Goal: Task Accomplishment & Management: Use online tool/utility

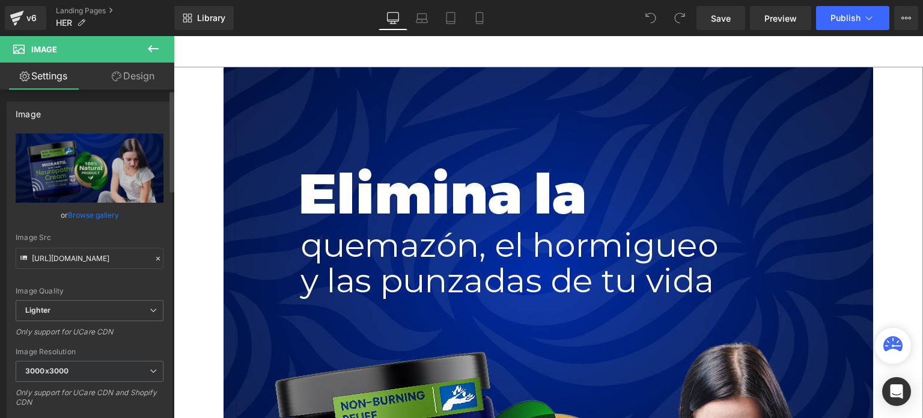
click at [107, 213] on link "Browse gallery" at bounding box center [93, 214] width 51 height 21
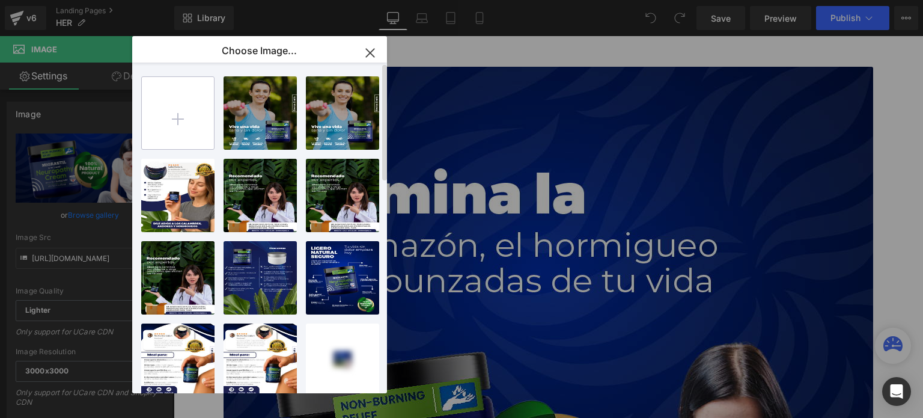
click at [202, 118] on input "file" at bounding box center [178, 113] width 72 height 72
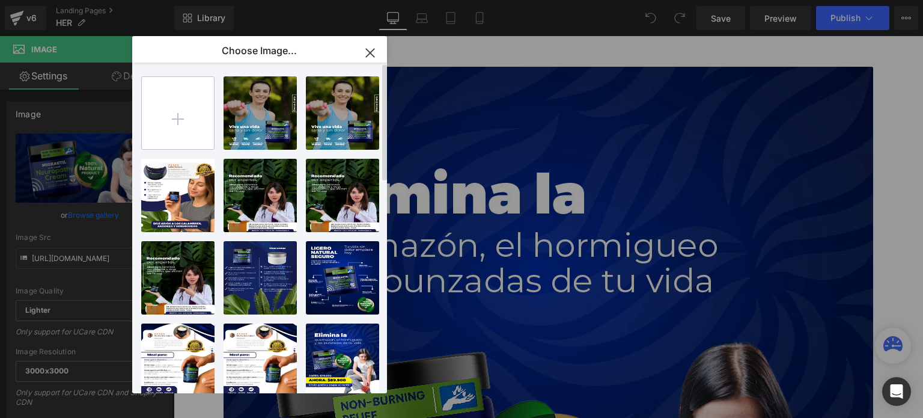
type input "C:\fakepath\__1 (3).png"
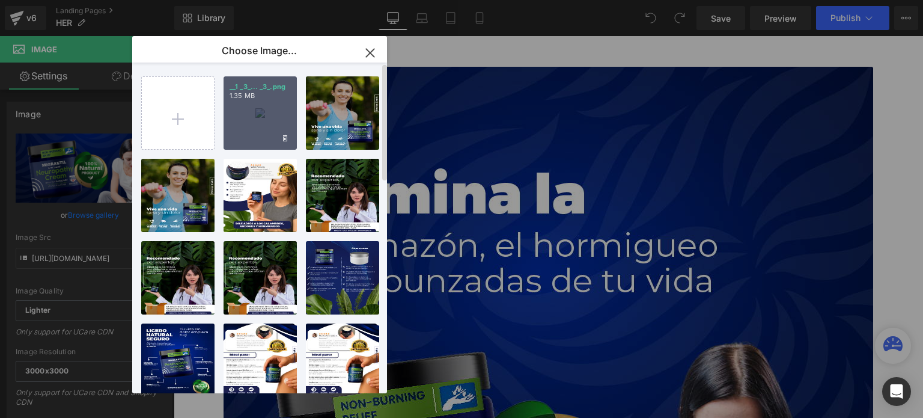
click at [276, 103] on div "__1 _3_... _3_.png 1.35 MB" at bounding box center [260, 112] width 73 height 73
type input "[URL][DOMAIN_NAME]"
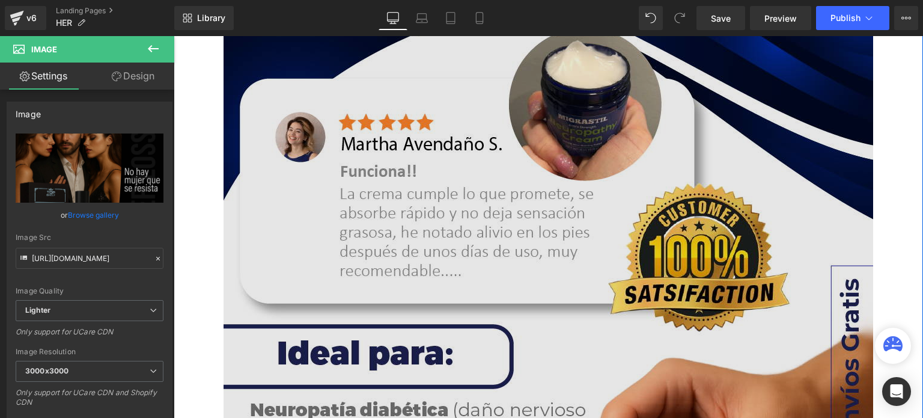
scroll to position [902, 0]
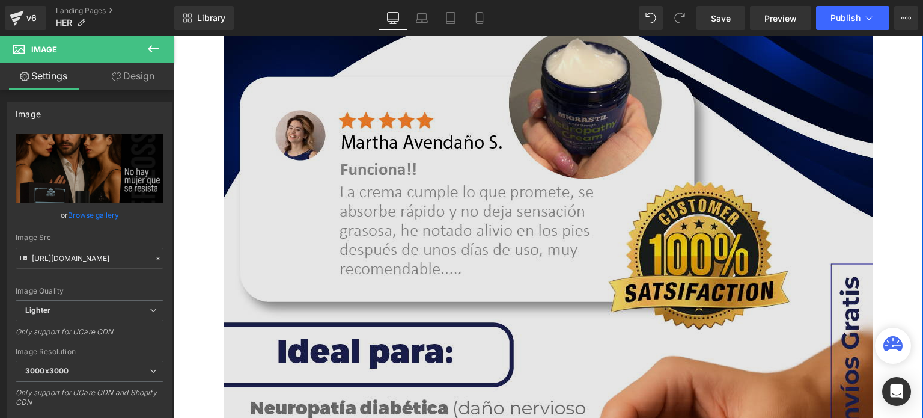
click at [428, 170] on img at bounding box center [549, 413] width 650 height 812
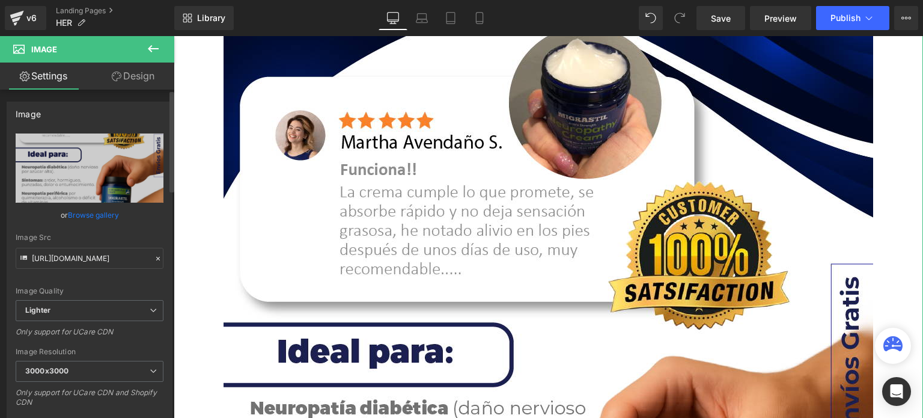
click at [98, 212] on link "Browse gallery" at bounding box center [93, 214] width 51 height 21
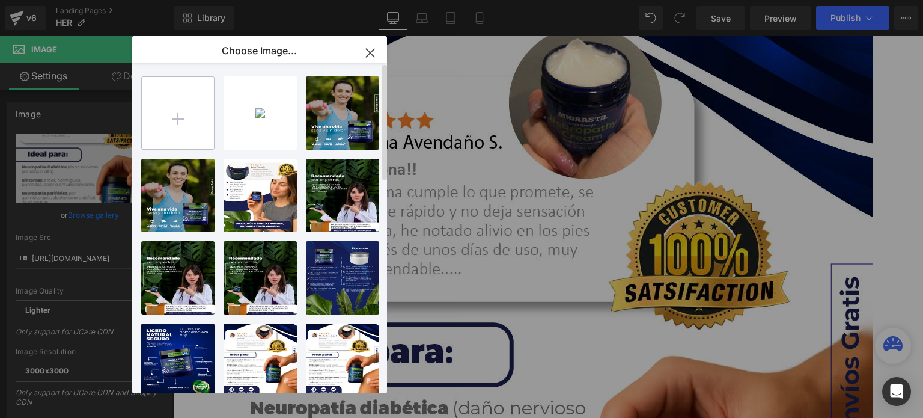
click at [167, 132] on input "file" at bounding box center [178, 113] width 72 height 72
type input "C:\fakepath\__2 (3).png"
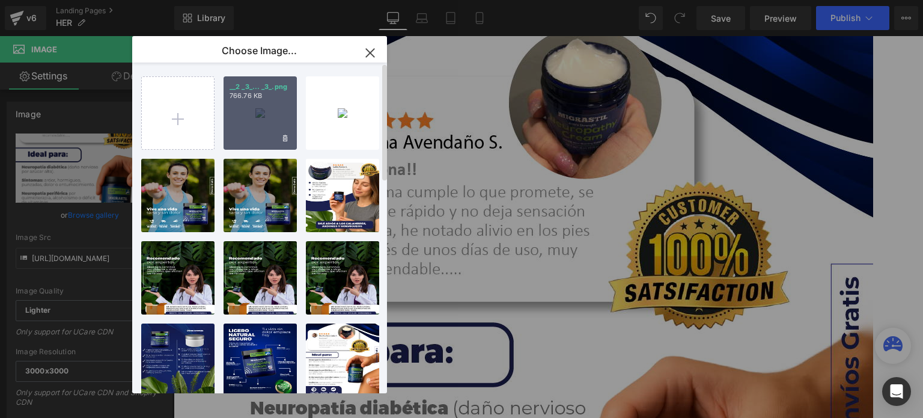
click at [242, 117] on div "__2 _3_... _3_.png 766.76 KB" at bounding box center [260, 112] width 73 height 73
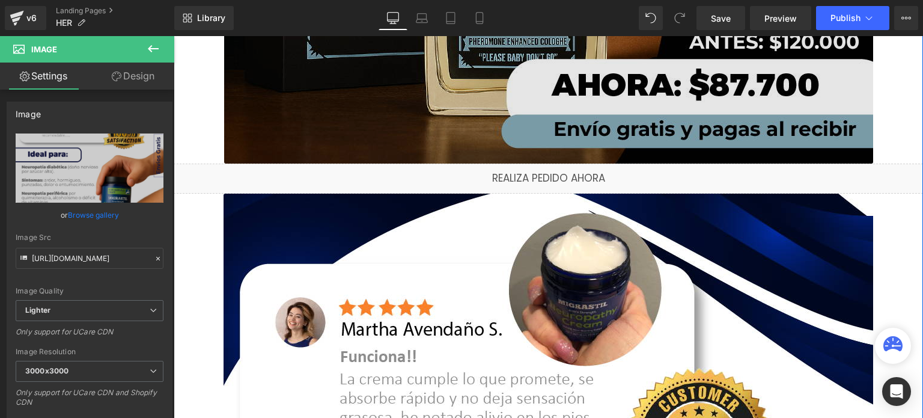
scroll to position [841, 0]
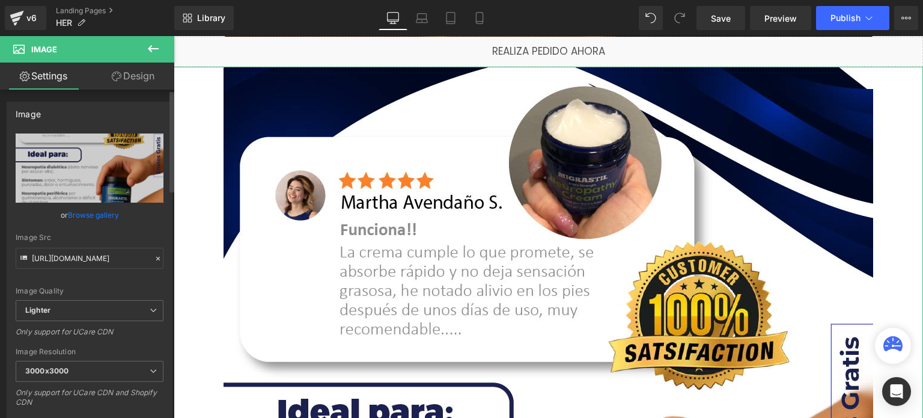
click at [89, 216] on link "Browse gallery" at bounding box center [93, 214] width 51 height 21
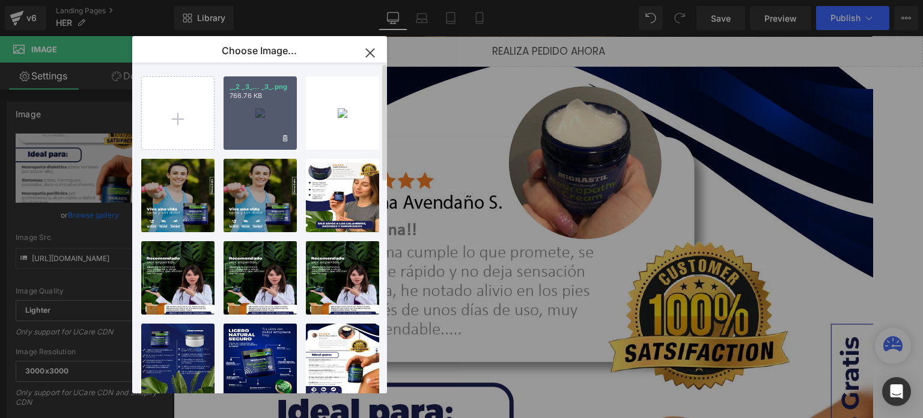
click at [257, 116] on div "__2 _3_... _3_.png 766.76 KB" at bounding box center [260, 112] width 73 height 73
type input "[URL][DOMAIN_NAME]"
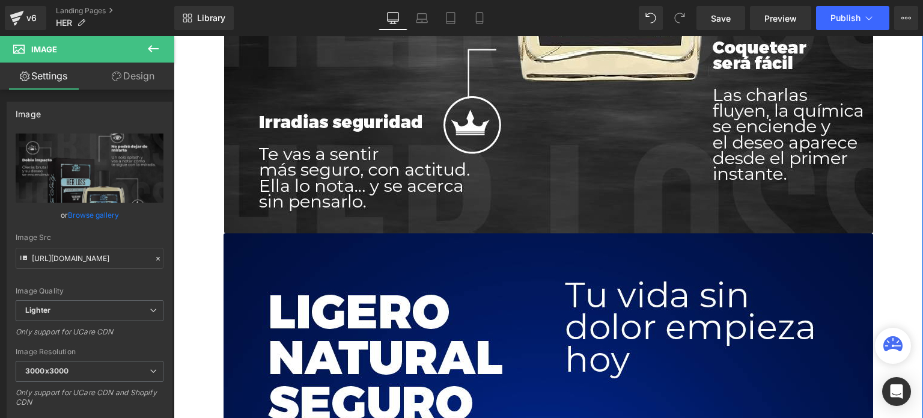
scroll to position [1563, 0]
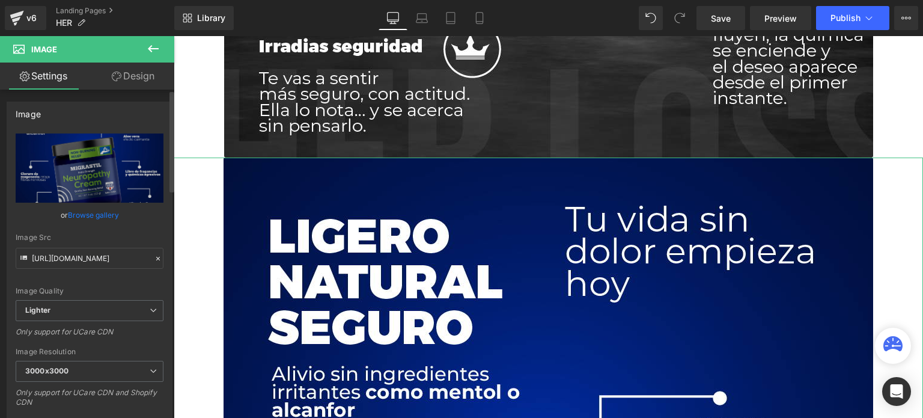
click at [91, 216] on link "Browse gallery" at bounding box center [93, 214] width 51 height 21
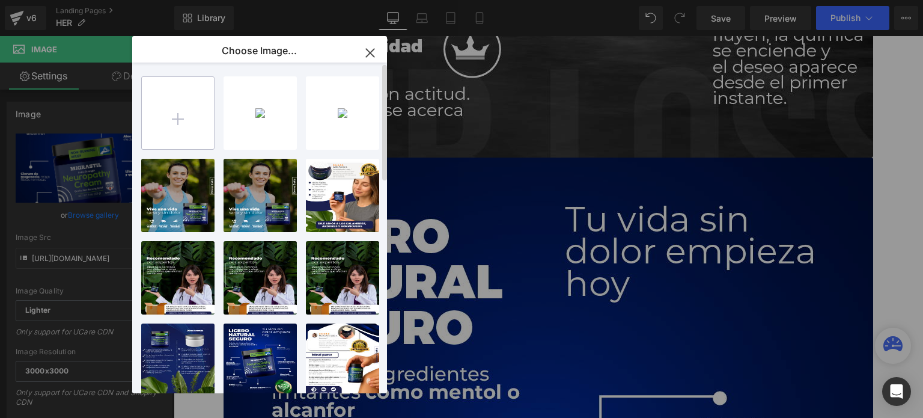
click at [186, 118] on input "file" at bounding box center [178, 113] width 72 height 72
type input "C:\fakepath\__3 (3).png"
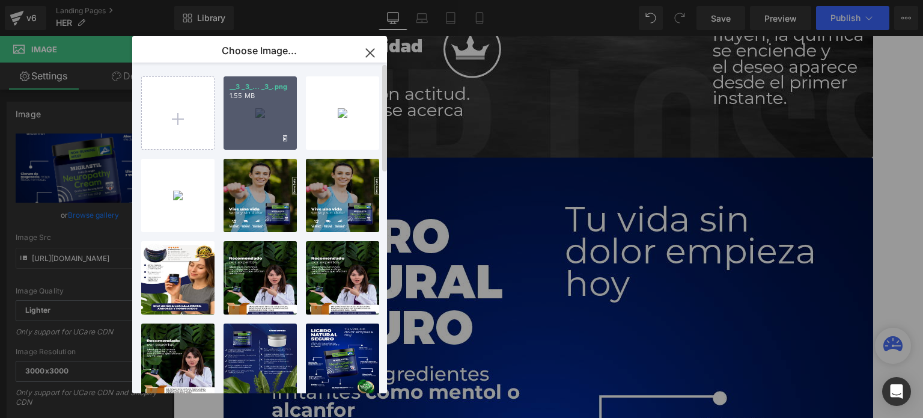
click at [267, 103] on div "__3 _3_... _3_.png 1.55 MB" at bounding box center [260, 112] width 73 height 73
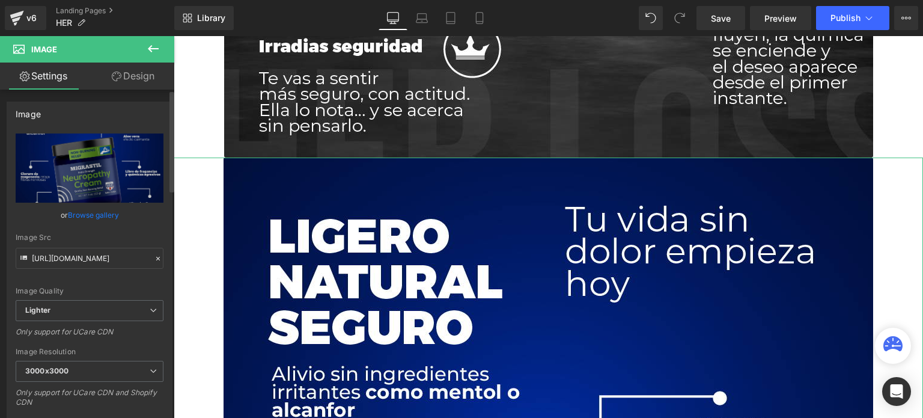
click at [90, 210] on link "Browse gallery" at bounding box center [93, 214] width 51 height 21
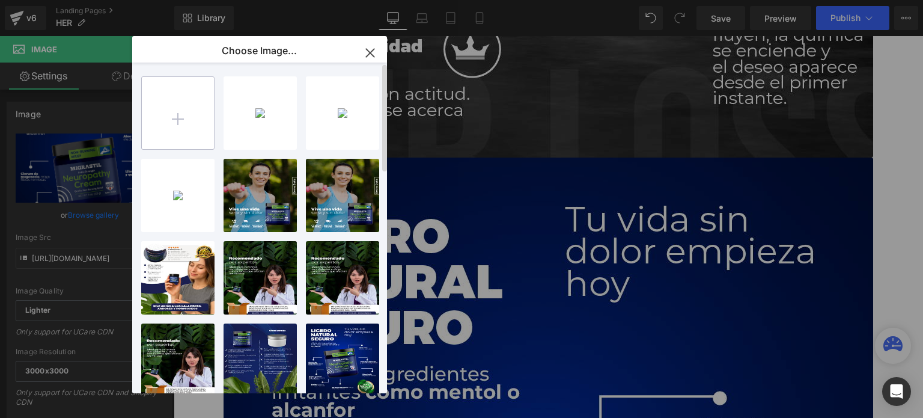
click at [188, 123] on input "file" at bounding box center [178, 113] width 72 height 72
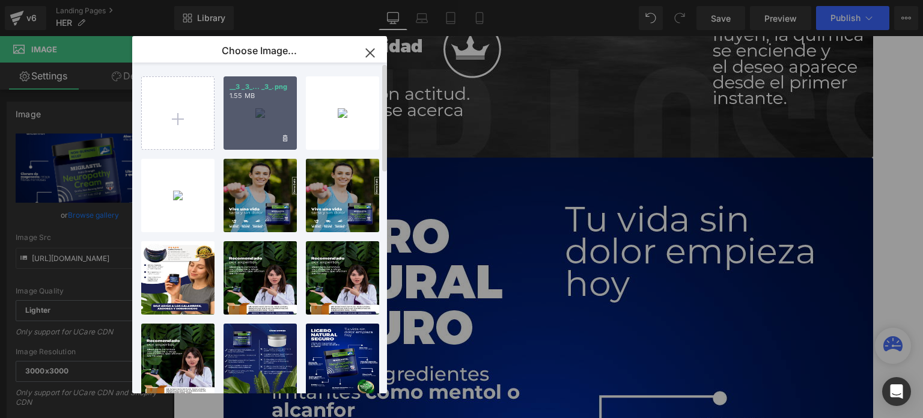
click at [257, 111] on div "__3 _3_... _3_.png 1.55 MB" at bounding box center [260, 112] width 73 height 73
type input "https://ucarecdn.com/8ab4e7e5-646d-480b-a5a3-bbd1627cd4b0/-/format/auto/-/previ…"
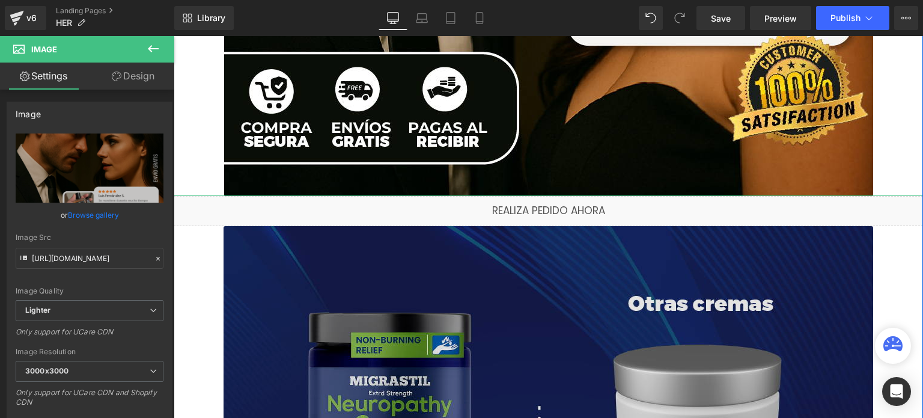
scroll to position [2344, 0]
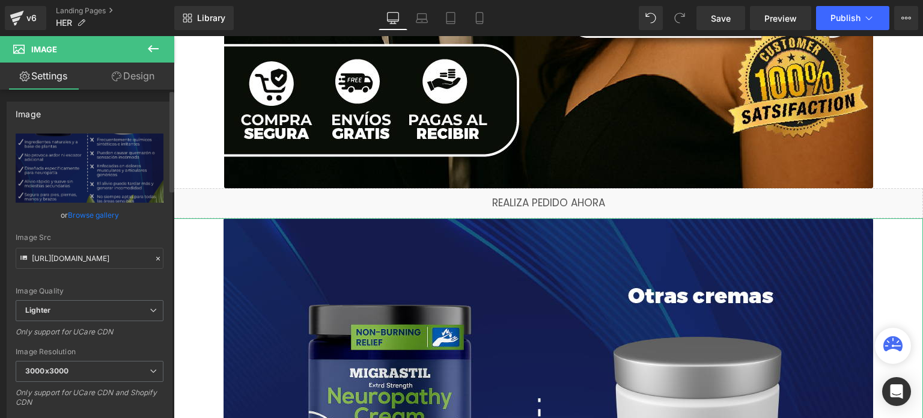
click at [103, 218] on link "Browse gallery" at bounding box center [93, 214] width 51 height 21
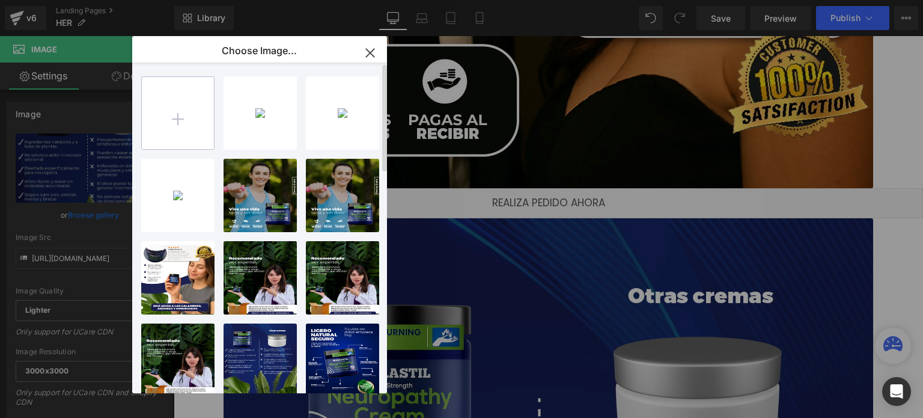
click at [187, 127] on input "file" at bounding box center [178, 113] width 72 height 72
type input "C:\fakepath\__4 (3).png"
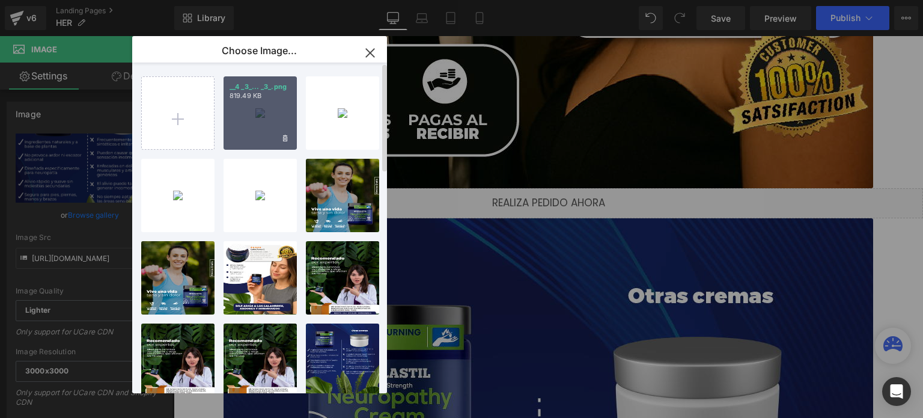
click at [245, 117] on div "__4 _3_... _3_.png 819.49 KB" at bounding box center [260, 112] width 73 height 73
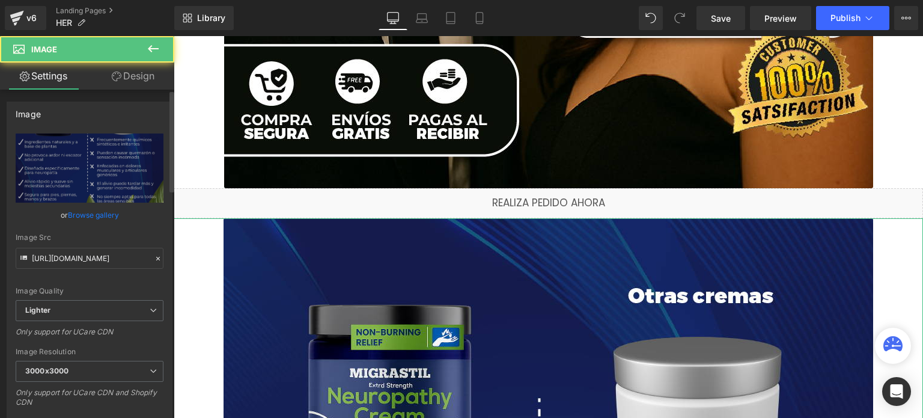
click at [108, 215] on link "Browse gallery" at bounding box center [93, 214] width 51 height 21
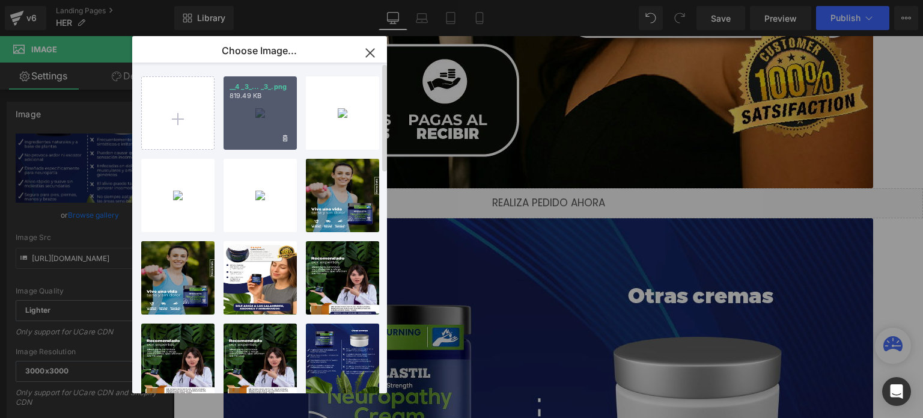
click at [248, 124] on div "__4 _3_... _3_.png 819.49 KB" at bounding box center [260, 112] width 73 height 73
type input "https://ucarecdn.com/e33dc7a2-ebd5-4318-abfa-e23d63854a48/-/format/auto/-/previ…"
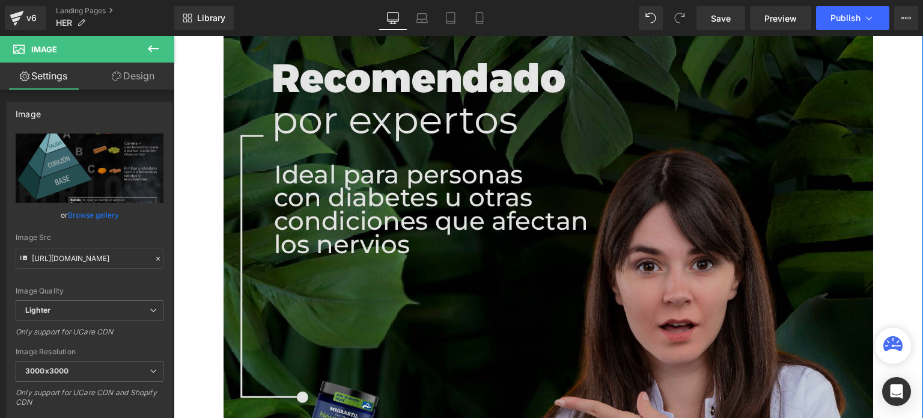
scroll to position [3186, 0]
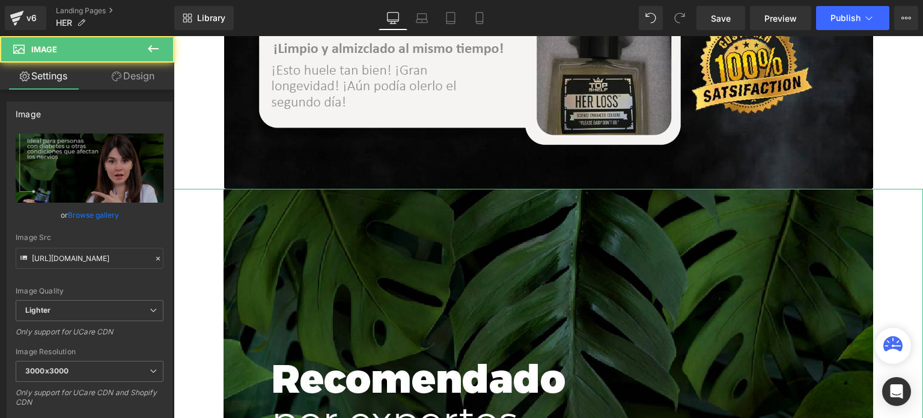
drag, startPoint x: 106, startPoint y: 213, endPoint x: 103, endPoint y: 219, distance: 6.7
click at [106, 214] on link "Browse gallery" at bounding box center [93, 214] width 51 height 21
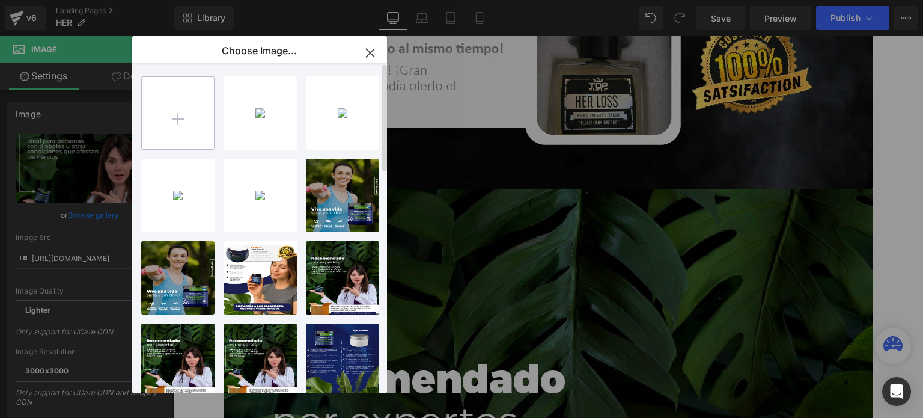
click at [195, 132] on input "file" at bounding box center [178, 113] width 72 height 72
type input "C:\fakepath\__5 (3).png"
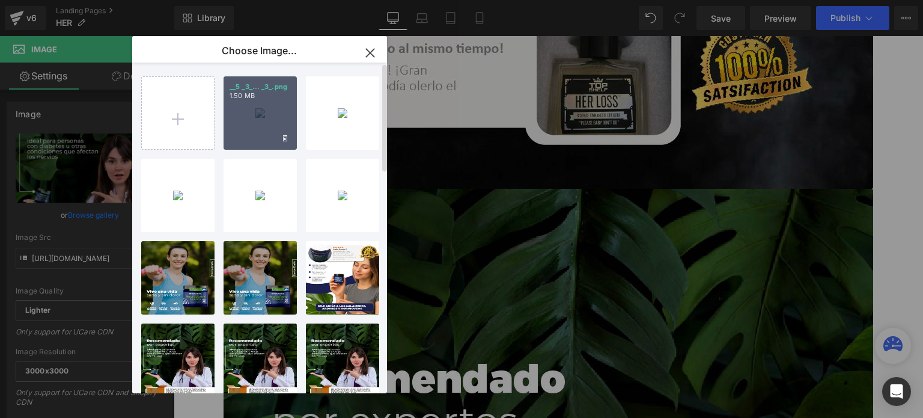
click at [260, 116] on div "__5 _3_... _3_.png 1.50 MB" at bounding box center [260, 112] width 73 height 73
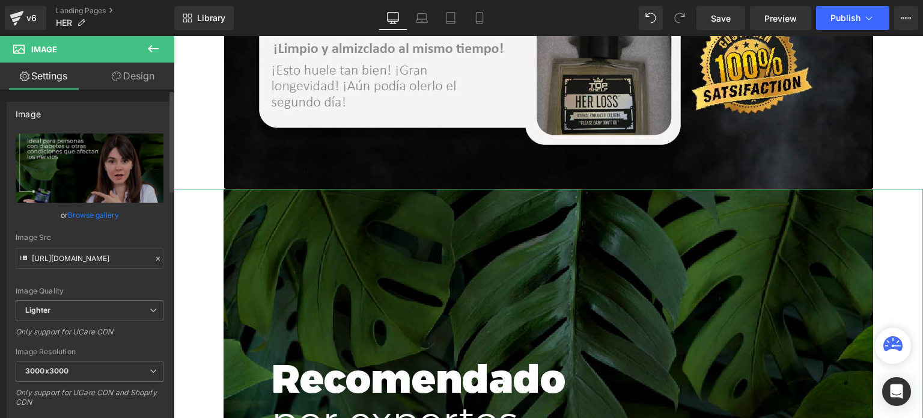
click at [107, 210] on link "Browse gallery" at bounding box center [93, 214] width 51 height 21
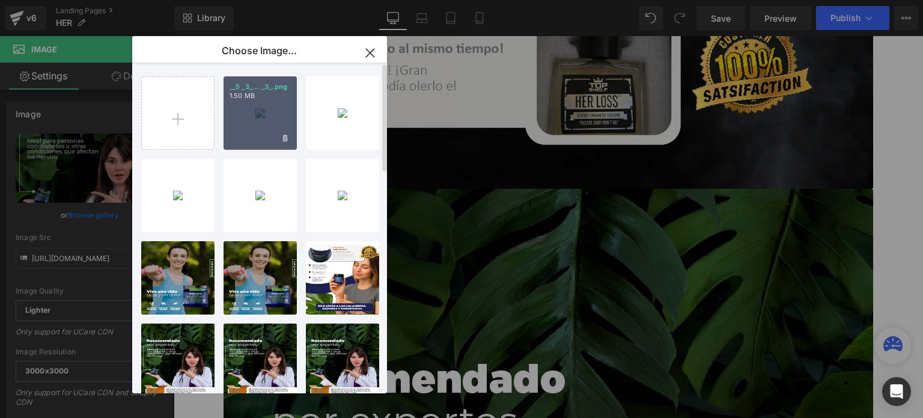
click at [236, 114] on div "__5 _3_... _3_.png 1.50 MB" at bounding box center [260, 112] width 73 height 73
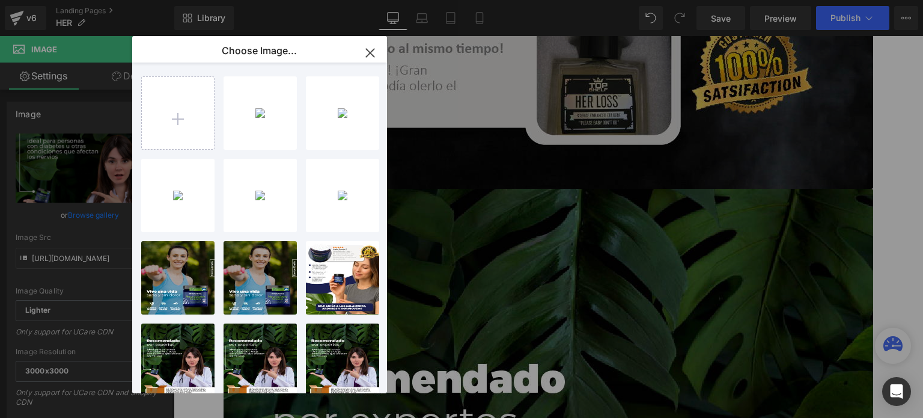
type input "https://ucarecdn.com/2d7ace7c-fcfb-4c78-bfde-fbd1344b6368/-/format/auto/-/previ…"
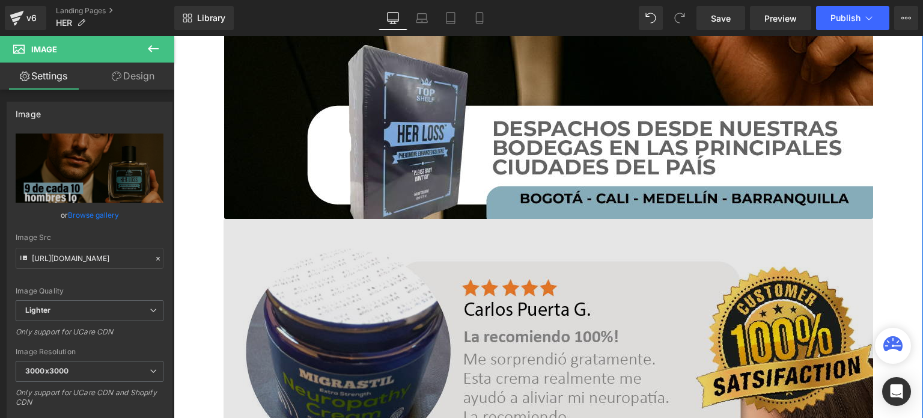
scroll to position [4147, 0]
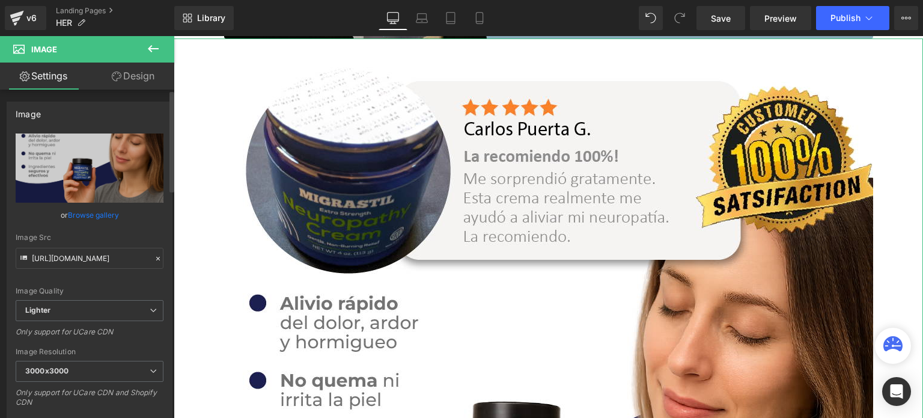
click at [111, 220] on link "Browse gallery" at bounding box center [93, 214] width 51 height 21
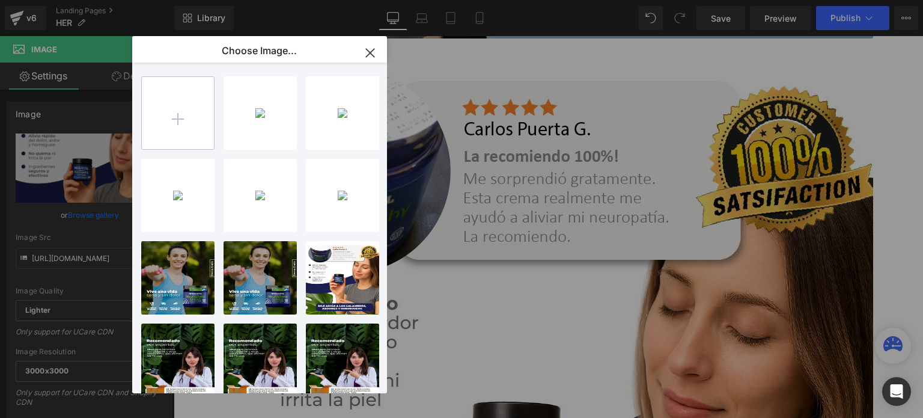
click at [186, 98] on input "file" at bounding box center [178, 113] width 72 height 72
type input "C:\fakepath\__6 (3).png"
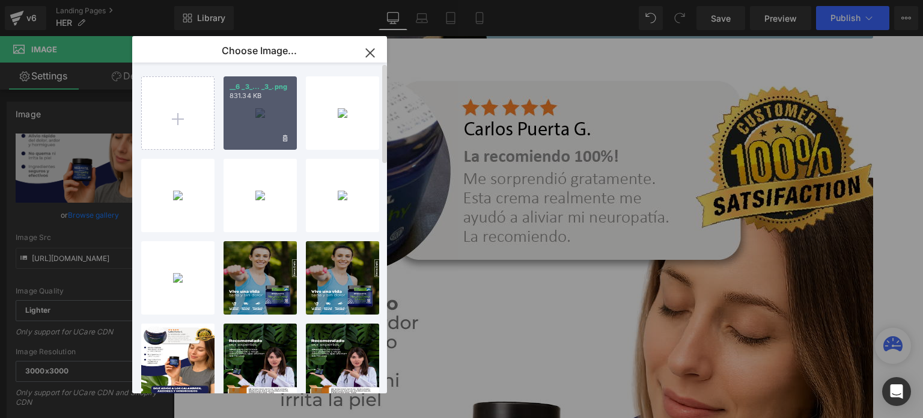
click at [254, 93] on p "831.34 KB" at bounding box center [260, 95] width 61 height 9
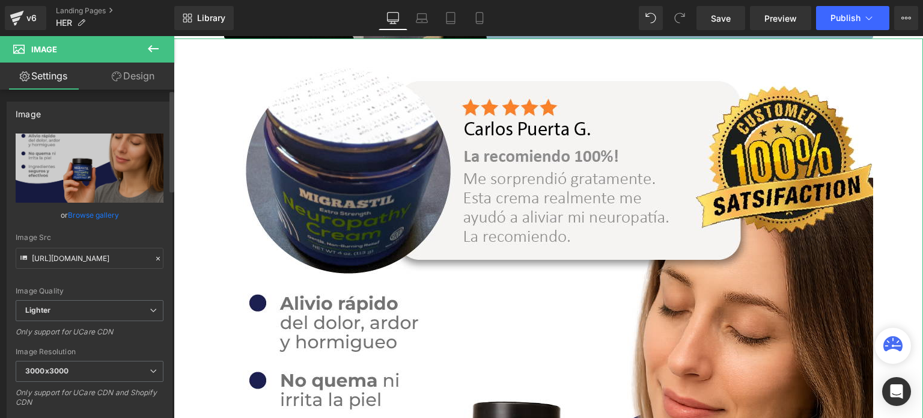
click at [86, 219] on link "Browse gallery" at bounding box center [93, 214] width 51 height 21
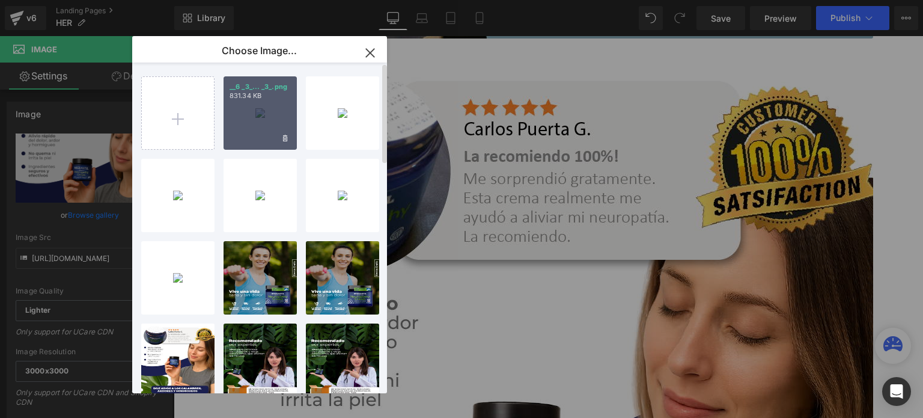
click at [261, 120] on div "__6 _3_... _3_.png 831.34 KB" at bounding box center [260, 112] width 73 height 73
type input "https://ucarecdn.com/65b9cf89-61a1-4121-b082-f4cef4a971ba/-/format/auto/-/previ…"
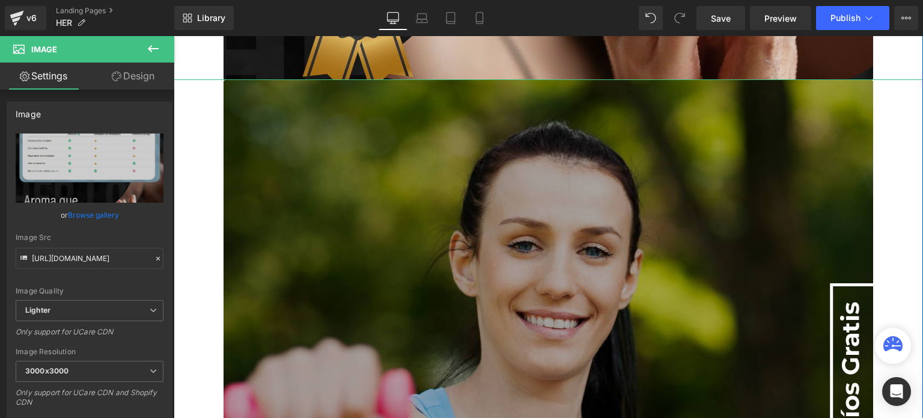
scroll to position [4929, 0]
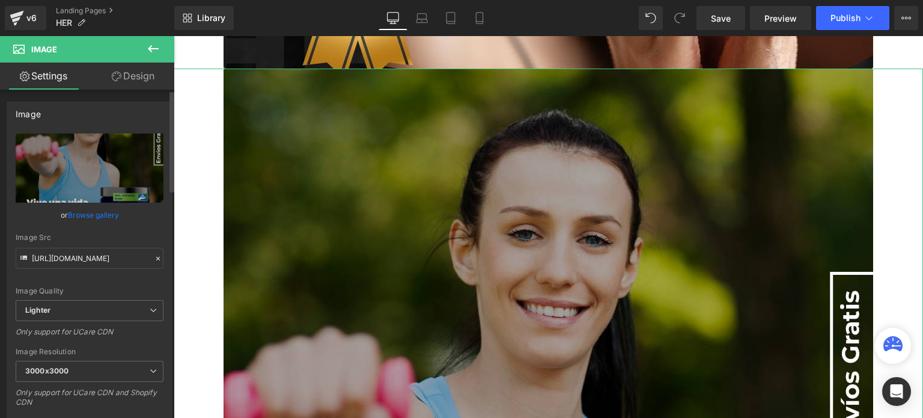
click at [103, 216] on link "Browse gallery" at bounding box center [93, 214] width 51 height 21
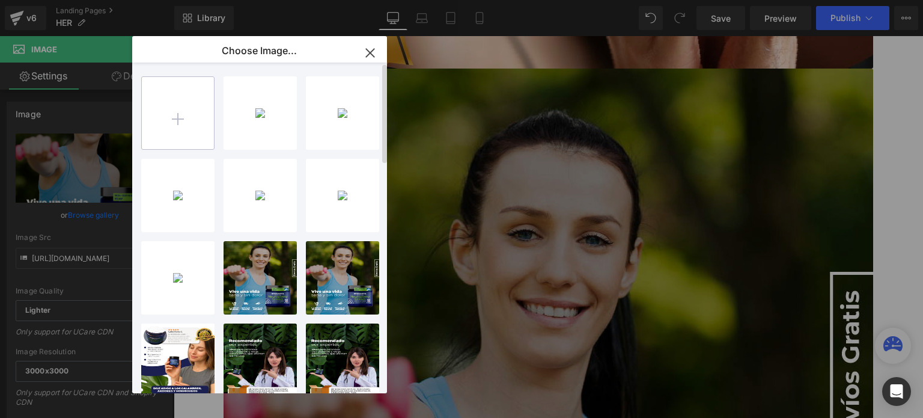
click at [186, 115] on input "file" at bounding box center [178, 113] width 72 height 72
type input "C:\fakepath\__7 (3).png"
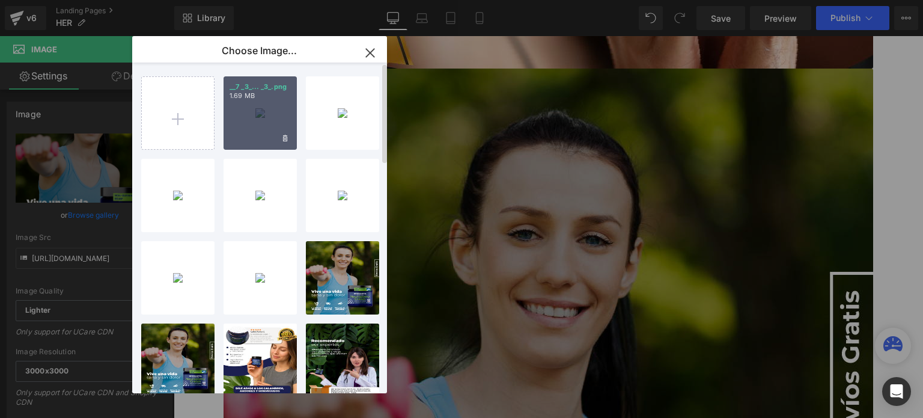
drag, startPoint x: 261, startPoint y: 108, endPoint x: 87, endPoint y: 72, distance: 177.5
click at [261, 108] on div "__7 _3_... _3_.png 1.69 MB" at bounding box center [260, 112] width 73 height 73
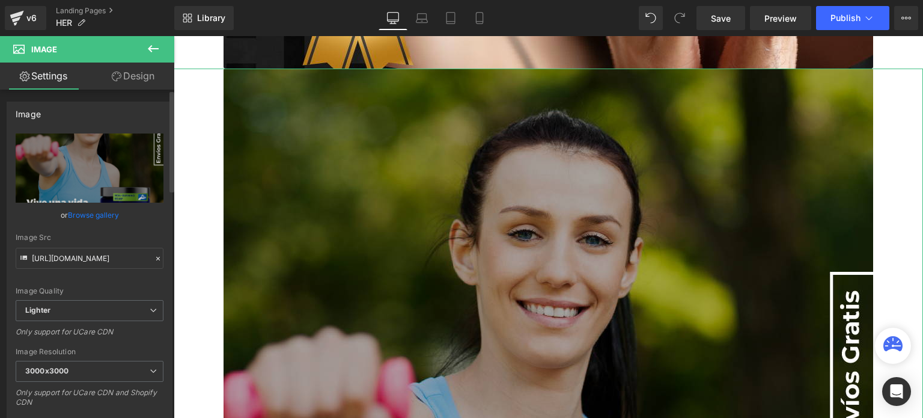
click at [105, 210] on link "Browse gallery" at bounding box center [93, 214] width 51 height 21
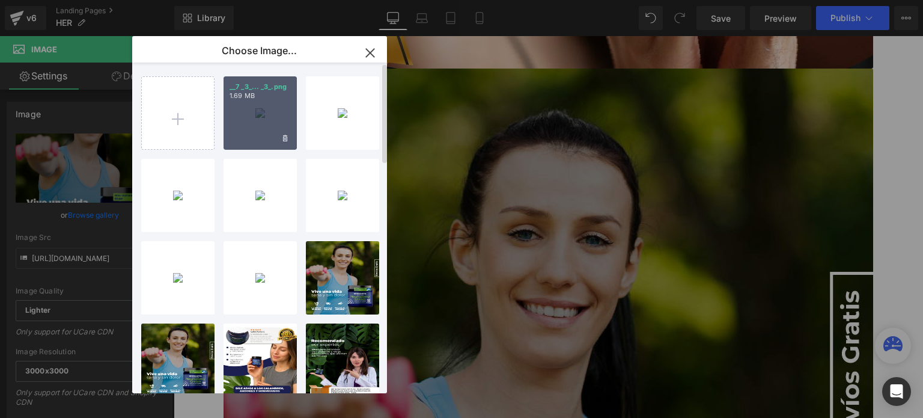
click at [239, 102] on div "__7 _3_... _3_.png 1.69 MB" at bounding box center [260, 112] width 73 height 73
type input "https://ucarecdn.com/e903b59f-aa2b-4a19-a133-9b1870793bb6/-/format/auto/-/previ…"
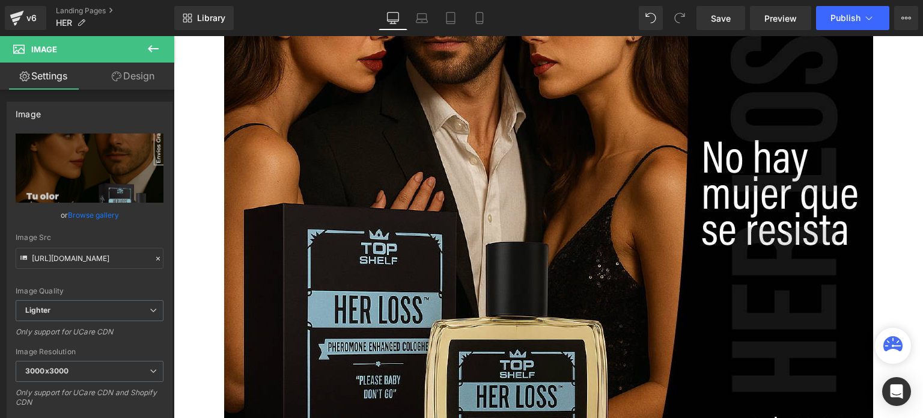
scroll to position [0, 0]
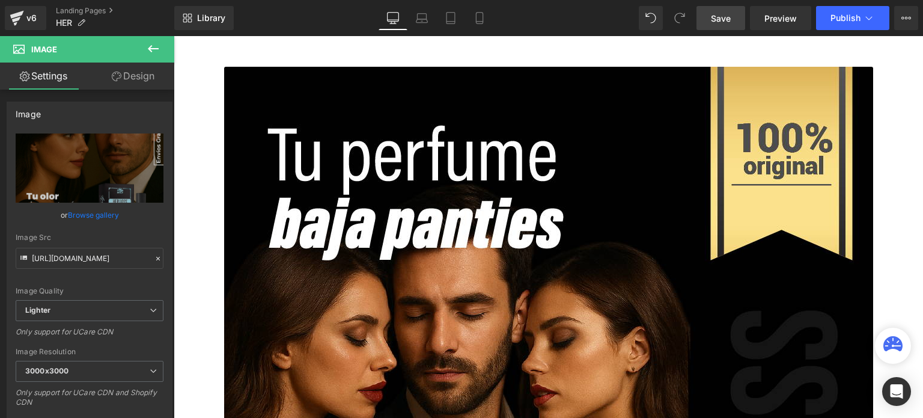
drag, startPoint x: 711, startPoint y: 17, endPoint x: 466, endPoint y: 20, distance: 244.7
click at [711, 17] on link "Save" at bounding box center [721, 18] width 49 height 24
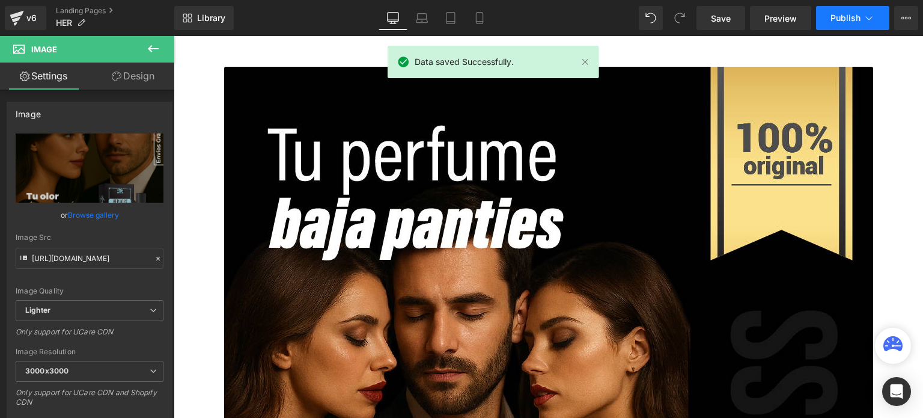
click at [830, 13] on button "Publish" at bounding box center [852, 18] width 73 height 24
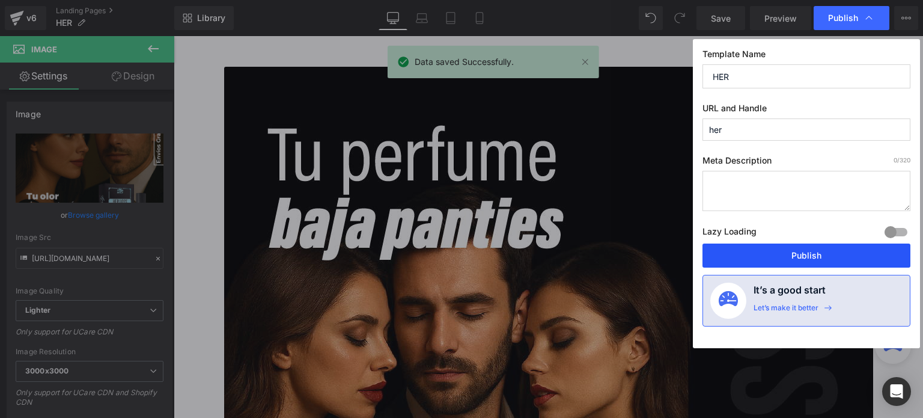
click at [747, 266] on button "Publish" at bounding box center [807, 255] width 208 height 24
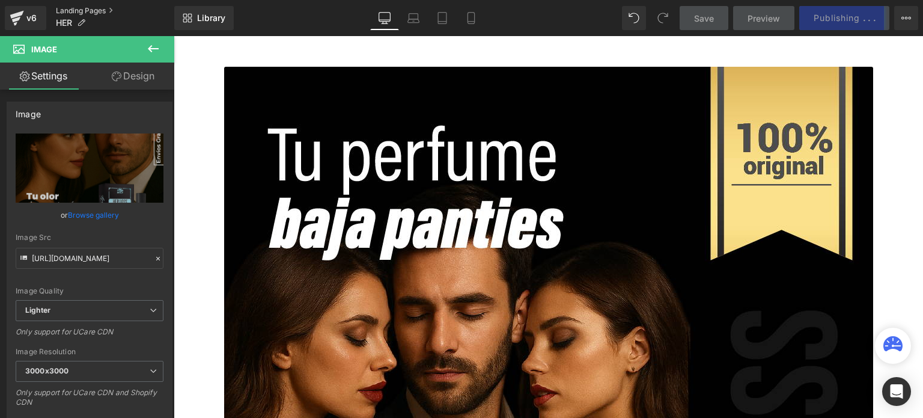
click at [82, 10] on link "Landing Pages" at bounding box center [115, 11] width 118 height 10
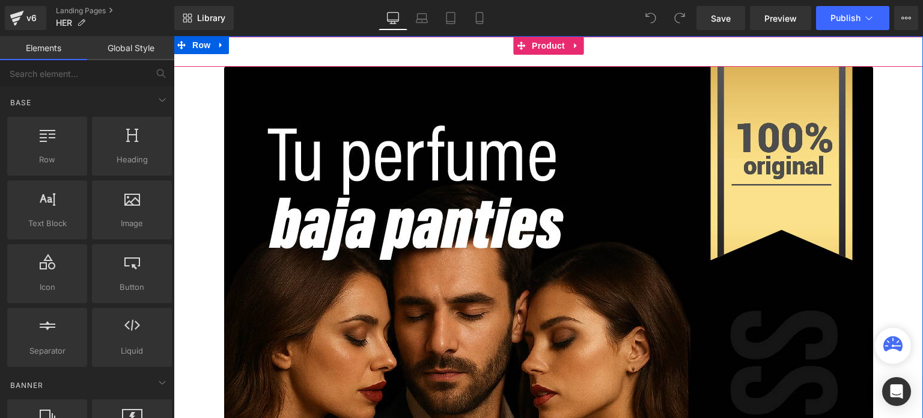
click at [536, 57] on div "Add To Cart (P) Cart Button" at bounding box center [549, 52] width 738 height 30
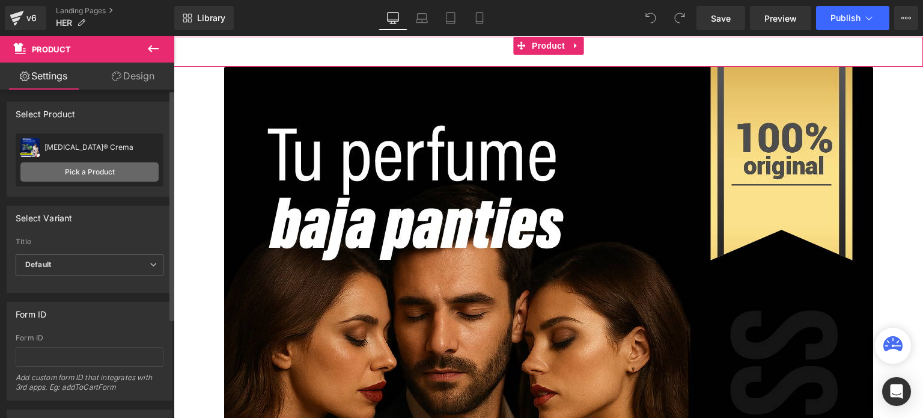
click at [96, 169] on link "Pick a Product" at bounding box center [89, 171] width 138 height 19
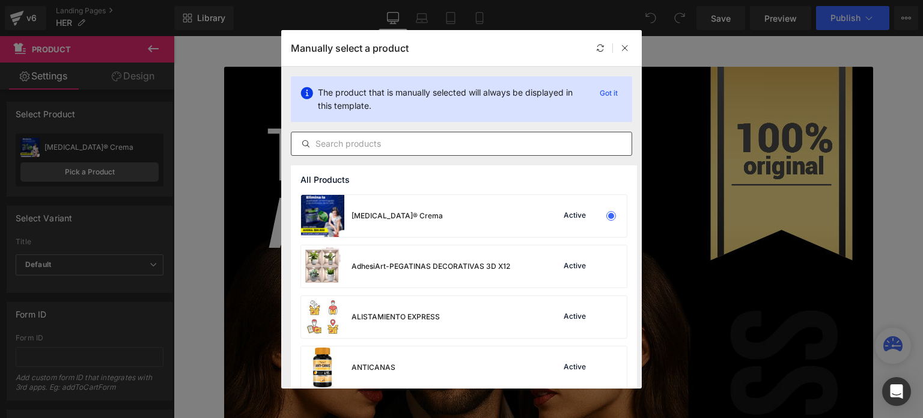
click at [420, 134] on div at bounding box center [461, 144] width 341 height 24
click at [419, 136] on input "text" at bounding box center [462, 143] width 340 height 14
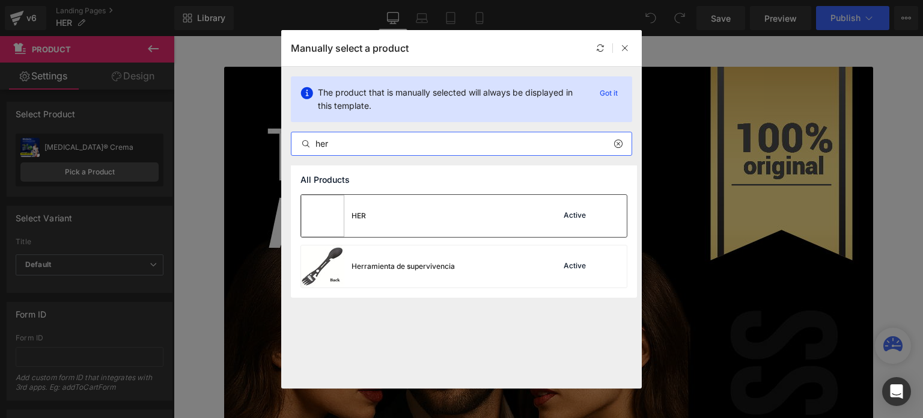
type input "her"
click at [432, 204] on div "HER Active" at bounding box center [464, 216] width 326 height 42
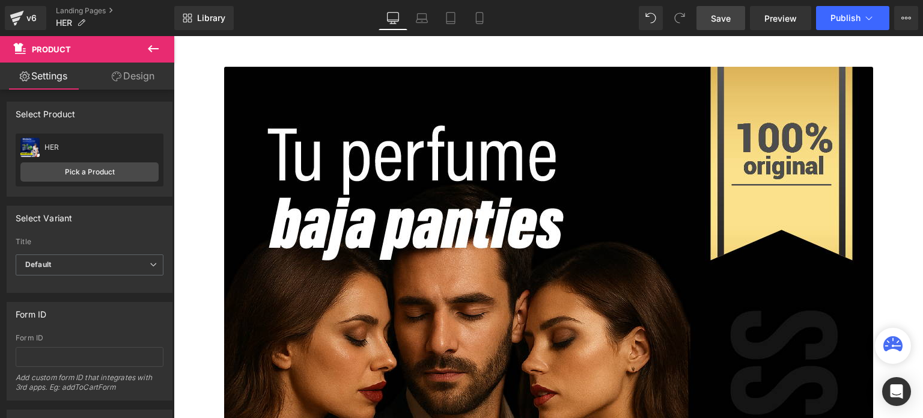
click at [721, 25] on link "Save" at bounding box center [721, 18] width 49 height 24
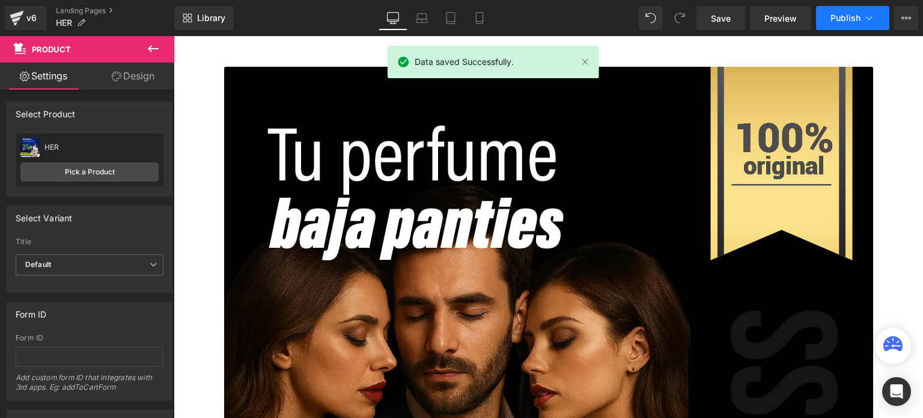
click at [832, 21] on span "Publish" at bounding box center [846, 18] width 30 height 10
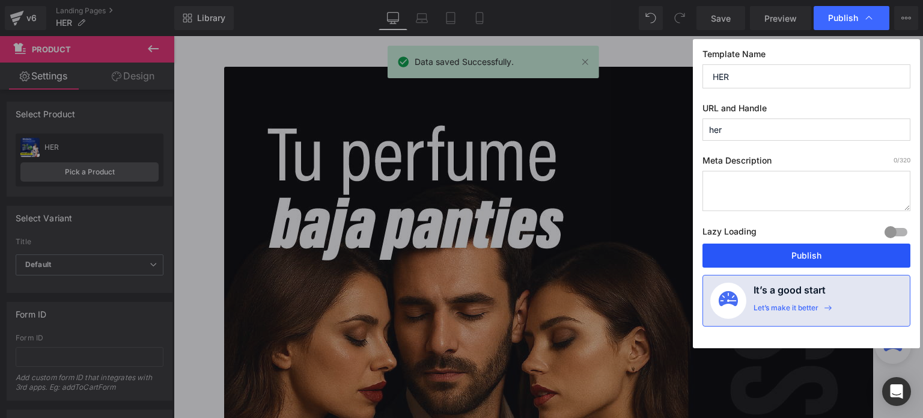
click at [753, 263] on button "Publish" at bounding box center [807, 255] width 208 height 24
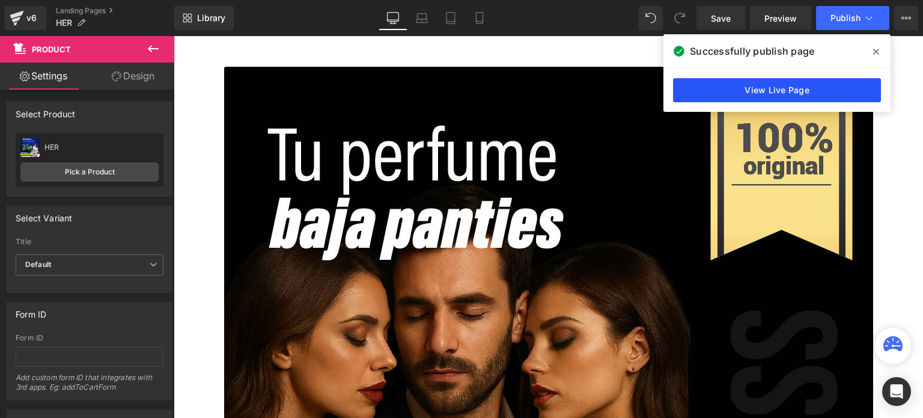
click at [743, 96] on link "View Live Page" at bounding box center [777, 90] width 208 height 24
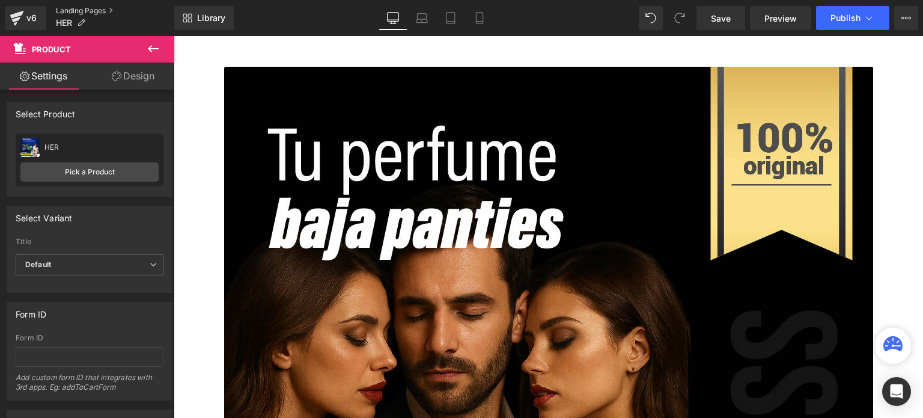
click at [82, 10] on link "Landing Pages" at bounding box center [115, 11] width 118 height 10
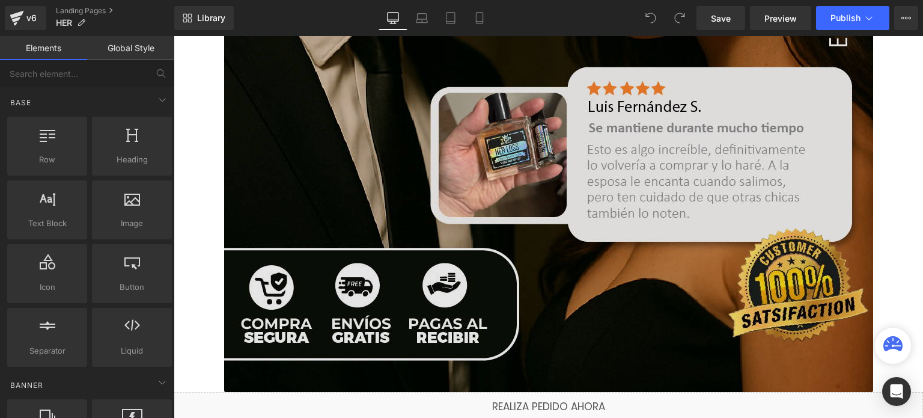
scroll to position [2284, 0]
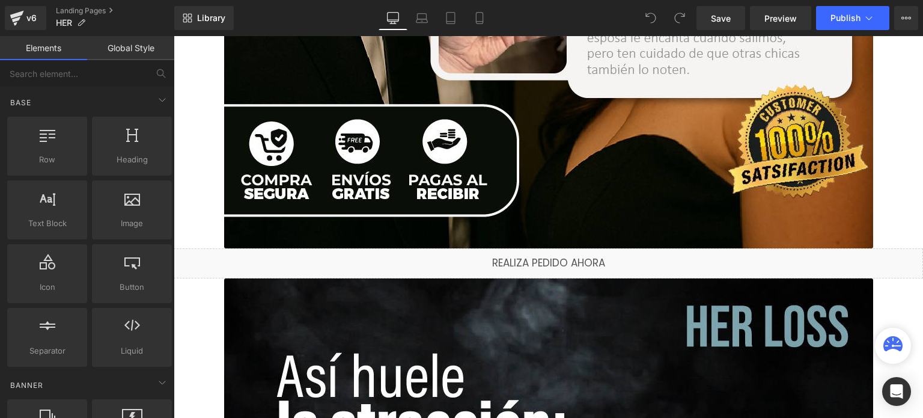
click at [543, 258] on span "Liquid" at bounding box center [543, 258] width 26 height 14
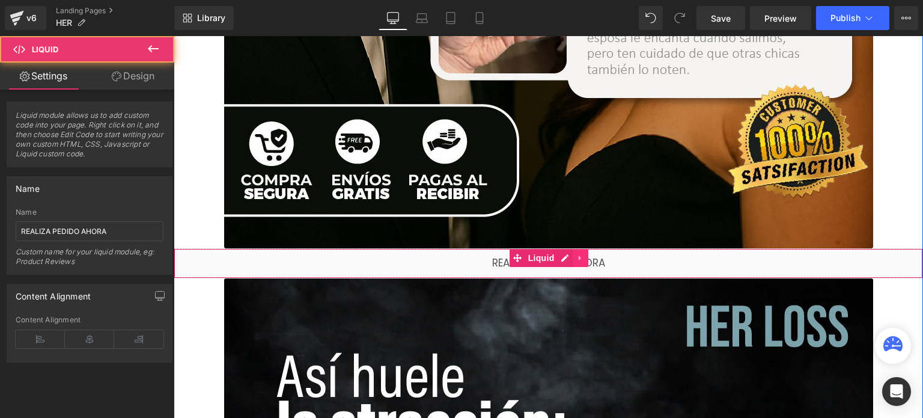
click at [579, 257] on icon at bounding box center [580, 257] width 2 height 5
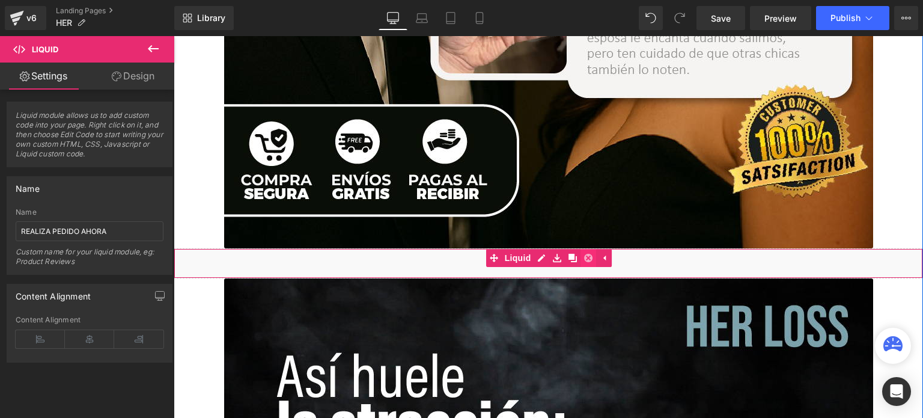
click at [584, 258] on icon at bounding box center [588, 258] width 8 height 9
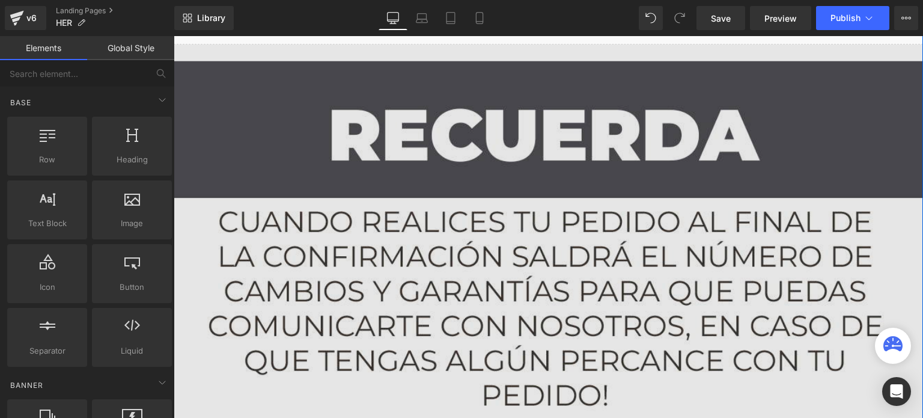
scroll to position [6552, 0]
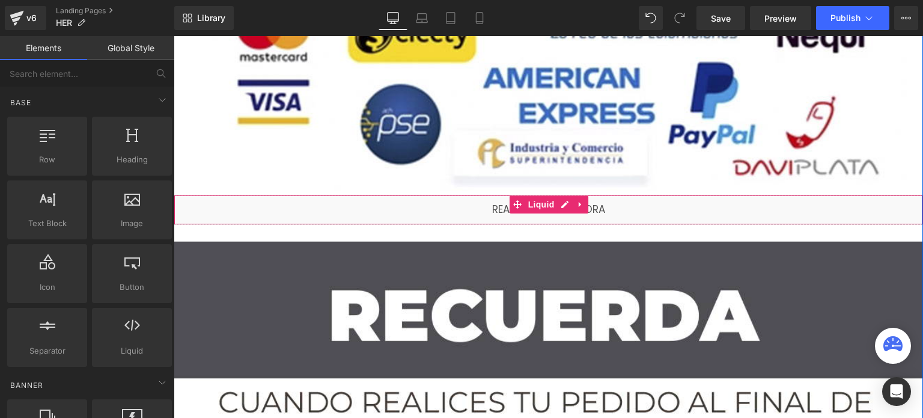
click at [559, 220] on div "Liquid" at bounding box center [549, 210] width 750 height 30
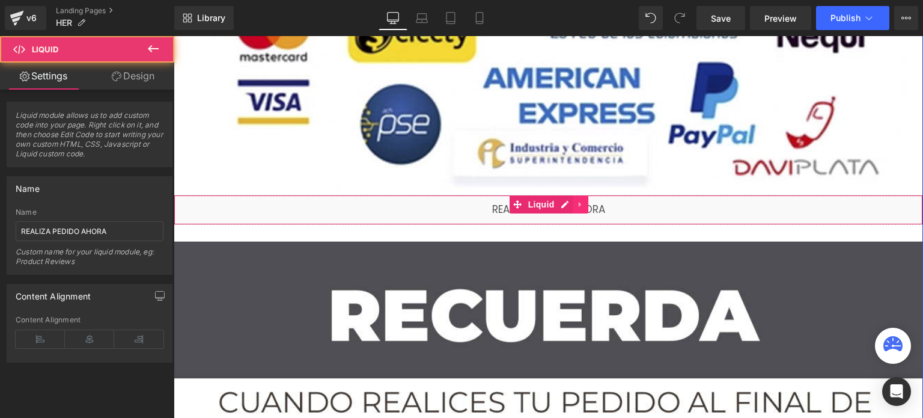
click at [576, 203] on icon at bounding box center [580, 204] width 8 height 9
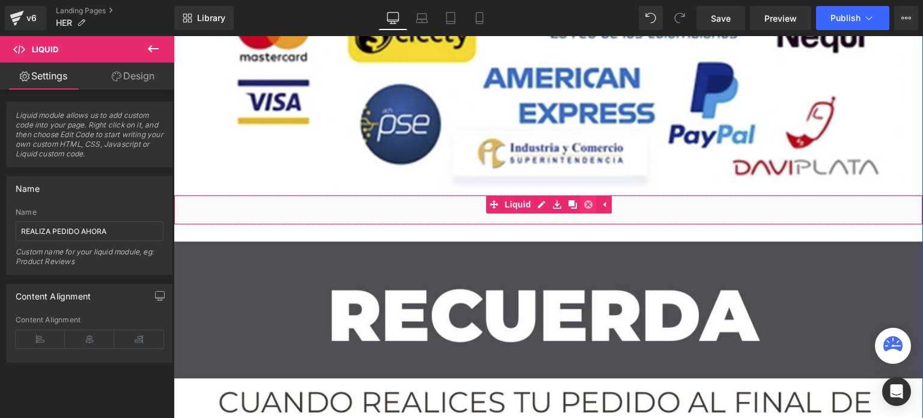
click at [584, 208] on icon at bounding box center [588, 204] width 8 height 8
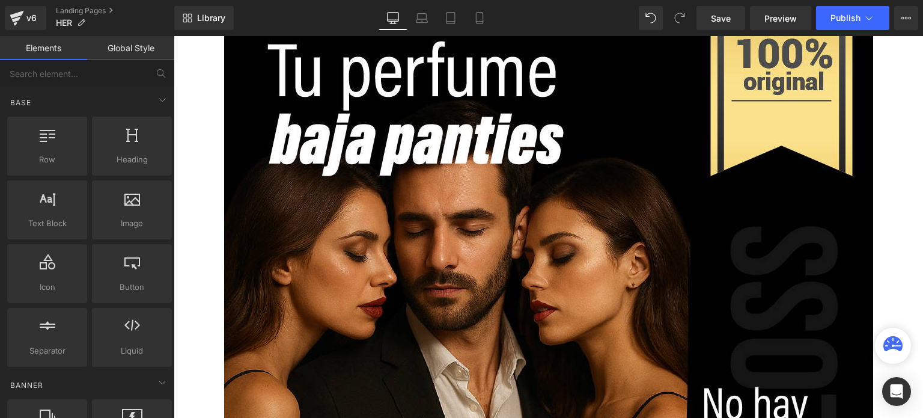
scroll to position [0, 0]
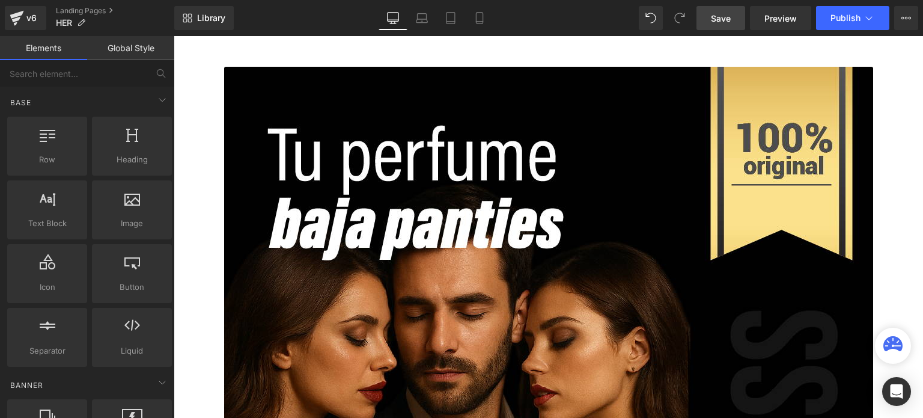
click at [711, 22] on link "Save" at bounding box center [721, 18] width 49 height 24
click at [858, 16] on span "Publish" at bounding box center [846, 18] width 30 height 10
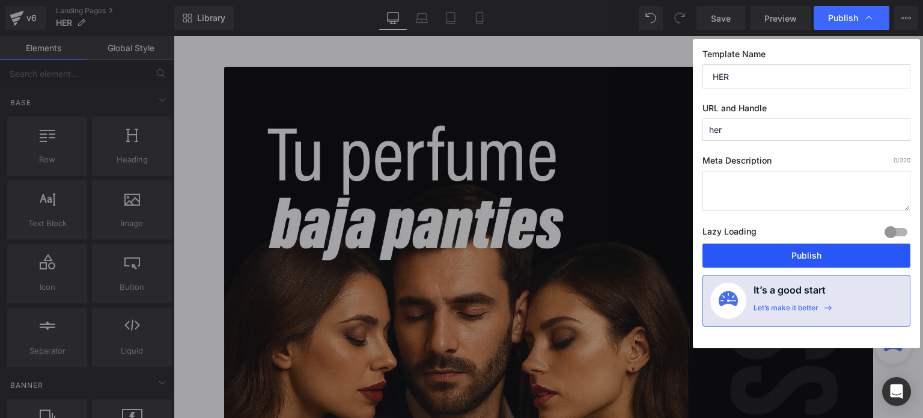
click at [761, 263] on button "Publish" at bounding box center [807, 255] width 208 height 24
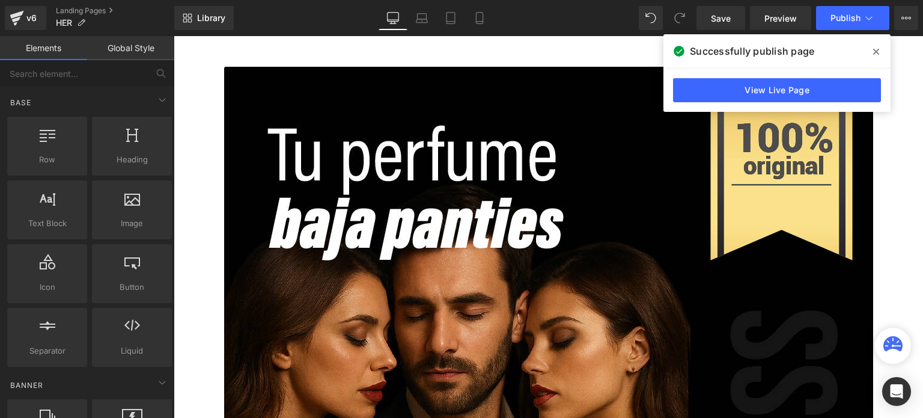
click at [870, 57] on span at bounding box center [876, 51] width 19 height 19
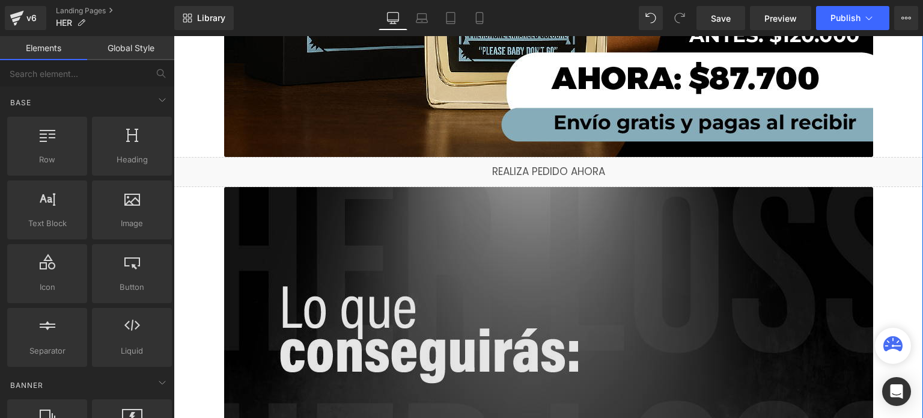
scroll to position [721, 0]
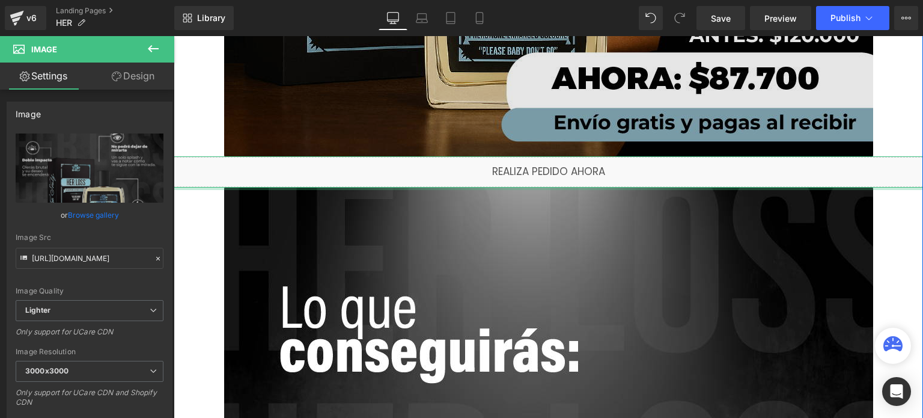
drag, startPoint x: 383, startPoint y: 187, endPoint x: 383, endPoint y: 134, distance: 52.9
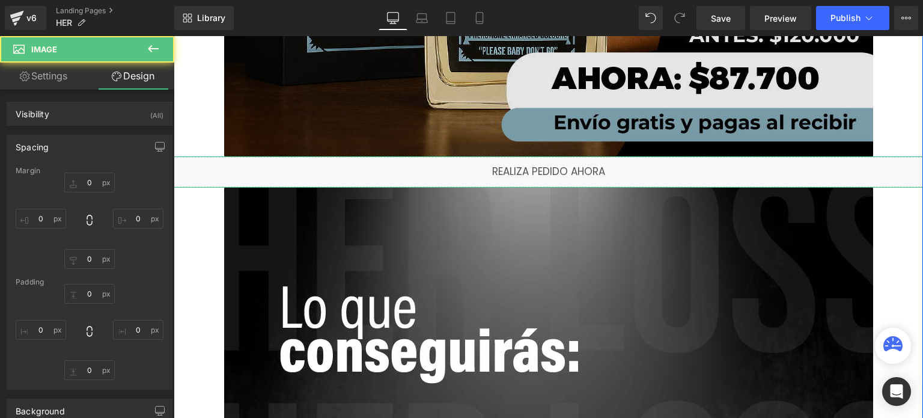
type input "0"
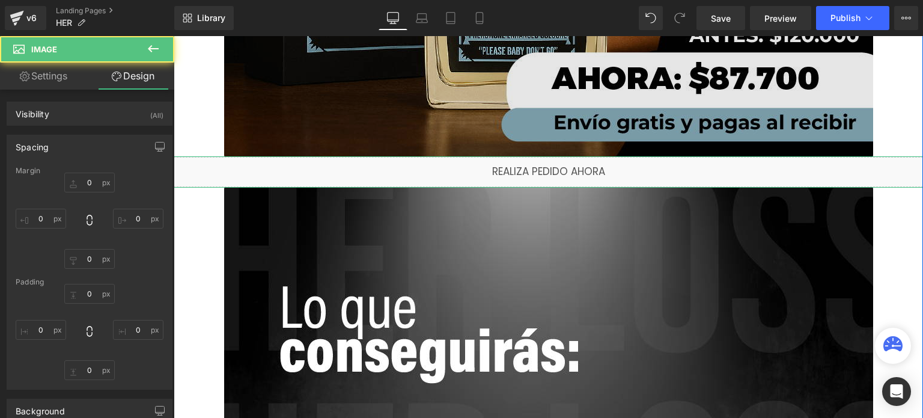
type input "0"
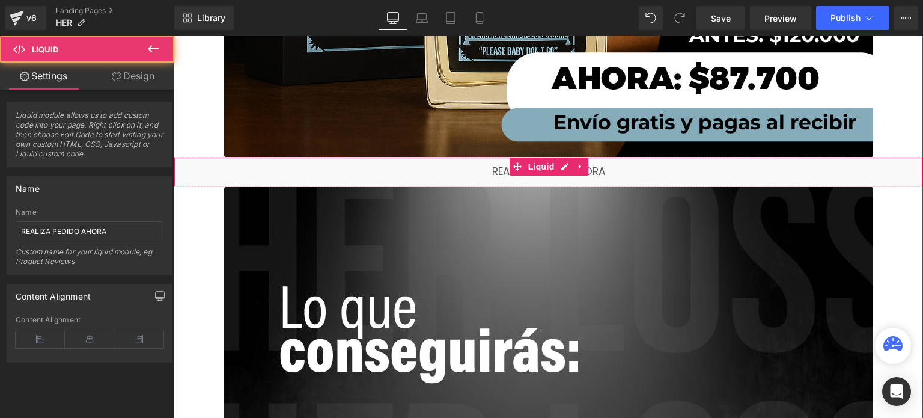
click at [387, 157] on div "Liquid" at bounding box center [549, 172] width 750 height 30
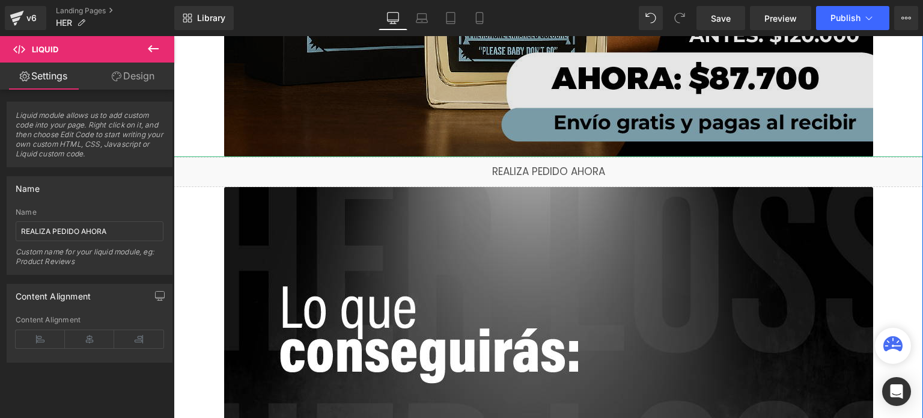
drag, startPoint x: 365, startPoint y: 159, endPoint x: 357, endPoint y: 129, distance: 30.5
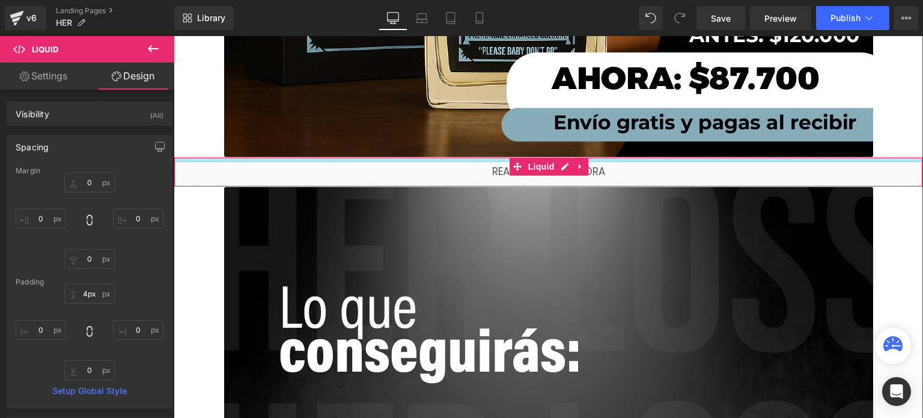
type input "0px"
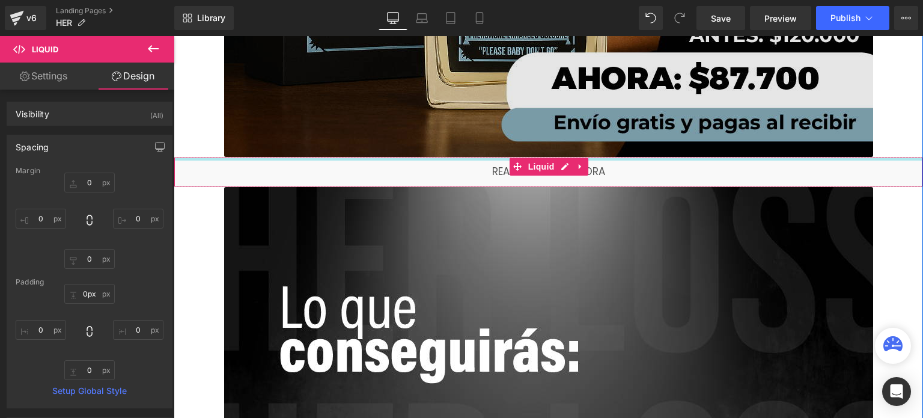
drag, startPoint x: 226, startPoint y: 157, endPoint x: 228, endPoint y: 144, distance: 12.8
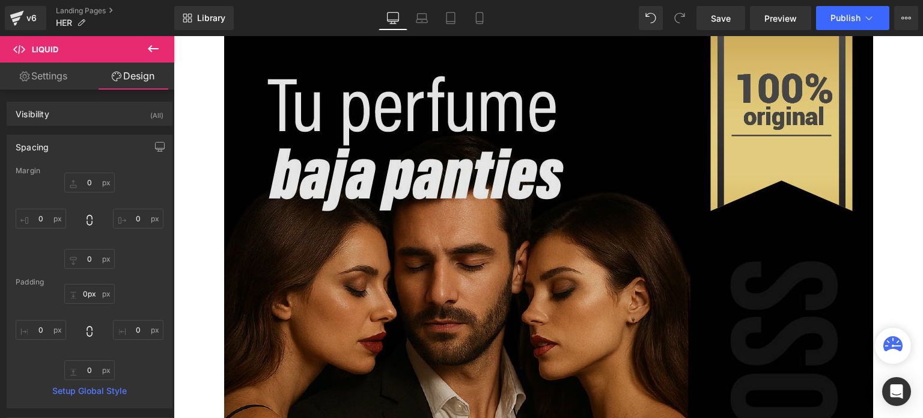
scroll to position [0, 0]
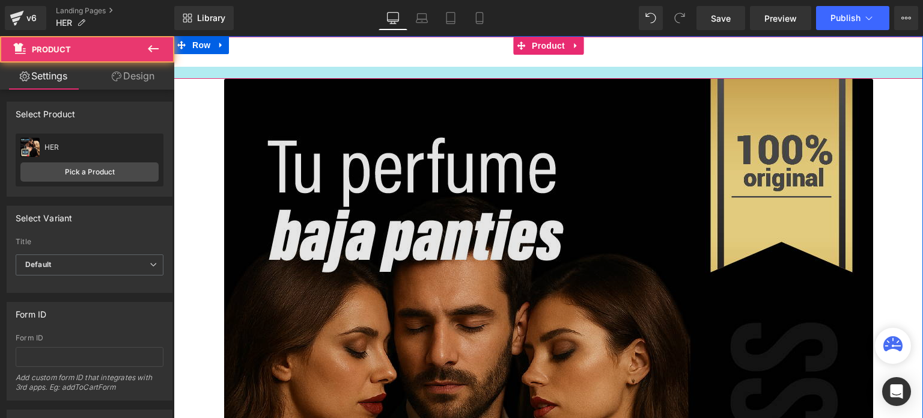
drag, startPoint x: 360, startPoint y: 66, endPoint x: 360, endPoint y: 78, distance: 12.0
click at [360, 78] on div at bounding box center [549, 73] width 750 height 12
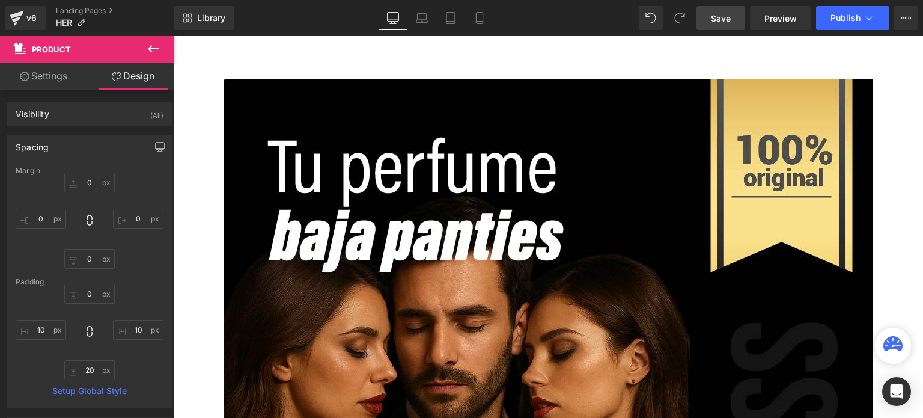
click at [727, 24] on link "Save" at bounding box center [721, 18] width 49 height 24
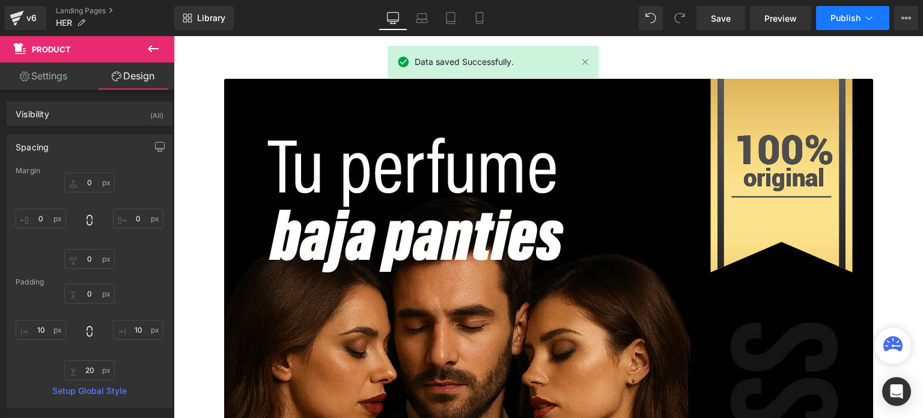
click at [843, 27] on button "Publish" at bounding box center [852, 18] width 73 height 24
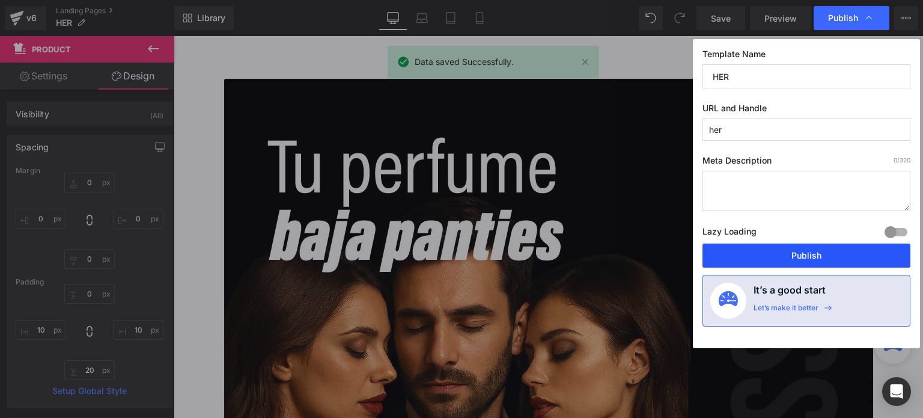
click at [758, 248] on button "Publish" at bounding box center [807, 255] width 208 height 24
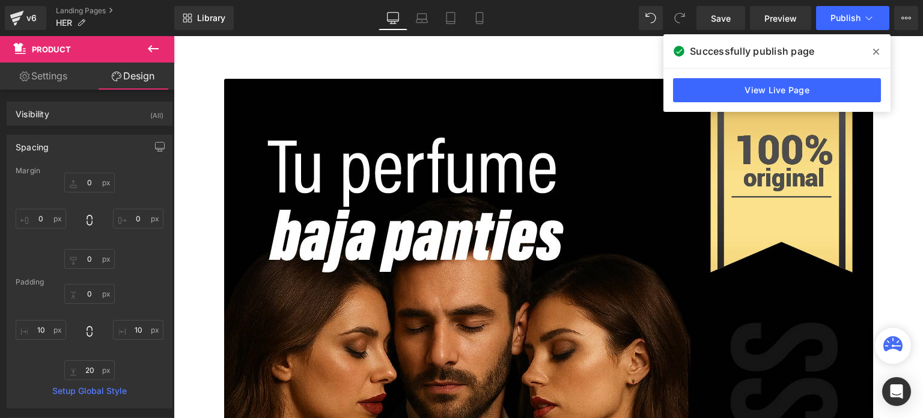
click at [878, 43] on span at bounding box center [876, 51] width 19 height 19
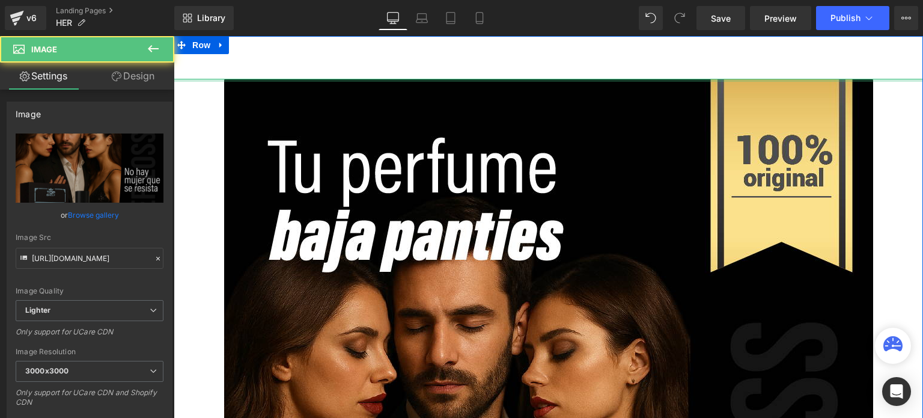
drag, startPoint x: 459, startPoint y: 79, endPoint x: 457, endPoint y: 69, distance: 11.1
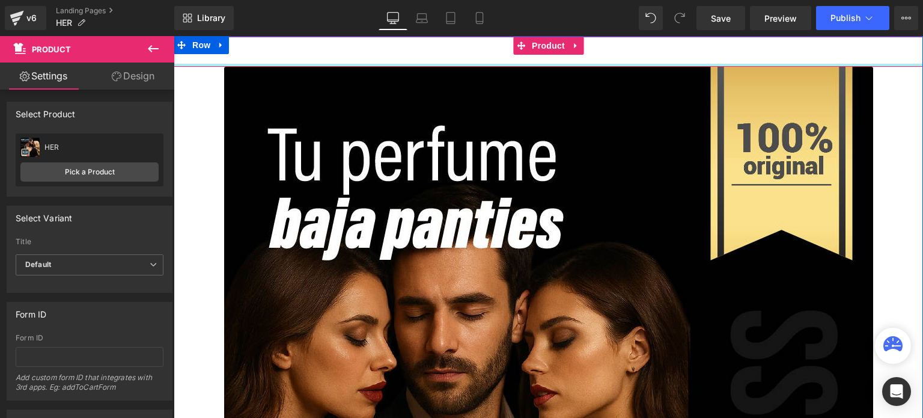
drag, startPoint x: 363, startPoint y: 75, endPoint x: 364, endPoint y: 38, distance: 37.3
click at [364, 38] on div "Sold Out (P) Cart Button Product" at bounding box center [549, 52] width 750 height 30
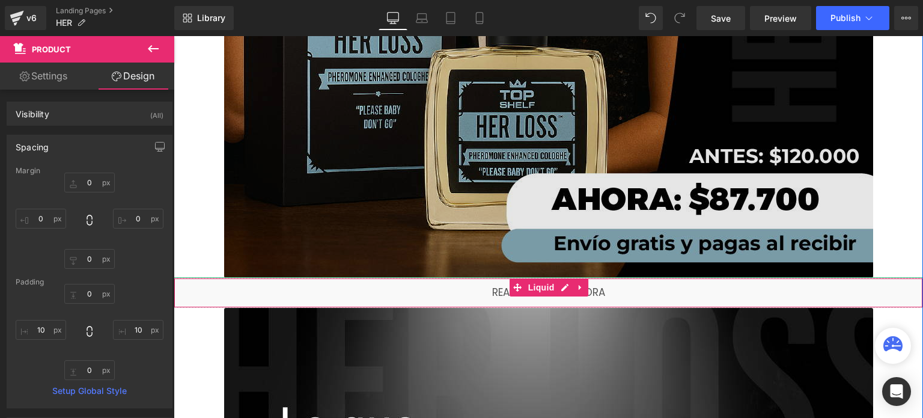
scroll to position [601, 0]
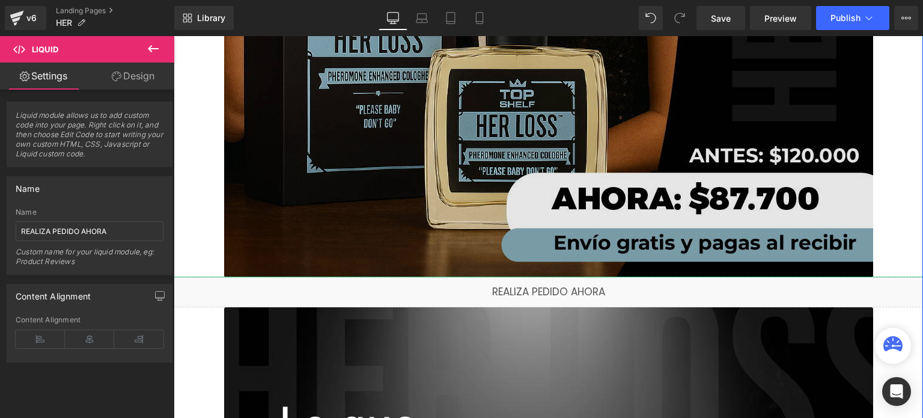
drag, startPoint x: 258, startPoint y: 278, endPoint x: 267, endPoint y: 170, distance: 108.6
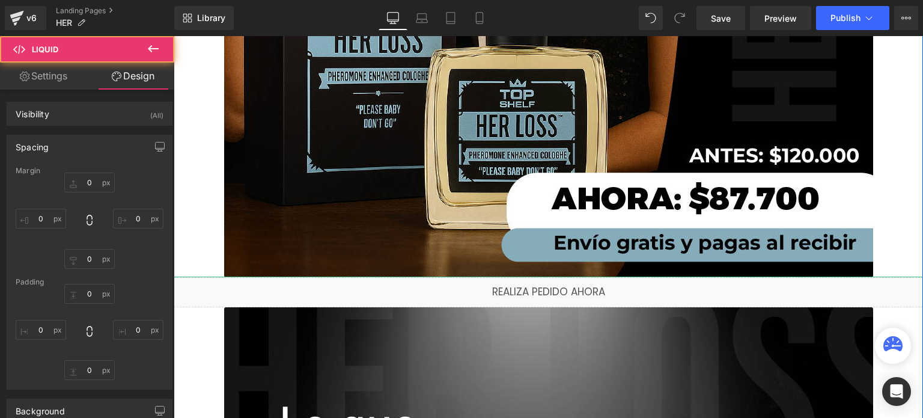
type input "0"
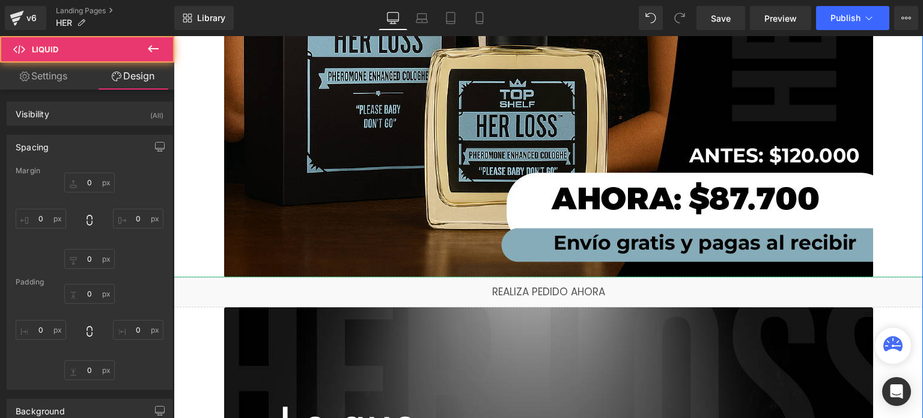
type input "0"
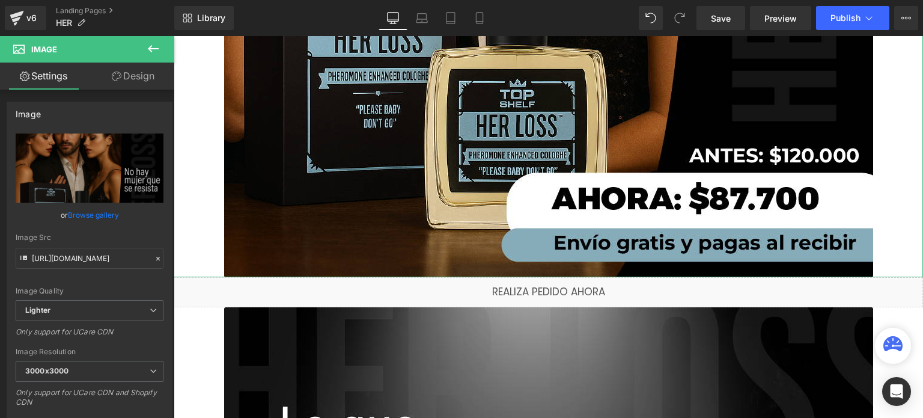
drag, startPoint x: 128, startPoint y: 73, endPoint x: 113, endPoint y: 76, distance: 15.5
click at [128, 73] on link "Design" at bounding box center [133, 76] width 87 height 27
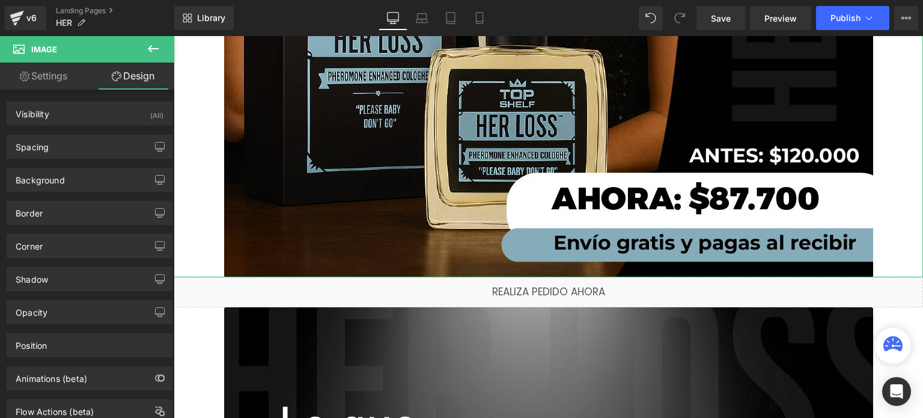
click at [88, 76] on ul "Settings Design" at bounding box center [87, 76] width 174 height 27
click at [50, 78] on link "Settings" at bounding box center [43, 76] width 87 height 27
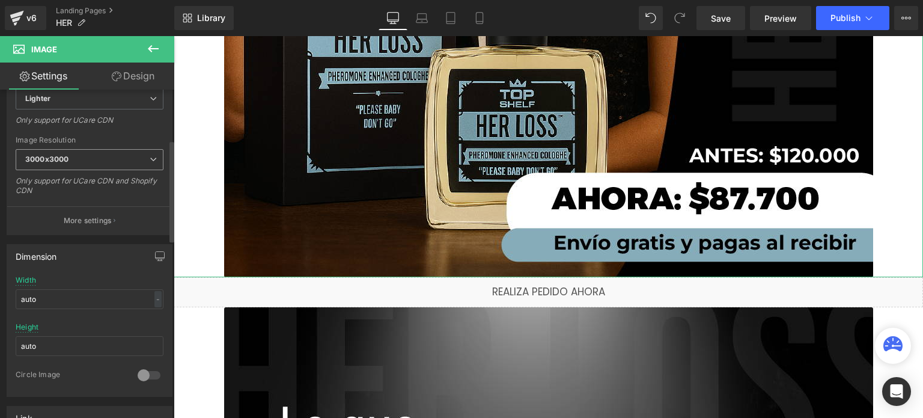
scroll to position [301, 0]
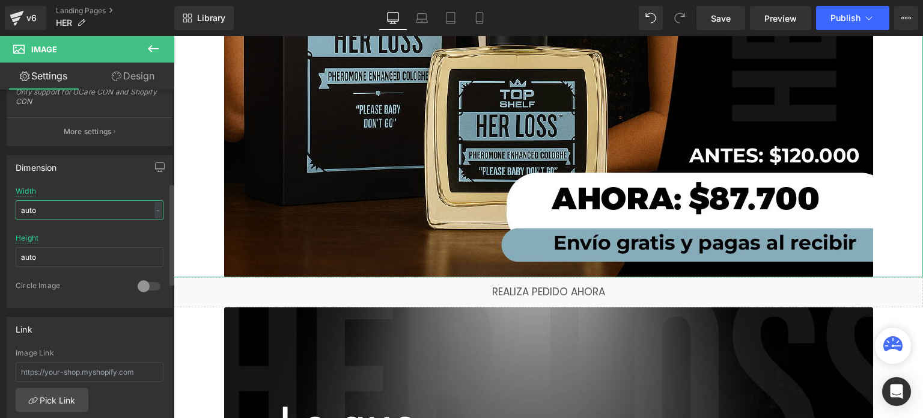
click at [114, 209] on input "auto" at bounding box center [90, 210] width 148 height 20
click at [105, 185] on div "Dimension auto Width auto - % px auto Height auto 0 Circle Image" at bounding box center [90, 231] width 166 height 153
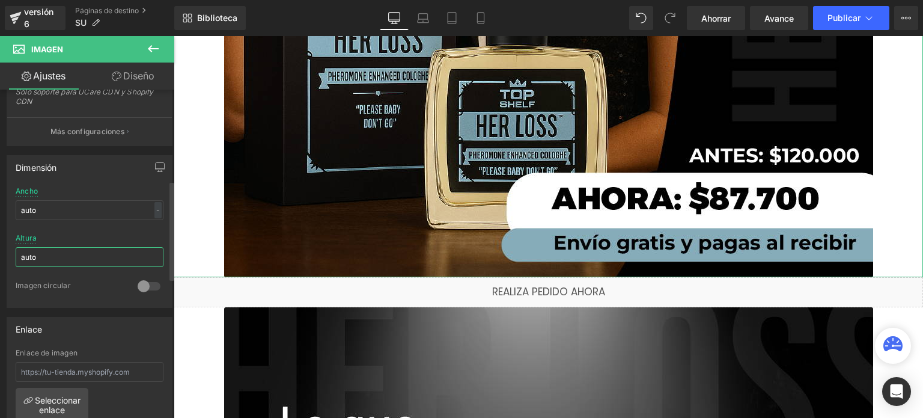
click at [76, 261] on input "auto" at bounding box center [90, 257] width 148 height 20
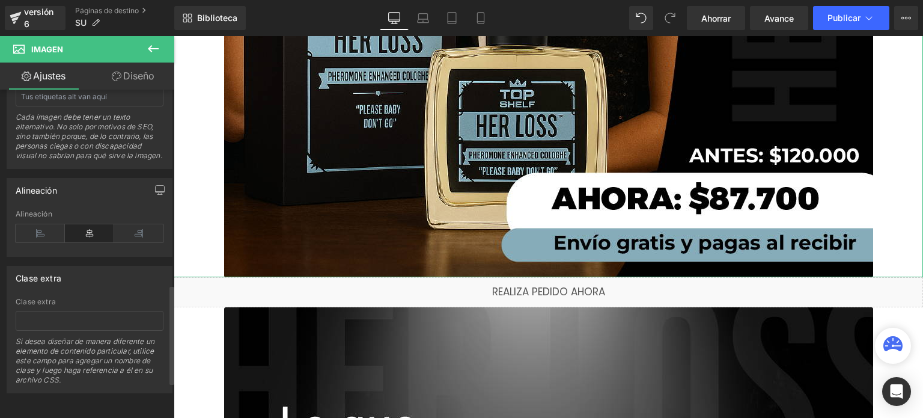
scroll to position [404, 0]
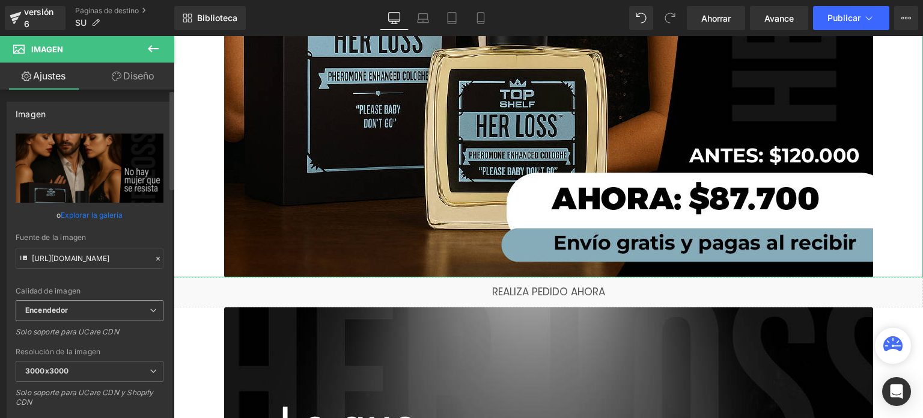
click at [123, 307] on span "Encendedor" at bounding box center [90, 310] width 148 height 21
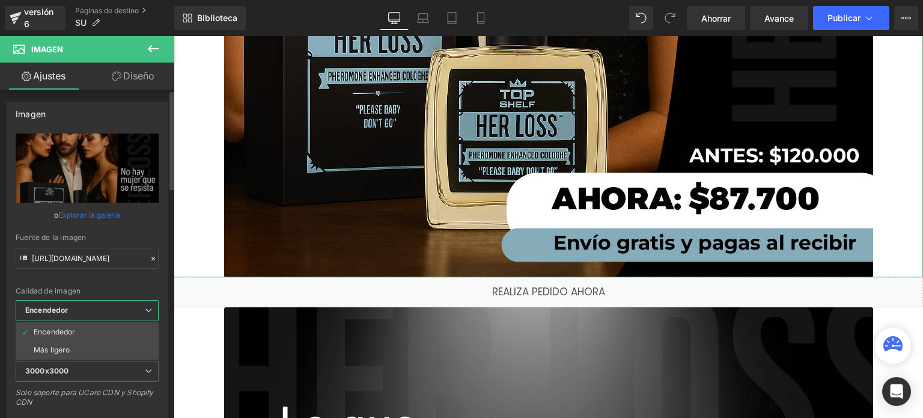
click at [123, 307] on span "Encendedor" at bounding box center [87, 310] width 143 height 21
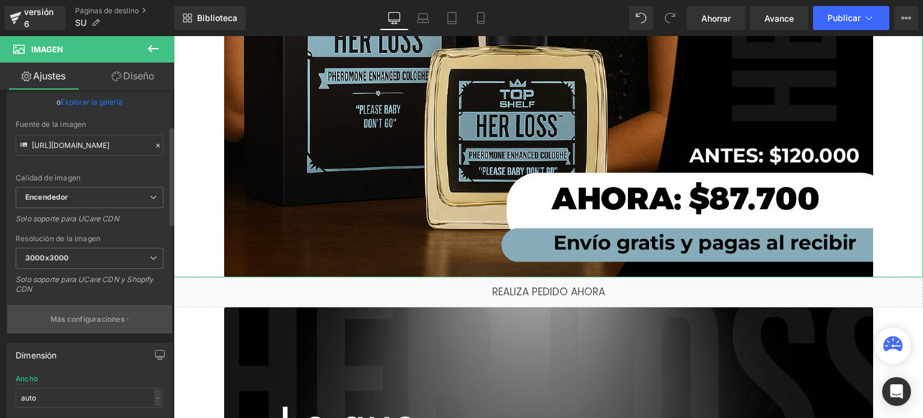
scroll to position [120, 0]
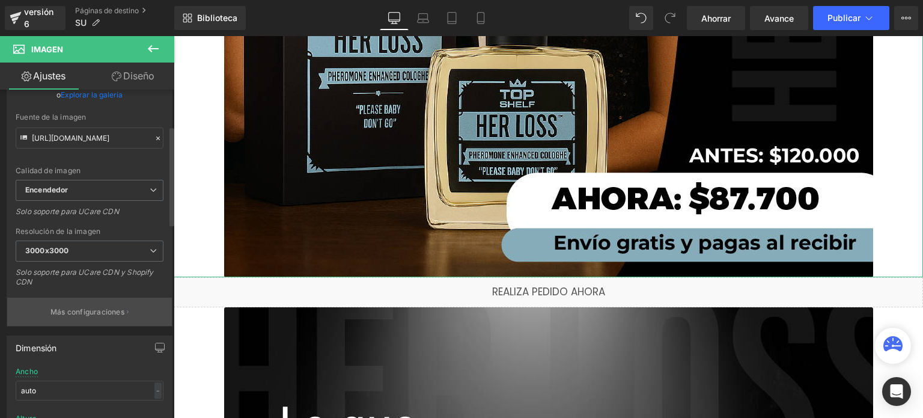
click at [105, 298] on button "Más configuraciones" at bounding box center [89, 312] width 165 height 28
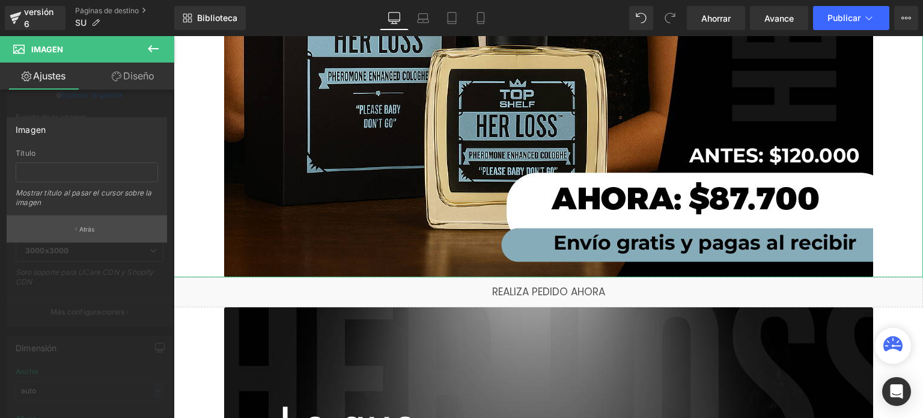
click at [93, 229] on font "Atrás" at bounding box center [87, 228] width 16 height 7
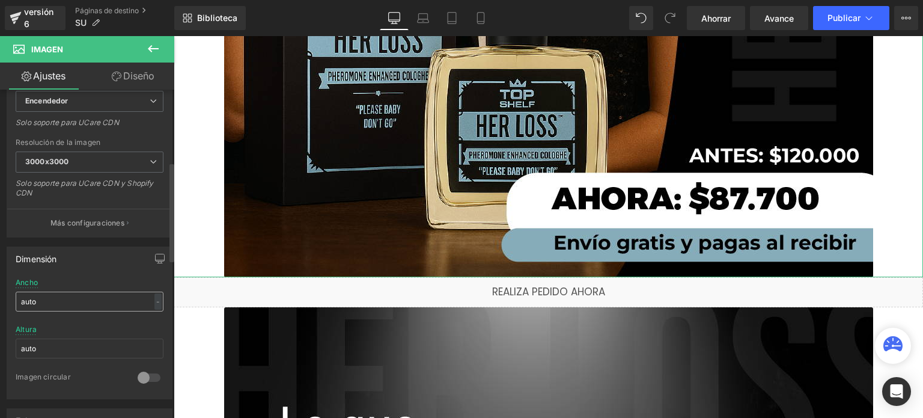
scroll to position [240, 0]
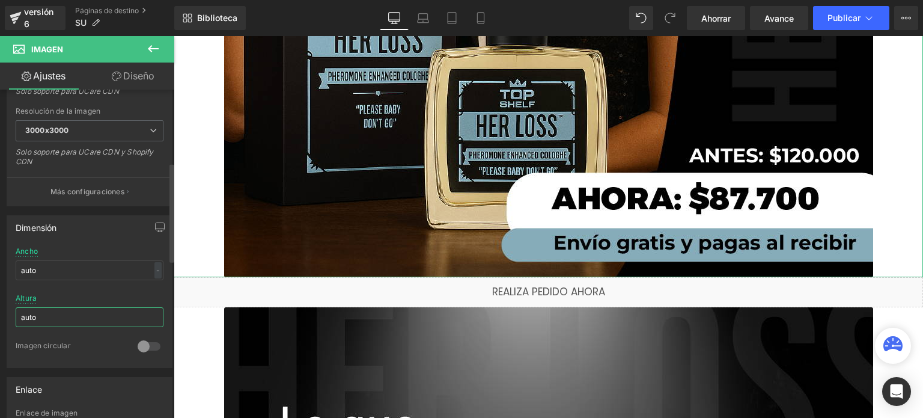
click at [130, 319] on input "auto" at bounding box center [90, 317] width 148 height 20
click at [82, 310] on input "auto" at bounding box center [90, 317] width 148 height 20
click at [84, 296] on div "Altura auto" at bounding box center [90, 317] width 148 height 47
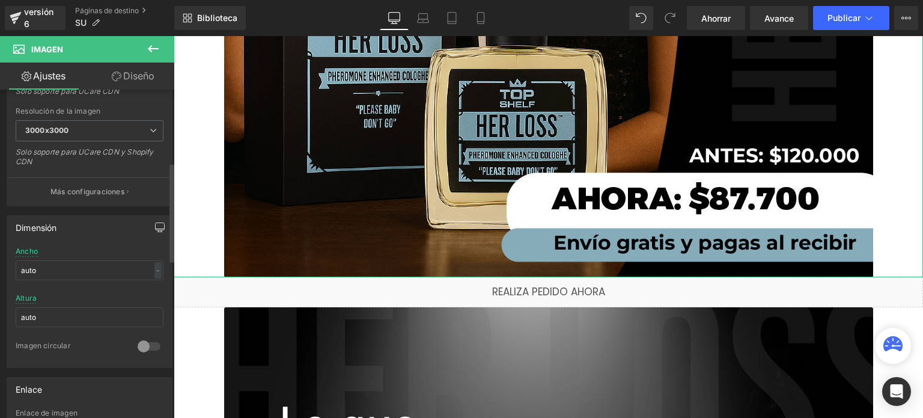
click at [155, 225] on icon "button" at bounding box center [160, 227] width 10 height 10
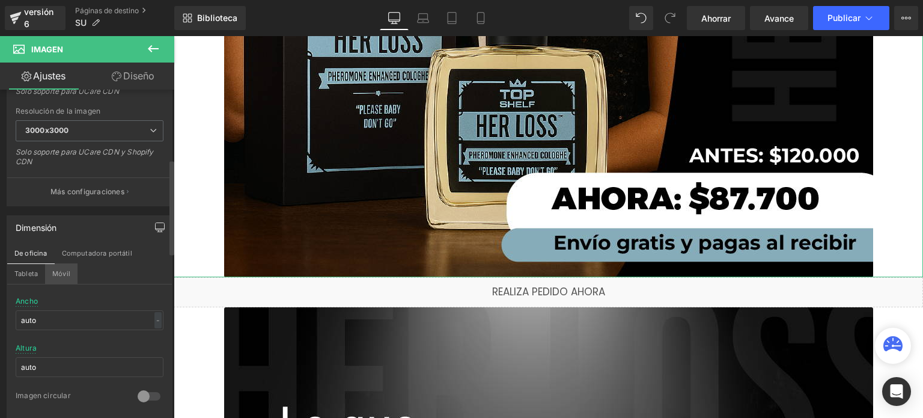
click at [50, 274] on button "Móvil" at bounding box center [61, 273] width 32 height 20
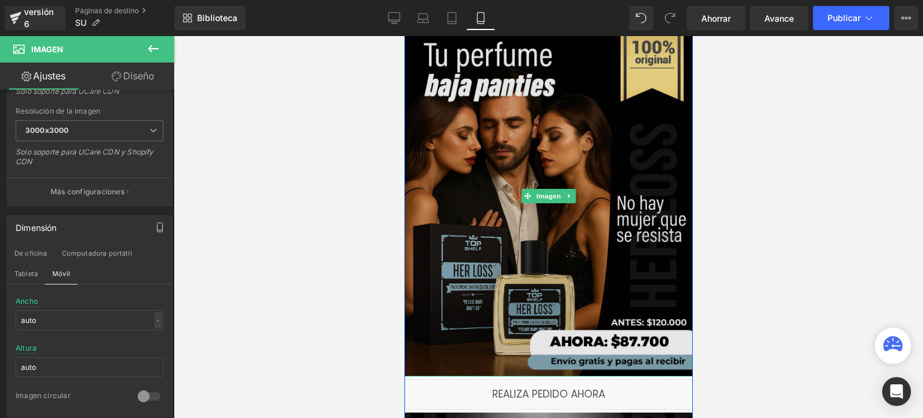
scroll to position [120, 0]
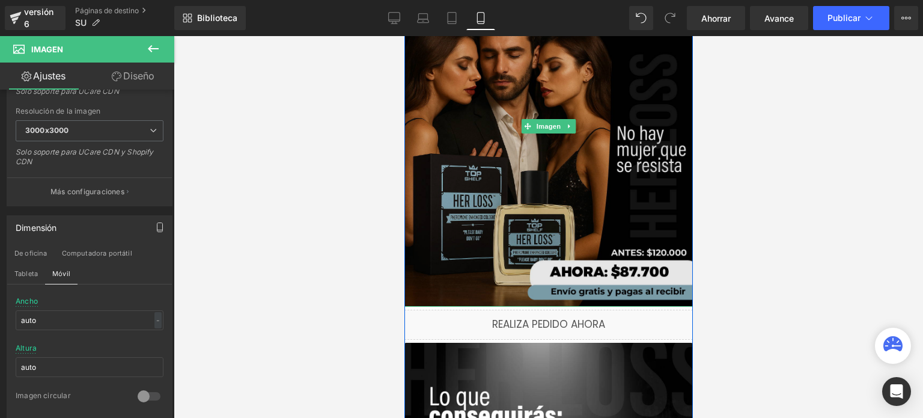
click at [424, 263] on img at bounding box center [548, 126] width 289 height 361
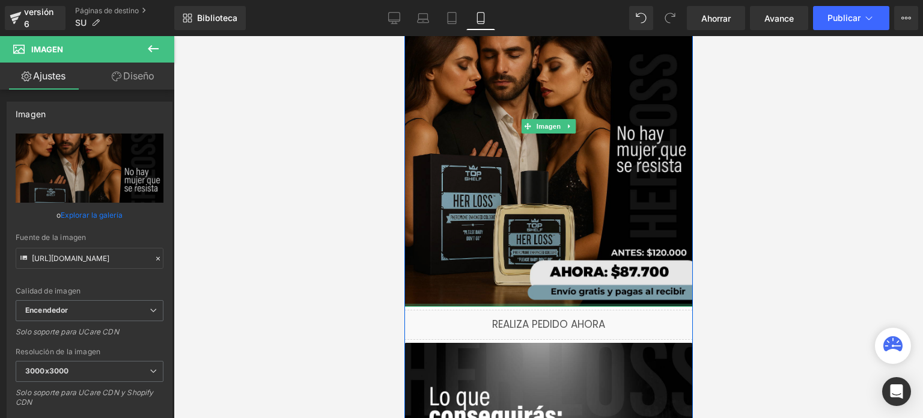
drag, startPoint x: 448, startPoint y: 304, endPoint x: 463, endPoint y: 240, distance: 66.2
click at [463, 240] on div "Imagen" at bounding box center [548, 126] width 289 height 361
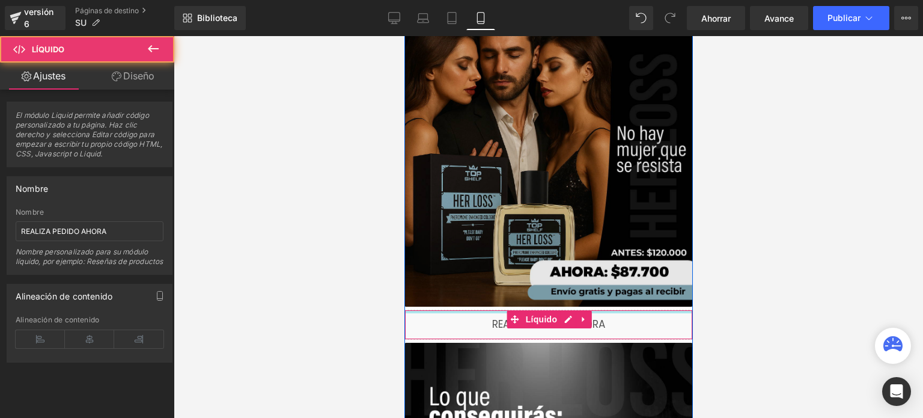
drag, startPoint x: 444, startPoint y: 310, endPoint x: 446, endPoint y: 295, distance: 15.2
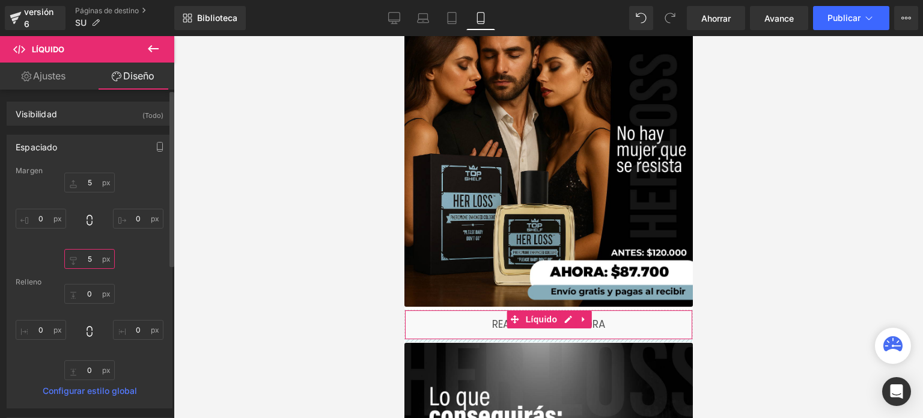
click at [90, 263] on input "5" at bounding box center [89, 259] width 50 height 20
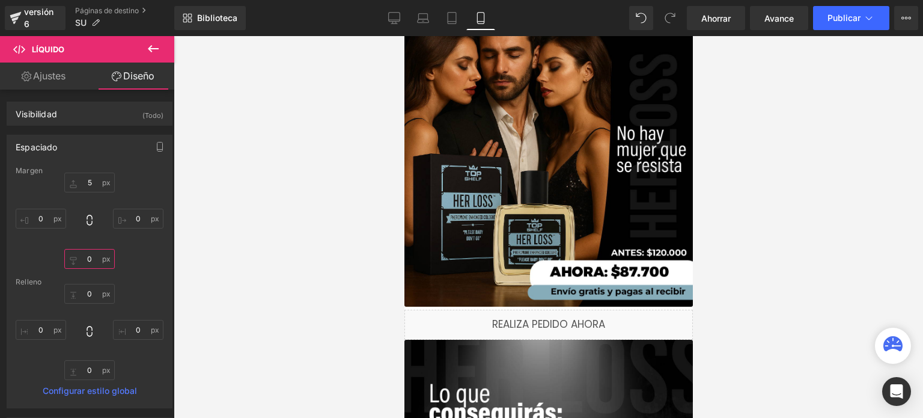
type input "0"
click at [299, 273] on div at bounding box center [549, 227] width 750 height 382
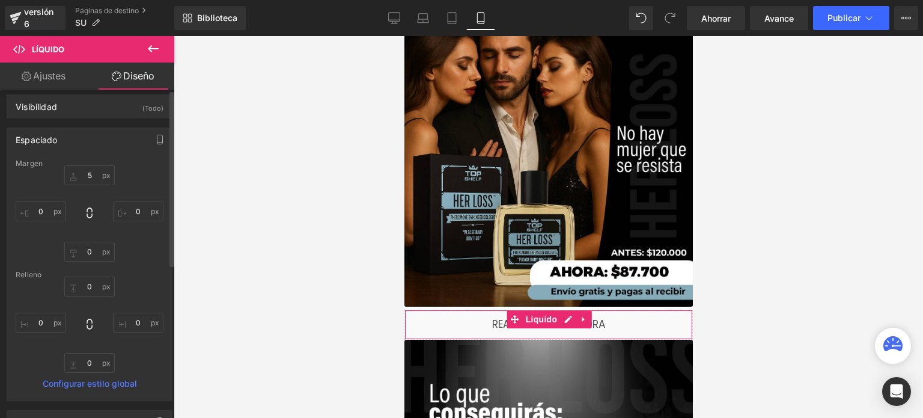
scroll to position [0, 0]
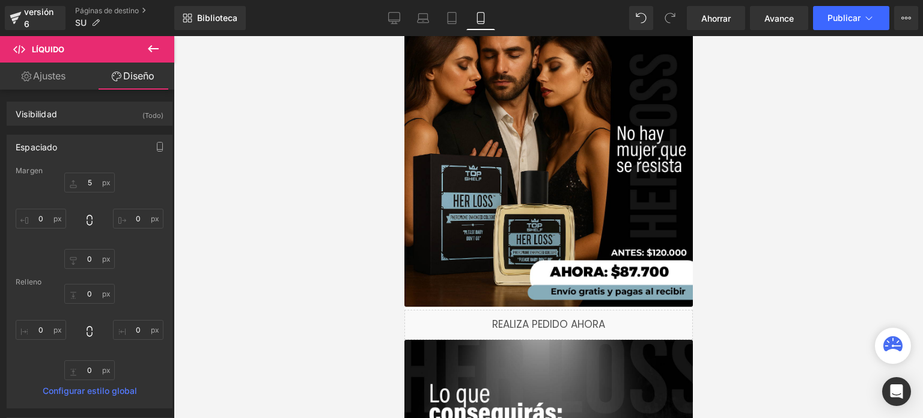
click at [419, 324] on div "Líquido" at bounding box center [548, 325] width 289 height 30
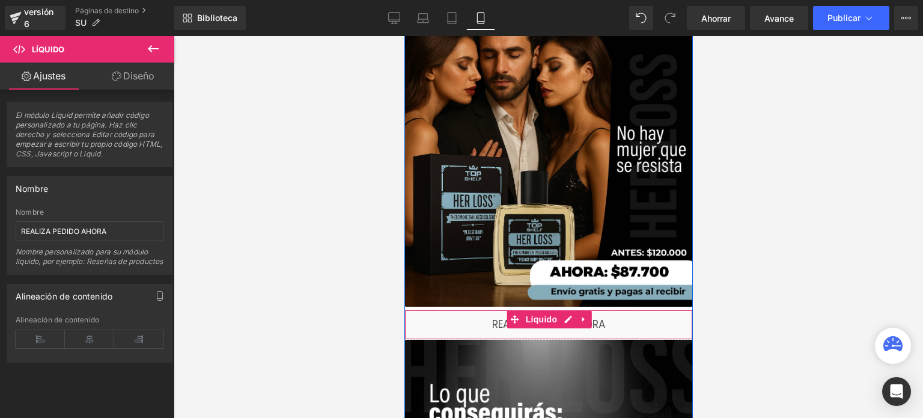
click at [445, 323] on div "Líquido" at bounding box center [548, 325] width 289 height 30
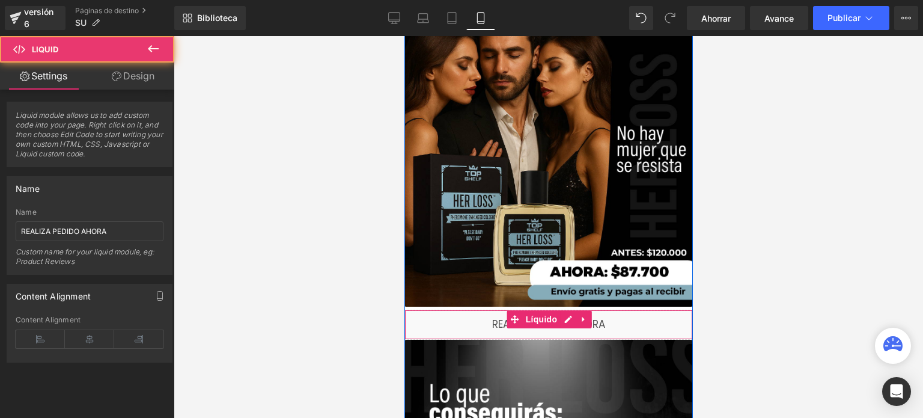
click at [445, 323] on div "Líquido" at bounding box center [548, 325] width 289 height 30
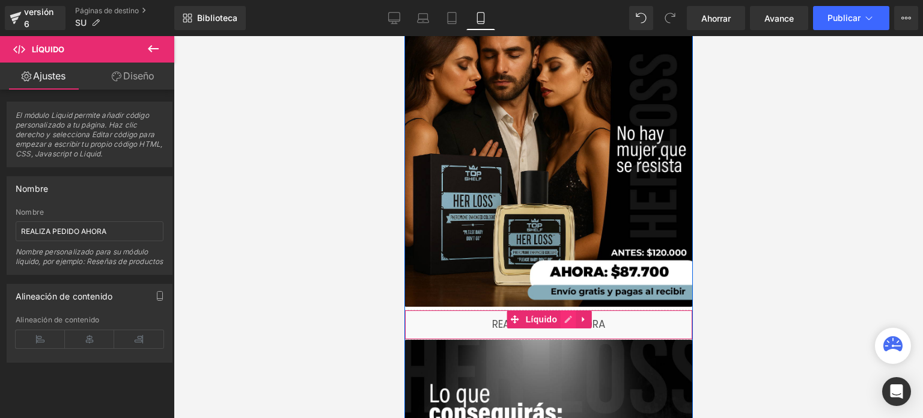
click at [563, 320] on icon at bounding box center [567, 319] width 8 height 9
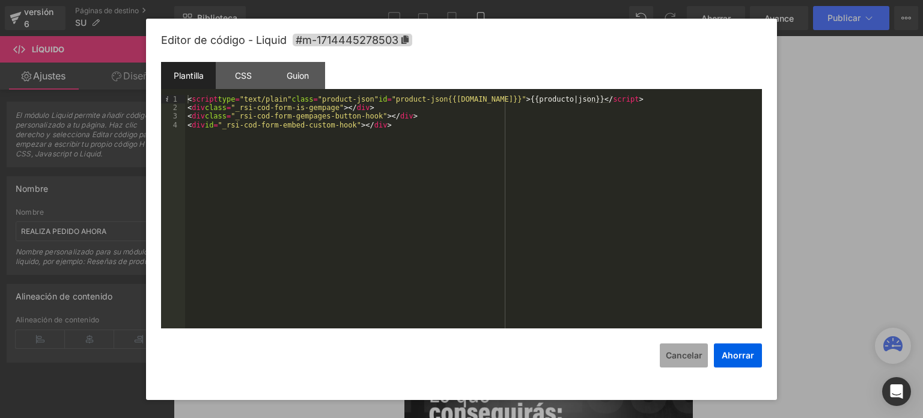
click at [683, 355] on font "Cancelar" at bounding box center [684, 355] width 37 height 10
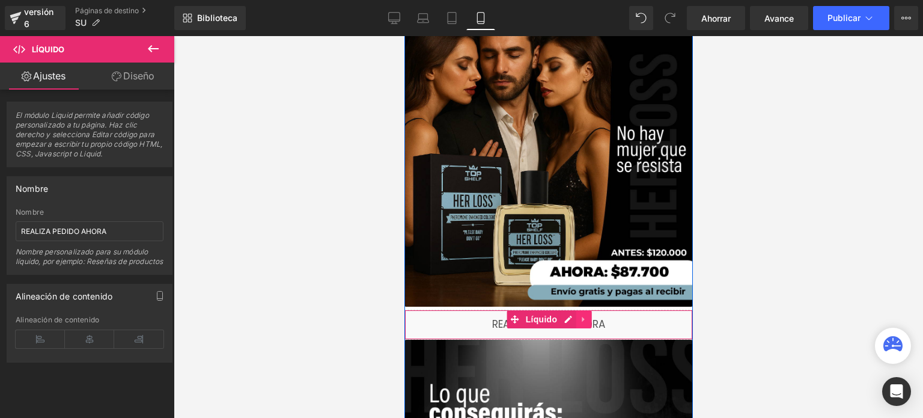
click at [582, 319] on icon at bounding box center [583, 319] width 8 height 9
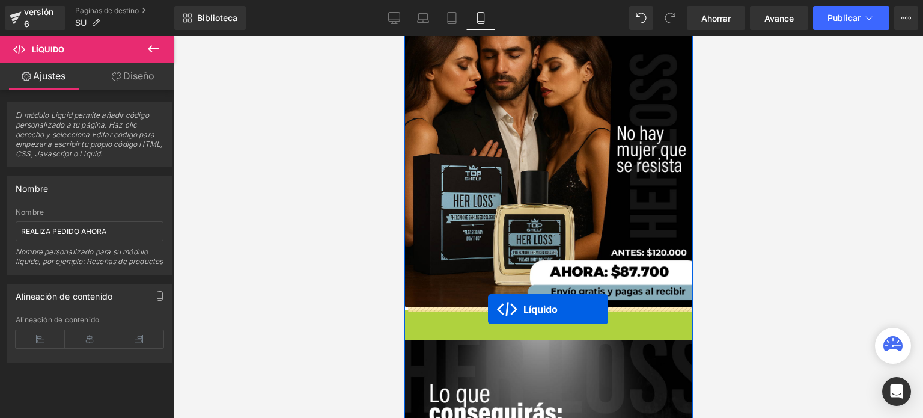
drag, startPoint x: 486, startPoint y: 319, endPoint x: 487, endPoint y: 309, distance: 9.7
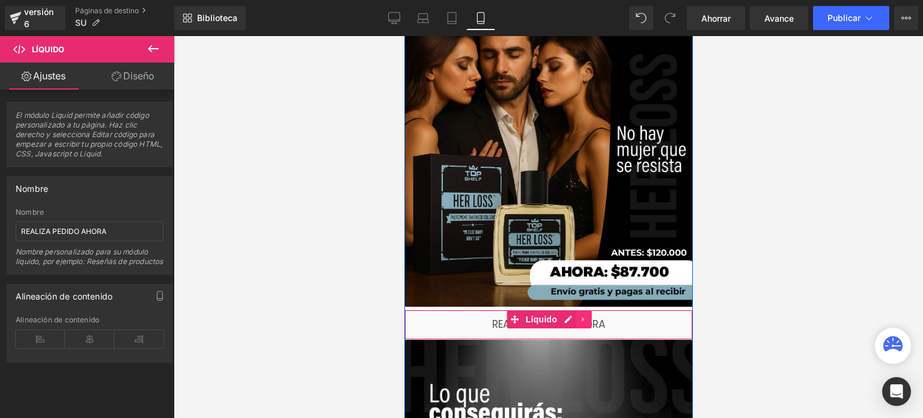
click at [579, 323] on icon at bounding box center [583, 319] width 8 height 9
click at [602, 323] on icon at bounding box center [606, 319] width 8 height 9
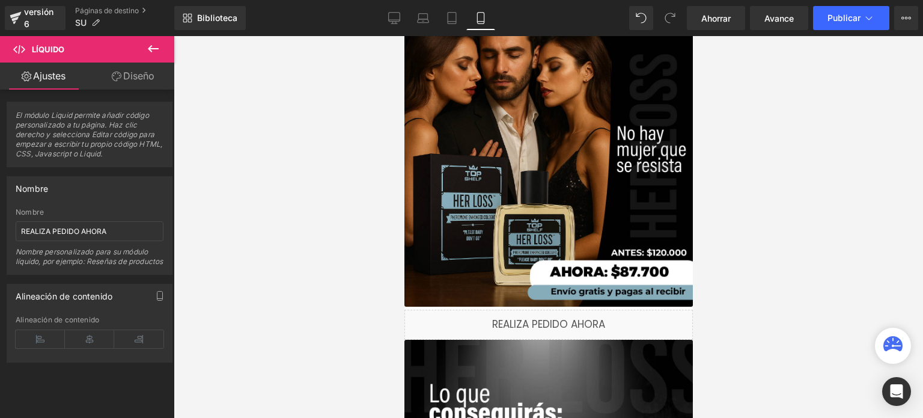
click at [718, 317] on div at bounding box center [549, 227] width 750 height 382
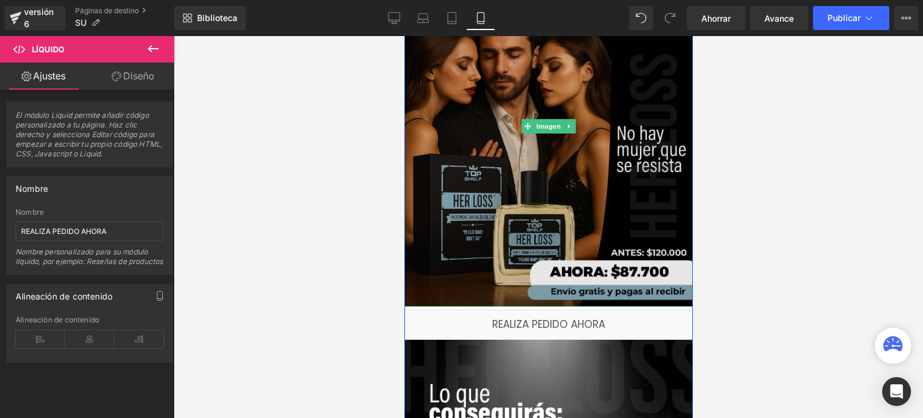
click at [657, 290] on img at bounding box center [548, 126] width 289 height 361
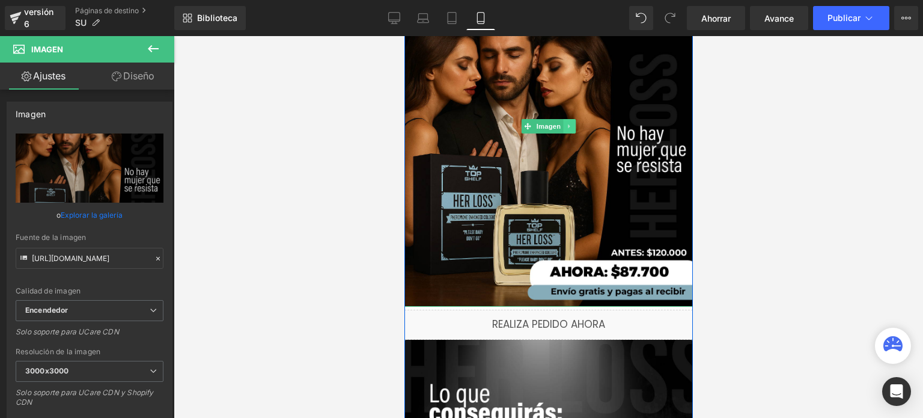
click at [567, 130] on link at bounding box center [569, 126] width 13 height 14
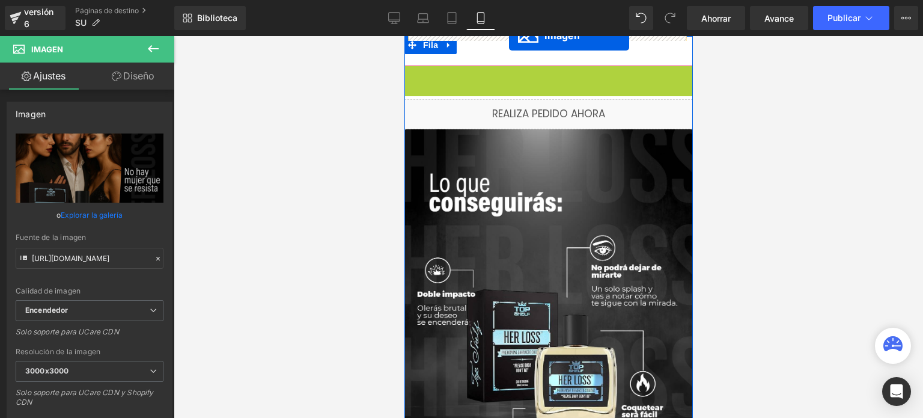
drag, startPoint x: 507, startPoint y: 126, endPoint x: 509, endPoint y: 29, distance: 96.8
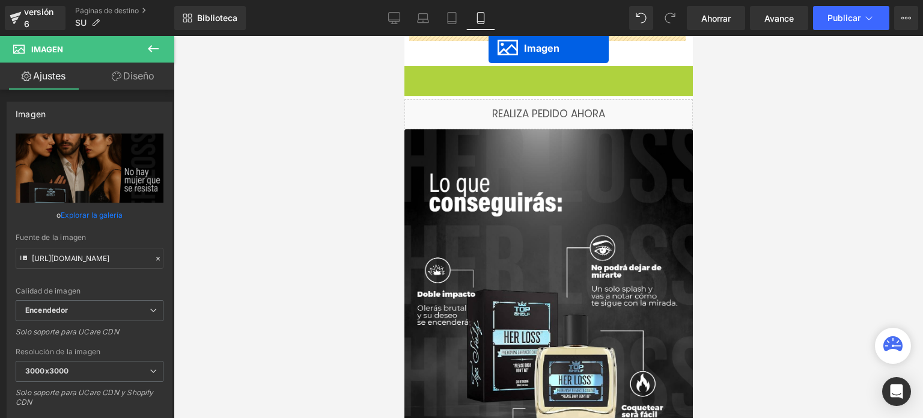
click at [488, 48] on div "Agotado (P) Botón del carrito" at bounding box center [548, 51] width 276 height 30
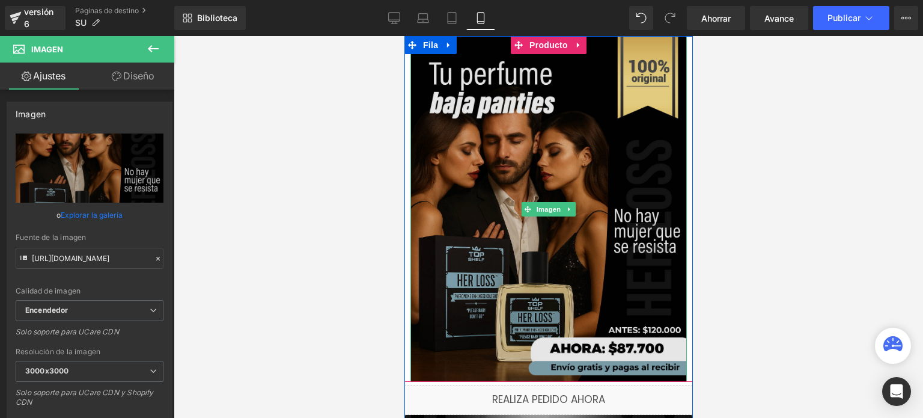
click at [501, 239] on img at bounding box center [548, 209] width 276 height 346
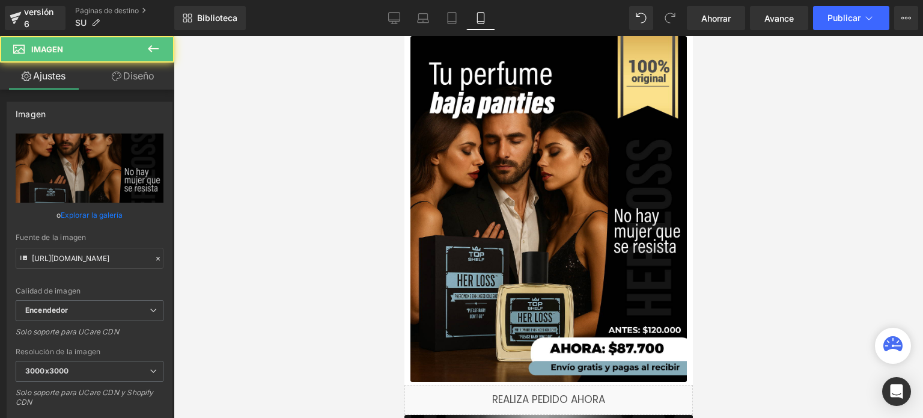
click at [360, 228] on div at bounding box center [549, 227] width 750 height 382
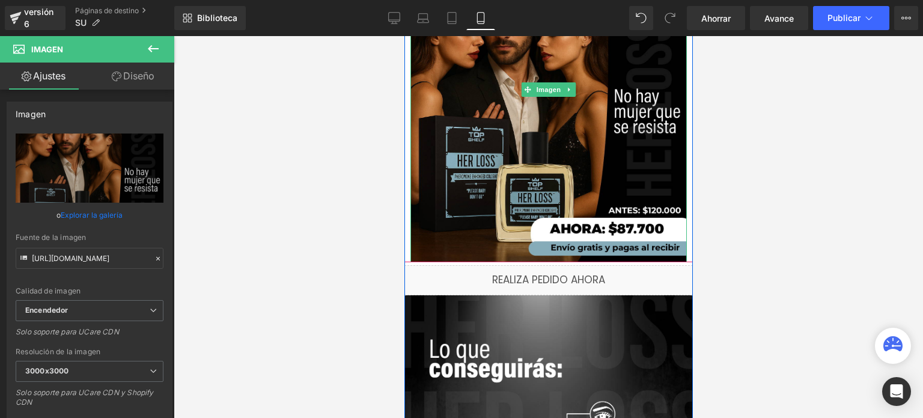
scroll to position [120, 0]
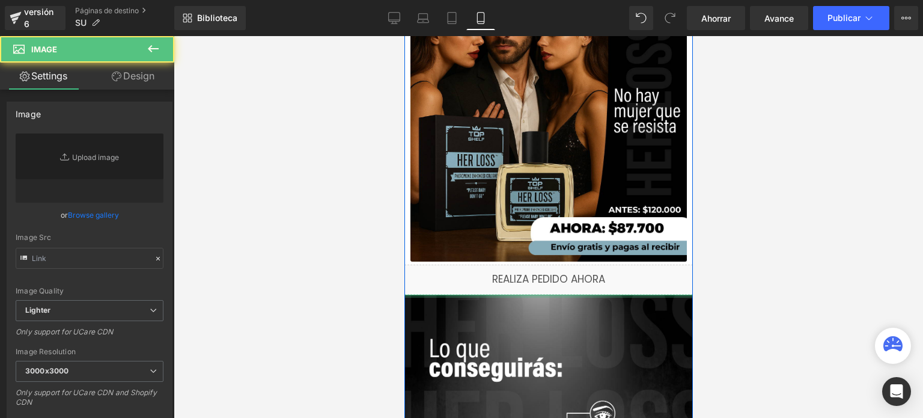
type input "[URL][DOMAIN_NAME]"
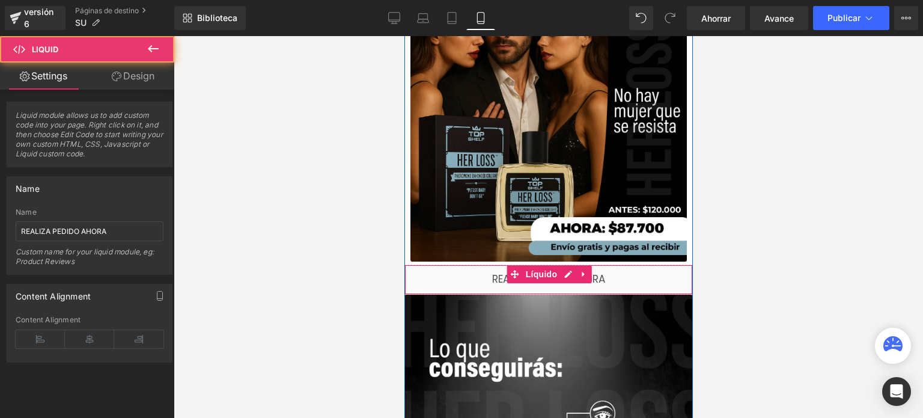
click at [439, 284] on div "Líquido" at bounding box center [548, 279] width 289 height 30
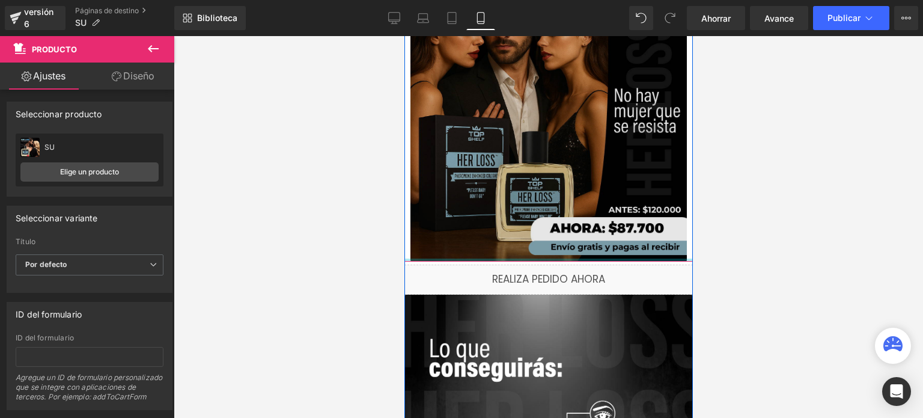
drag, startPoint x: 435, startPoint y: 260, endPoint x: 472, endPoint y: 203, distance: 68.5
click at [472, 203] on div "Agotado (P) Botón del carrito Imagen Producto" at bounding box center [548, 89] width 289 height 346
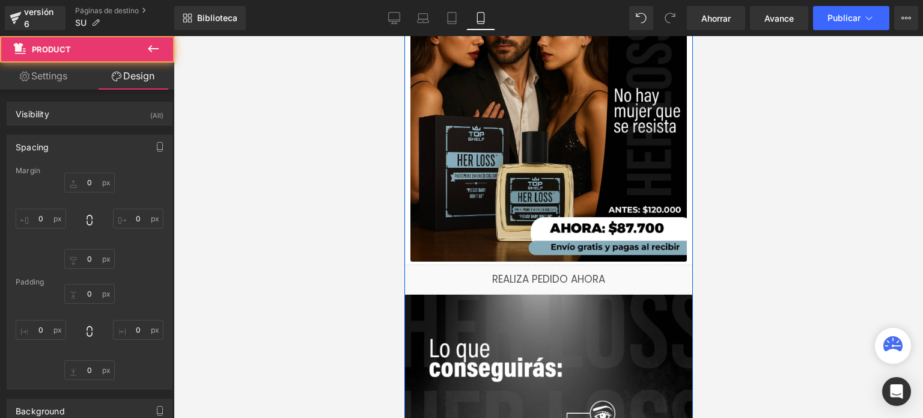
type input "0"
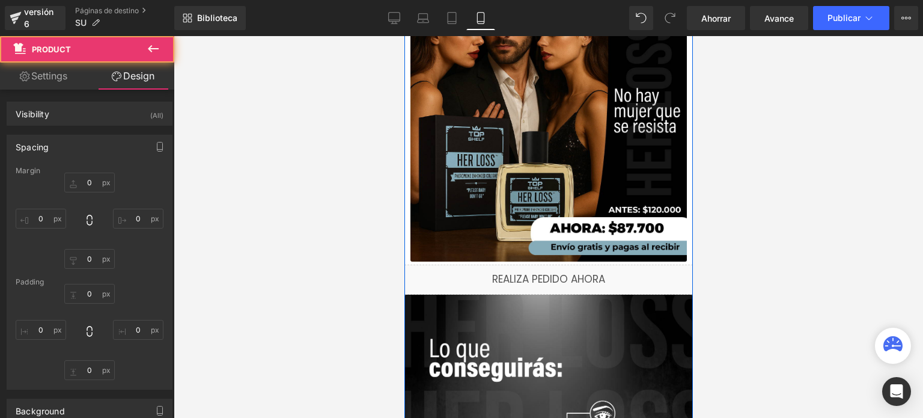
type input "10"
type input "0"
type input "10"
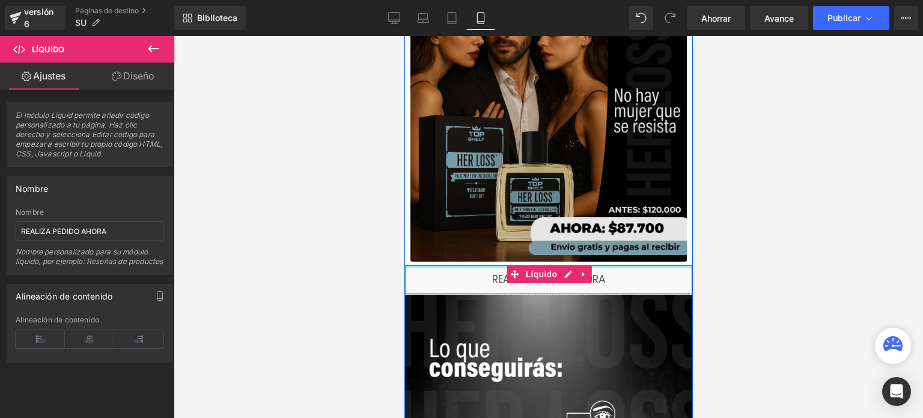
drag, startPoint x: 491, startPoint y: 264, endPoint x: 786, endPoint y: 290, distance: 295.6
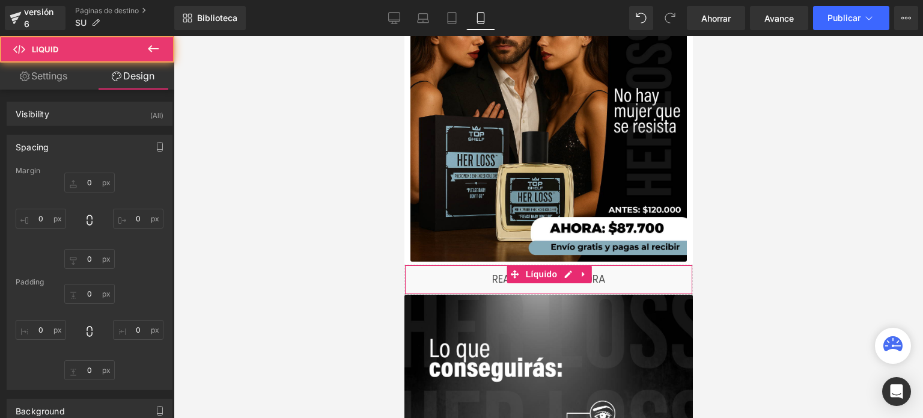
type input "5"
type input "0"
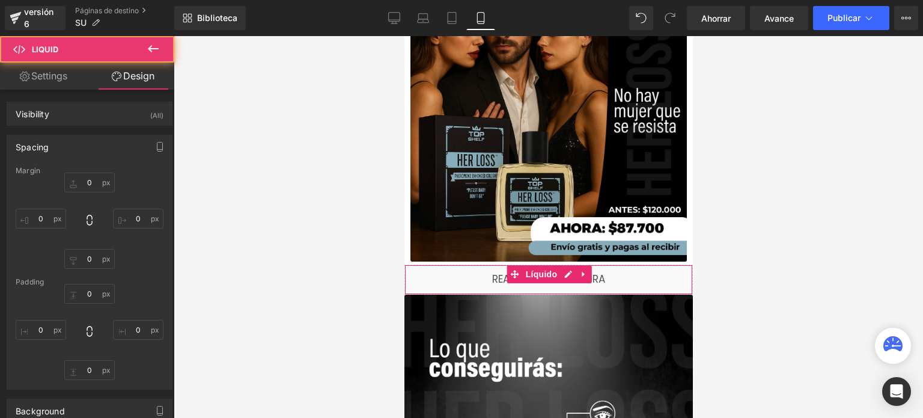
type input "0"
click at [380, 254] on div at bounding box center [549, 227] width 750 height 382
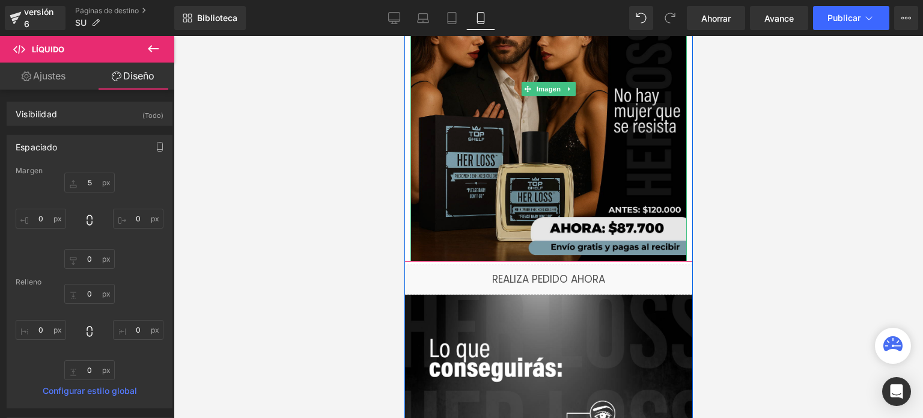
click at [460, 250] on img at bounding box center [548, 89] width 276 height 346
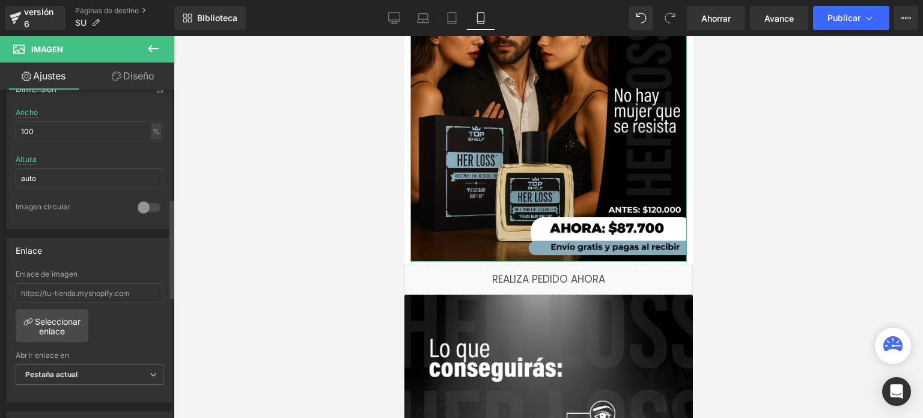
scroll to position [541, 0]
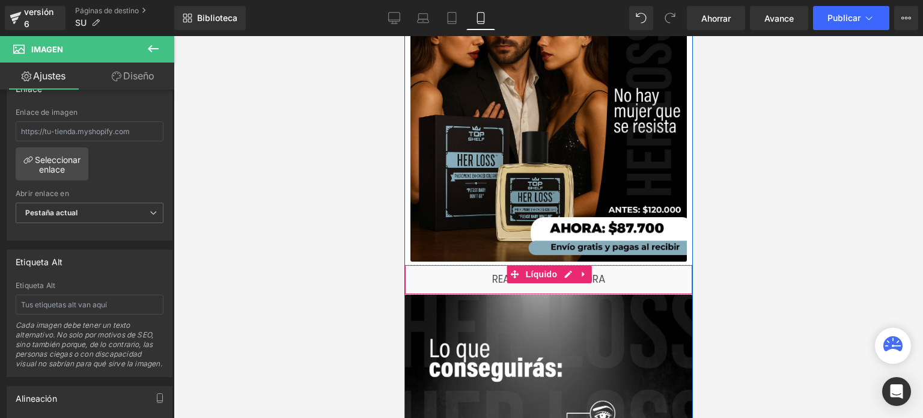
click at [466, 280] on div "Líquido" at bounding box center [548, 279] width 289 height 30
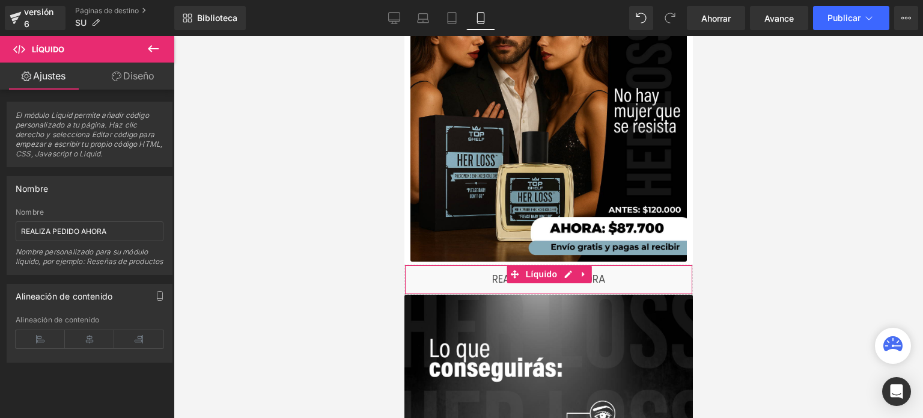
click at [116, 71] on link "Diseño" at bounding box center [133, 76] width 87 height 27
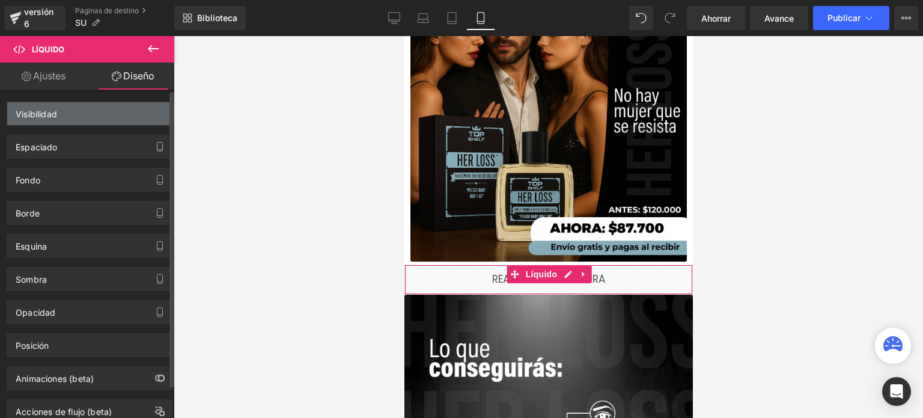
click at [70, 118] on div "Visibilidad" at bounding box center [89, 113] width 165 height 23
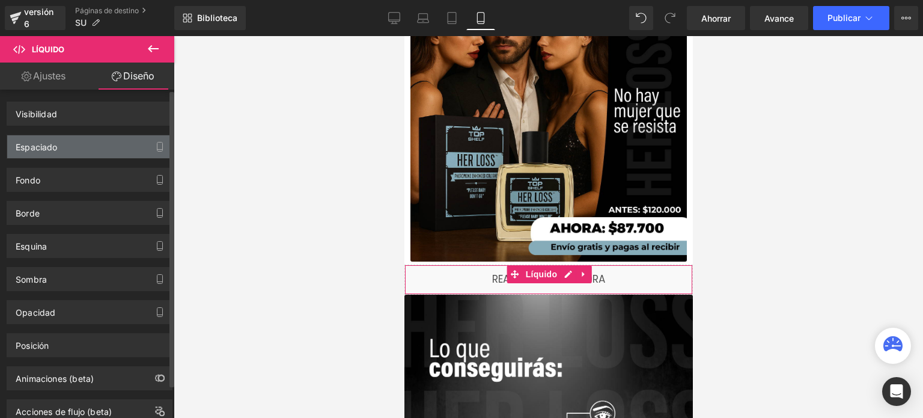
click at [77, 141] on div "Espaciado" at bounding box center [89, 146] width 165 height 23
click at [155, 147] on icon "button" at bounding box center [160, 147] width 10 height 10
click at [123, 148] on div "Espaciado" at bounding box center [89, 146] width 165 height 23
click at [66, 150] on div "Espaciado" at bounding box center [89, 146] width 165 height 23
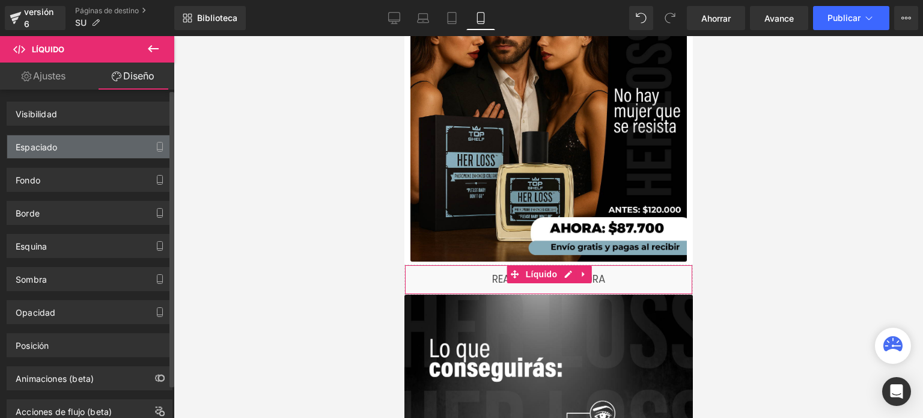
click at [66, 150] on div "Espaciado" at bounding box center [89, 146] width 165 height 23
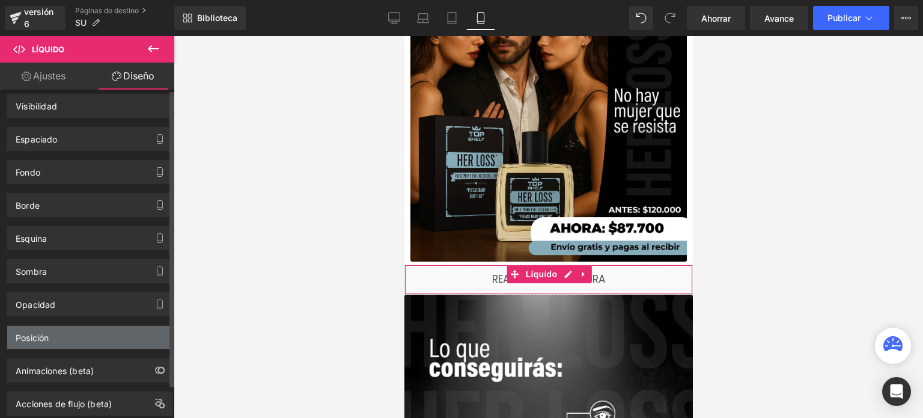
scroll to position [0, 0]
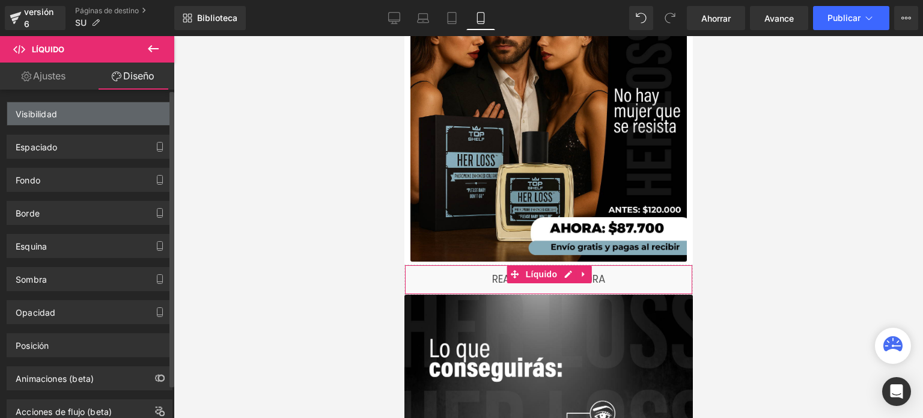
click at [47, 109] on font "Visibilidad" at bounding box center [36, 114] width 41 height 10
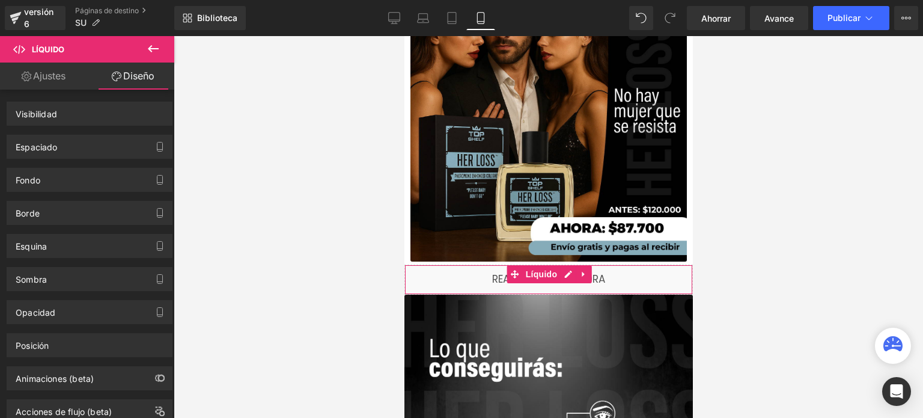
click at [63, 77] on font "Ajustes" at bounding box center [49, 76] width 32 height 12
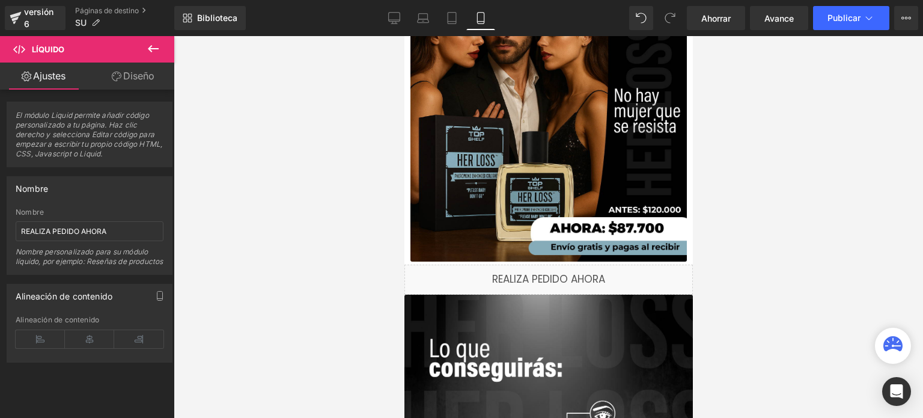
click at [155, 50] on icon at bounding box center [153, 48] width 14 height 14
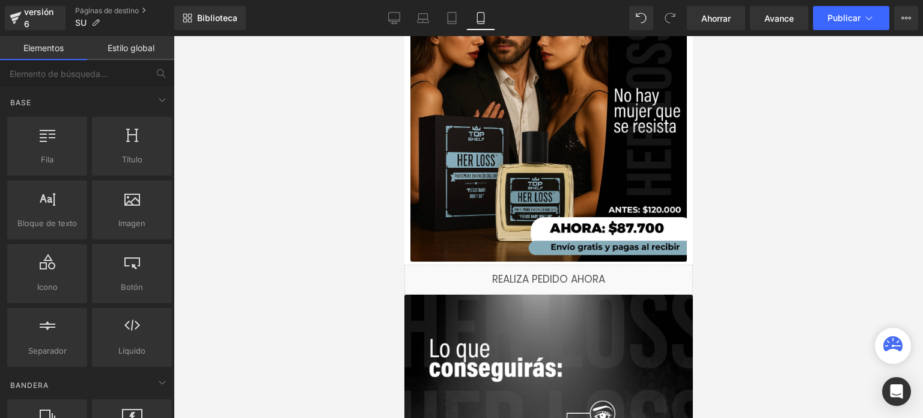
click at [356, 206] on div at bounding box center [549, 227] width 750 height 382
click at [722, 23] on span "Ahorrar" at bounding box center [715, 18] width 29 height 13
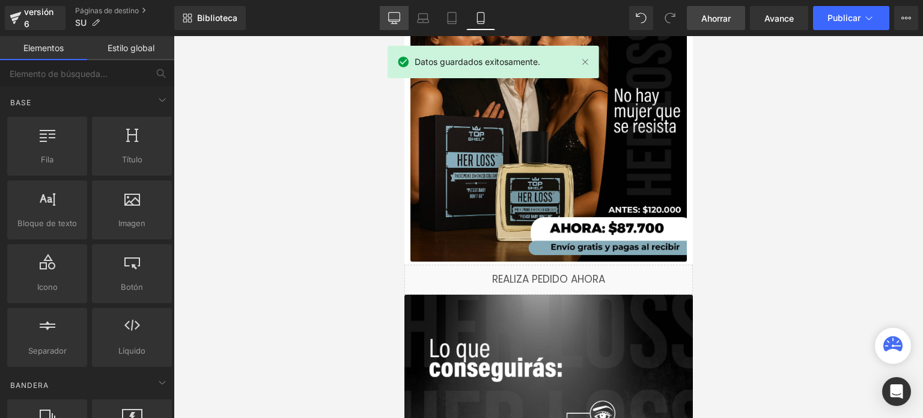
click at [397, 23] on icon at bounding box center [394, 23] width 6 height 0
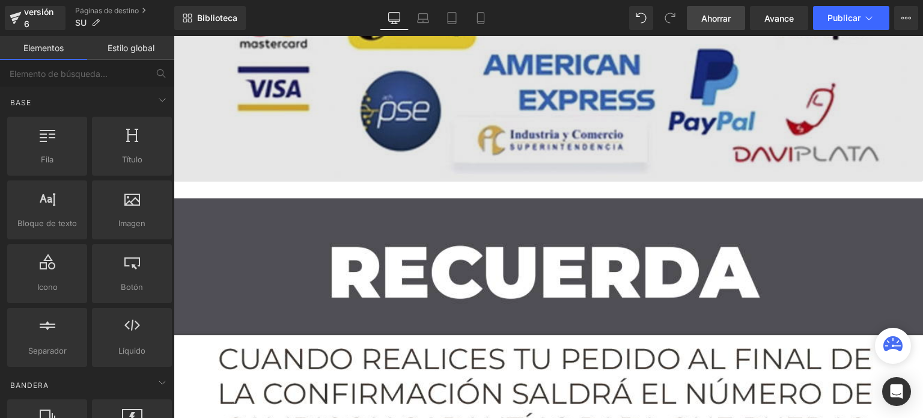
scroll to position [6215, 0]
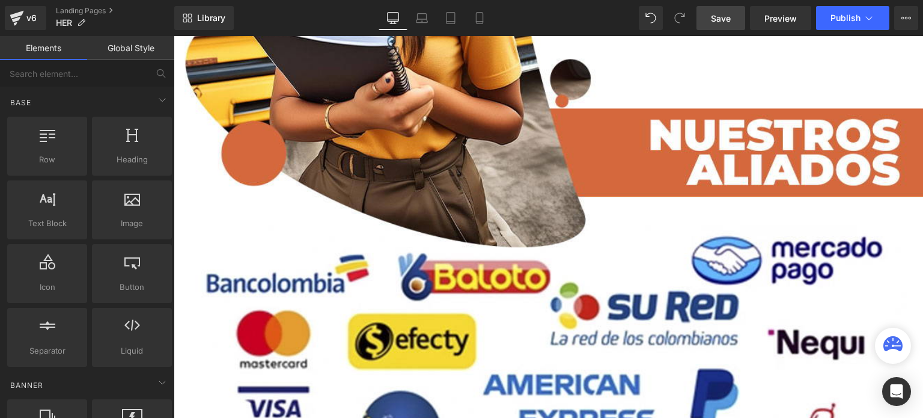
click at [385, 19] on link "Desktop" at bounding box center [393, 18] width 29 height 24
click at [386, 18] on link "Desktop" at bounding box center [393, 18] width 29 height 24
click at [136, 59] on link "Global Style" at bounding box center [130, 48] width 87 height 24
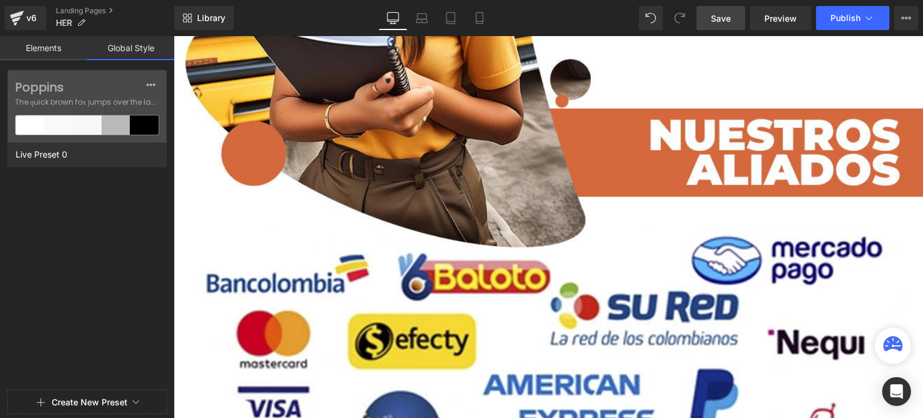
click at [60, 52] on link "Elements" at bounding box center [43, 48] width 87 height 24
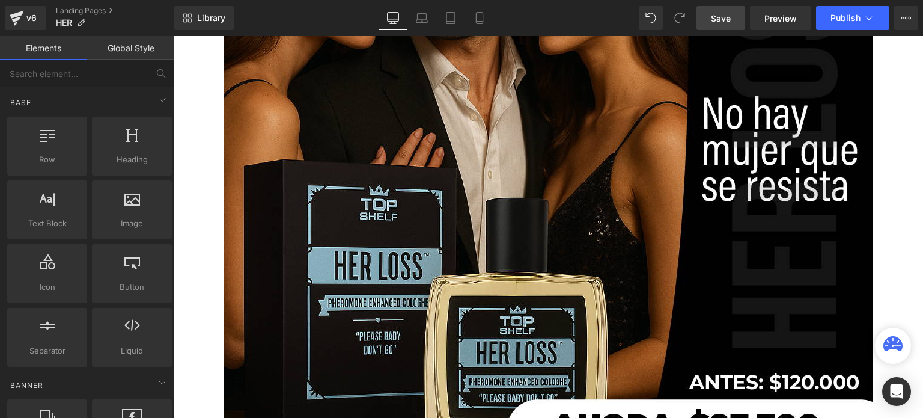
scroll to position [0, 0]
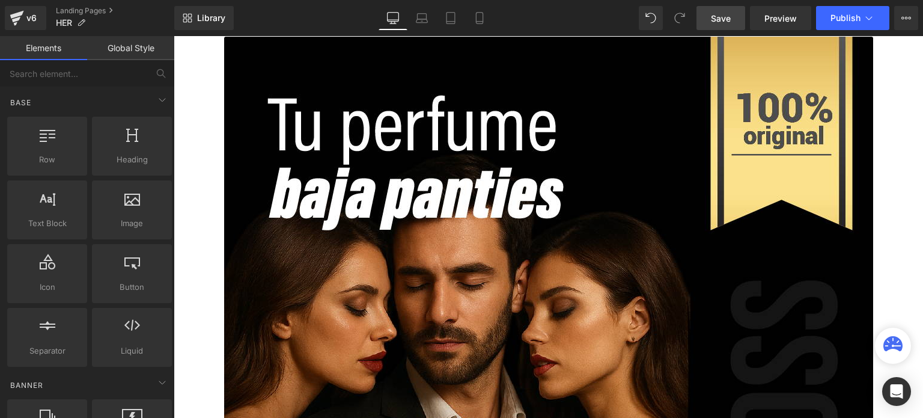
drag, startPoint x: 392, startPoint y: 23, endPoint x: 357, endPoint y: 10, distance: 37.5
click at [357, 10] on div "Library Desktop Desktop Laptop Tablet Mobile Save Preview Publish Scheduled Vie…" at bounding box center [548, 18] width 749 height 24
click at [147, 105] on div "Base" at bounding box center [90, 102] width 170 height 24
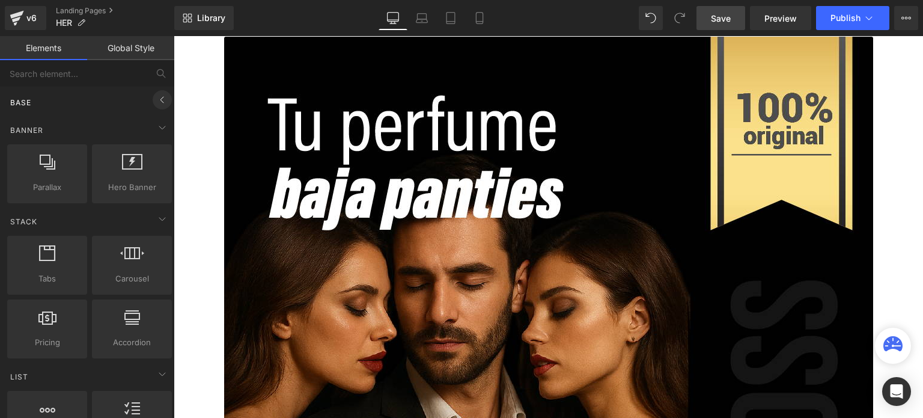
click at [155, 100] on icon at bounding box center [162, 100] width 14 height 14
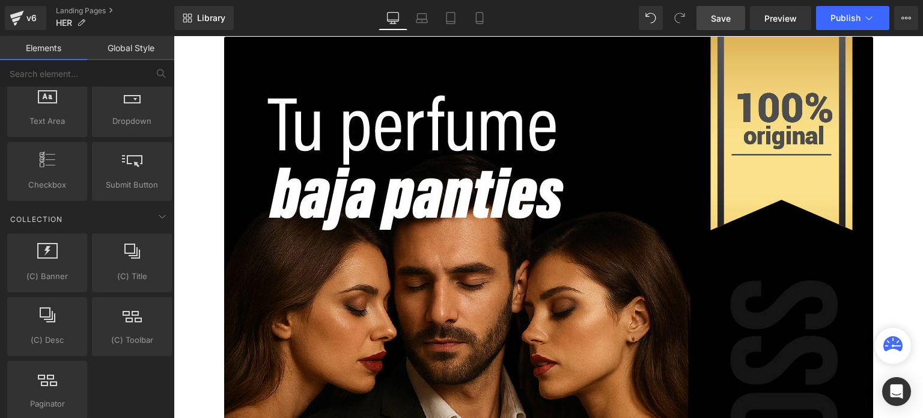
scroll to position [2164, 0]
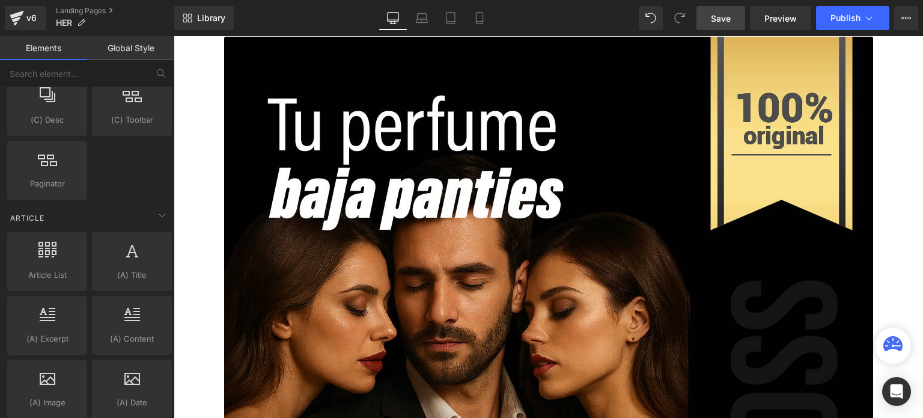
click at [107, 57] on link "Global Style" at bounding box center [130, 48] width 87 height 24
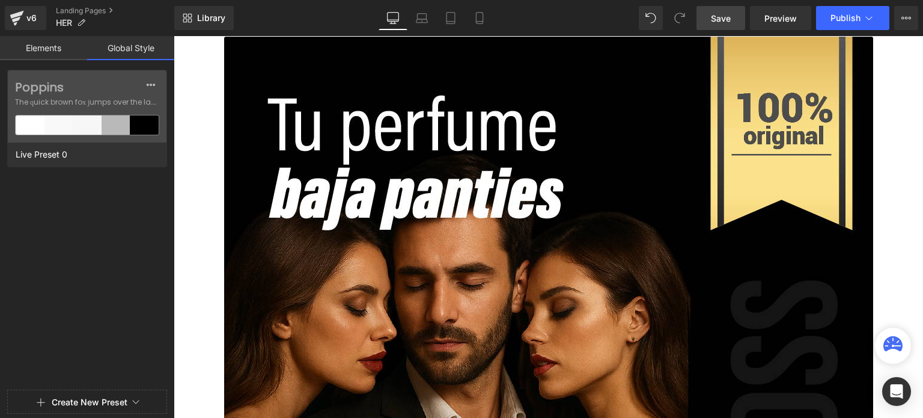
click at [52, 39] on link "Elements" at bounding box center [43, 48] width 87 height 24
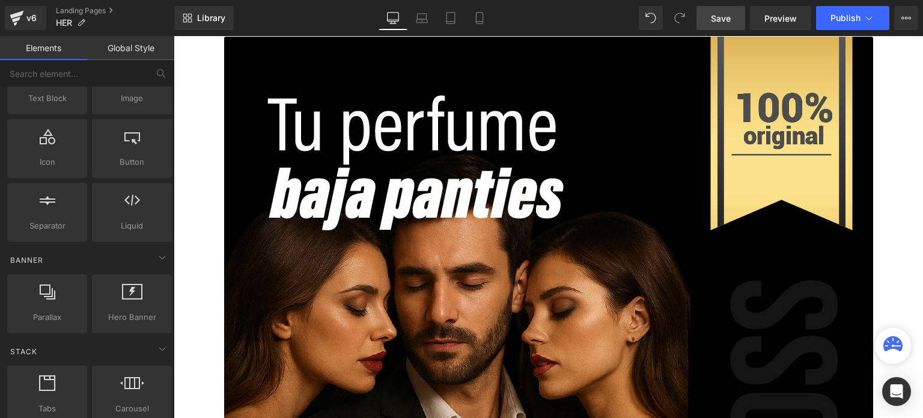
scroll to position [0, 0]
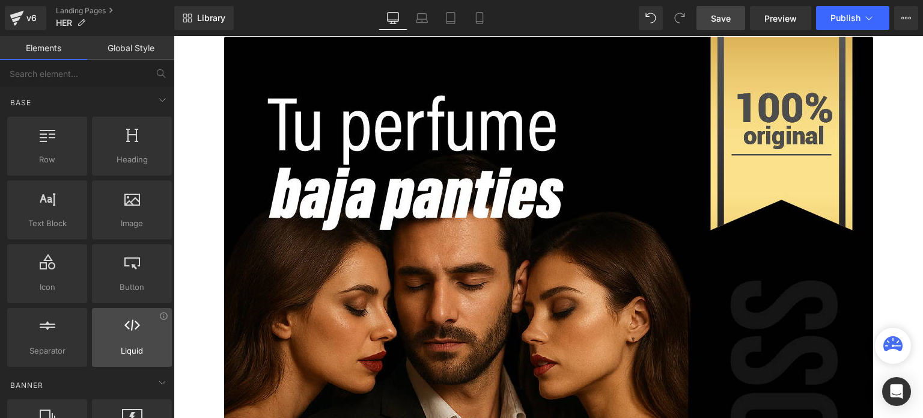
click at [118, 340] on div at bounding box center [132, 330] width 73 height 27
click at [350, 18] on div "Library Desktop Desktop Laptop Tablet Mobile Save Preview Publish Scheduled Vie…" at bounding box center [548, 18] width 749 height 24
click at [389, 21] on icon at bounding box center [393, 18] width 12 height 12
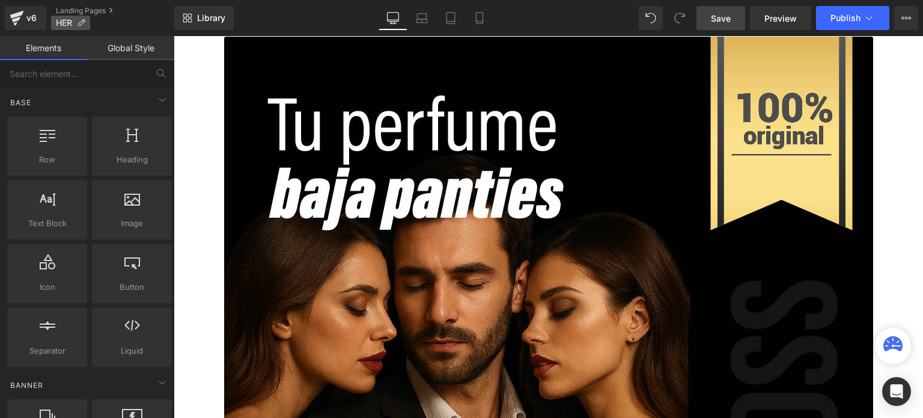
click at [84, 22] on icon at bounding box center [81, 23] width 8 height 8
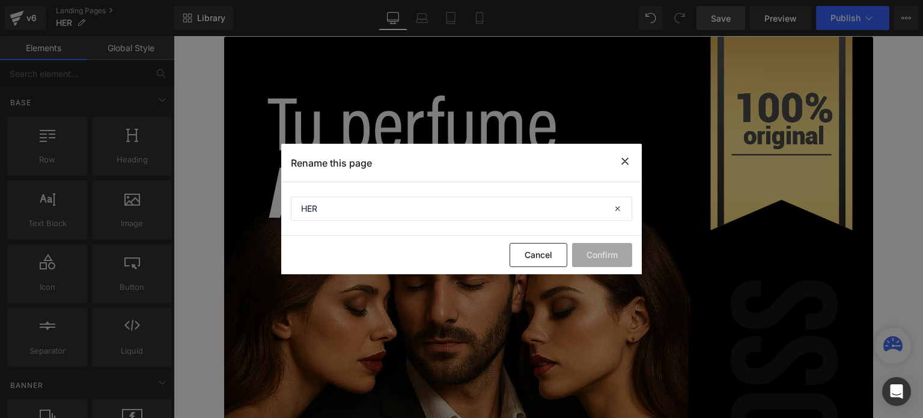
click at [624, 163] on icon at bounding box center [625, 161] width 14 height 15
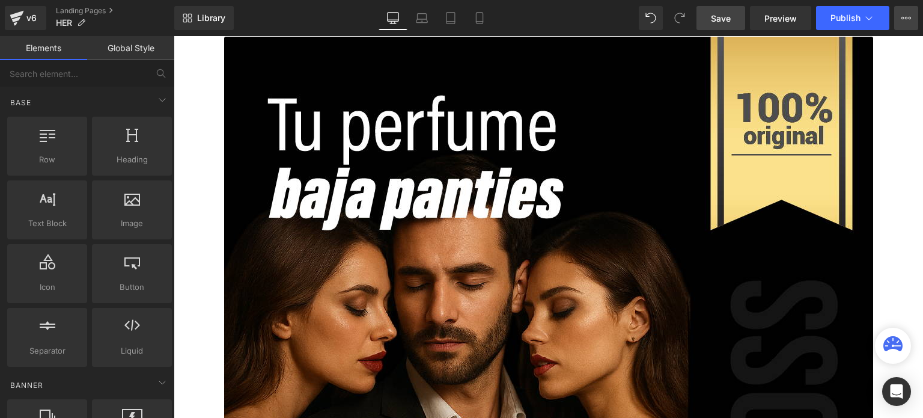
click at [911, 14] on button "View Live Page View with current Template Save Template to Library Schedule Pub…" at bounding box center [906, 18] width 24 height 24
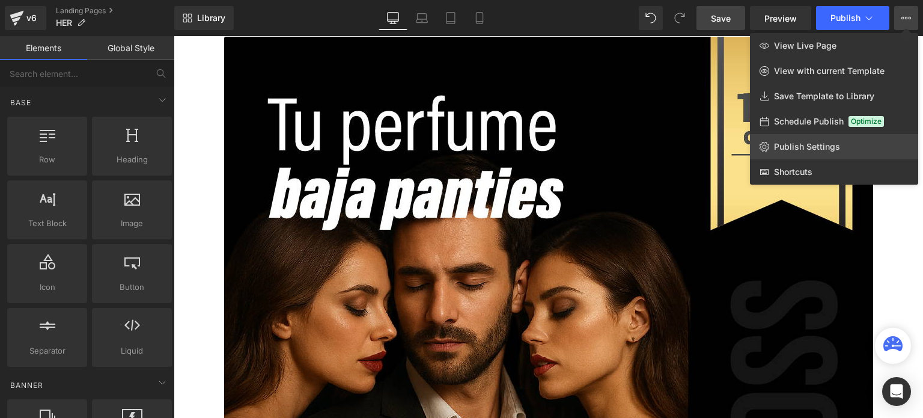
click at [804, 136] on link "Publish Settings" at bounding box center [834, 146] width 168 height 25
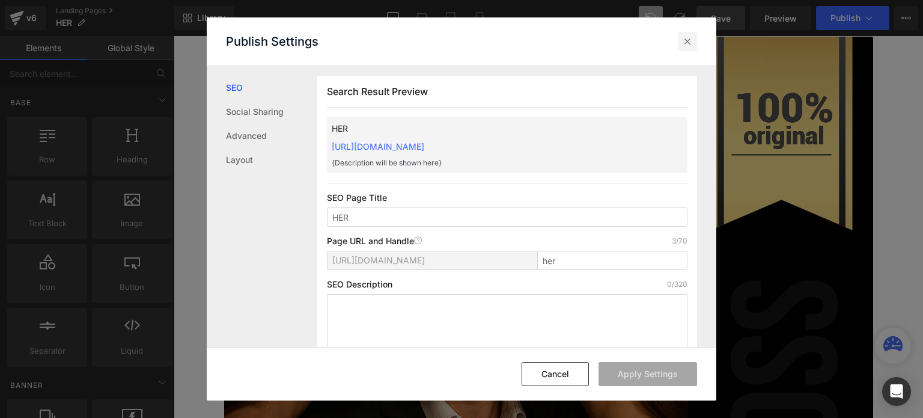
click at [686, 43] on icon at bounding box center [688, 41] width 12 height 12
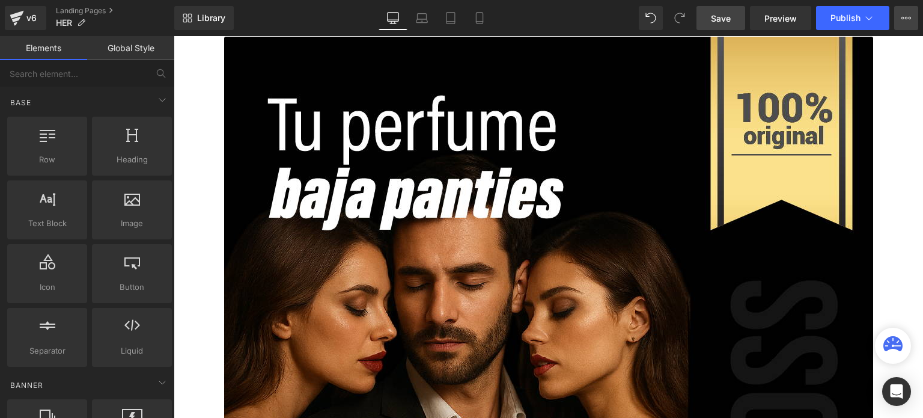
click at [899, 16] on button "View Live Page View with current Template Save Template to Library Schedule Pub…" at bounding box center [906, 18] width 24 height 24
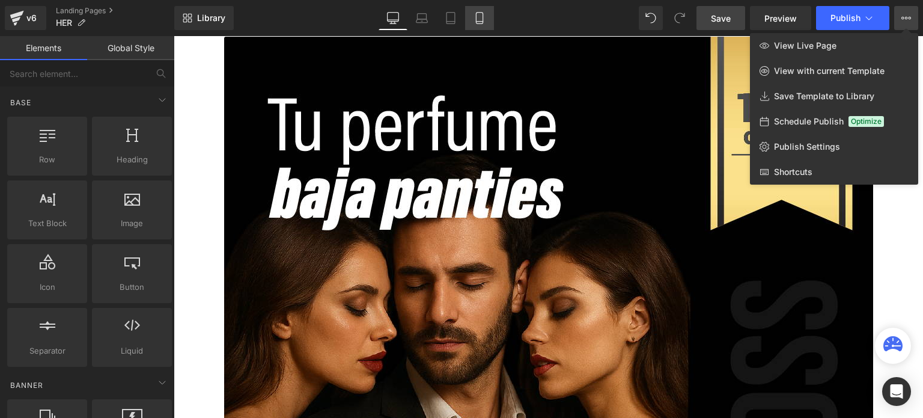
click at [479, 14] on icon at bounding box center [480, 18] width 12 height 12
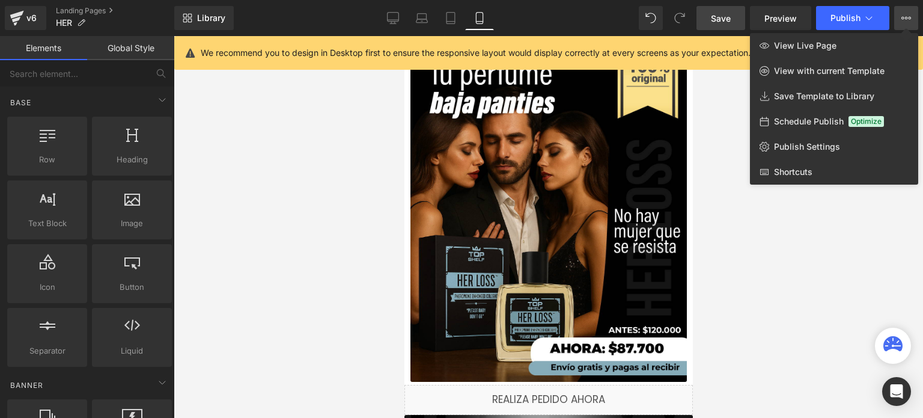
click at [329, 116] on div at bounding box center [549, 227] width 750 height 382
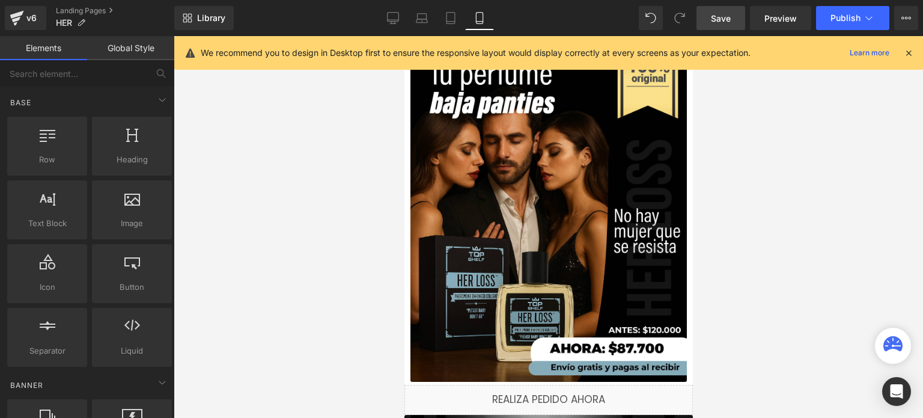
click at [911, 49] on icon at bounding box center [908, 52] width 11 height 11
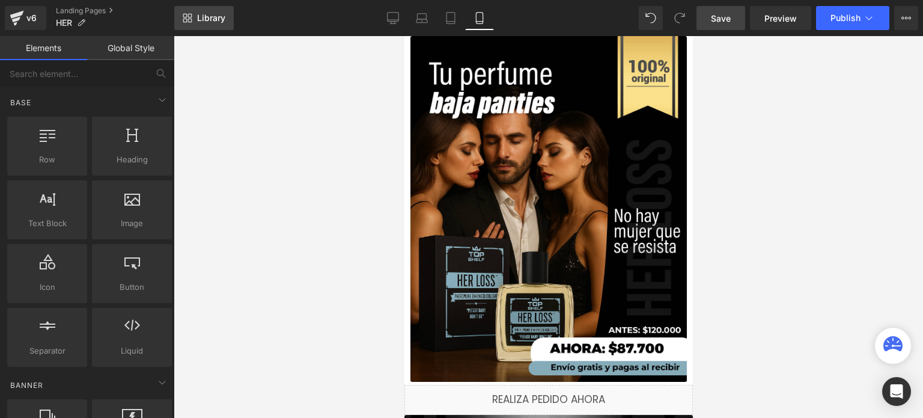
click at [204, 23] on link "Library" at bounding box center [204, 18] width 60 height 24
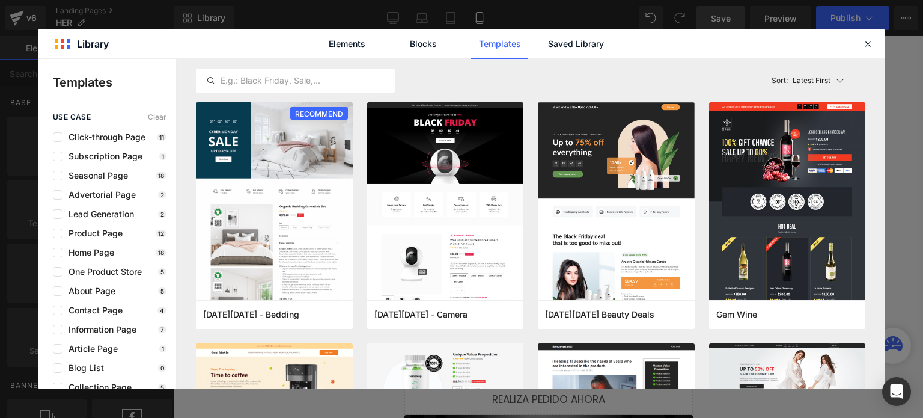
click at [876, 41] on div "Elements Blocks Templates Saved Library" at bounding box center [461, 43] width 846 height 29
click at [870, 45] on icon at bounding box center [868, 43] width 11 height 11
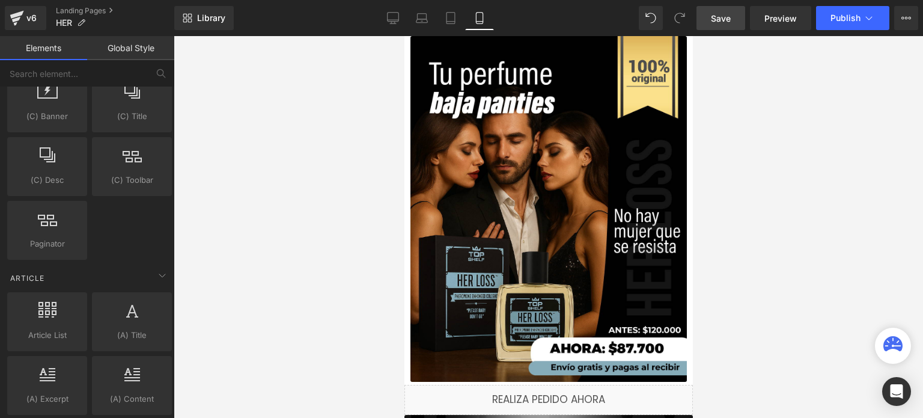
scroll to position [2310, 0]
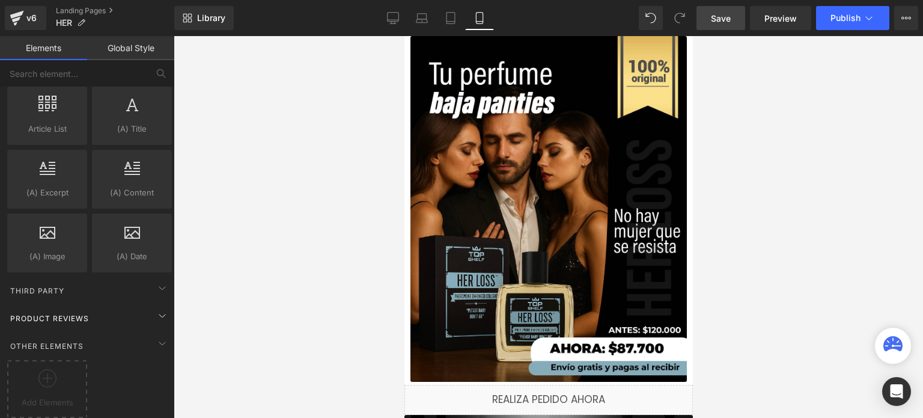
click at [103, 307] on div "Product Reviews" at bounding box center [90, 318] width 170 height 24
click at [162, 308] on icon at bounding box center [162, 315] width 14 height 14
click at [103, 282] on div "Third Party" at bounding box center [90, 290] width 170 height 24
click at [129, 282] on div "Third Party" at bounding box center [90, 290] width 170 height 24
click at [155, 281] on icon at bounding box center [162, 288] width 14 height 14
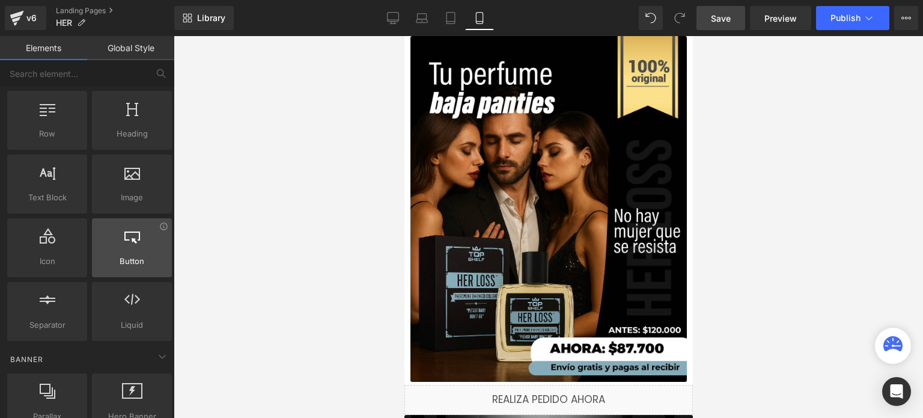
scroll to position [0, 0]
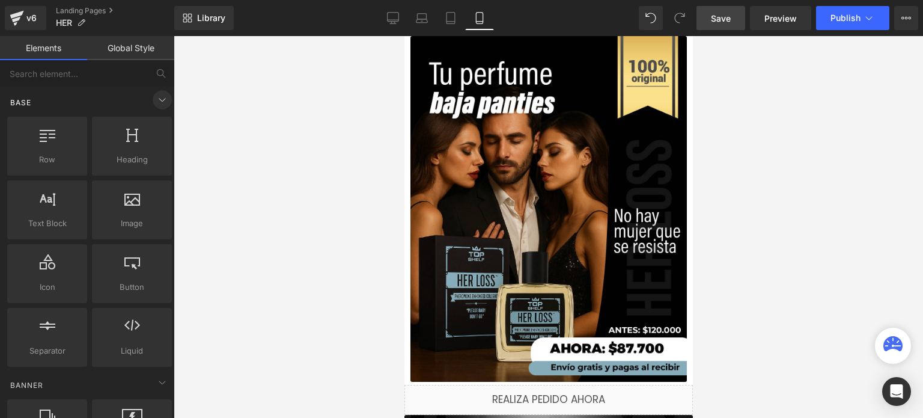
click at [162, 103] on icon at bounding box center [162, 100] width 14 height 14
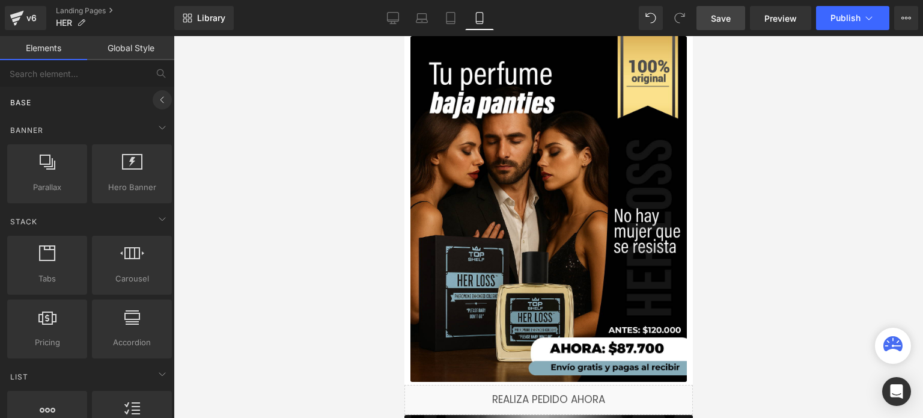
click at [162, 103] on icon at bounding box center [162, 100] width 14 height 14
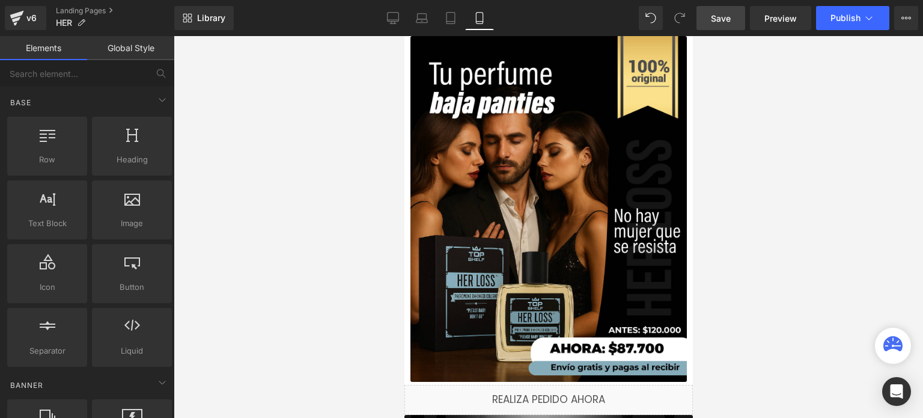
click at [129, 54] on link "Global Style" at bounding box center [130, 48] width 87 height 24
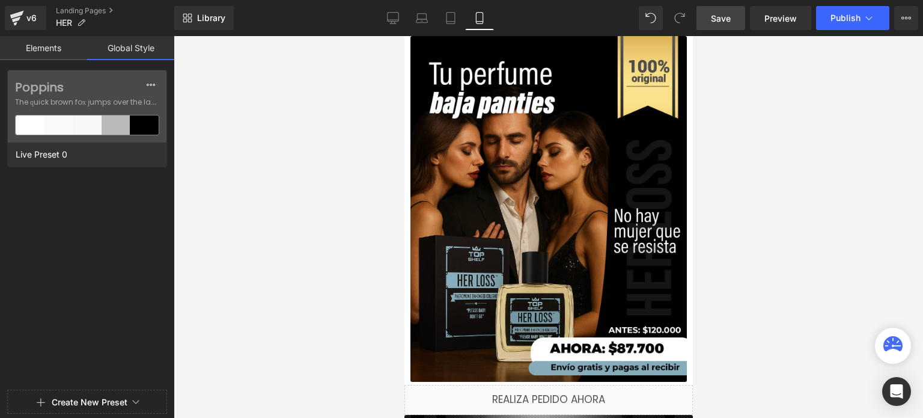
click at [77, 55] on link "Elements" at bounding box center [43, 48] width 87 height 24
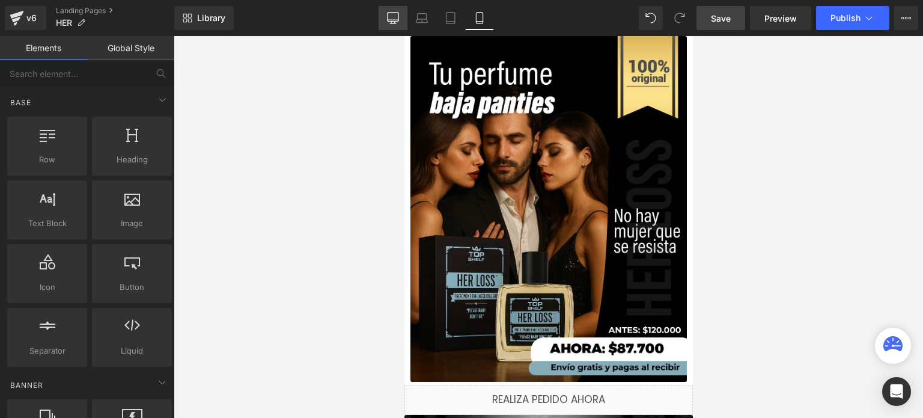
click at [392, 21] on icon at bounding box center [393, 17] width 11 height 9
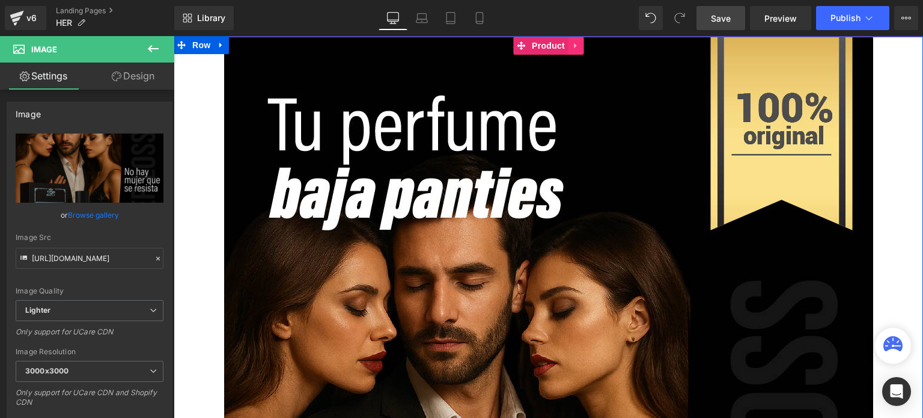
click at [572, 47] on icon at bounding box center [576, 45] width 8 height 9
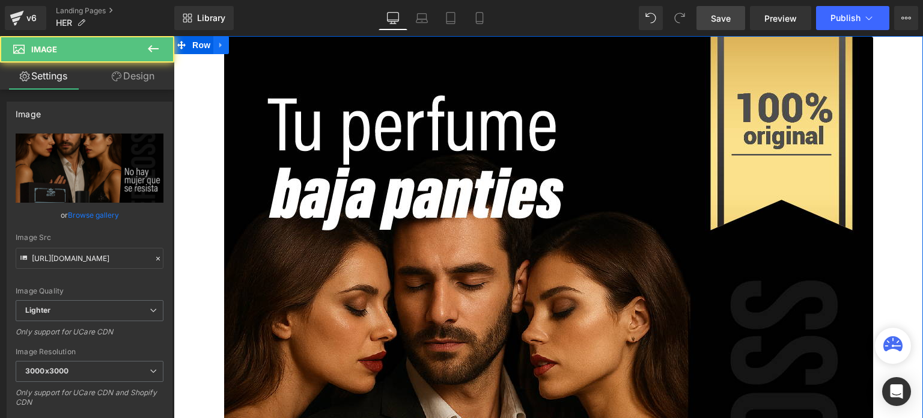
click at [221, 47] on icon at bounding box center [221, 45] width 8 height 9
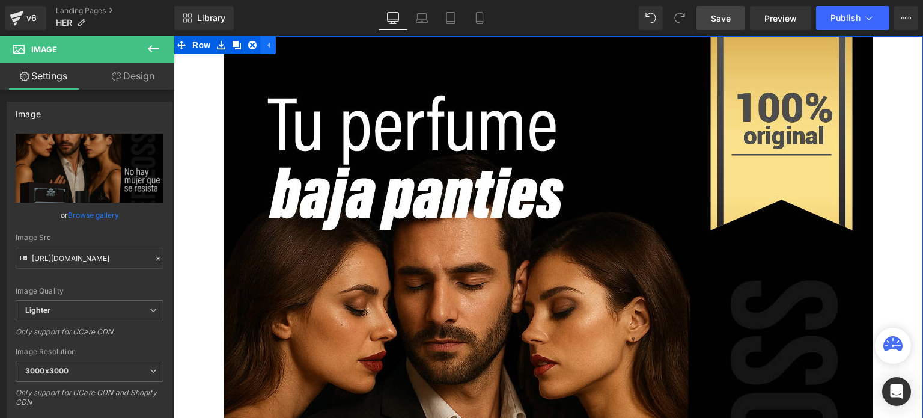
click at [267, 44] on icon at bounding box center [268, 45] width 2 height 5
click at [222, 47] on link at bounding box center [221, 45] width 16 height 18
click at [196, 47] on span "Row" at bounding box center [201, 45] width 24 height 18
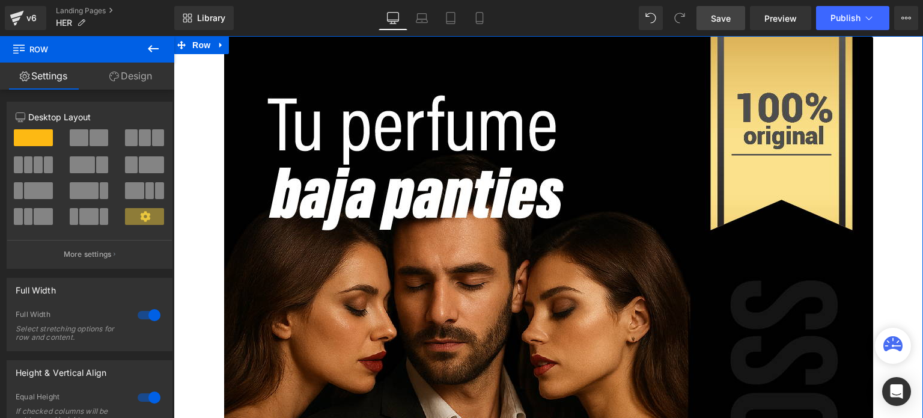
click at [129, 73] on link "Design" at bounding box center [130, 76] width 87 height 27
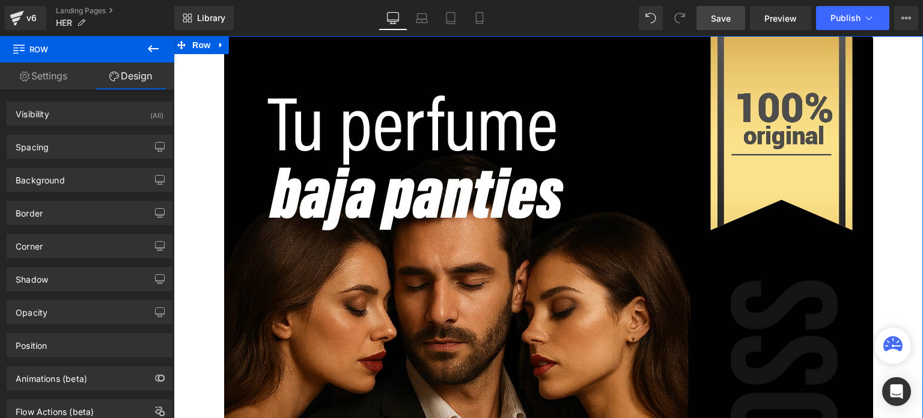
click at [66, 74] on link "Settings" at bounding box center [43, 76] width 87 height 27
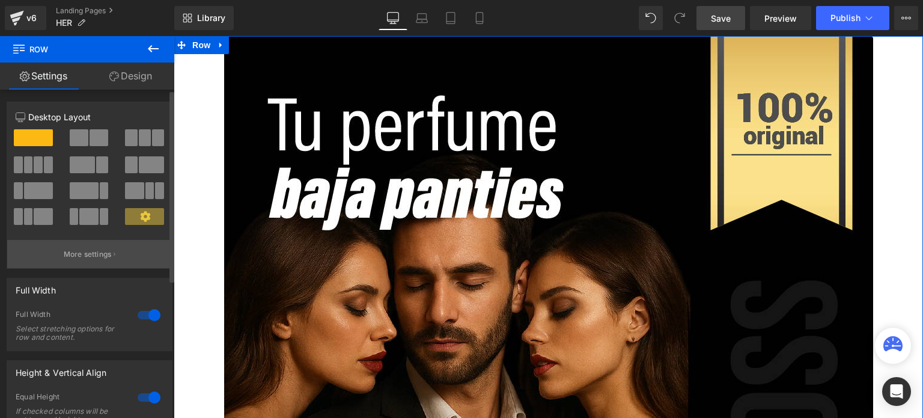
click at [89, 249] on p "More settings" at bounding box center [88, 254] width 48 height 11
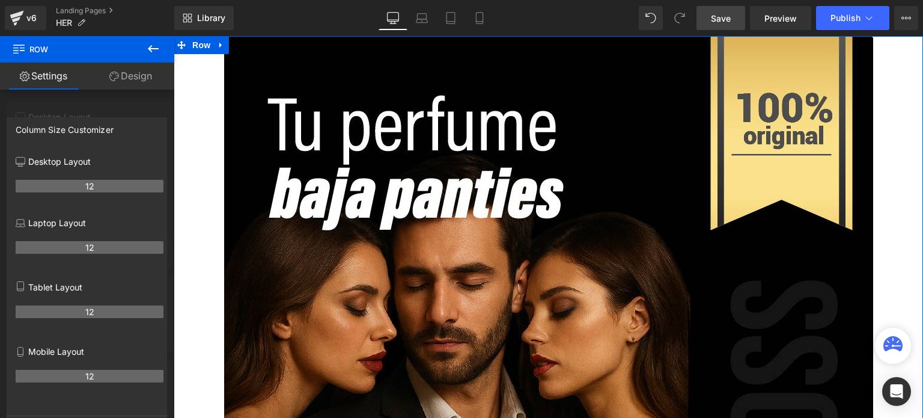
click at [96, 110] on div at bounding box center [87, 230] width 174 height 388
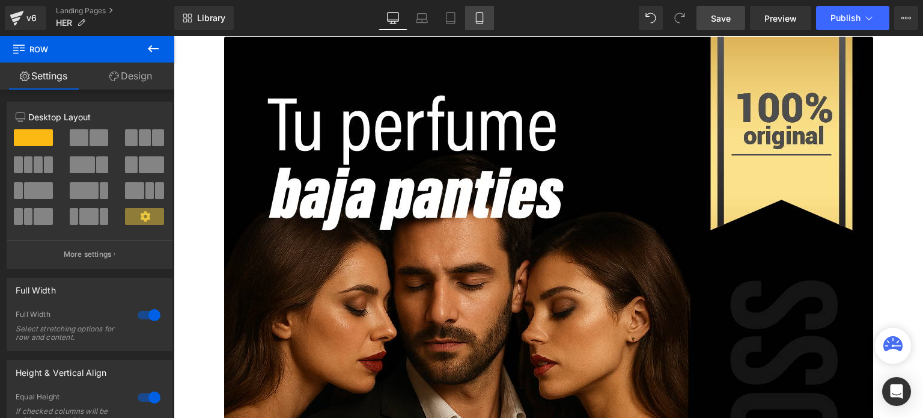
click at [474, 21] on icon at bounding box center [480, 18] width 12 height 12
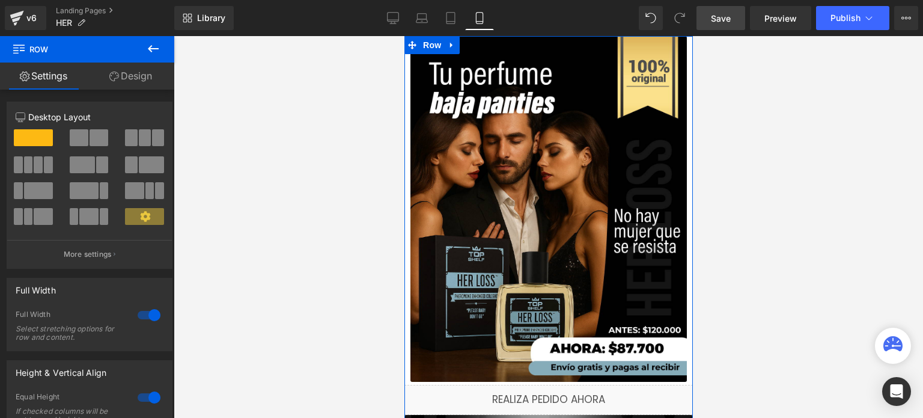
click at [42, 73] on link "Settings" at bounding box center [43, 76] width 87 height 27
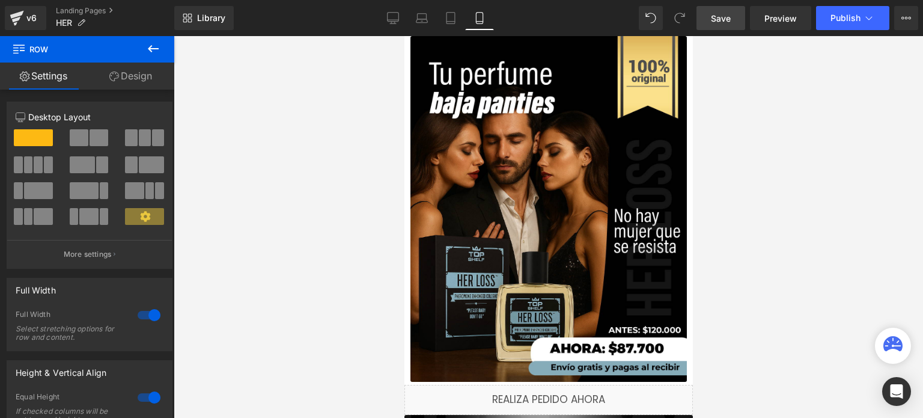
click at [146, 54] on icon at bounding box center [153, 48] width 14 height 14
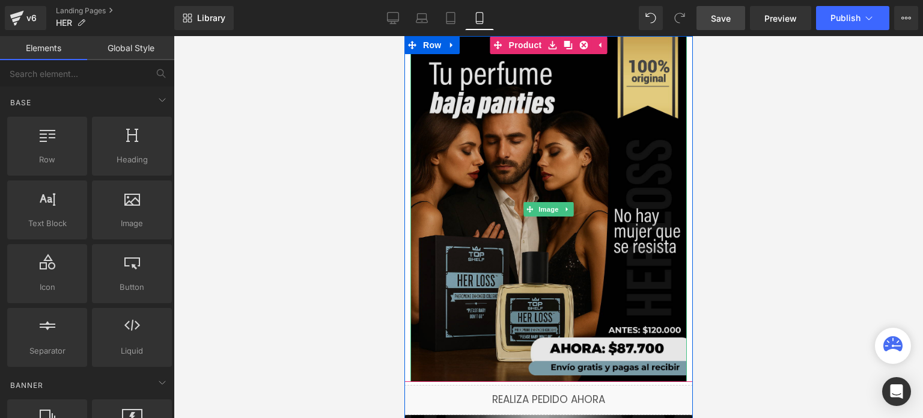
click at [429, 60] on img at bounding box center [548, 209] width 276 height 346
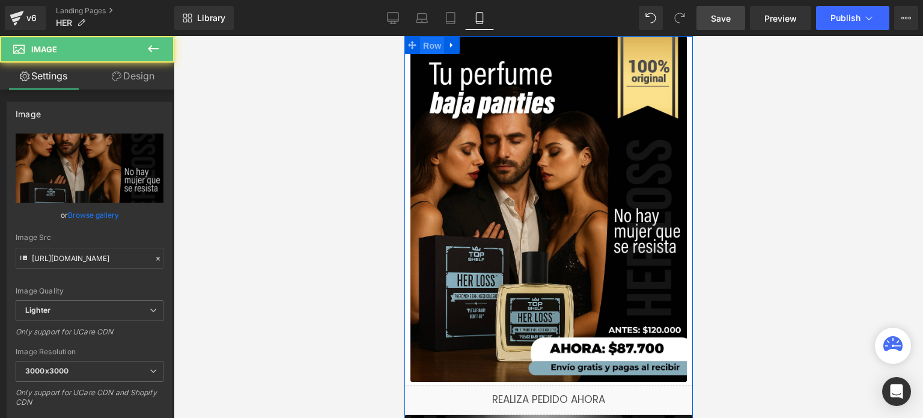
click at [429, 47] on span "Row" at bounding box center [432, 46] width 24 height 18
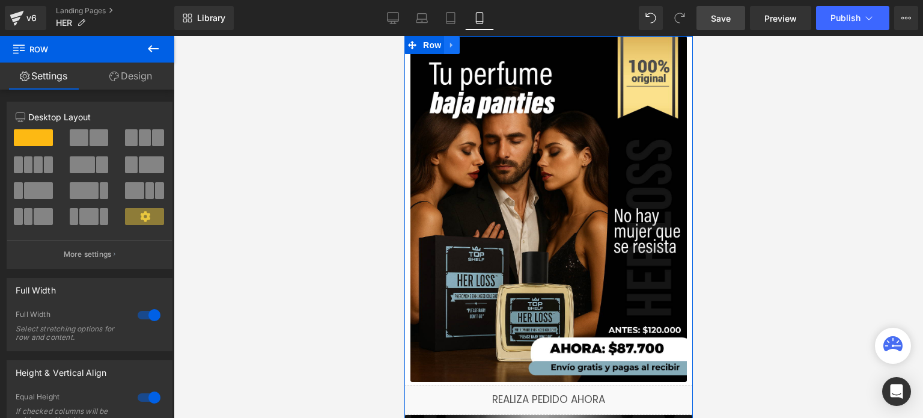
click at [450, 46] on icon at bounding box center [451, 45] width 2 height 5
click at [408, 50] on span at bounding box center [412, 45] width 16 height 18
click at [126, 82] on link "Design" at bounding box center [130, 76] width 87 height 27
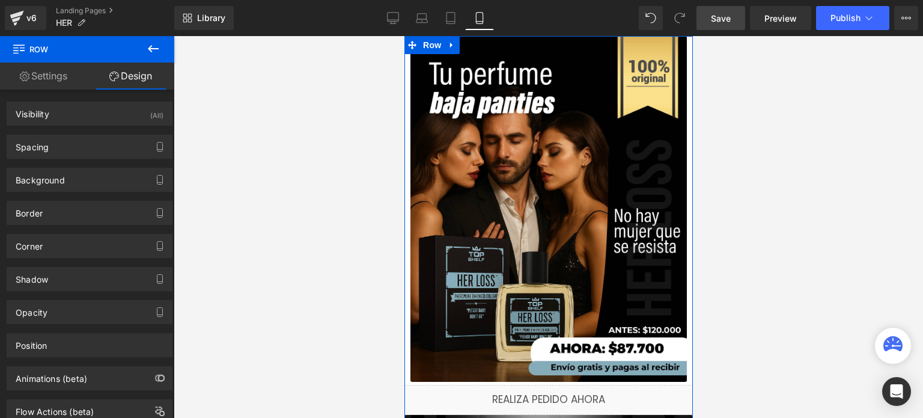
click at [72, 83] on link "Settings" at bounding box center [43, 76] width 87 height 27
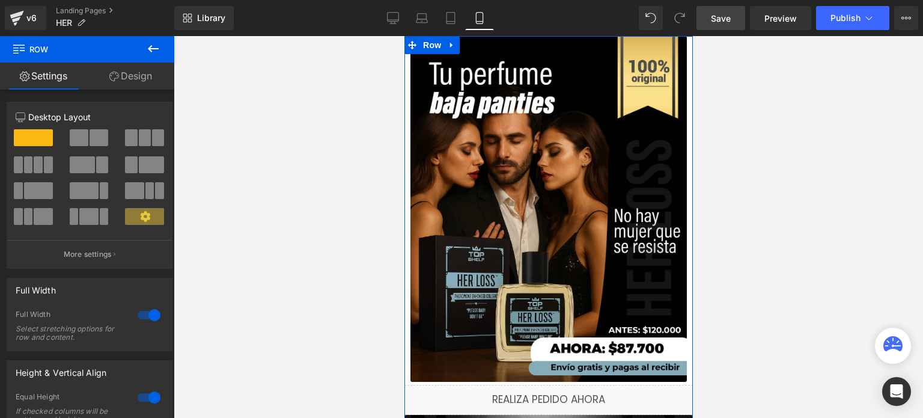
click at [122, 83] on link "Design" at bounding box center [130, 76] width 87 height 27
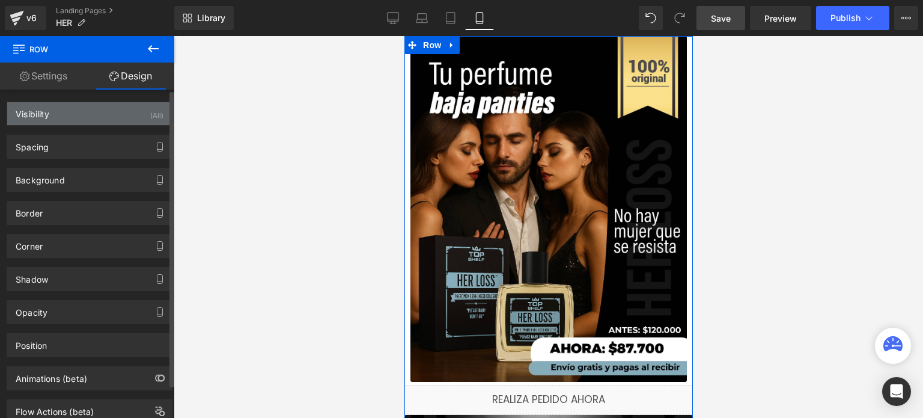
click at [103, 120] on div "Visibility (All)" at bounding box center [89, 113] width 165 height 23
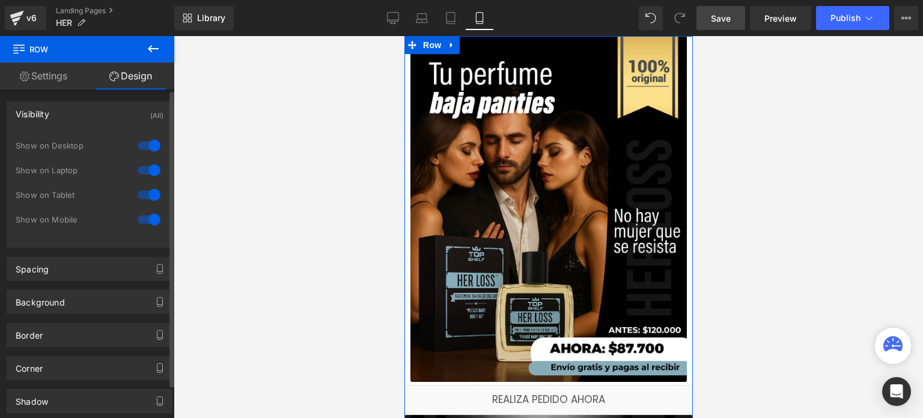
click at [147, 192] on div at bounding box center [149, 194] width 29 height 19
click at [147, 172] on div at bounding box center [149, 169] width 29 height 19
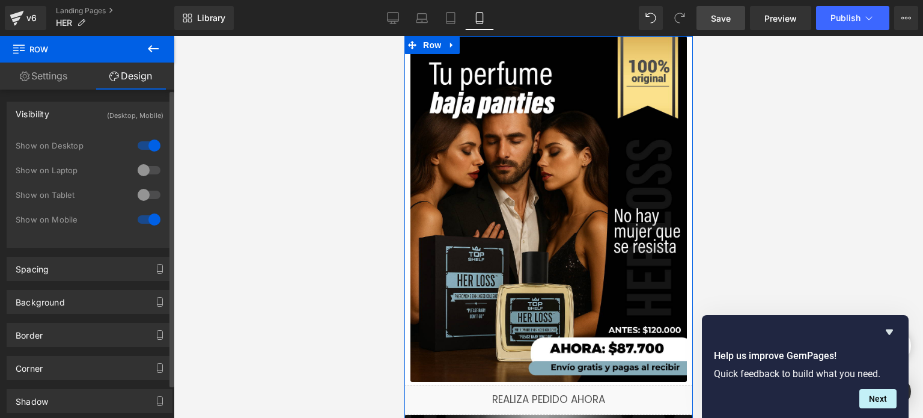
click at [138, 142] on div at bounding box center [149, 145] width 29 height 19
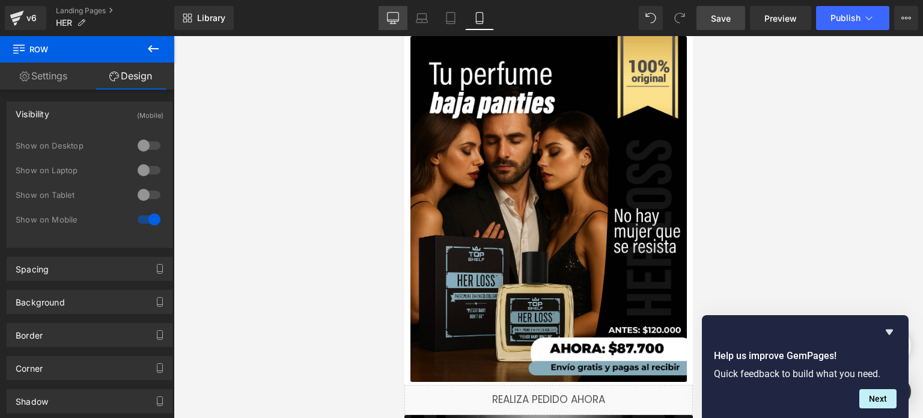
click at [394, 20] on icon at bounding box center [393, 18] width 12 height 12
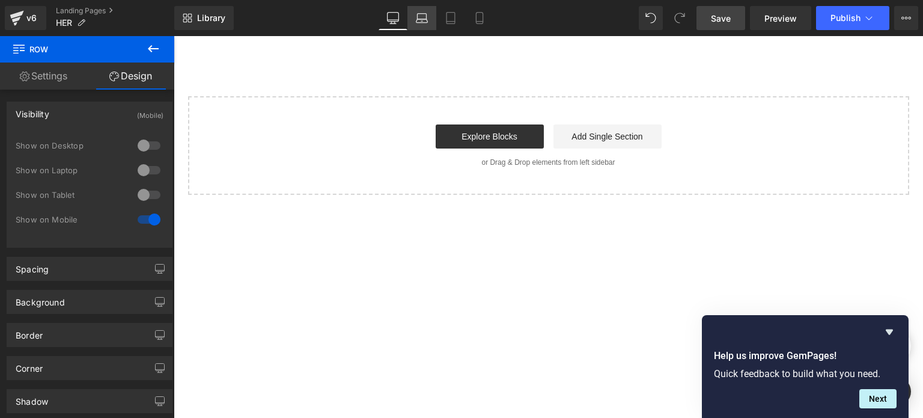
click at [426, 25] on link "Laptop" at bounding box center [422, 18] width 29 height 24
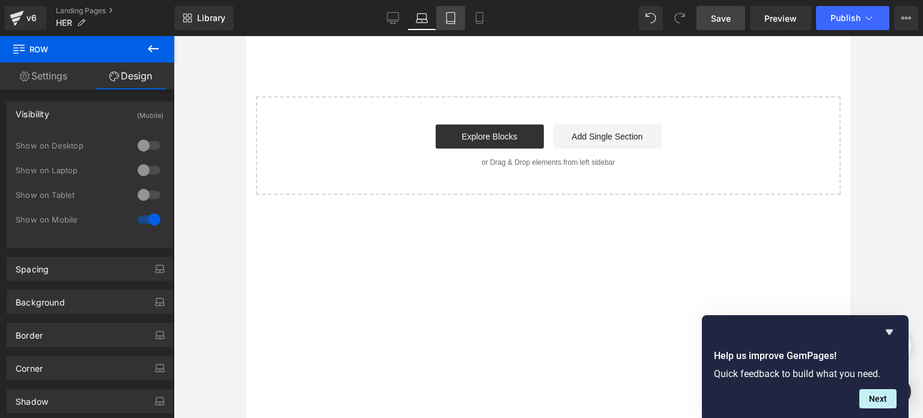
click at [447, 25] on link "Tablet" at bounding box center [450, 18] width 29 height 24
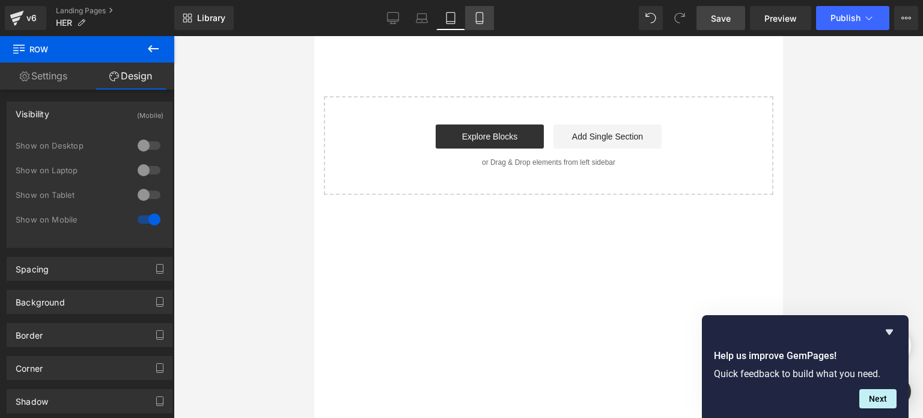
click at [478, 22] on icon at bounding box center [480, 18] width 12 height 12
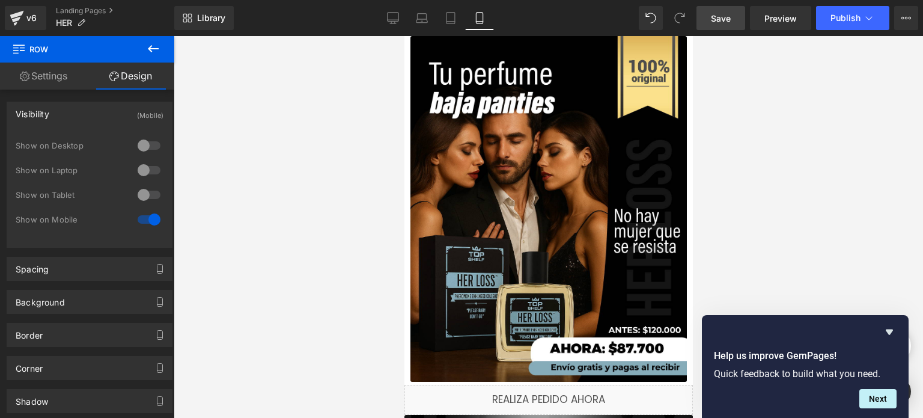
click at [347, 111] on div at bounding box center [549, 227] width 750 height 382
click at [738, 23] on link "Save" at bounding box center [721, 18] width 49 height 24
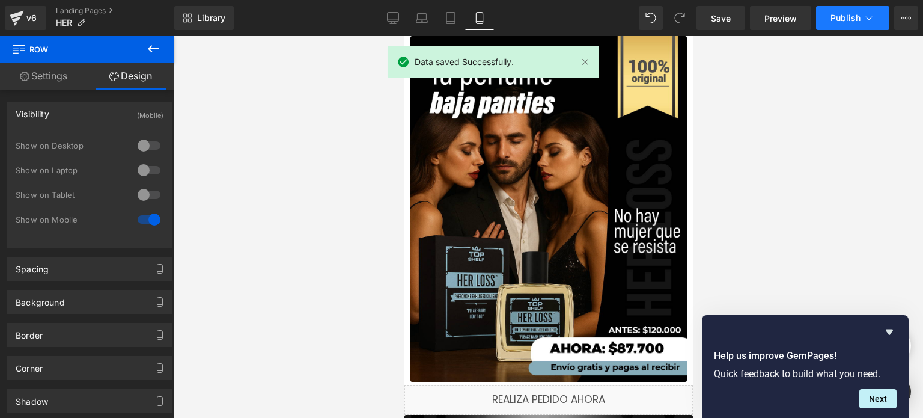
click at [850, 17] on span "Publish" at bounding box center [846, 18] width 30 height 10
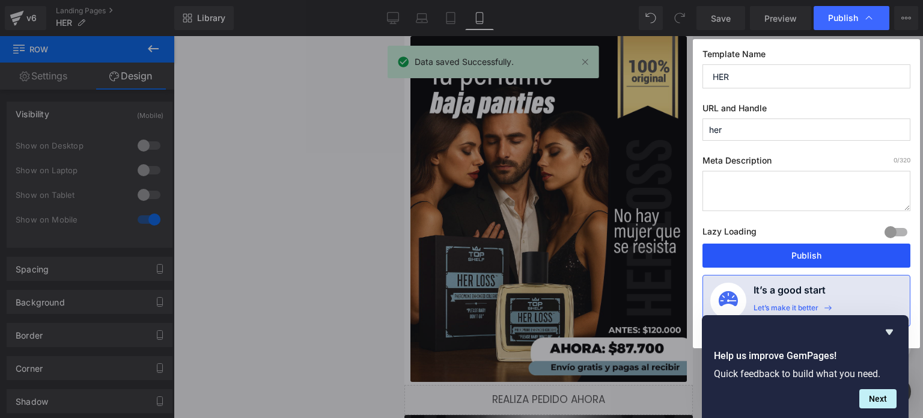
click at [807, 254] on button "Publish" at bounding box center [807, 255] width 208 height 24
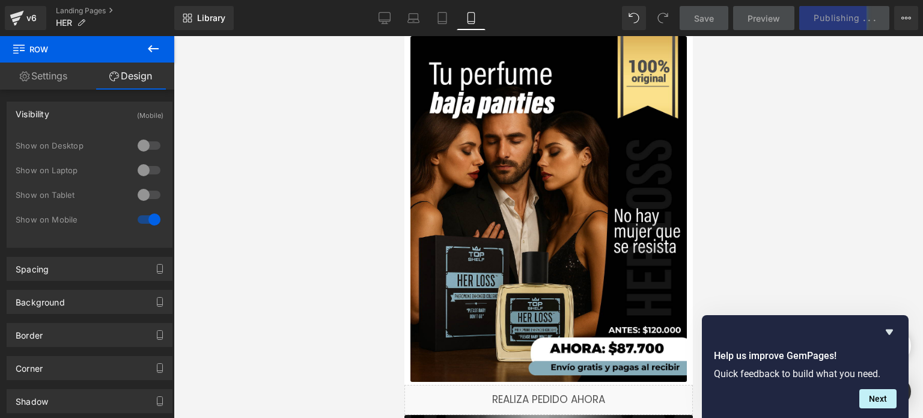
click at [151, 45] on icon at bounding box center [153, 48] width 11 height 7
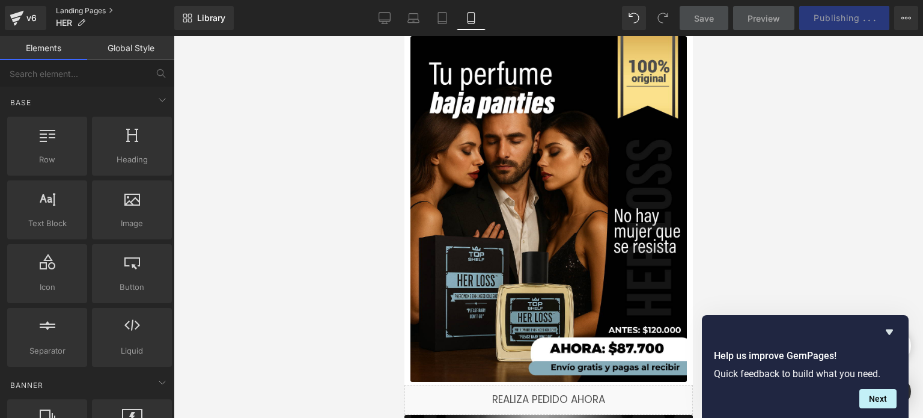
click at [92, 11] on link "Landing Pages" at bounding box center [115, 11] width 118 height 10
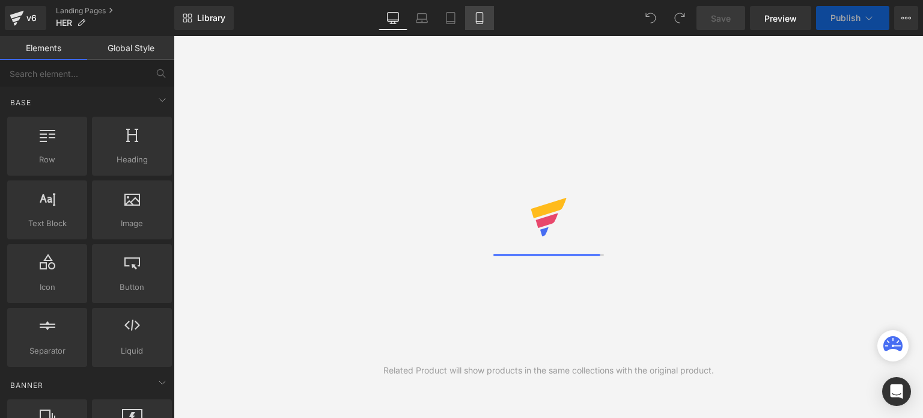
click at [476, 21] on icon at bounding box center [479, 18] width 7 height 11
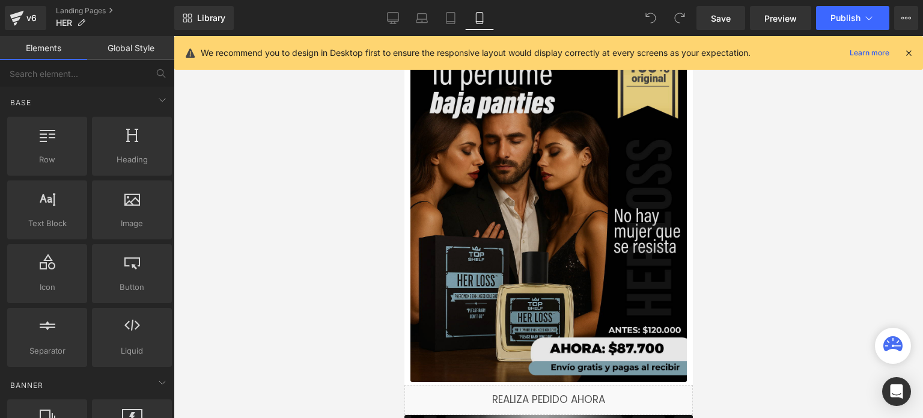
click at [486, 180] on img at bounding box center [548, 209] width 276 height 346
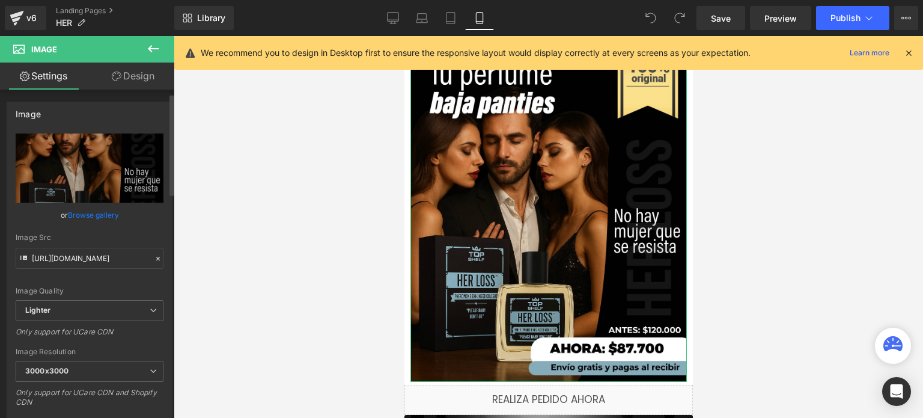
scroll to position [240, 0]
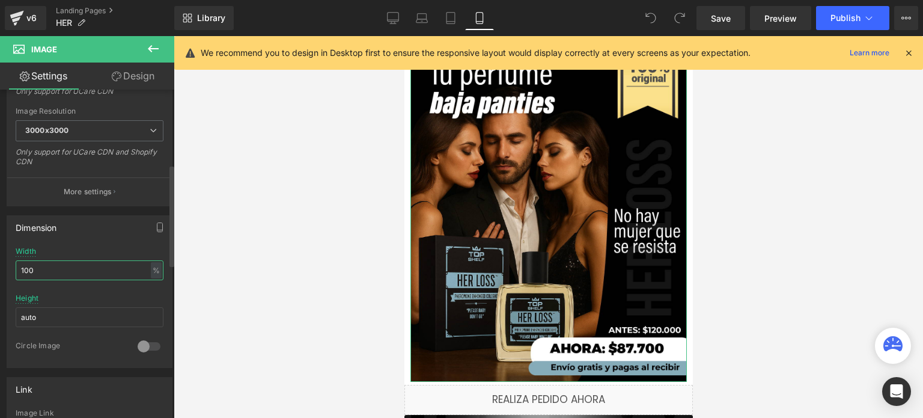
click at [111, 269] on input "100" at bounding box center [90, 270] width 148 height 20
click at [105, 254] on div "Width 100 % % px" at bounding box center [90, 270] width 148 height 47
click at [60, 270] on input "100" at bounding box center [90, 270] width 148 height 20
drag, startPoint x: 60, startPoint y: 270, endPoint x: 0, endPoint y: 269, distance: 60.1
click at [0, 269] on div "Dimension 100% Width 100 % % px auto Height auto 0 Circle Image" at bounding box center [90, 287] width 180 height 162
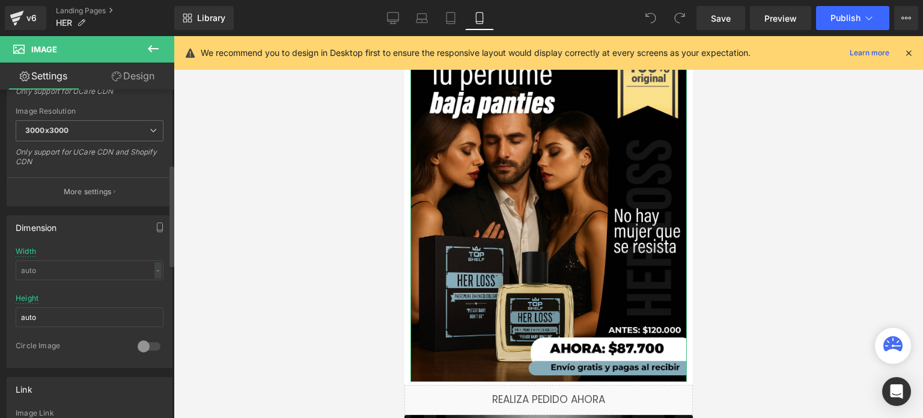
click at [96, 250] on div "Width - % px" at bounding box center [90, 270] width 148 height 47
click at [123, 300] on div "Height auto" at bounding box center [90, 317] width 148 height 47
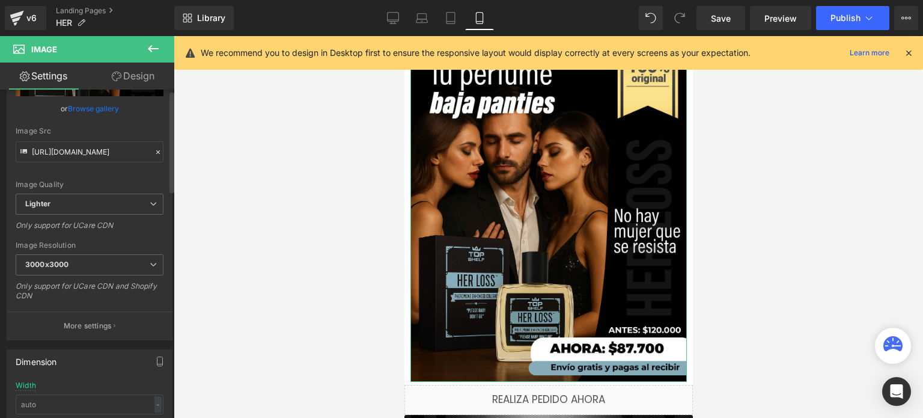
scroll to position [0, 0]
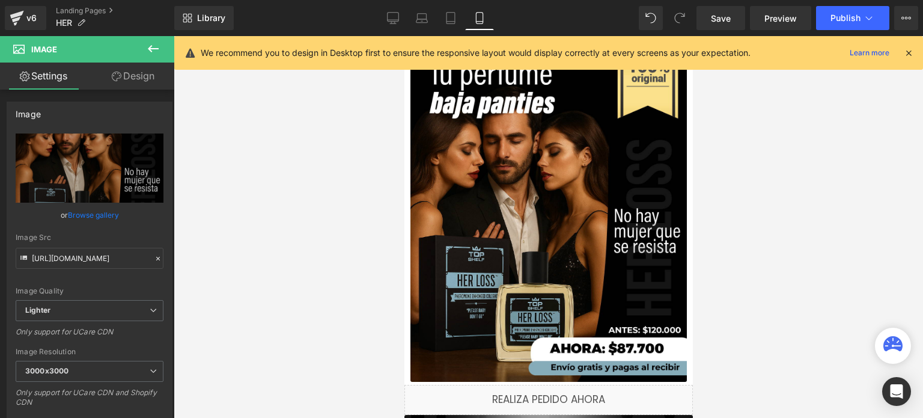
click at [908, 53] on icon at bounding box center [908, 52] width 11 height 11
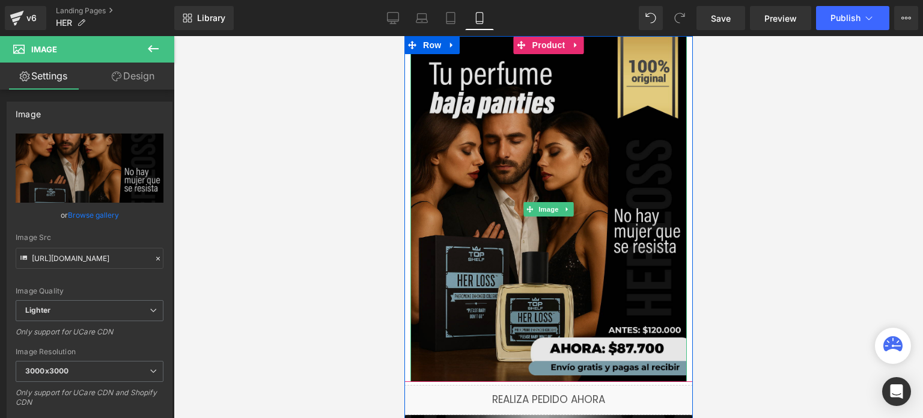
click at [597, 151] on img at bounding box center [548, 209] width 276 height 346
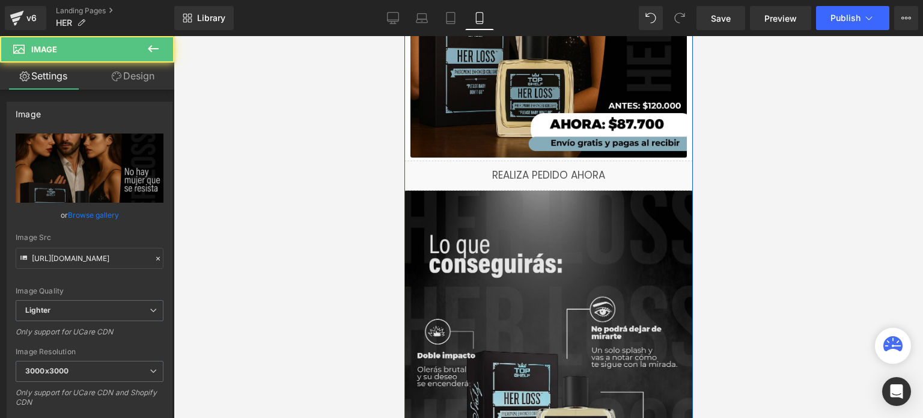
scroll to position [240, 0]
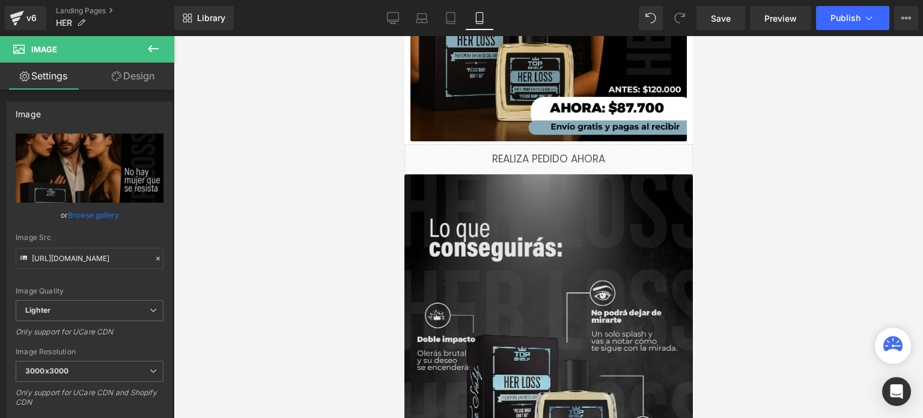
click at [421, 218] on img at bounding box center [548, 354] width 289 height 361
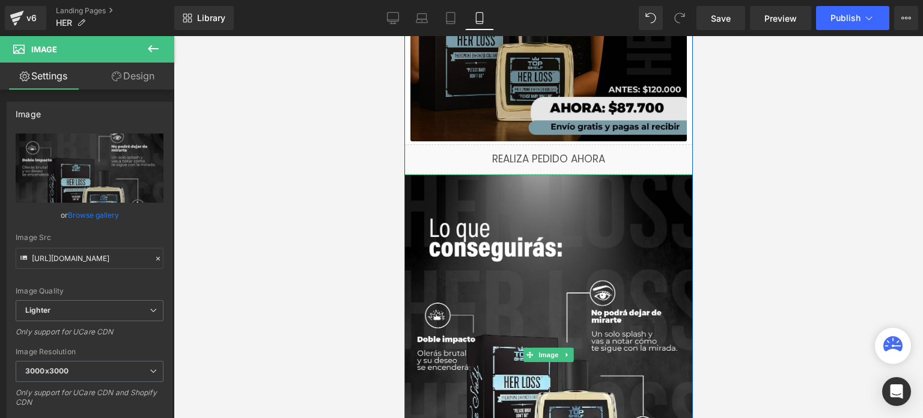
scroll to position [0, 0]
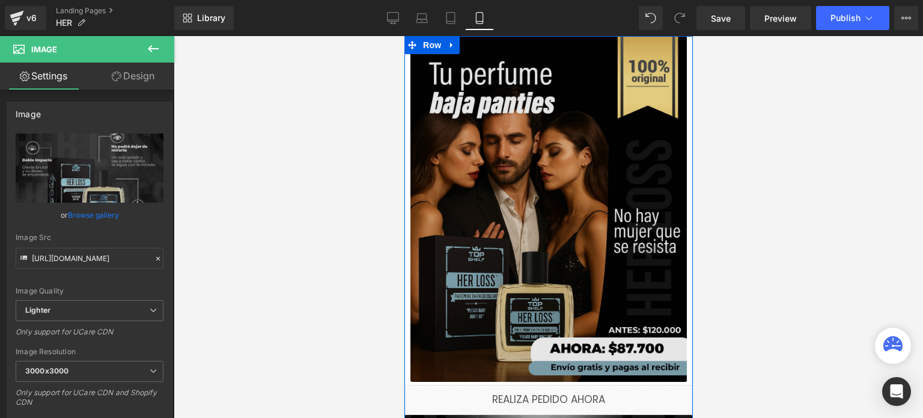
click at [447, 218] on img at bounding box center [548, 209] width 276 height 346
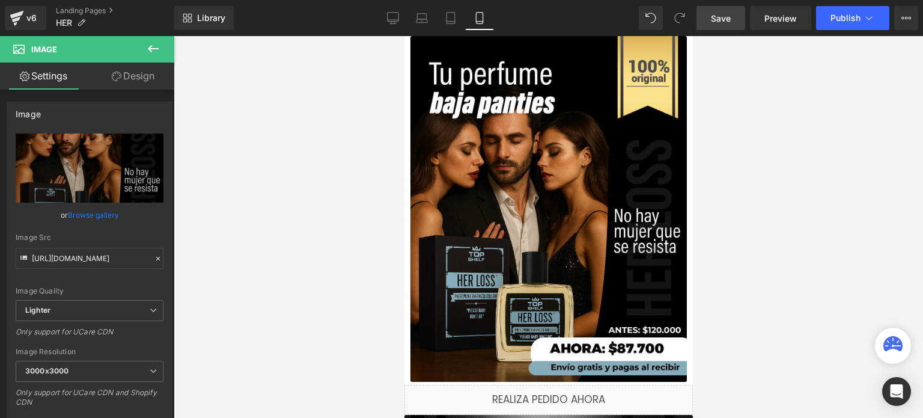
click at [722, 17] on span "Save" at bounding box center [721, 18] width 20 height 13
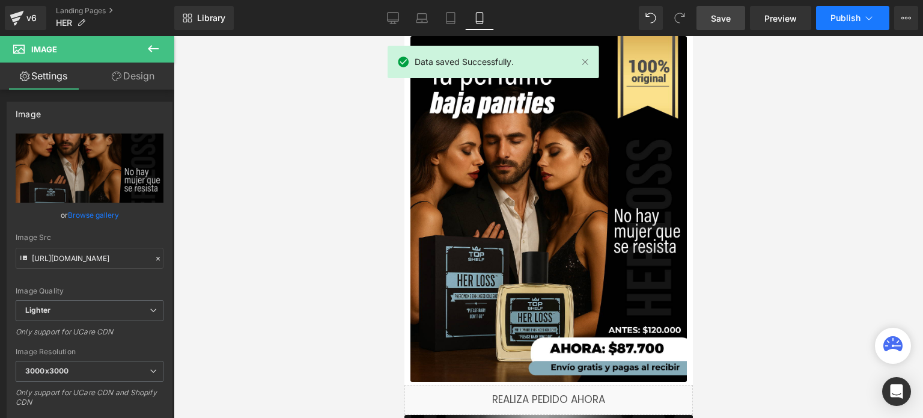
click at [850, 25] on button "Publish" at bounding box center [852, 18] width 73 height 24
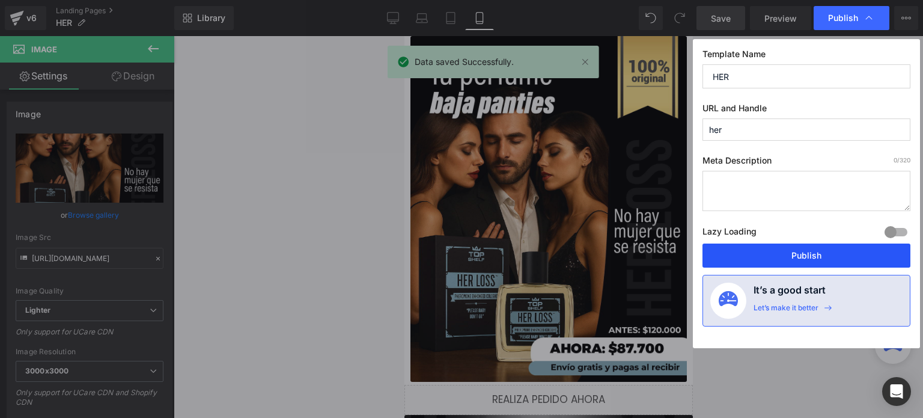
click at [813, 251] on button "Publish" at bounding box center [807, 255] width 208 height 24
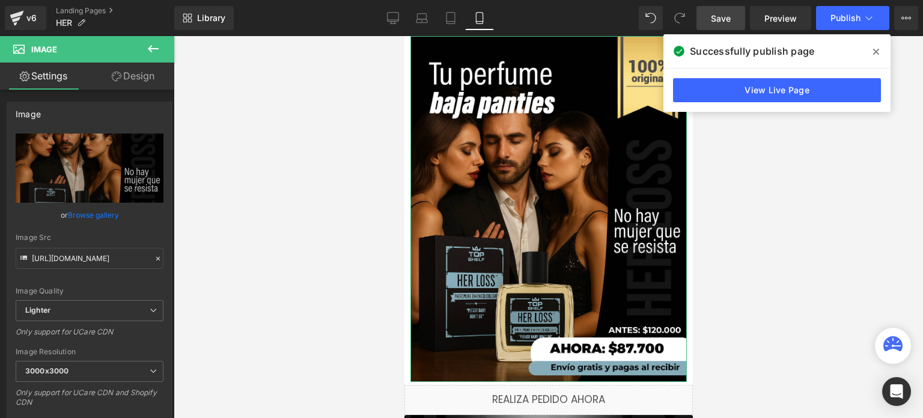
click at [151, 86] on link "Design" at bounding box center [133, 76] width 87 height 27
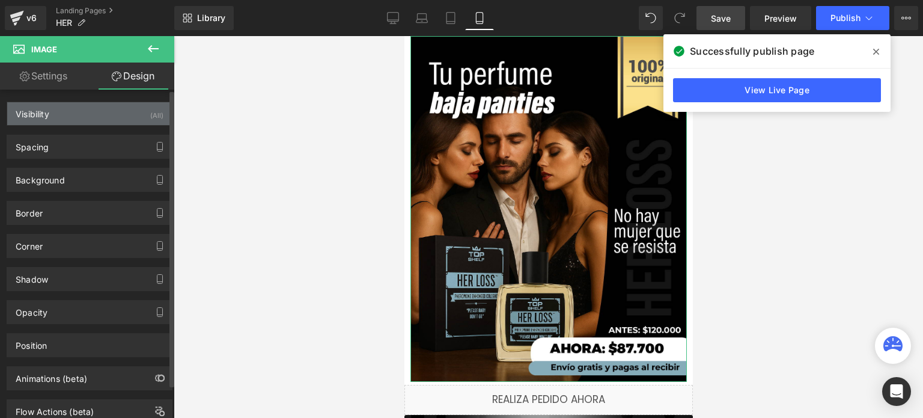
click at [98, 115] on div "Visibility (All)" at bounding box center [89, 113] width 165 height 23
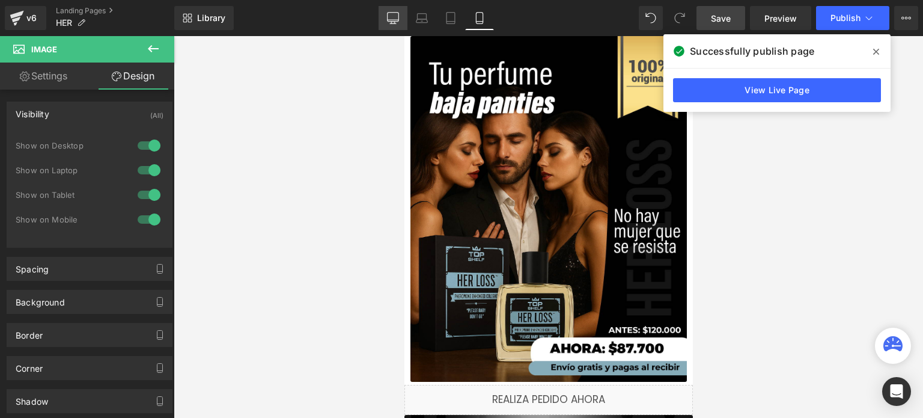
click at [398, 23] on icon at bounding box center [393, 18] width 12 height 12
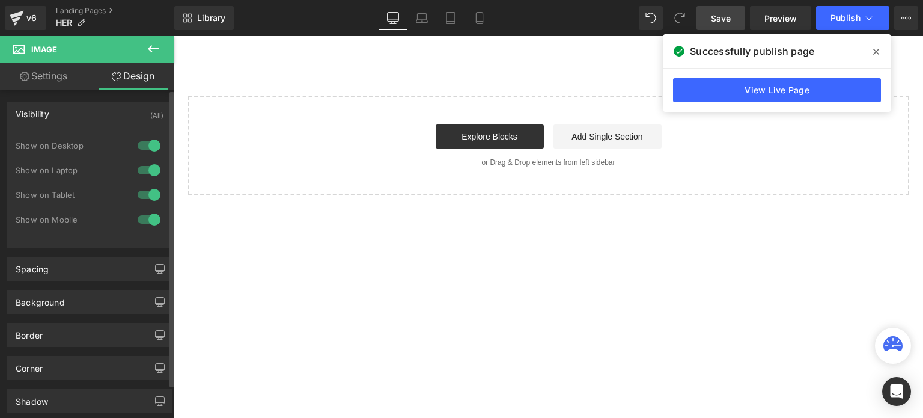
click at [62, 90] on div "Visibility (All) 0|0|0|0 1 Show on Desktop 1 Show on Laptop 1 Show on Tablet 1 …" at bounding box center [90, 318] width 180 height 456
click at [63, 84] on link "Settings" at bounding box center [43, 76] width 87 height 27
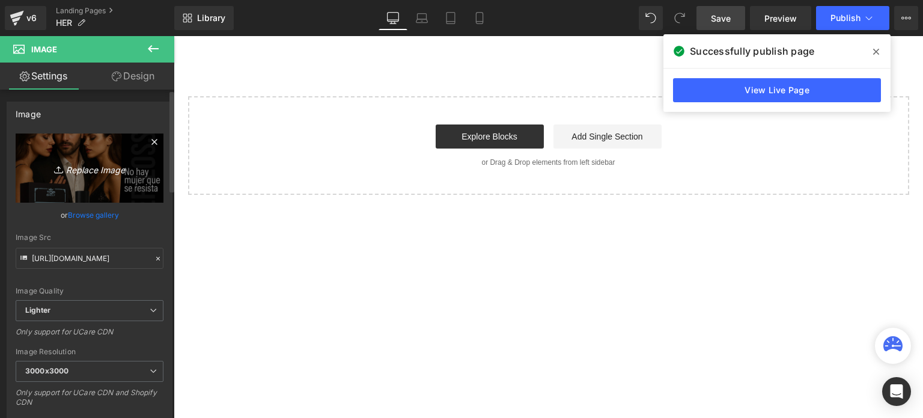
click at [93, 151] on link "Replace Image" at bounding box center [90, 167] width 148 height 69
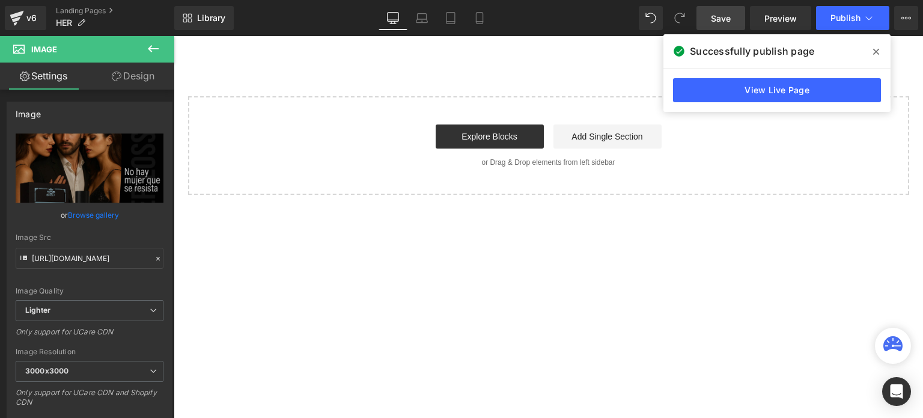
click at [130, 82] on link "Design" at bounding box center [133, 76] width 87 height 27
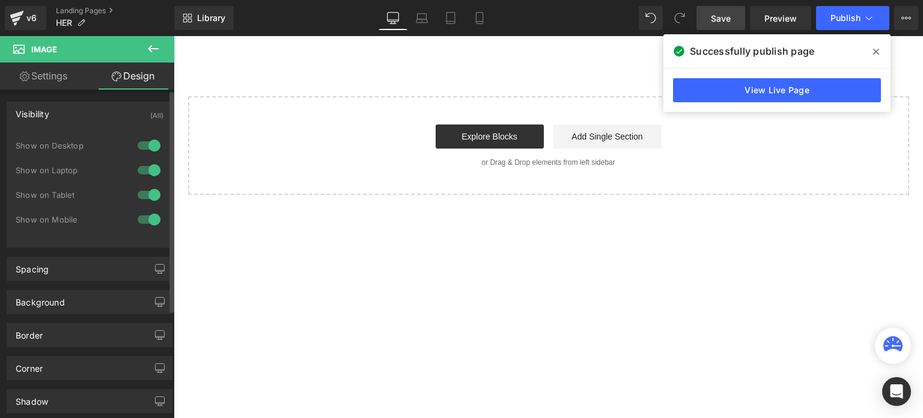
click at [140, 143] on div at bounding box center [149, 145] width 29 height 19
click at [142, 167] on div at bounding box center [149, 169] width 29 height 19
click at [144, 185] on div at bounding box center [149, 194] width 29 height 19
click at [143, 212] on div at bounding box center [149, 219] width 29 height 19
click at [147, 185] on div "Show on Laptop" at bounding box center [90, 176] width 148 height 25
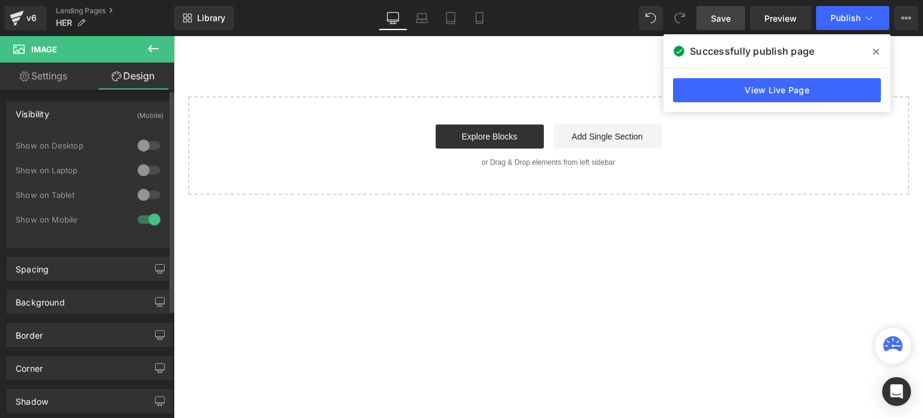
click at [147, 194] on div at bounding box center [149, 194] width 29 height 19
click at [146, 174] on div at bounding box center [149, 169] width 29 height 19
click at [150, 151] on div at bounding box center [149, 145] width 29 height 19
click at [147, 144] on div at bounding box center [149, 145] width 29 height 19
click at [154, 141] on div at bounding box center [149, 145] width 29 height 19
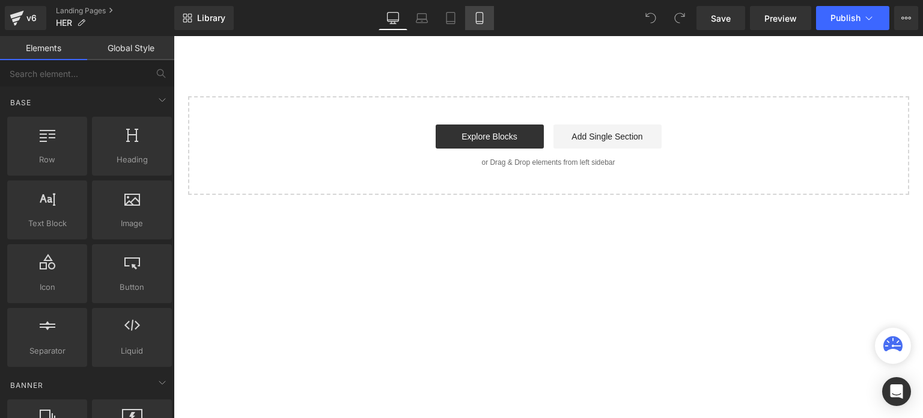
click at [466, 20] on link "Mobile" at bounding box center [479, 18] width 29 height 24
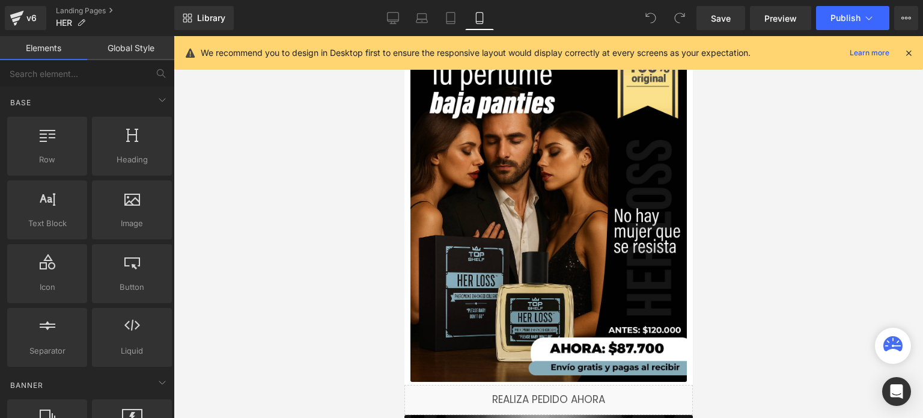
click at [139, 52] on link "Global Style" at bounding box center [130, 48] width 87 height 24
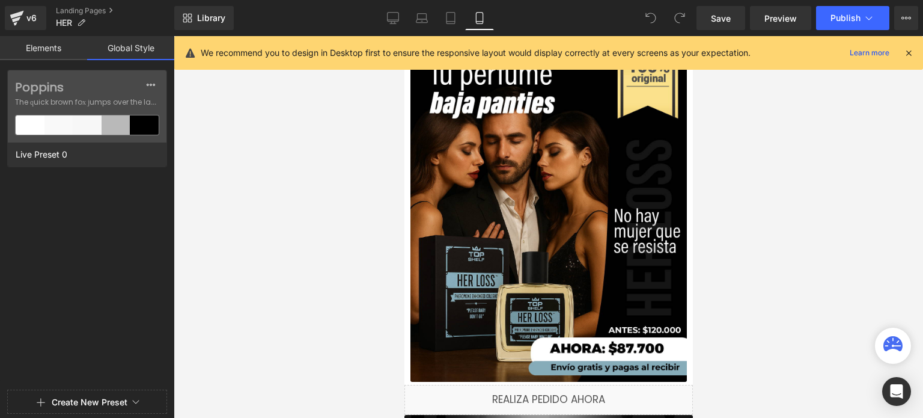
click at [60, 54] on link "Elements" at bounding box center [43, 48] width 87 height 24
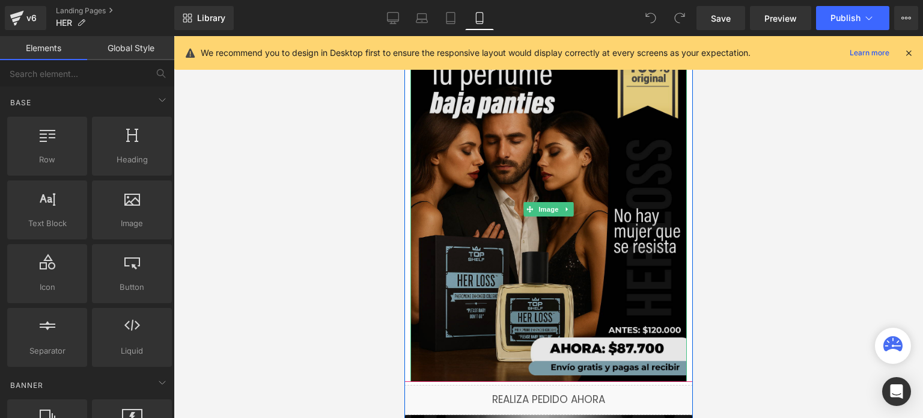
click at [447, 105] on img at bounding box center [548, 209] width 276 height 346
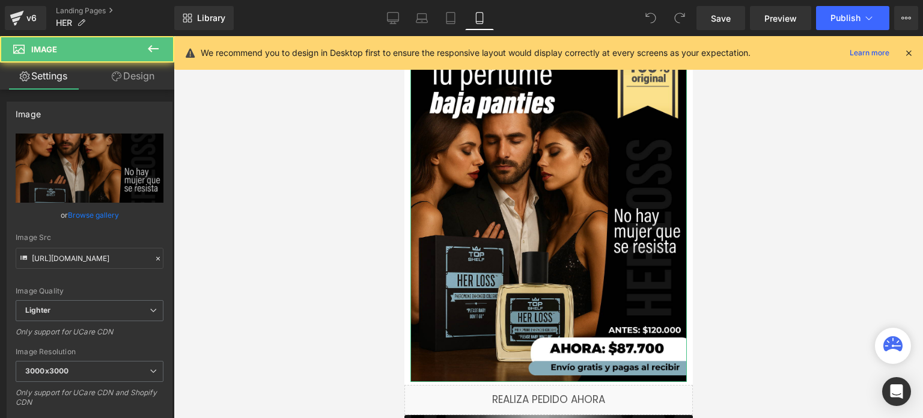
click at [109, 81] on link "Design" at bounding box center [133, 76] width 87 height 27
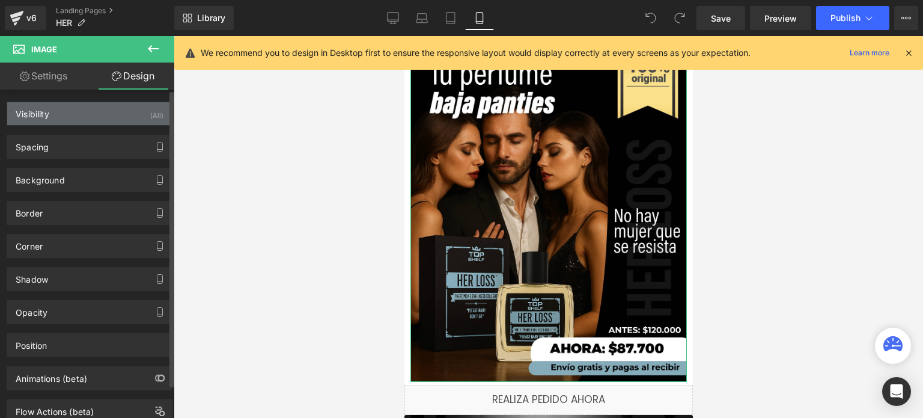
click at [112, 108] on div "Visibility (All)" at bounding box center [89, 113] width 165 height 23
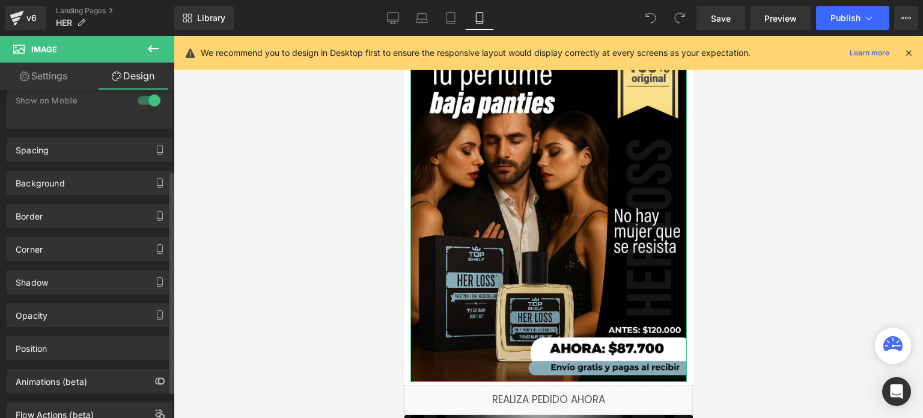
scroll to position [99, 0]
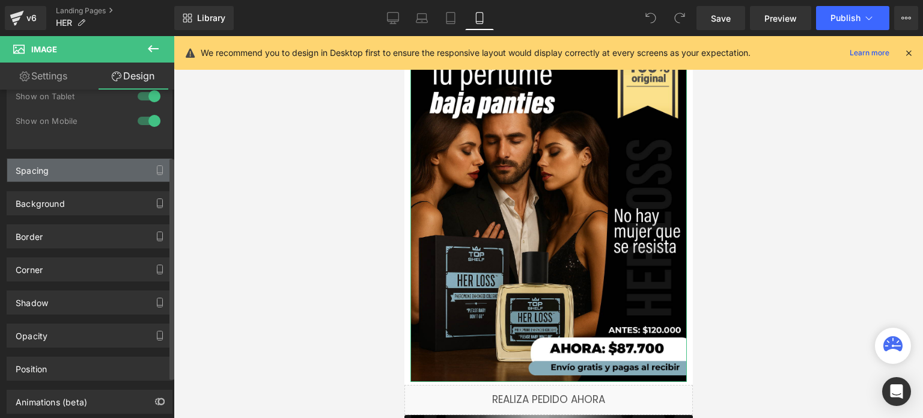
click at [86, 179] on div "Spacing" at bounding box center [89, 170] width 165 height 23
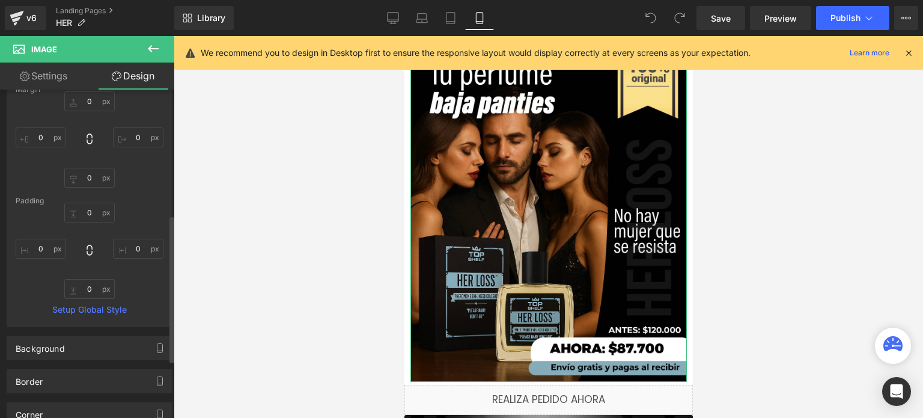
scroll to position [279, 0]
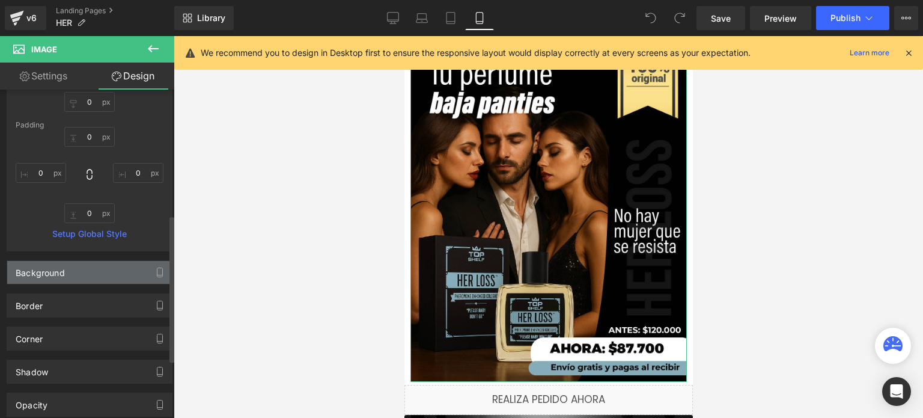
click at [103, 278] on div "Background" at bounding box center [89, 272] width 165 height 23
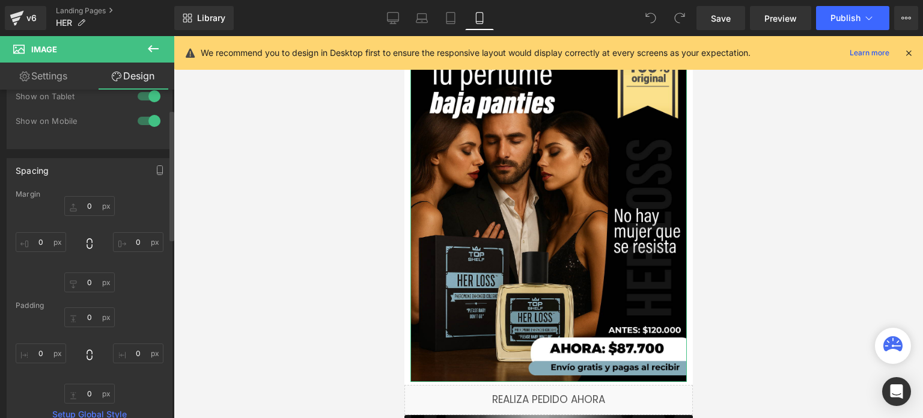
scroll to position [0, 0]
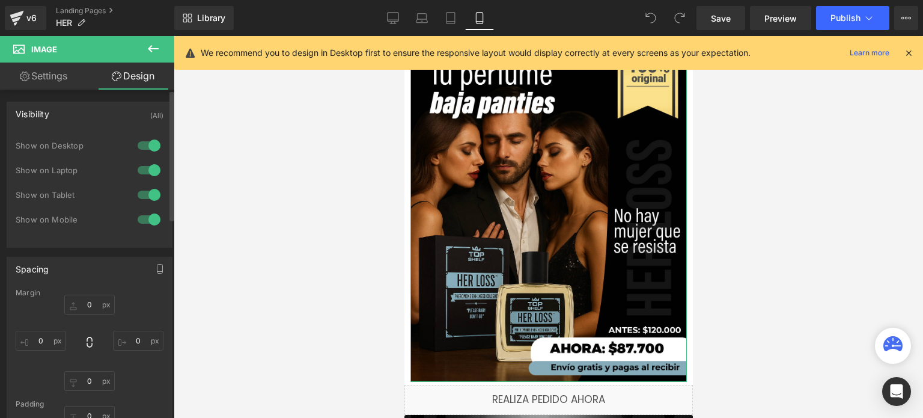
click at [94, 105] on div "Visibility (All)" at bounding box center [89, 113] width 165 height 23
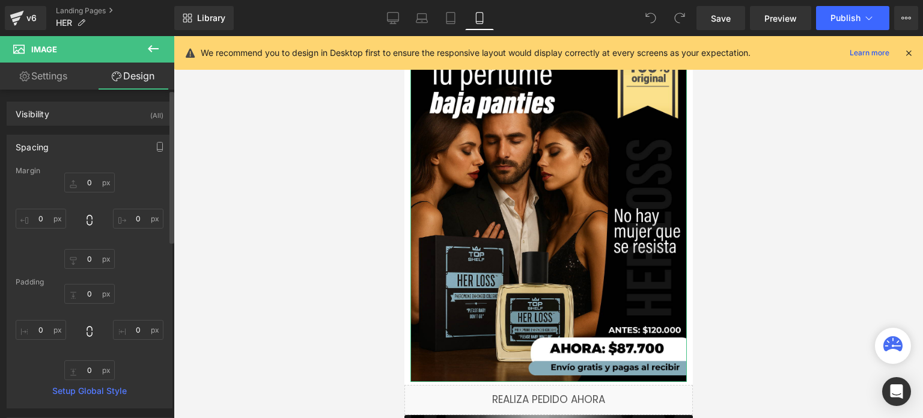
click at [81, 149] on div "Spacing" at bounding box center [89, 146] width 165 height 23
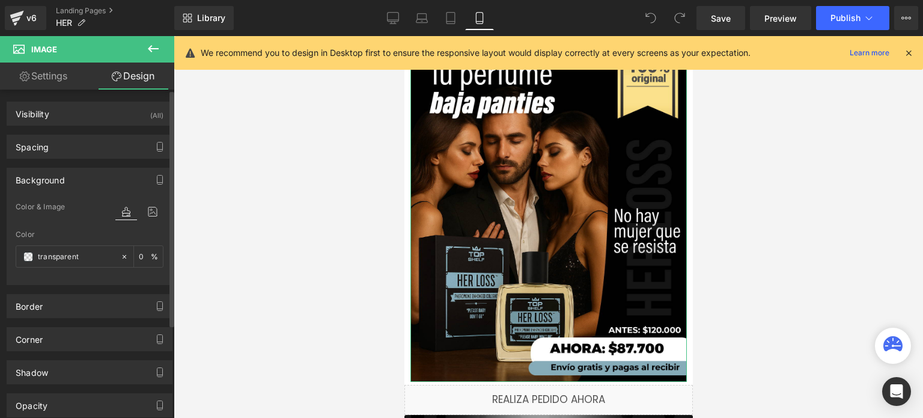
click at [87, 178] on div "Background" at bounding box center [89, 179] width 165 height 23
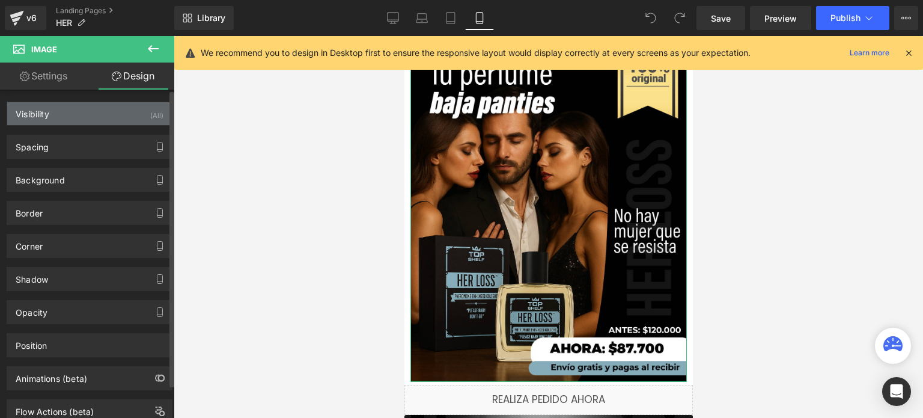
click at [93, 111] on div "Visibility (All)" at bounding box center [89, 113] width 165 height 23
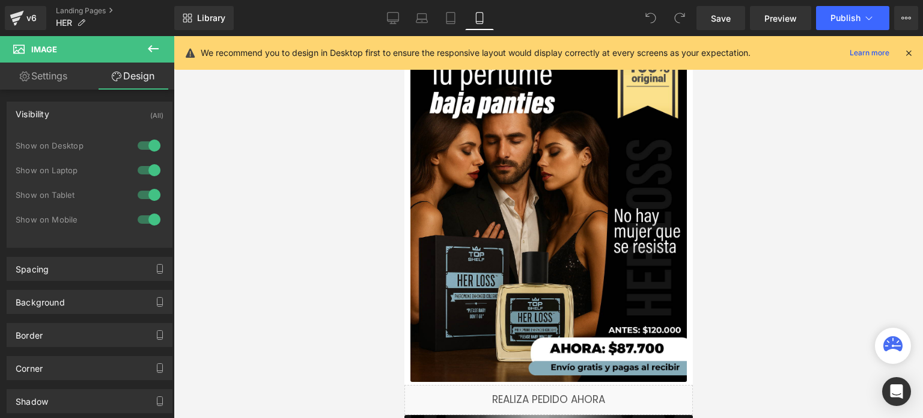
click at [914, 57] on icon at bounding box center [908, 52] width 11 height 11
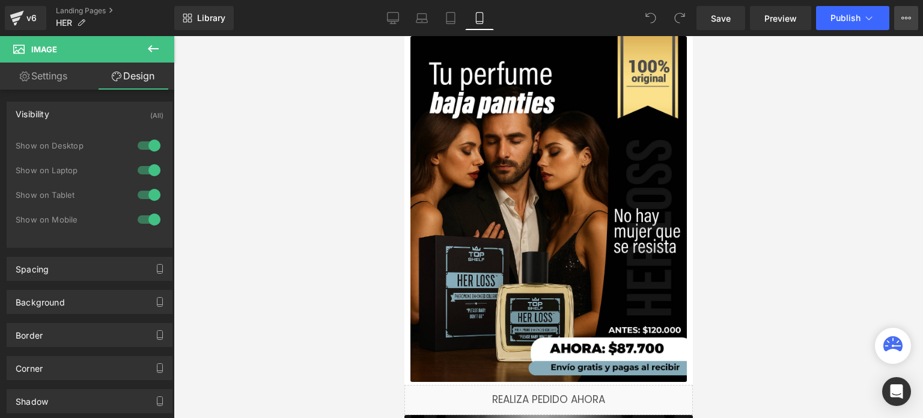
click at [900, 18] on button "View Live Page View with current Template Save Template to Library Schedule Pub…" at bounding box center [906, 18] width 24 height 24
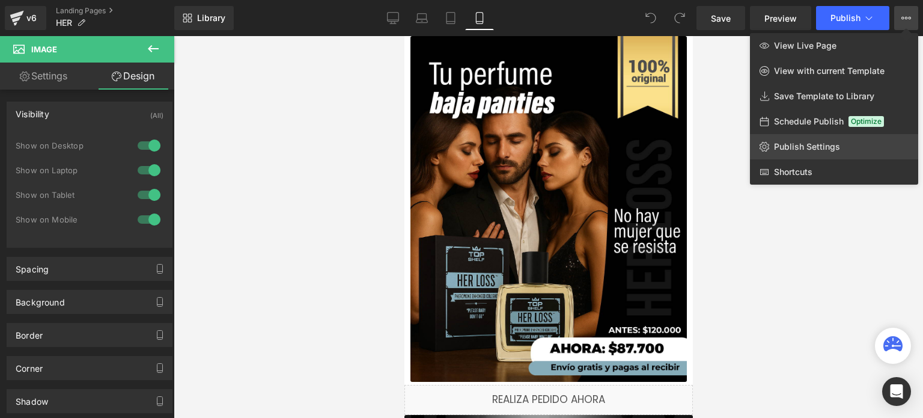
click at [807, 141] on span "Publish Settings" at bounding box center [807, 146] width 66 height 11
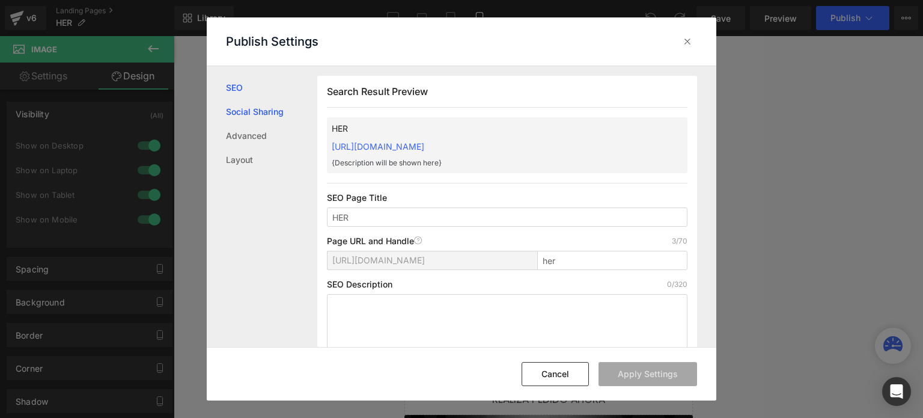
click at [264, 117] on link "Social Sharing" at bounding box center [271, 112] width 91 height 24
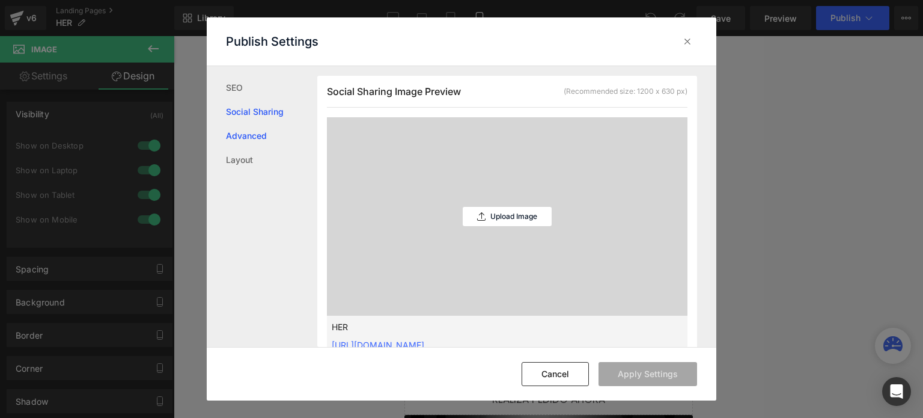
click at [264, 136] on link "Advanced" at bounding box center [271, 136] width 91 height 24
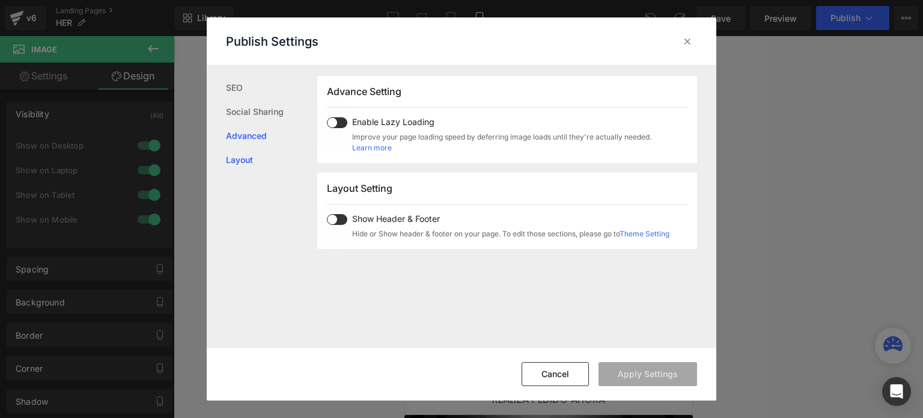
click at [260, 167] on link "Layout" at bounding box center [271, 160] width 91 height 24
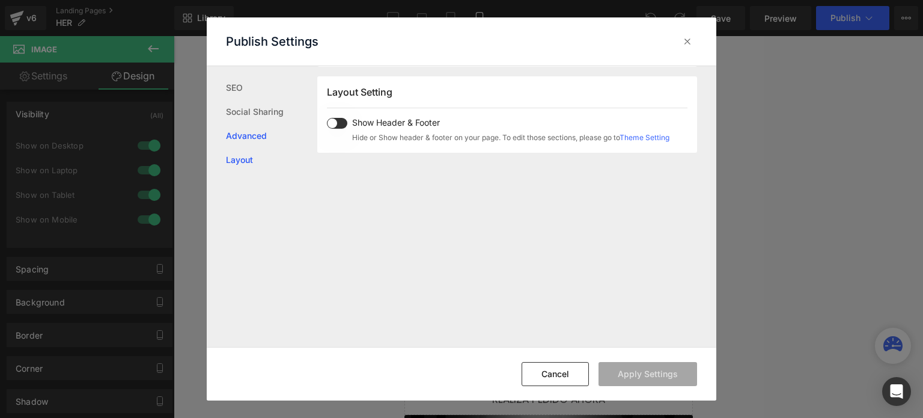
click at [258, 139] on link "Advanced" at bounding box center [271, 136] width 91 height 24
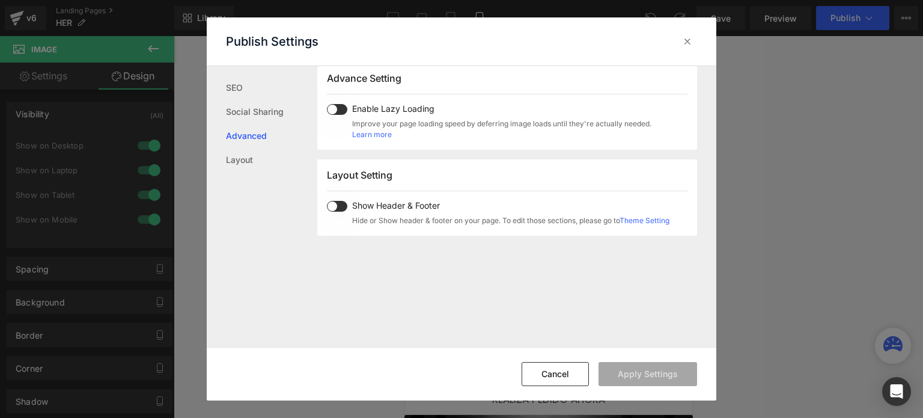
scroll to position [620, 0]
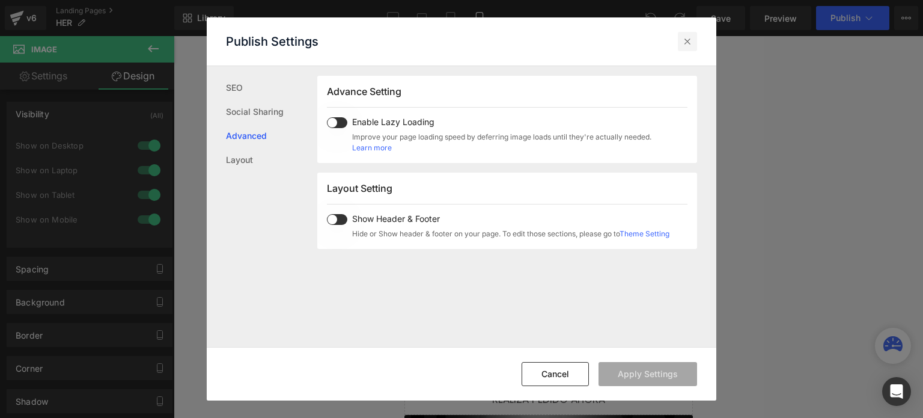
click at [696, 41] on div at bounding box center [687, 41] width 19 height 19
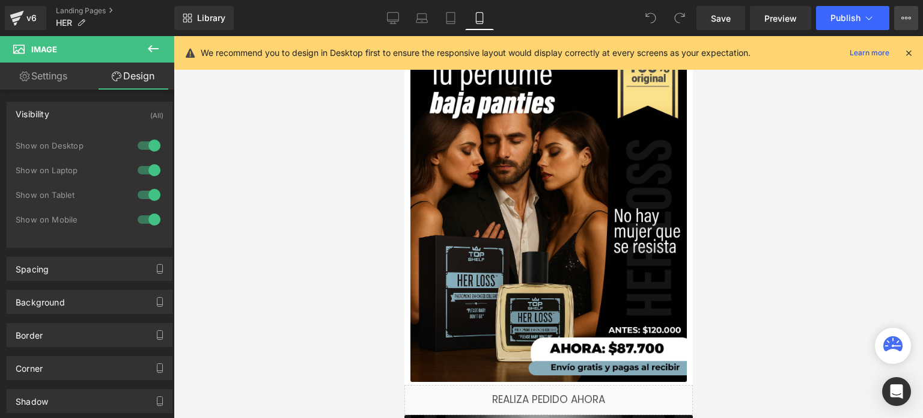
click at [910, 16] on icon at bounding box center [907, 18] width 10 height 10
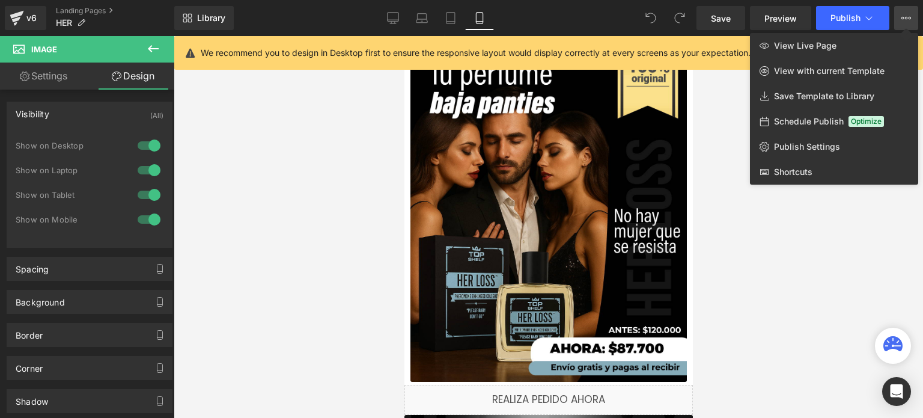
click at [730, 201] on div at bounding box center [549, 227] width 750 height 382
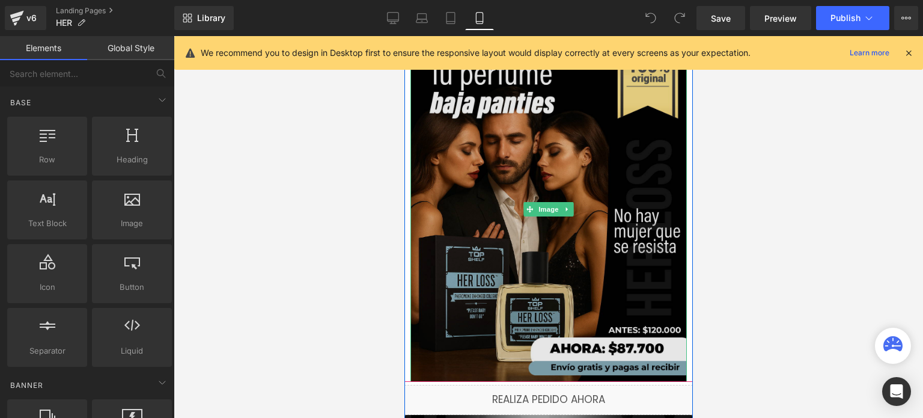
click at [448, 108] on img at bounding box center [548, 209] width 276 height 346
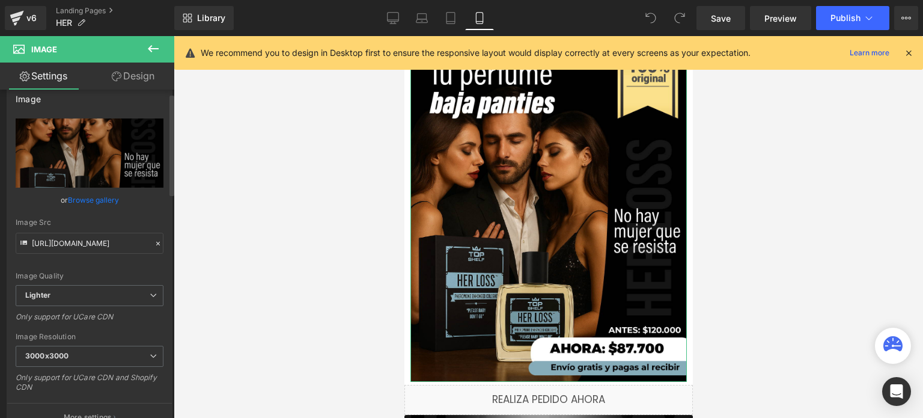
scroll to position [0, 0]
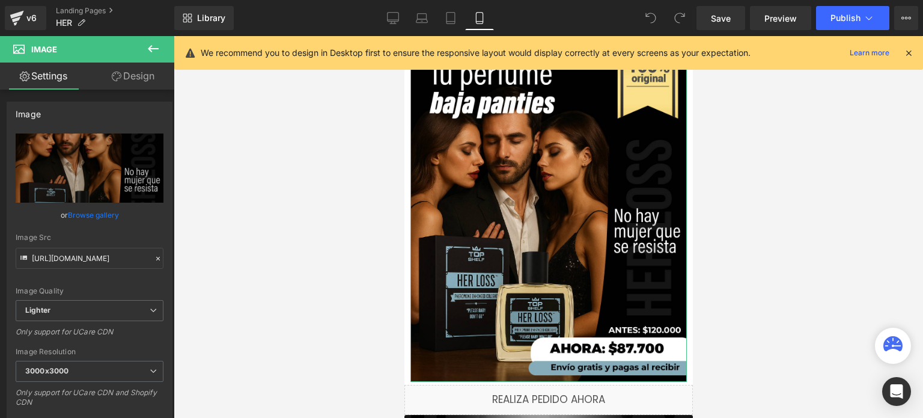
click at [129, 87] on link "Design" at bounding box center [133, 76] width 87 height 27
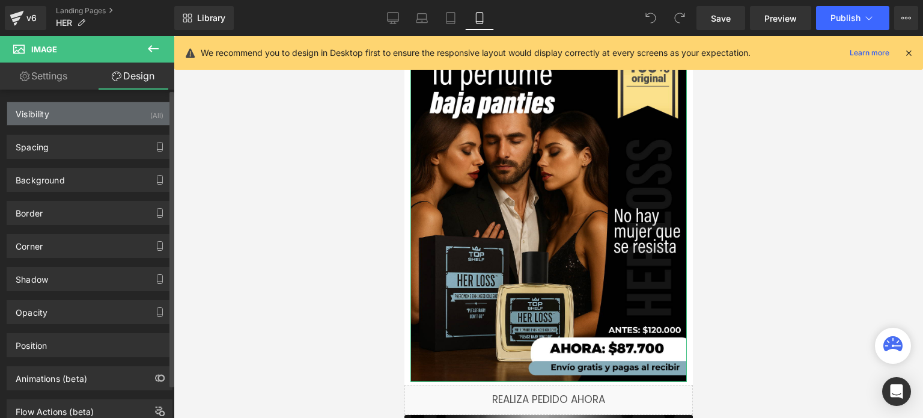
click at [99, 108] on div "Visibility (All)" at bounding box center [89, 113] width 165 height 23
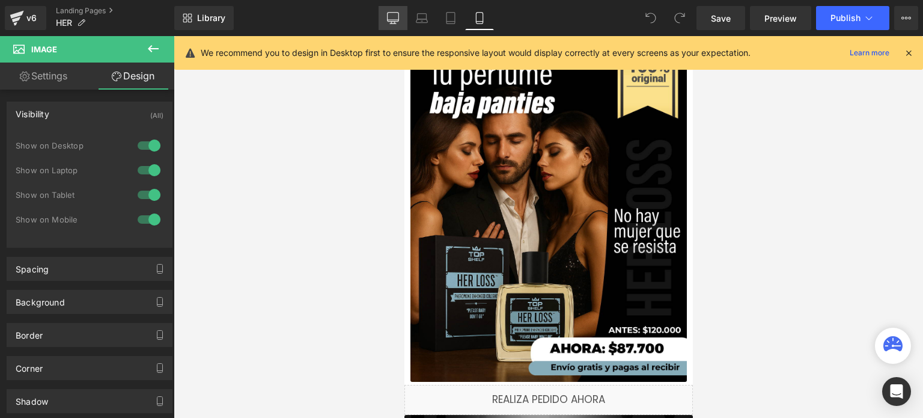
click at [397, 16] on icon at bounding box center [393, 18] width 12 height 12
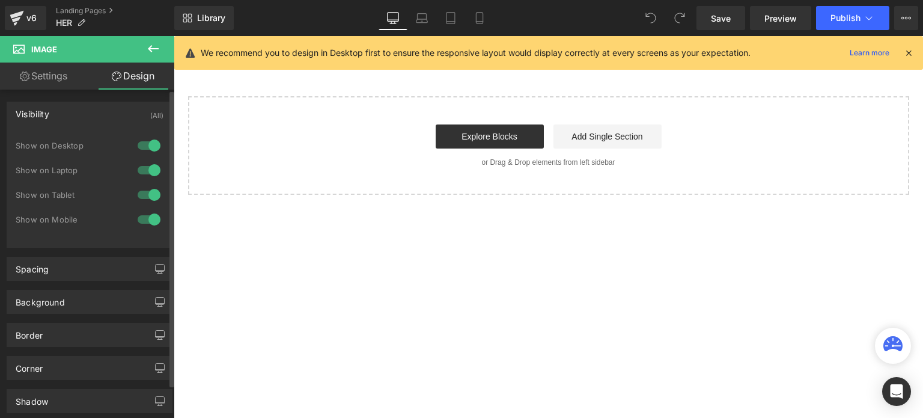
click at [151, 148] on div at bounding box center [149, 145] width 29 height 19
click at [145, 149] on div at bounding box center [149, 145] width 29 height 19
click at [425, 27] on link "Laptop" at bounding box center [422, 18] width 29 height 24
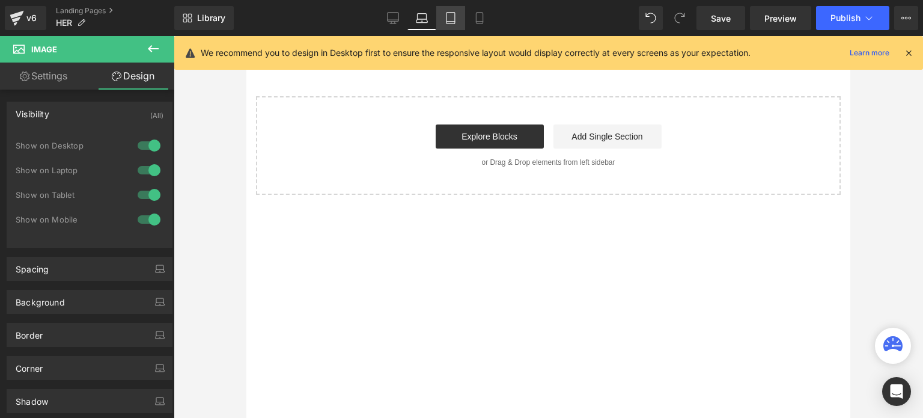
click at [462, 11] on link "Tablet" at bounding box center [450, 18] width 29 height 24
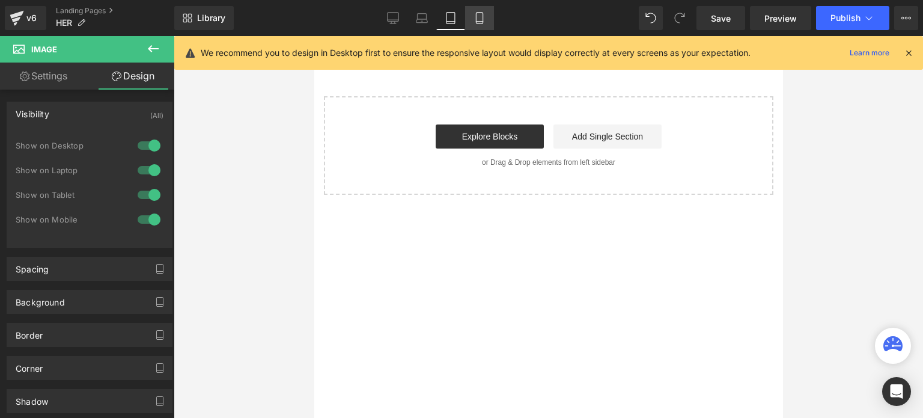
click at [488, 22] on link "Mobile" at bounding box center [479, 18] width 29 height 24
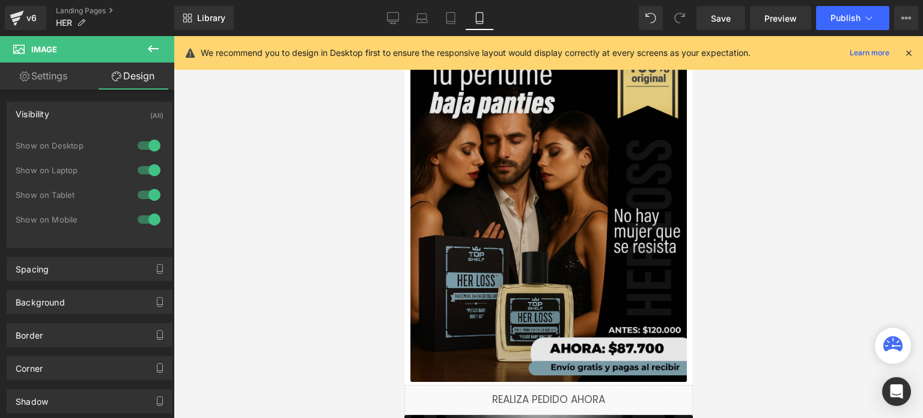
click at [466, 91] on img at bounding box center [548, 209] width 276 height 346
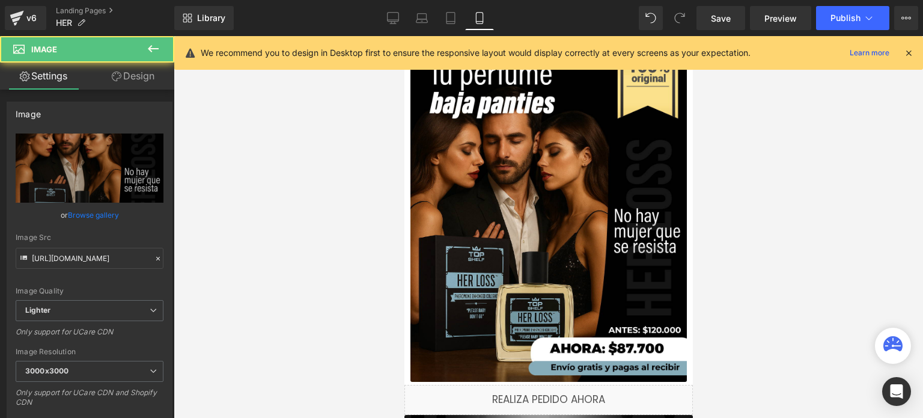
click at [305, 124] on div at bounding box center [549, 227] width 750 height 382
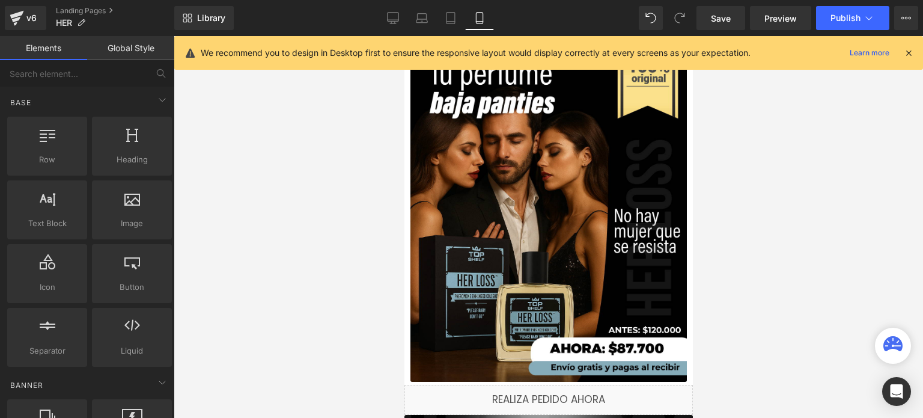
click at [137, 50] on link "Global Style" at bounding box center [130, 48] width 87 height 24
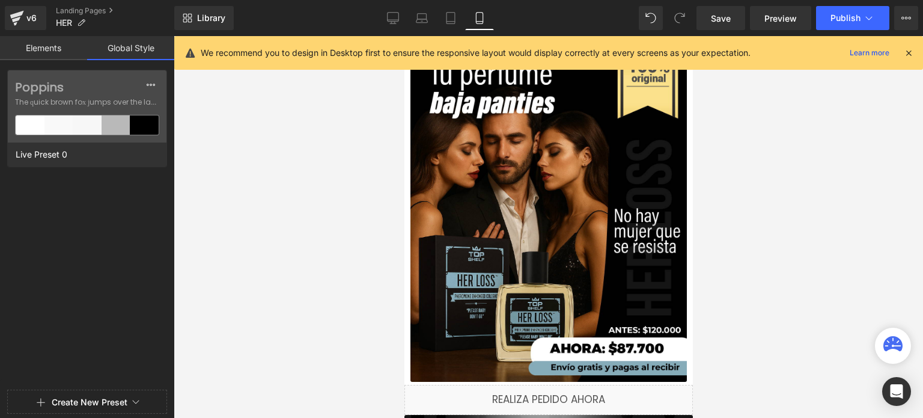
click at [63, 61] on div "Elements Global Style Base Row rows, columns, layouts, div Heading headings, ti…" at bounding box center [87, 230] width 174 height 388
click at [64, 50] on link "Elements" at bounding box center [43, 48] width 87 height 24
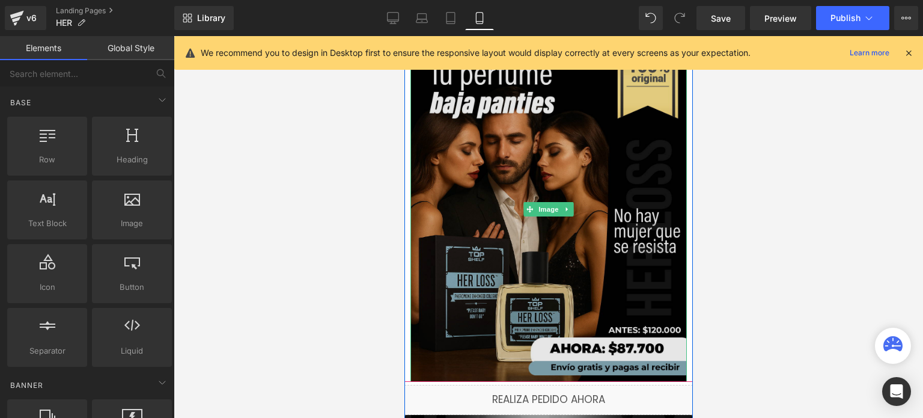
click at [512, 106] on img at bounding box center [548, 209] width 276 height 346
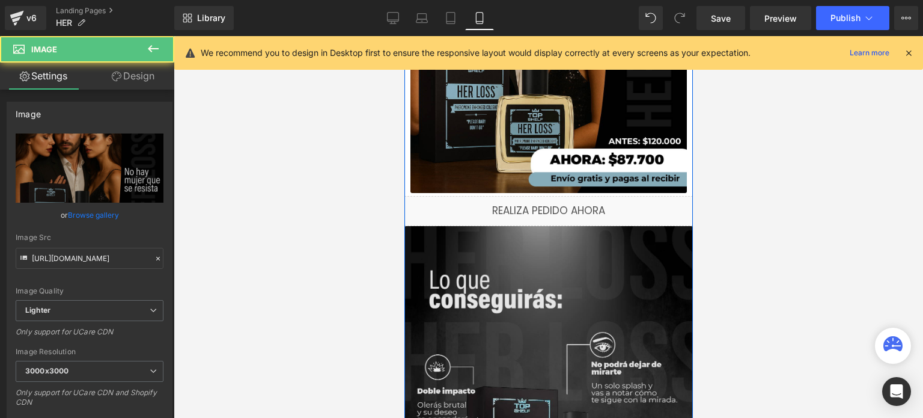
scroll to position [301, 0]
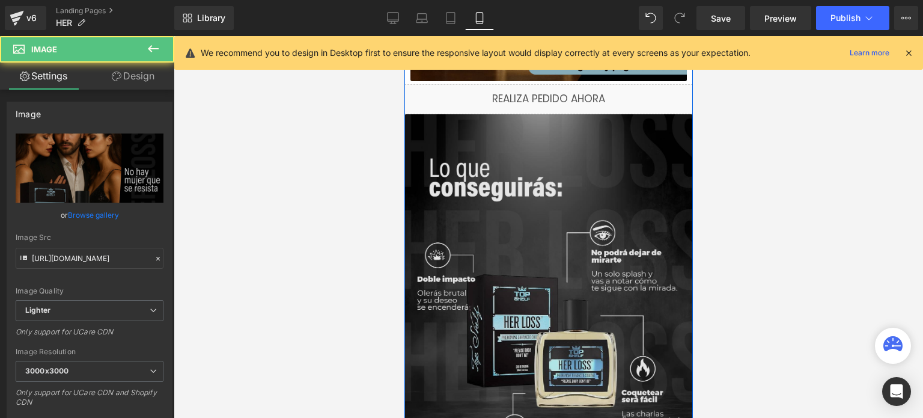
click at [469, 214] on img at bounding box center [548, 294] width 289 height 361
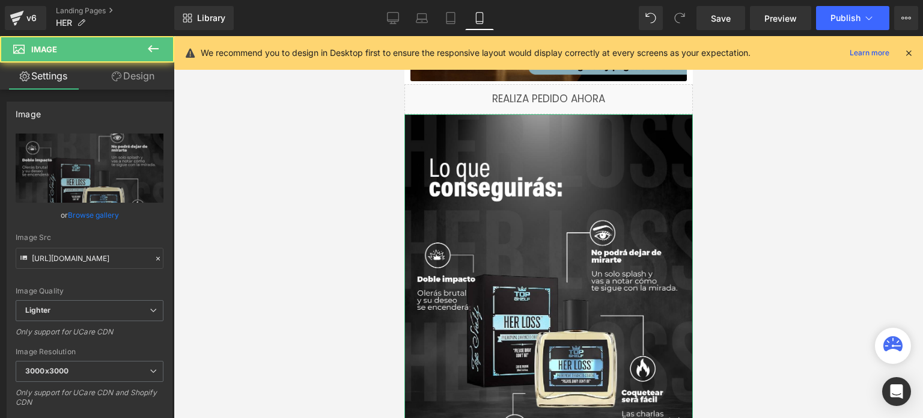
drag, startPoint x: 117, startPoint y: 86, endPoint x: 111, endPoint y: 111, distance: 26.0
click at [117, 86] on link "Design" at bounding box center [133, 76] width 87 height 27
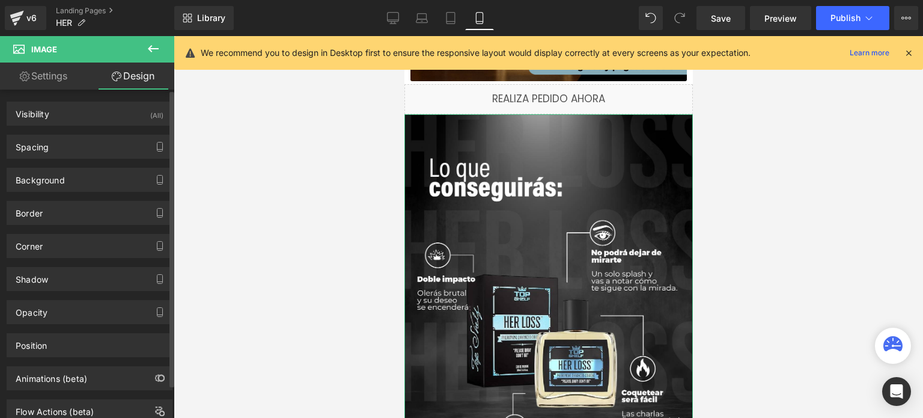
click at [102, 127] on div "Spacing [GEOGRAPHIC_DATA] 0px 0 0px 0 0px 0 0px 0 [GEOGRAPHIC_DATA] 0px 0 0px 0…" at bounding box center [90, 142] width 180 height 33
click at [108, 120] on div "Visibility (All)" at bounding box center [89, 113] width 165 height 23
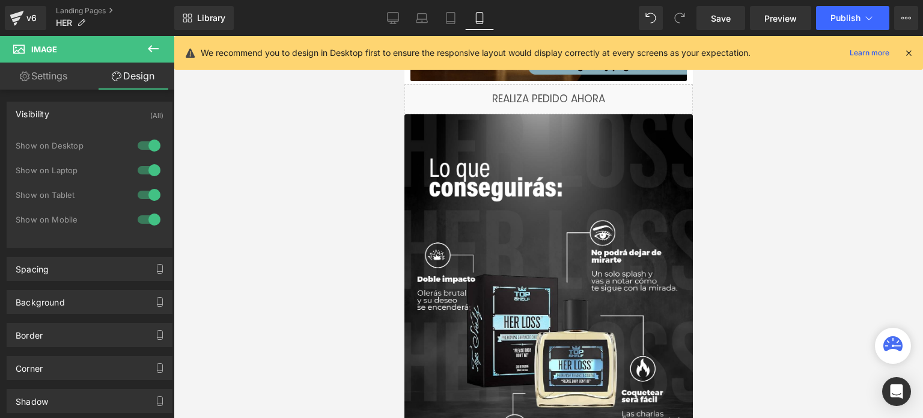
click at [294, 140] on div at bounding box center [549, 227] width 750 height 382
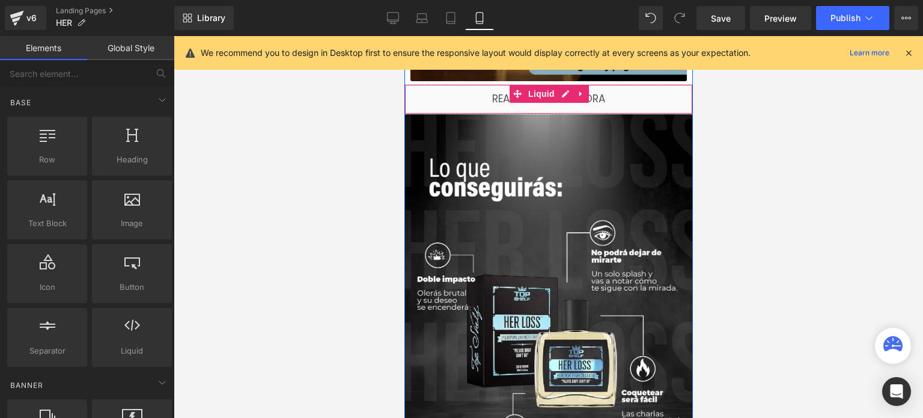
click at [447, 100] on div "Liquid" at bounding box center [548, 99] width 289 height 30
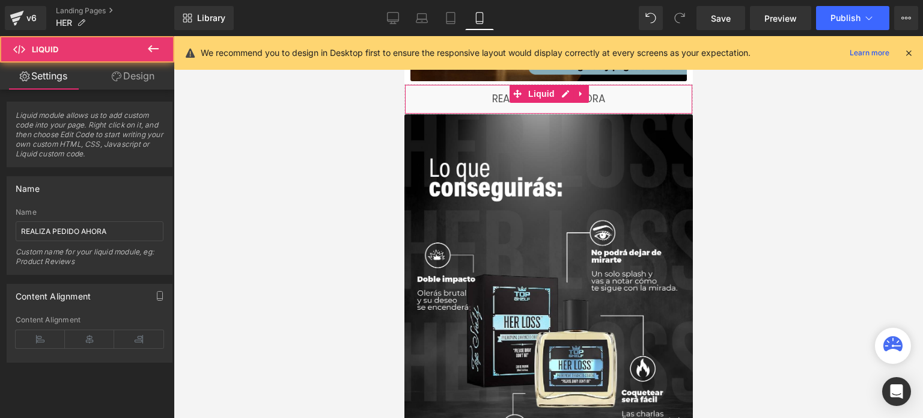
click at [109, 76] on link "Design" at bounding box center [133, 76] width 87 height 27
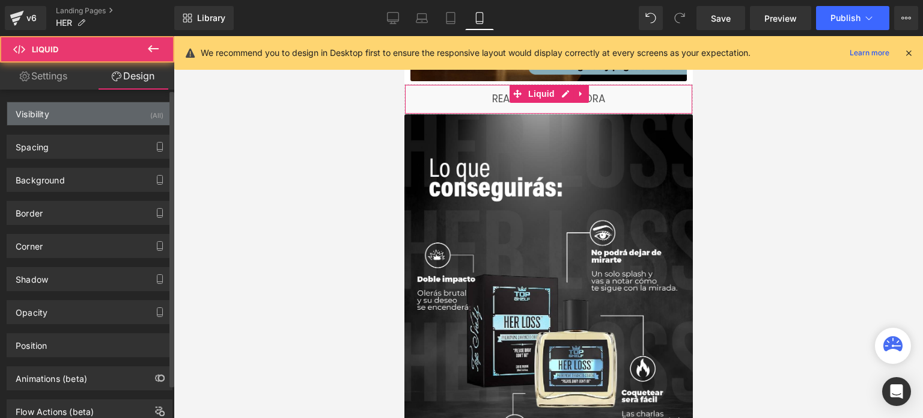
click at [118, 121] on div "Visibility (All)" at bounding box center [89, 113] width 165 height 23
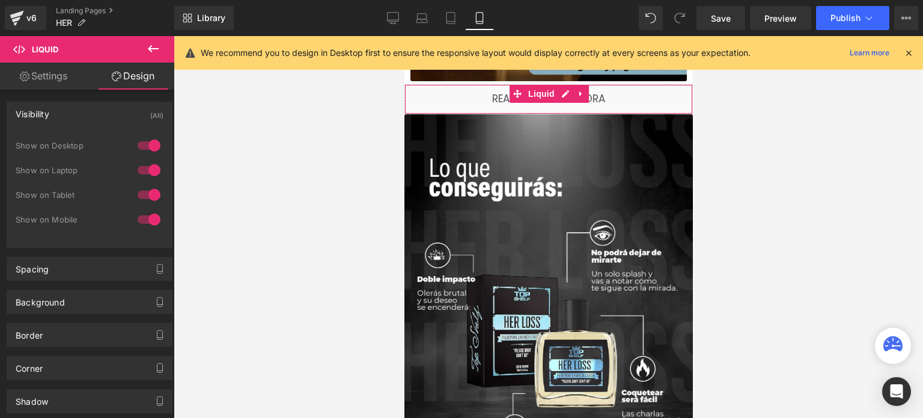
click at [44, 74] on link "Settings" at bounding box center [43, 76] width 87 height 27
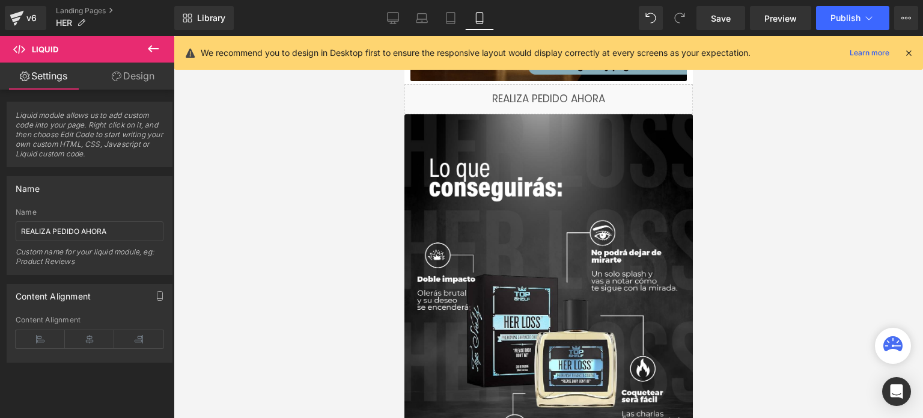
click at [364, 147] on div at bounding box center [549, 227] width 750 height 382
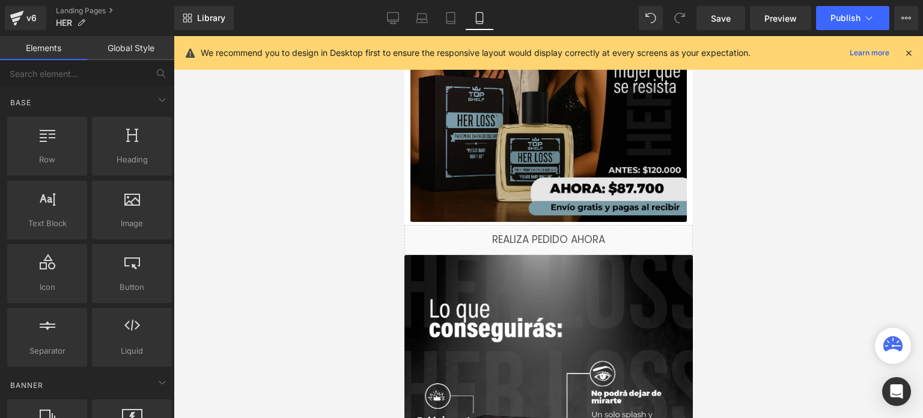
scroll to position [0, 0]
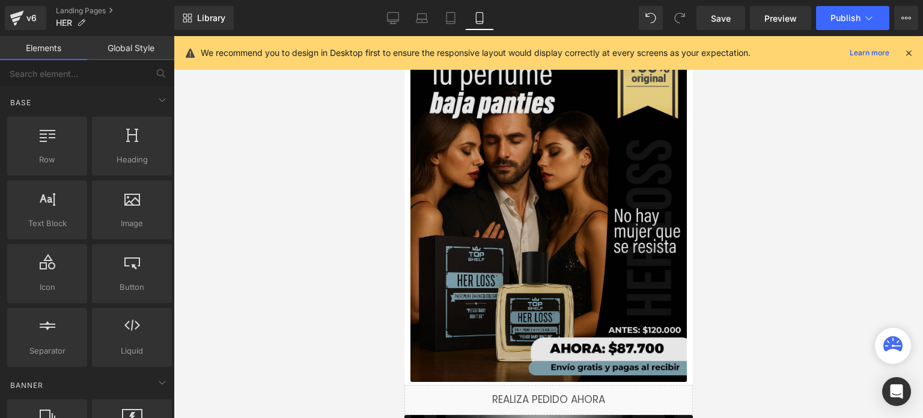
click at [546, 136] on img at bounding box center [548, 209] width 276 height 346
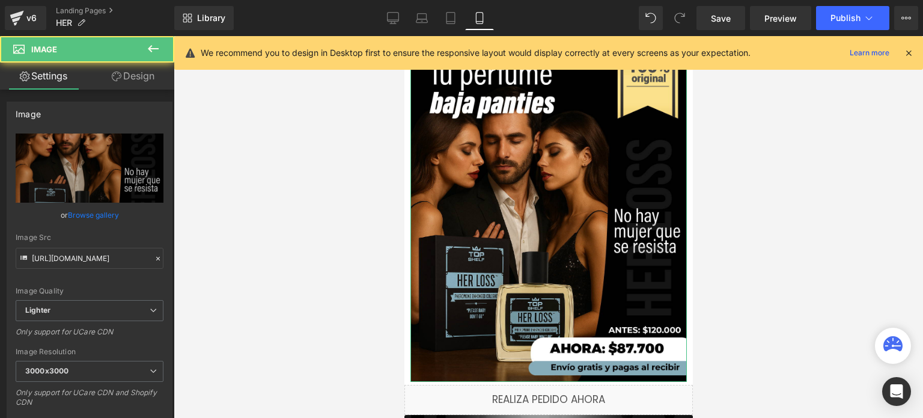
click at [128, 84] on link "Design" at bounding box center [133, 76] width 87 height 27
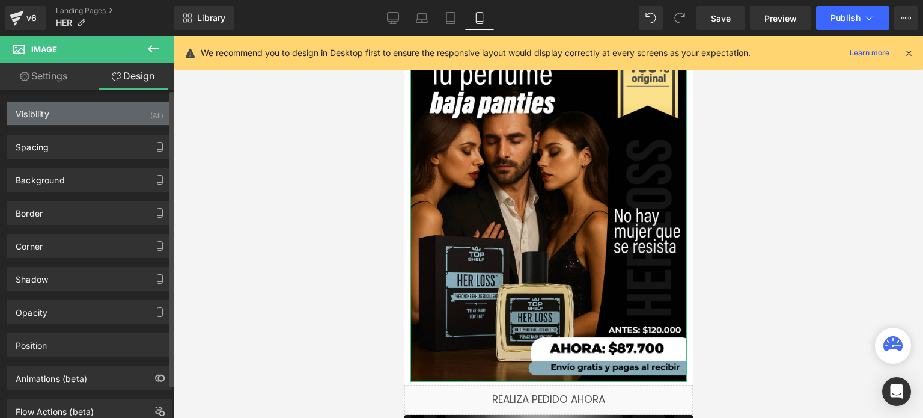
click at [111, 112] on div "Visibility (All)" at bounding box center [89, 113] width 165 height 23
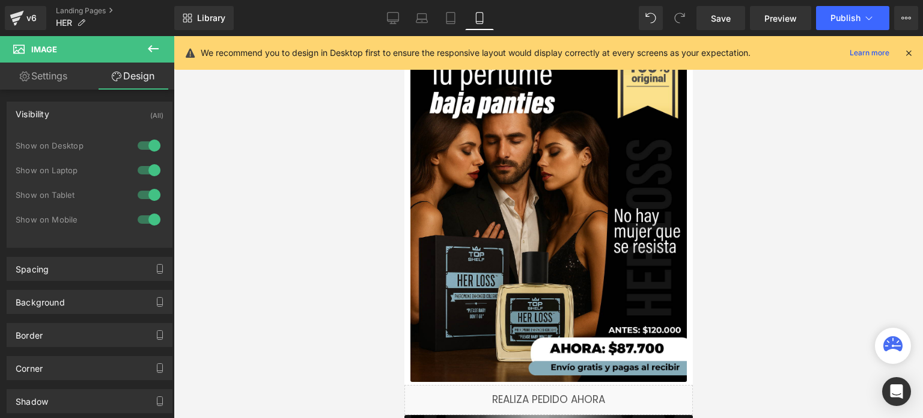
click at [308, 139] on div at bounding box center [549, 227] width 750 height 382
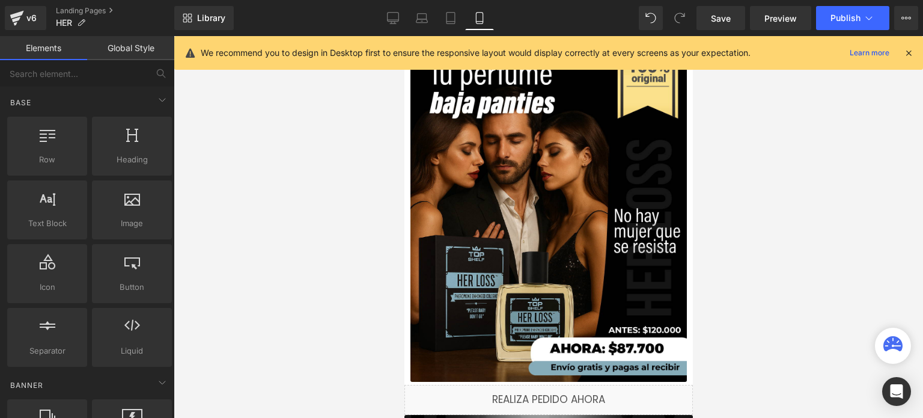
click at [301, 94] on div at bounding box center [549, 227] width 750 height 382
click at [346, 57] on p "We recommend you to design in Desktop first to ensure the responsive layout wou…" at bounding box center [476, 52] width 550 height 13
click at [859, 53] on link "Learn more" at bounding box center [869, 53] width 49 height 14
click at [906, 57] on icon at bounding box center [908, 52] width 11 height 11
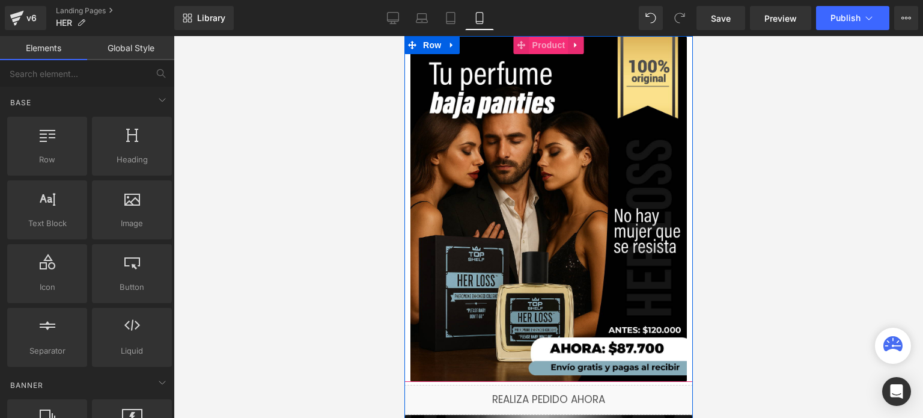
click at [543, 45] on span "Product" at bounding box center [548, 45] width 39 height 18
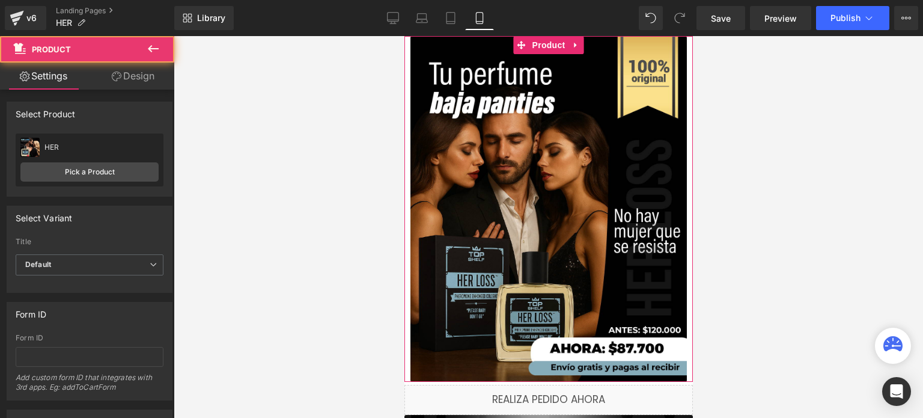
click at [121, 72] on link "Design" at bounding box center [133, 76] width 87 height 27
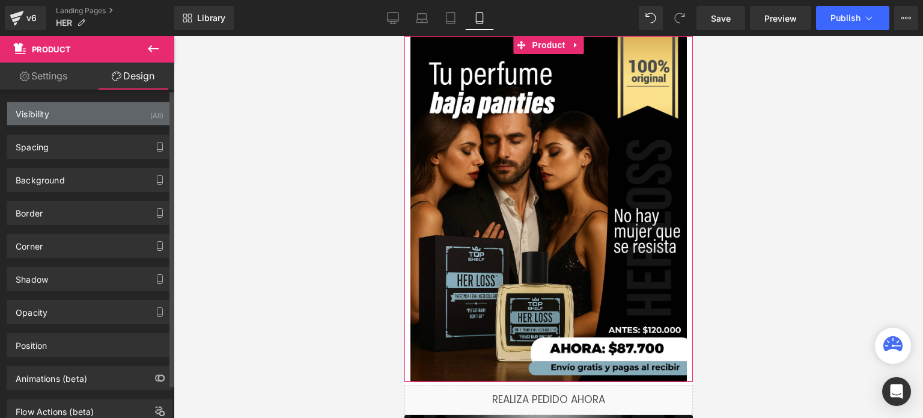
click at [87, 120] on div "Visibility (All)" at bounding box center [89, 113] width 165 height 23
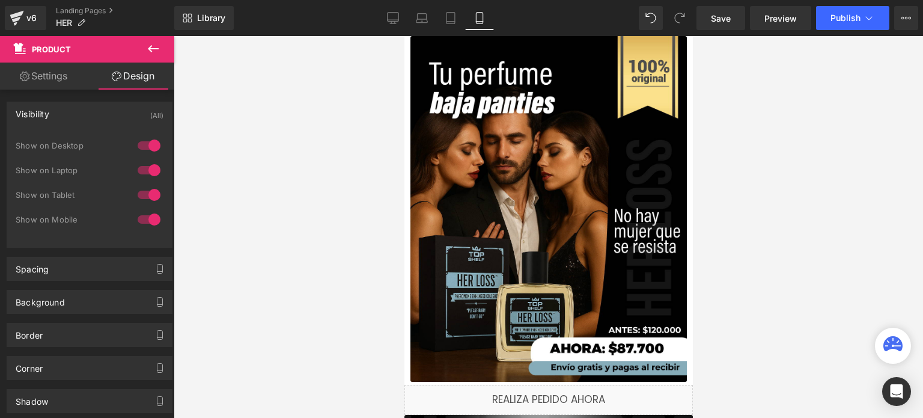
click at [346, 71] on div at bounding box center [549, 227] width 750 height 382
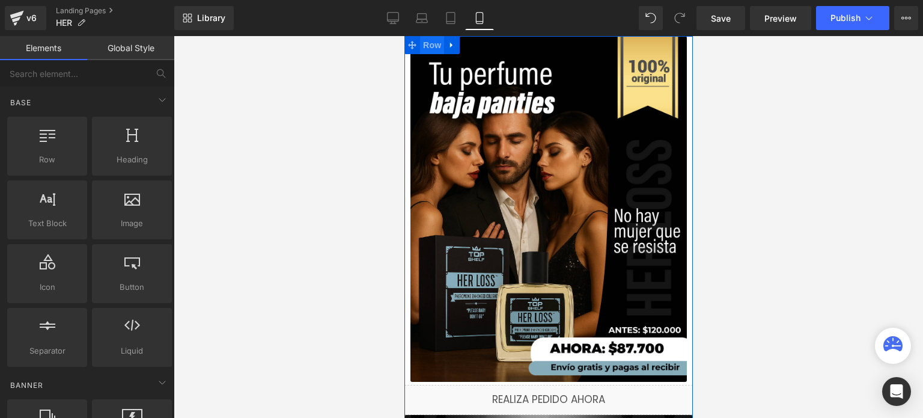
click at [421, 45] on span "Row" at bounding box center [432, 45] width 24 height 18
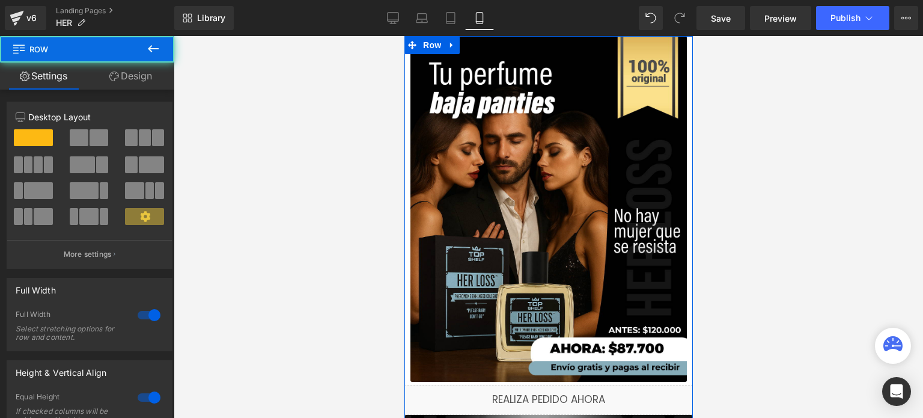
click at [121, 81] on link "Design" at bounding box center [130, 76] width 87 height 27
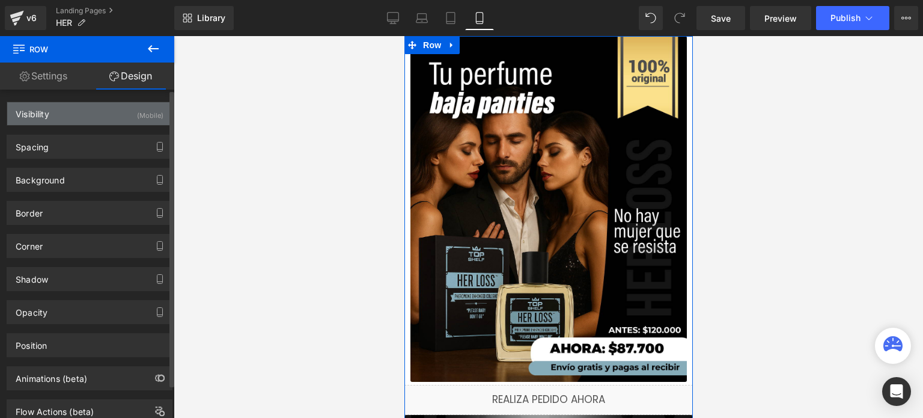
click at [108, 122] on div "Visibility (Mobile)" at bounding box center [89, 113] width 165 height 23
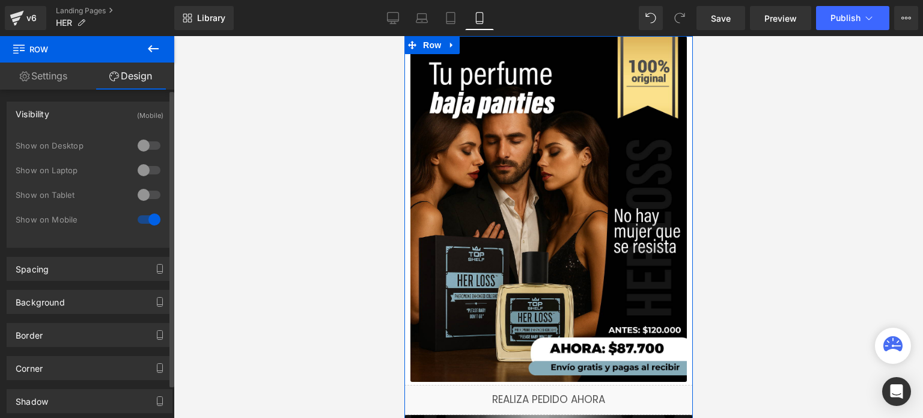
click at [144, 192] on div at bounding box center [149, 194] width 29 height 19
click at [145, 168] on div at bounding box center [149, 169] width 29 height 19
click at [139, 140] on div at bounding box center [149, 145] width 29 height 19
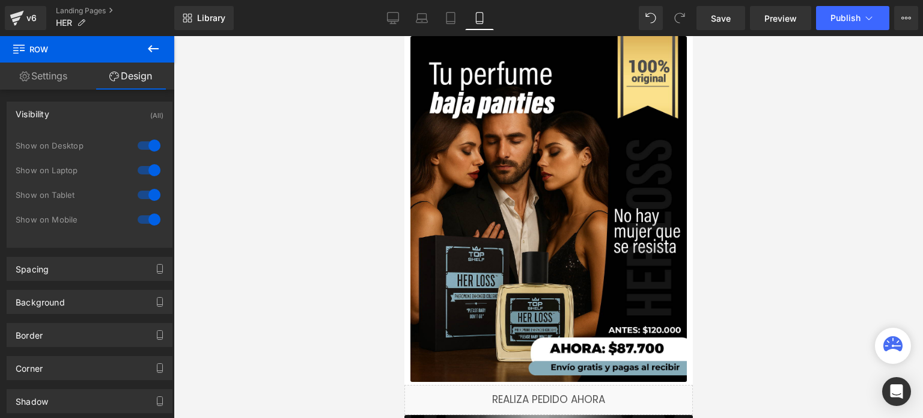
click at [215, 122] on div at bounding box center [549, 227] width 750 height 382
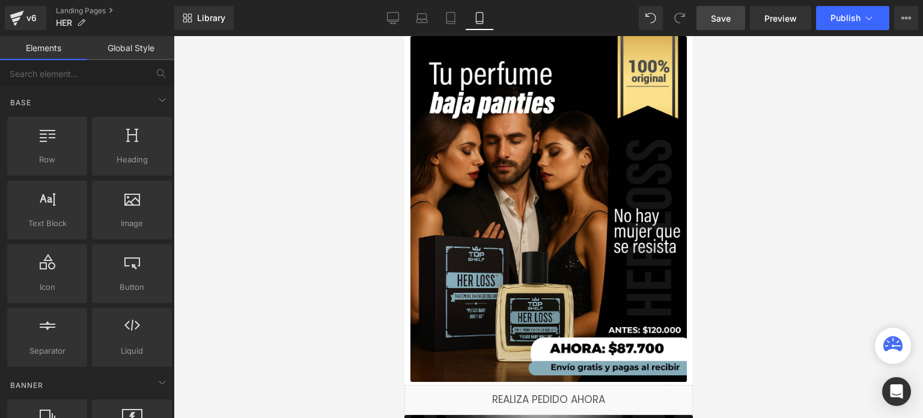
click at [726, 23] on span "Save" at bounding box center [721, 18] width 20 height 13
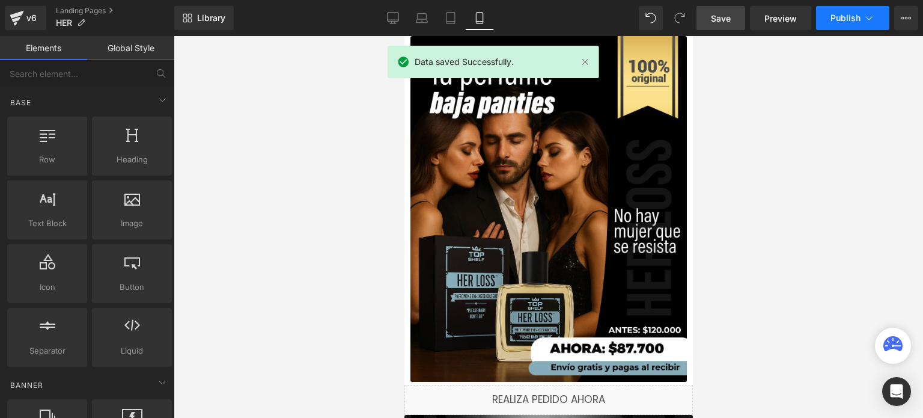
click at [866, 28] on button "Publish" at bounding box center [852, 18] width 73 height 24
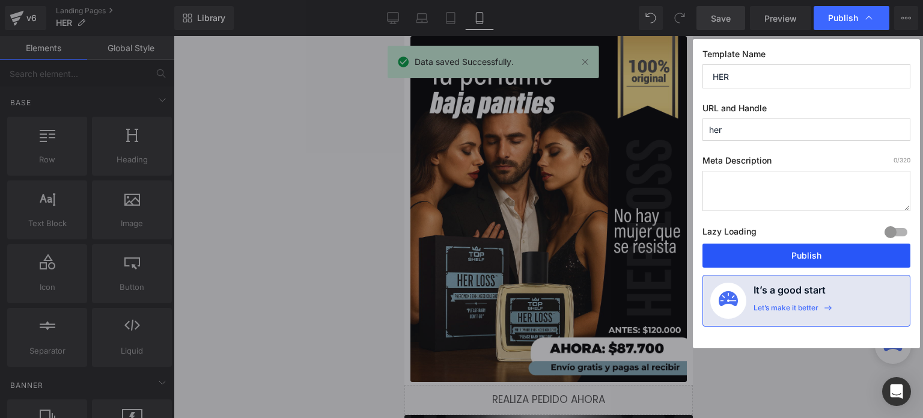
click at [765, 261] on button "Publish" at bounding box center [807, 255] width 208 height 24
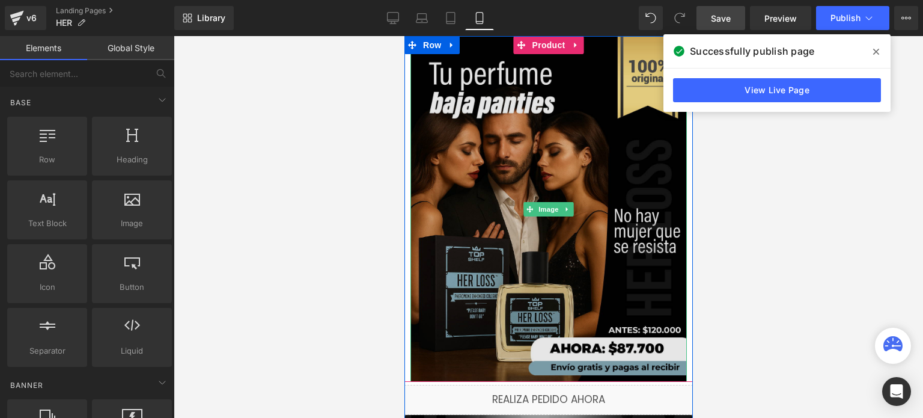
click at [492, 159] on img at bounding box center [548, 209] width 276 height 346
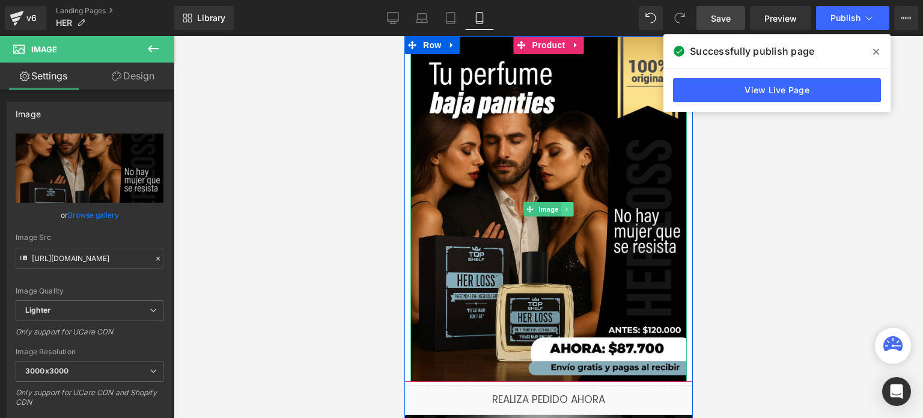
click at [564, 206] on icon at bounding box center [567, 209] width 7 height 7
click at [527, 209] on link "Image" at bounding box center [541, 209] width 37 height 14
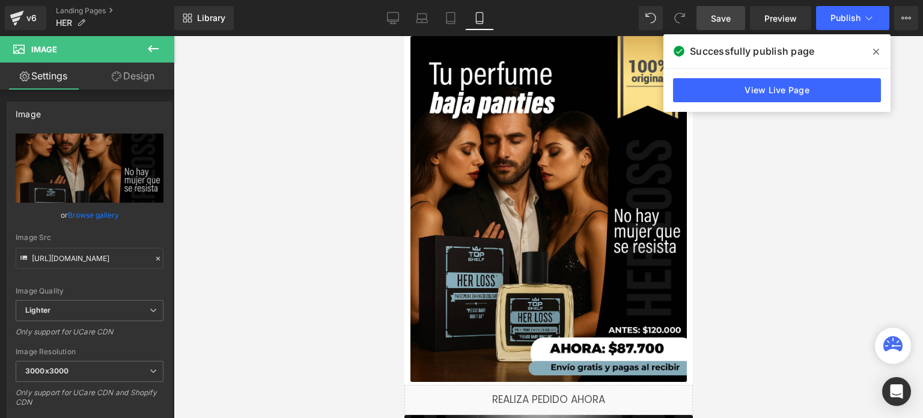
click at [341, 189] on div at bounding box center [549, 227] width 750 height 382
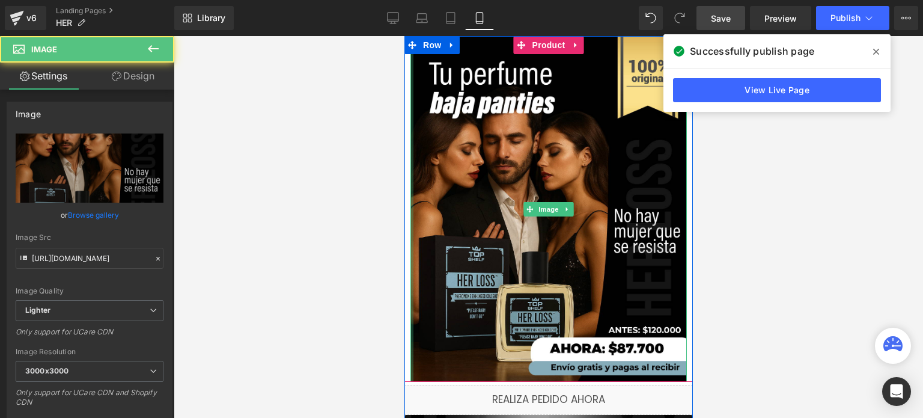
drag, startPoint x: 405, startPoint y: 194, endPoint x: 394, endPoint y: 194, distance: 10.8
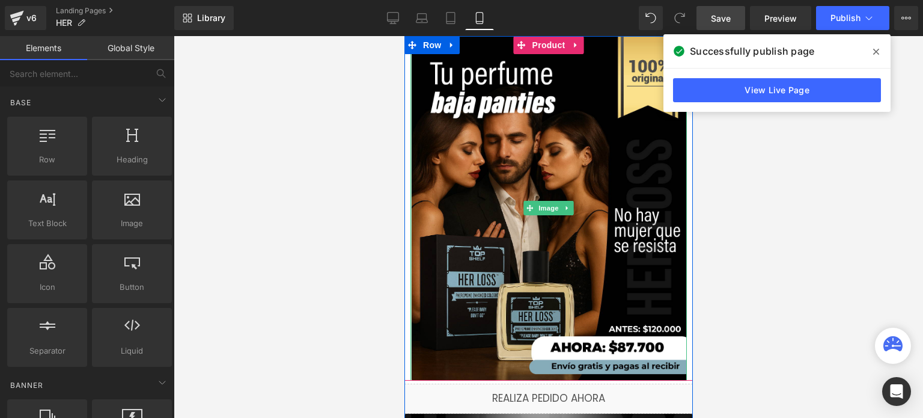
click at [337, 189] on div at bounding box center [549, 227] width 750 height 382
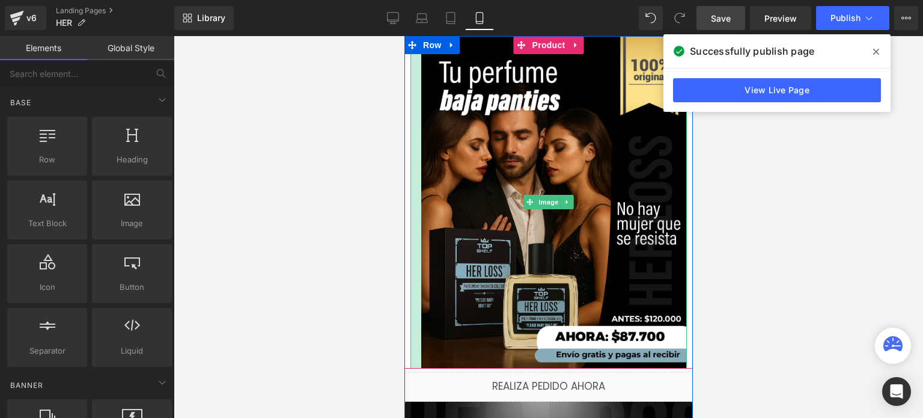
click at [290, 188] on div at bounding box center [549, 227] width 750 height 382
click at [302, 177] on div at bounding box center [549, 227] width 750 height 382
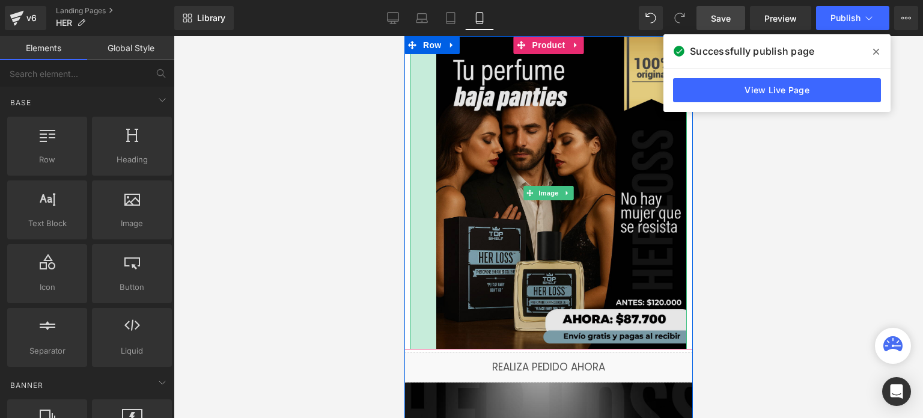
click at [431, 166] on img at bounding box center [548, 192] width 276 height 313
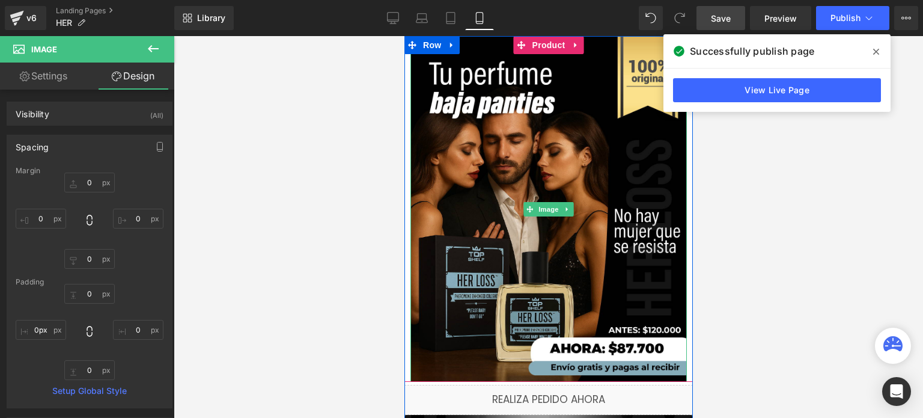
drag, startPoint x: 430, startPoint y: 183, endPoint x: 371, endPoint y: 191, distance: 59.5
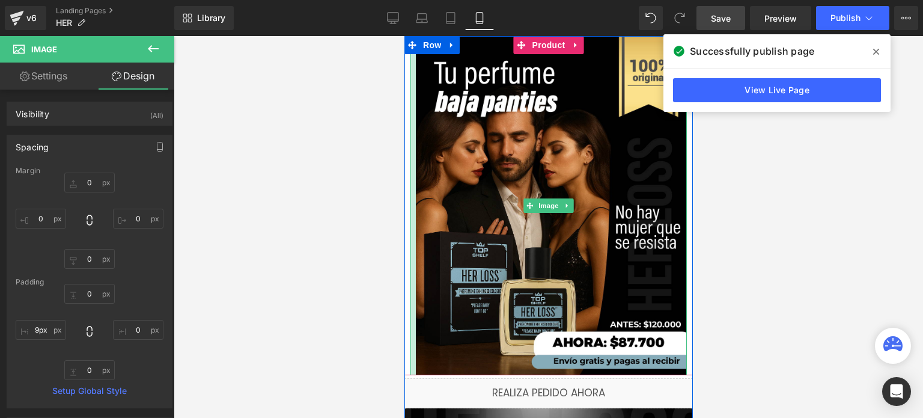
click at [410, 192] on div at bounding box center [412, 205] width 5 height 339
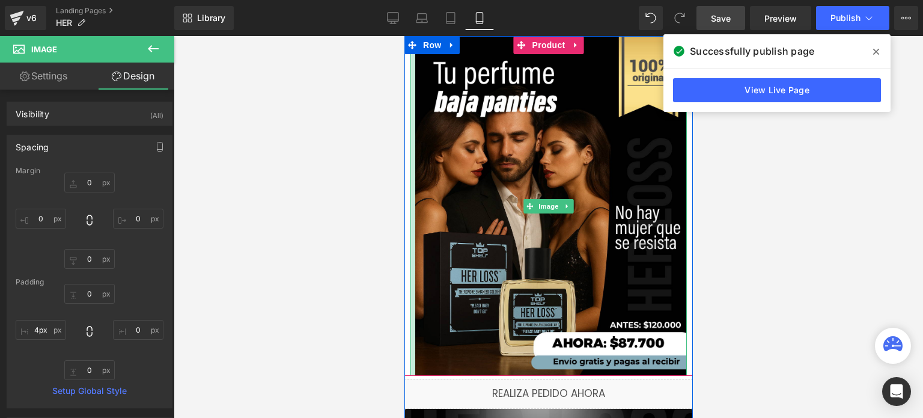
type input "1px"
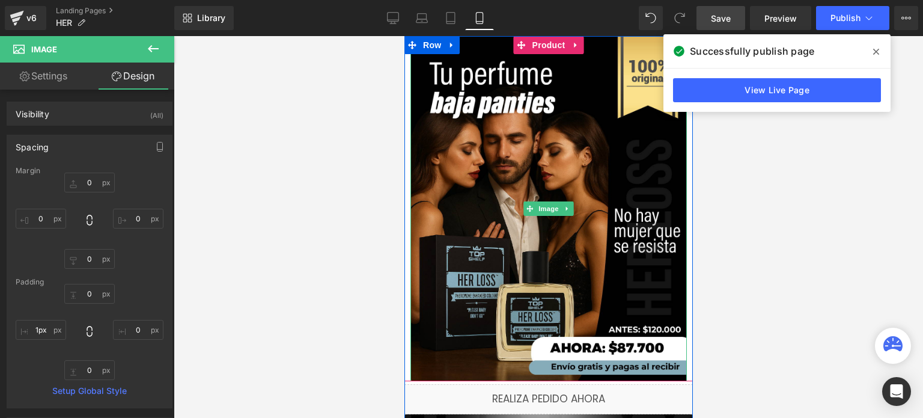
drag, startPoint x: 410, startPoint y: 195, endPoint x: 391, endPoint y: 197, distance: 19.3
click at [391, 197] on div at bounding box center [549, 227] width 750 height 382
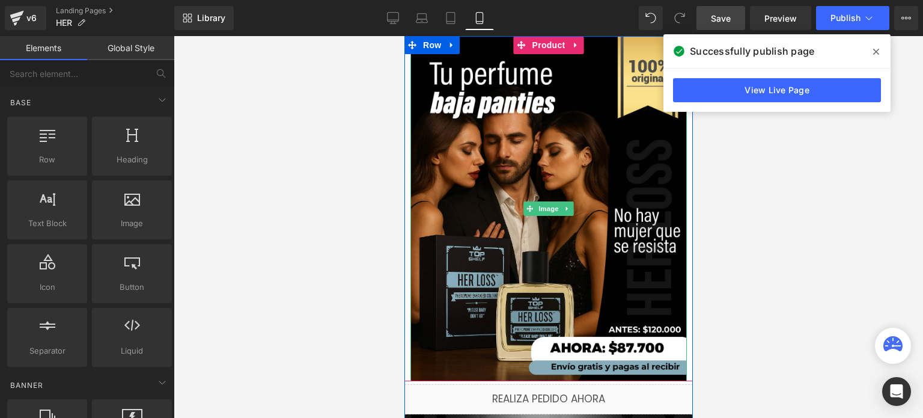
click at [391, 197] on div at bounding box center [549, 227] width 750 height 382
click at [394, 126] on div at bounding box center [549, 227] width 750 height 382
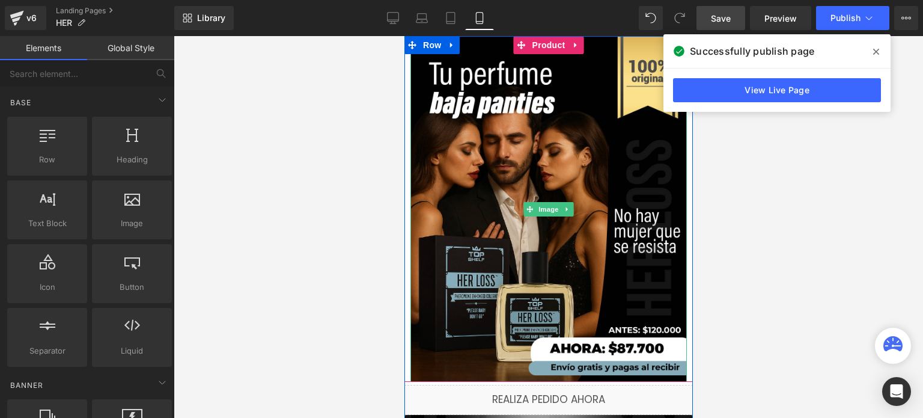
click at [344, 130] on div at bounding box center [549, 227] width 750 height 382
drag, startPoint x: 351, startPoint y: 22, endPoint x: 370, endPoint y: 19, distance: 19.5
click at [351, 21] on div "Library Mobile Desktop Laptop Tablet Mobile Save Preview Publish Scheduled View…" at bounding box center [548, 18] width 749 height 24
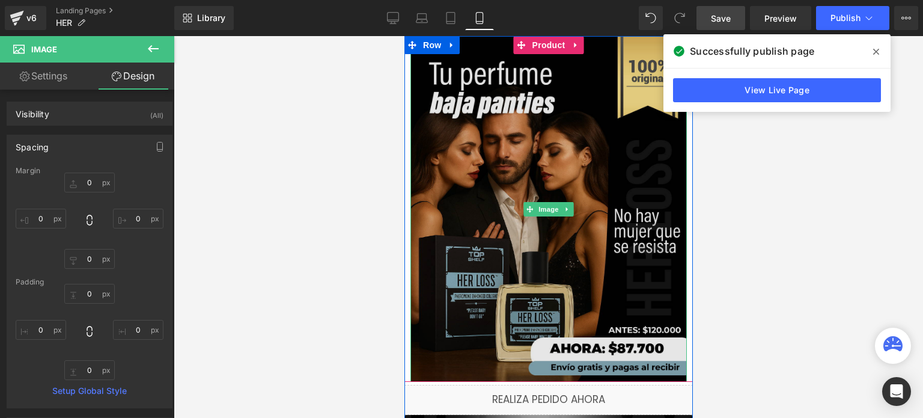
click at [619, 270] on img at bounding box center [548, 209] width 276 height 346
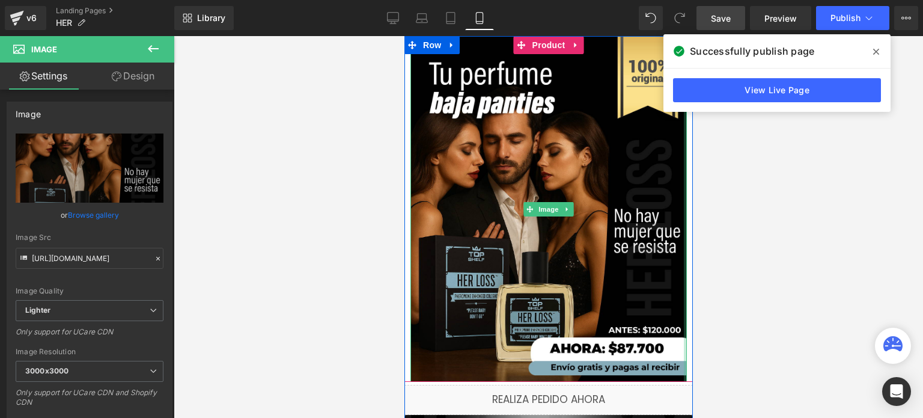
drag, startPoint x: 680, startPoint y: 245, endPoint x: 688, endPoint y: 243, distance: 7.9
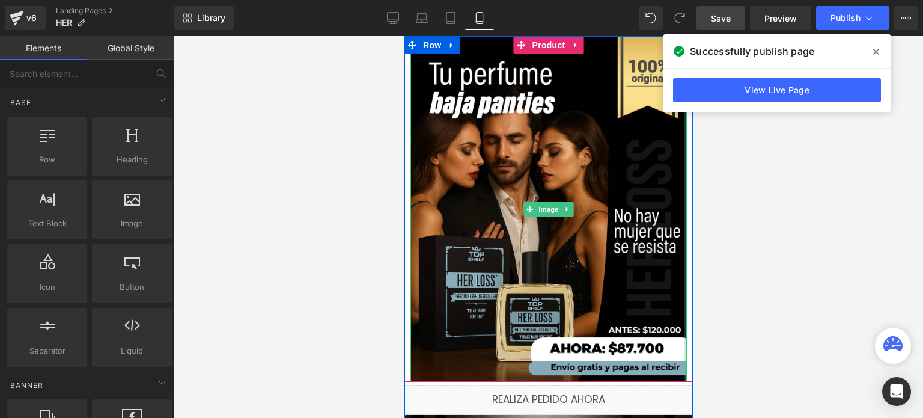
click at [727, 289] on div at bounding box center [549, 227] width 750 height 382
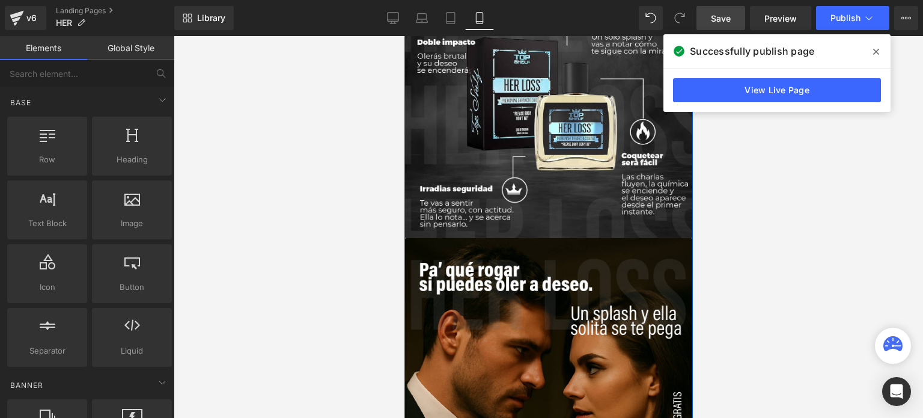
scroll to position [504, 0]
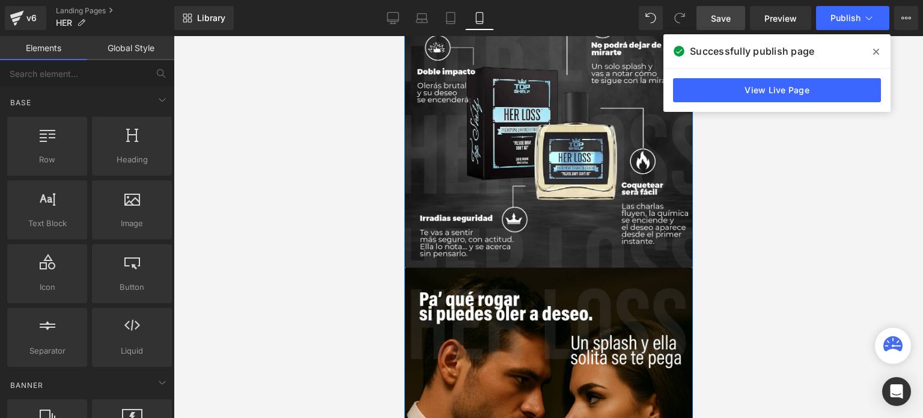
drag, startPoint x: 691, startPoint y: 212, endPoint x: 1098, endPoint y: 166, distance: 410.0
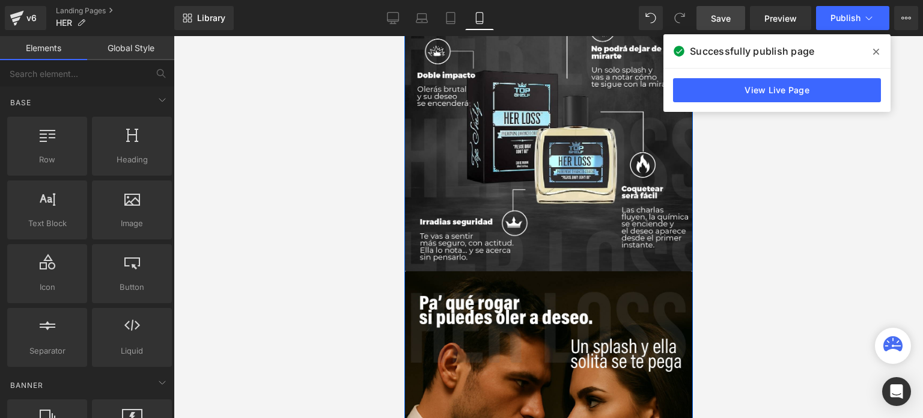
click at [880, 52] on span at bounding box center [876, 51] width 19 height 19
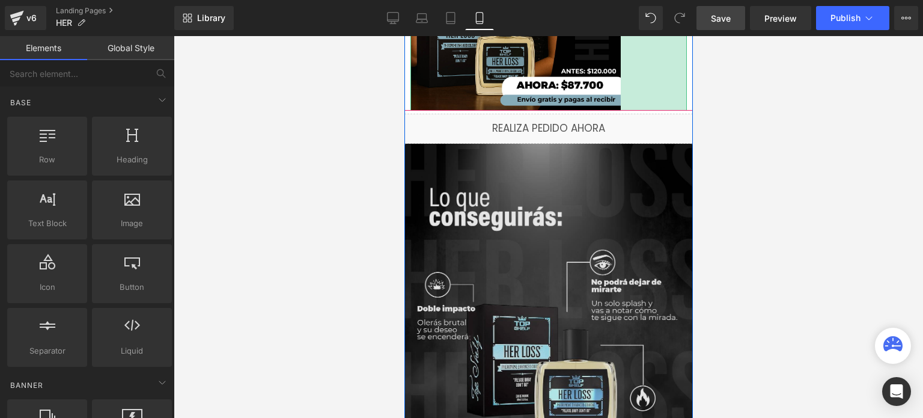
scroll to position [182, 0]
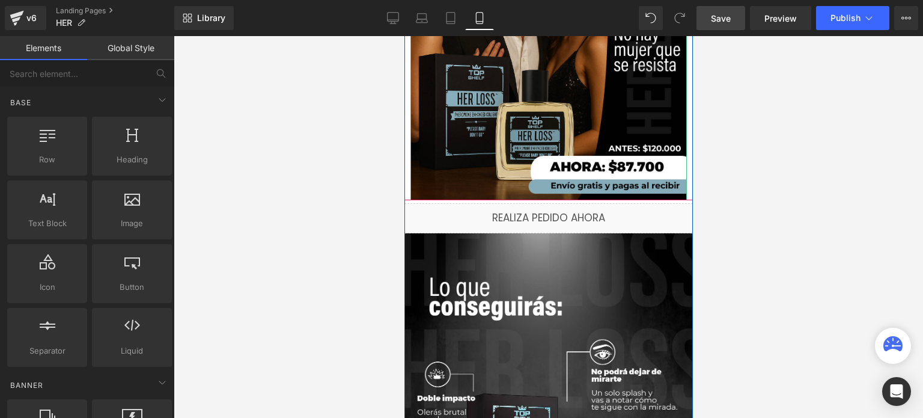
click at [796, 128] on div at bounding box center [549, 227] width 750 height 382
click at [798, 127] on div at bounding box center [549, 227] width 750 height 382
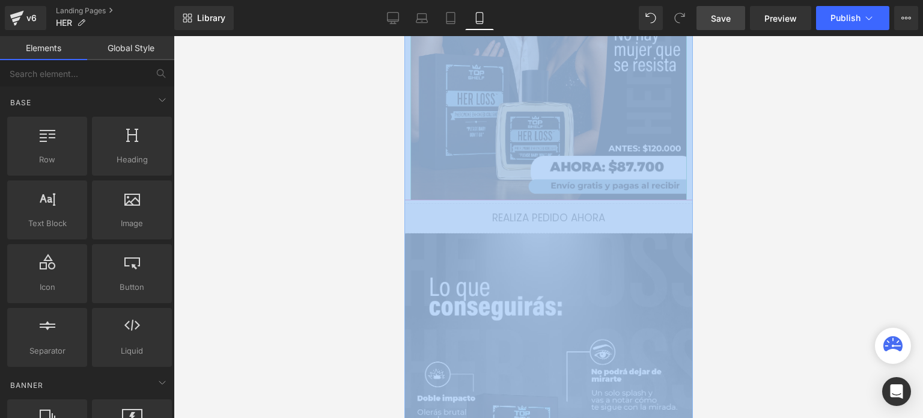
click at [798, 127] on div at bounding box center [549, 227] width 750 height 382
click at [911, 325] on div at bounding box center [549, 227] width 750 height 382
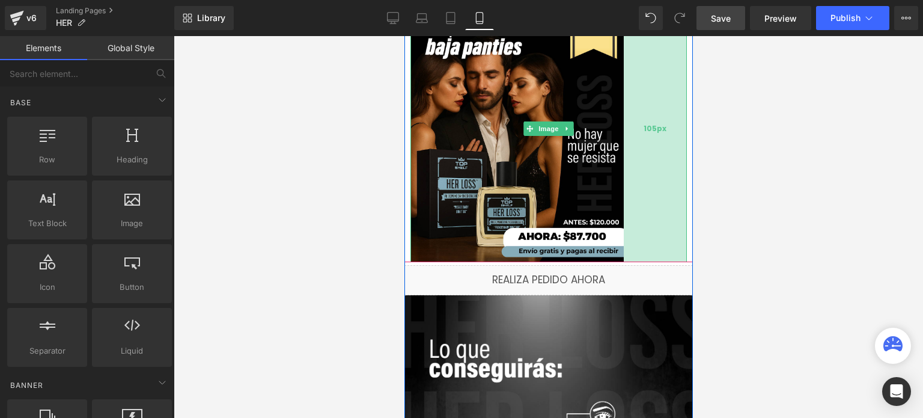
scroll to position [0, 0]
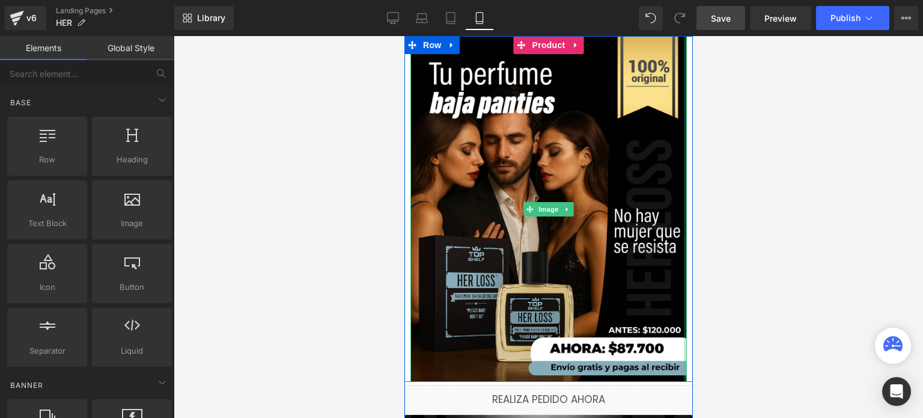
click at [682, 136] on div "Sold Out (P) Cart Button Image Product" at bounding box center [548, 209] width 289 height 346
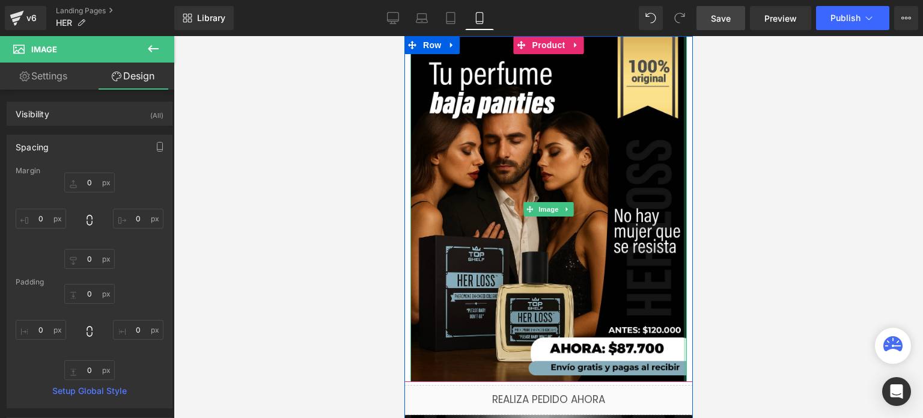
drag, startPoint x: 680, startPoint y: 111, endPoint x: 710, endPoint y: 111, distance: 30.1
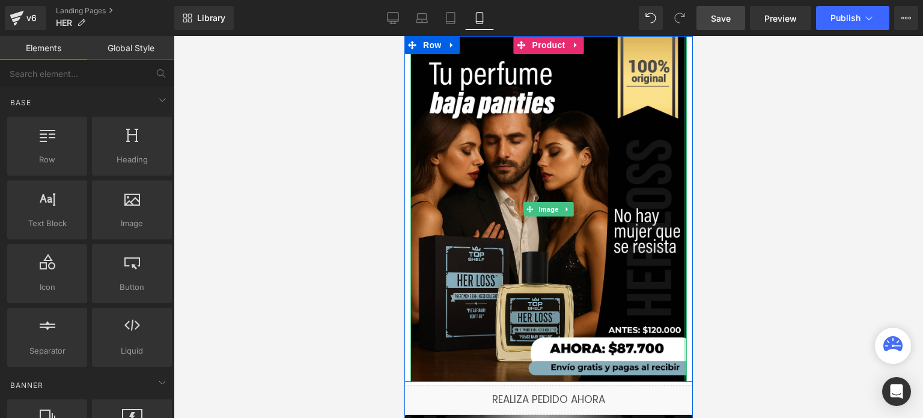
click at [710, 111] on div at bounding box center [549, 227] width 750 height 382
click at [680, 62] on img at bounding box center [548, 209] width 276 height 346
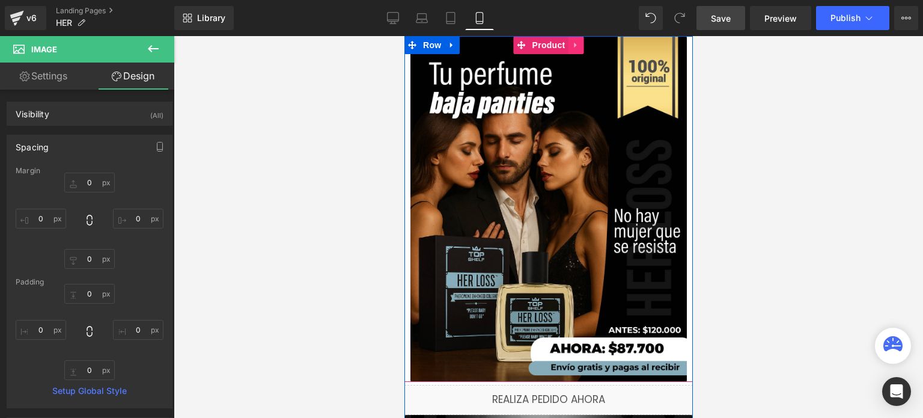
click at [572, 47] on icon at bounding box center [576, 45] width 8 height 9
click at [447, 47] on icon at bounding box center [451, 45] width 8 height 9
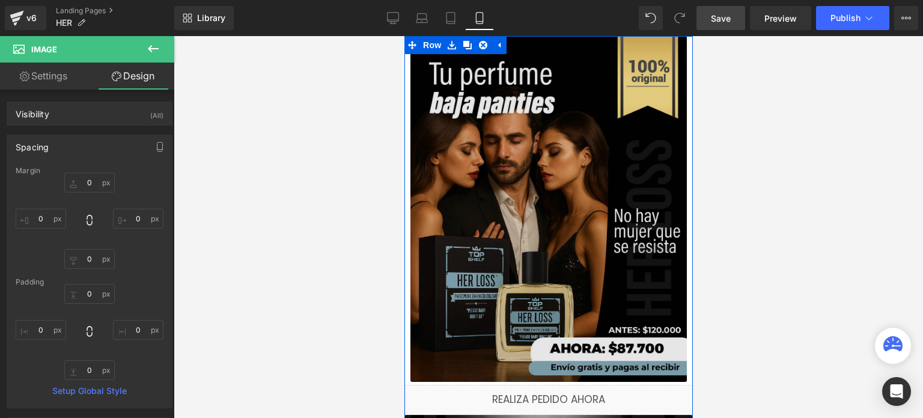
click at [475, 132] on img at bounding box center [548, 209] width 276 height 346
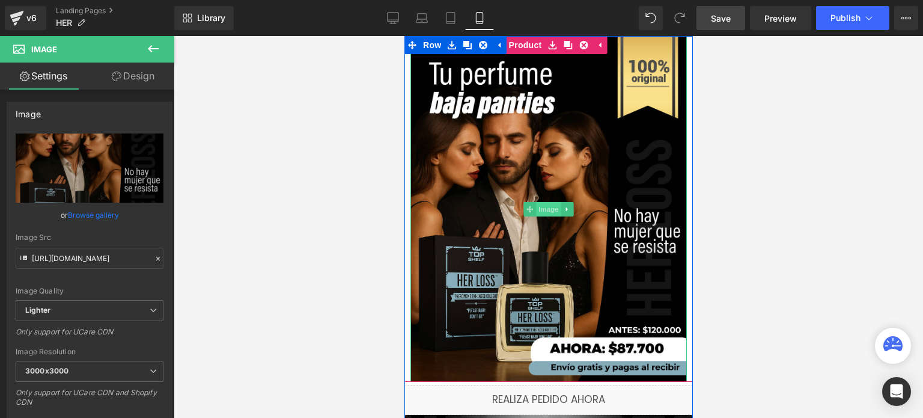
click at [536, 210] on span "Image" at bounding box center [548, 209] width 25 height 14
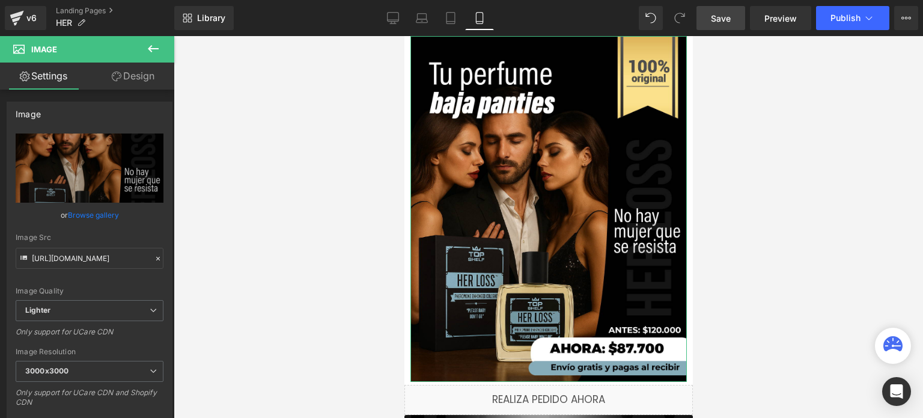
drag, startPoint x: 139, startPoint y: 63, endPoint x: 116, endPoint y: 115, distance: 56.5
click at [139, 63] on link "Design" at bounding box center [133, 76] width 87 height 27
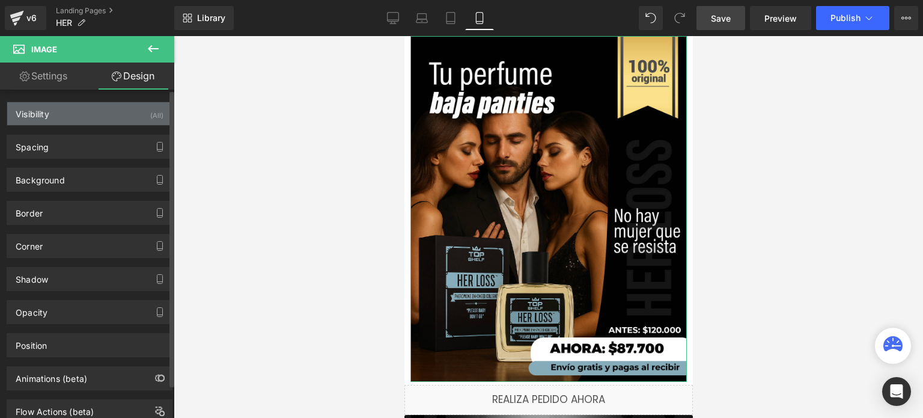
click at [116, 115] on div "Visibility (All)" at bounding box center [89, 113] width 165 height 23
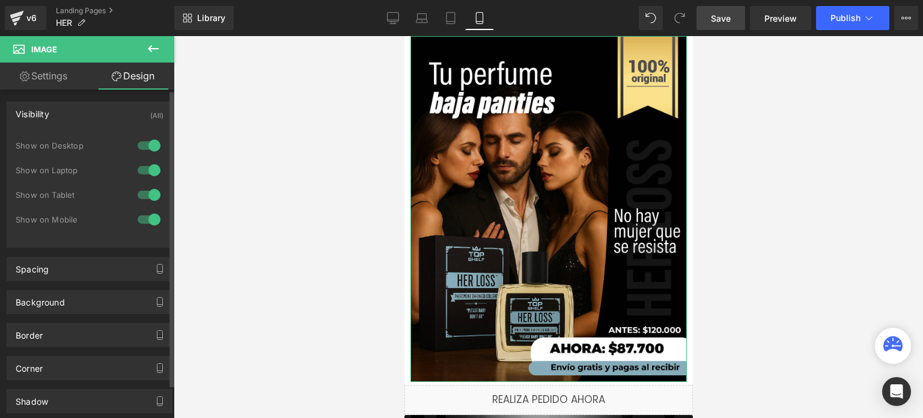
click at [116, 115] on div "Visibility (All)" at bounding box center [89, 113] width 165 height 23
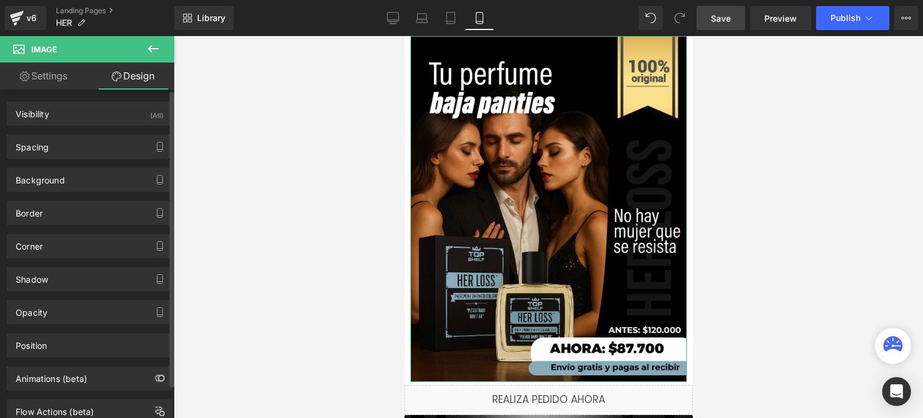
click at [111, 158] on div "Visibility (All) 0|0|0|0 1 Show on Desktop 1 Show on Laptop 1 Show on Tablet 1 …" at bounding box center [90, 257] width 180 height 334
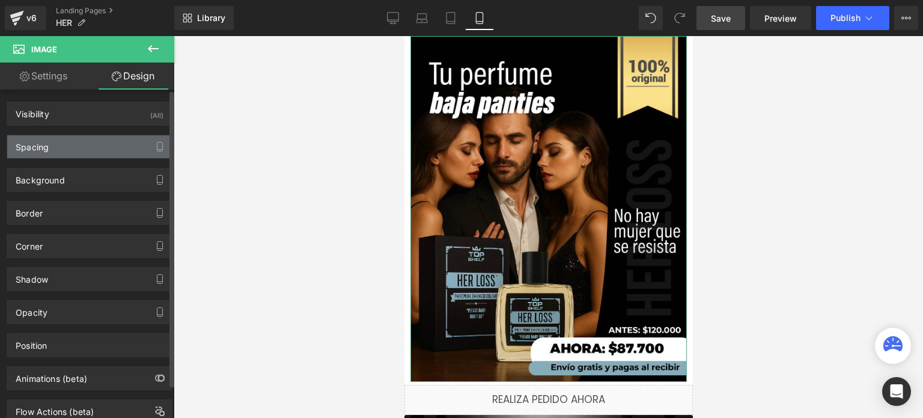
click at [108, 152] on div "Spacing" at bounding box center [89, 146] width 165 height 23
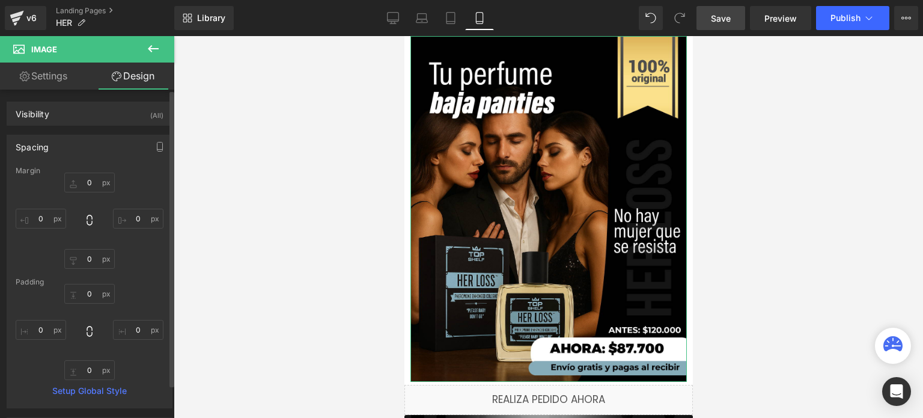
click at [108, 151] on div "Spacing" at bounding box center [89, 146] width 165 height 23
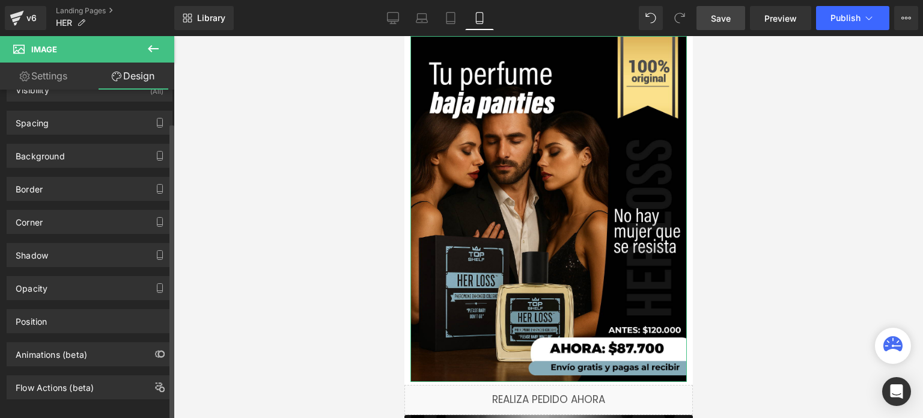
scroll to position [36, 0]
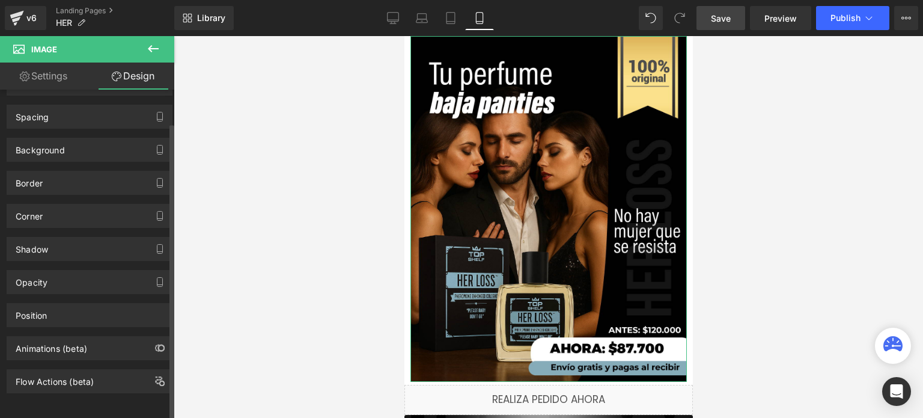
click at [101, 327] on div "Animations (beta)" at bounding box center [90, 343] width 180 height 33
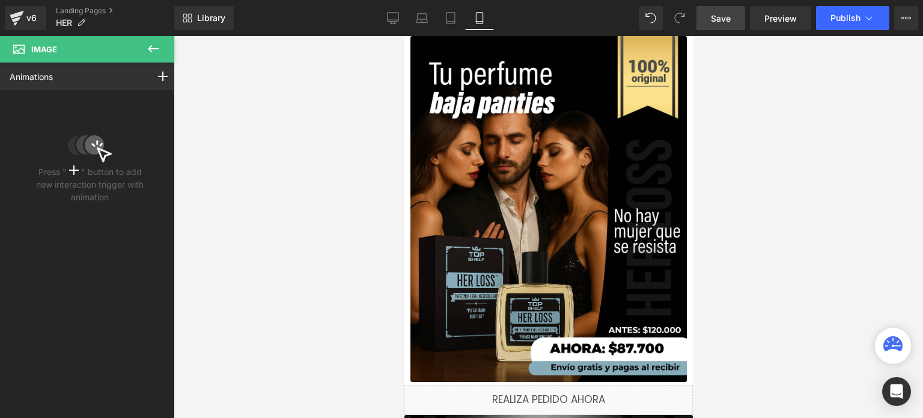
click at [150, 52] on icon at bounding box center [153, 48] width 14 height 14
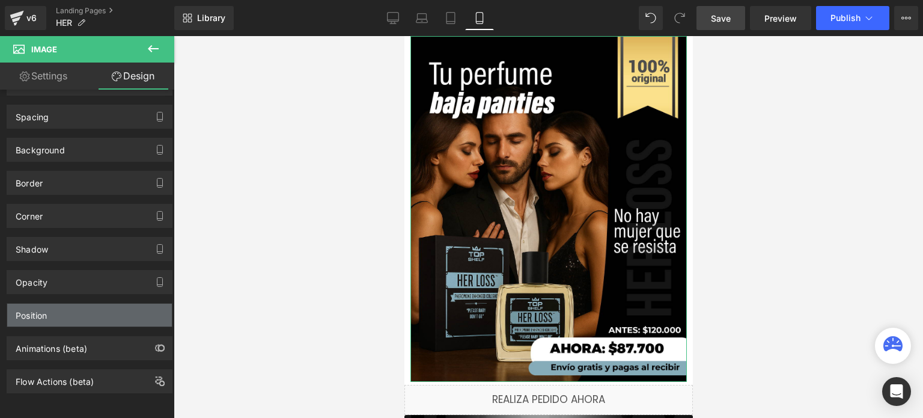
click at [69, 304] on div "Position" at bounding box center [89, 315] width 165 height 23
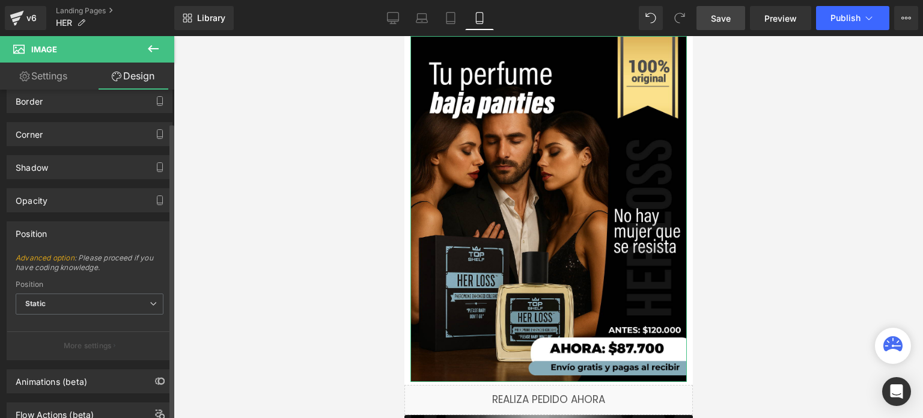
scroll to position [151, 0]
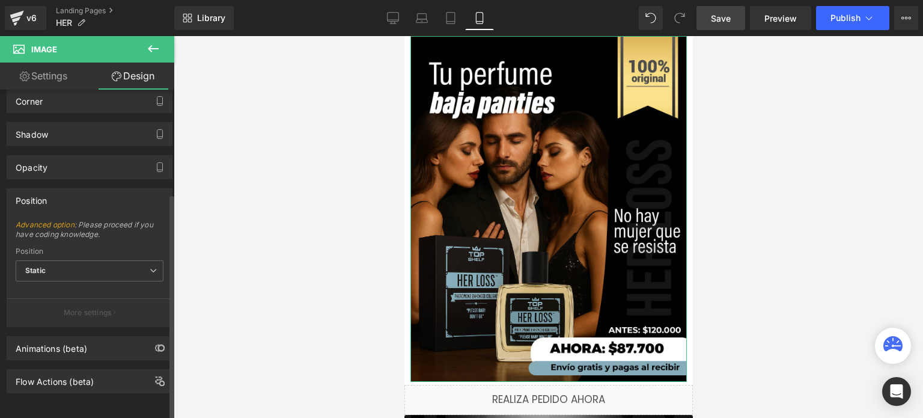
click at [80, 194] on div "Position" at bounding box center [89, 200] width 165 height 23
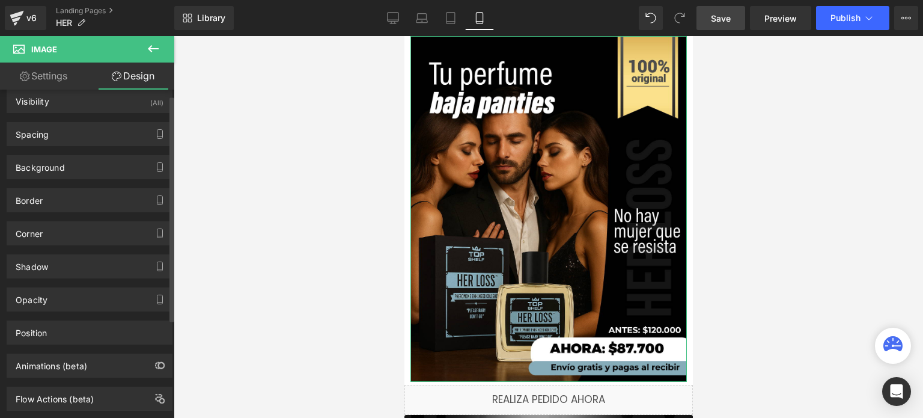
scroll to position [0, 0]
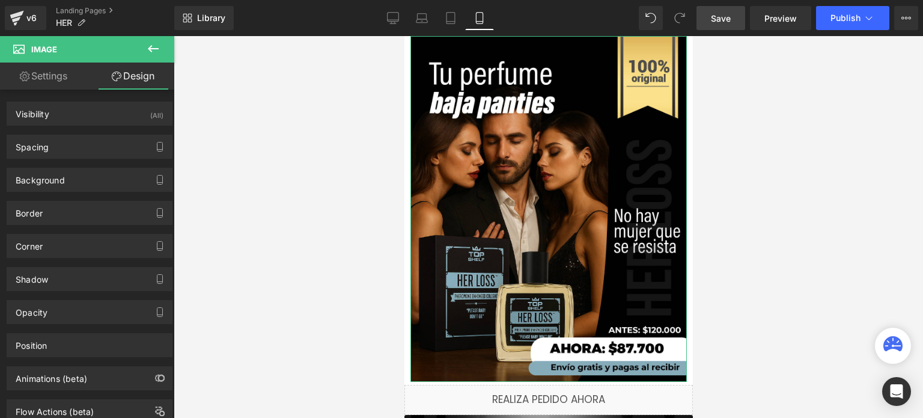
click at [63, 75] on link "Settings" at bounding box center [43, 76] width 87 height 27
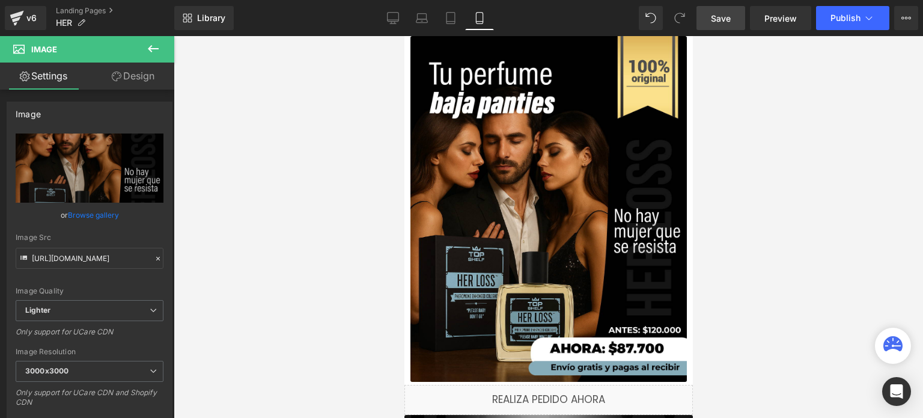
click at [149, 54] on icon at bounding box center [153, 48] width 14 height 14
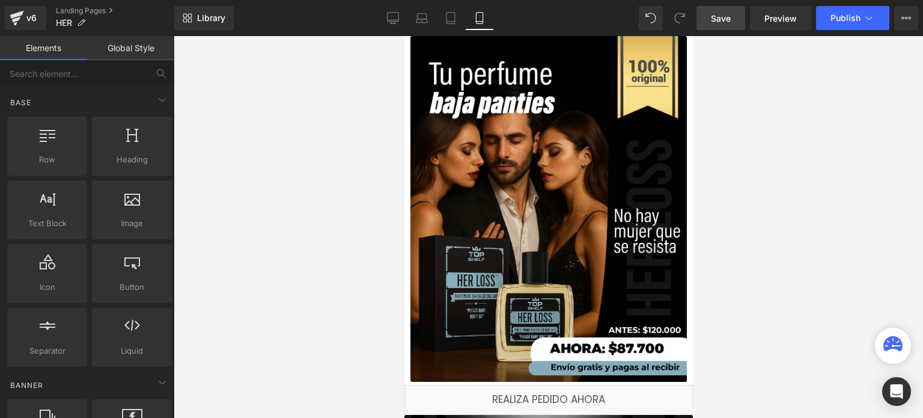
click at [725, 18] on span "Save" at bounding box center [721, 18] width 20 height 13
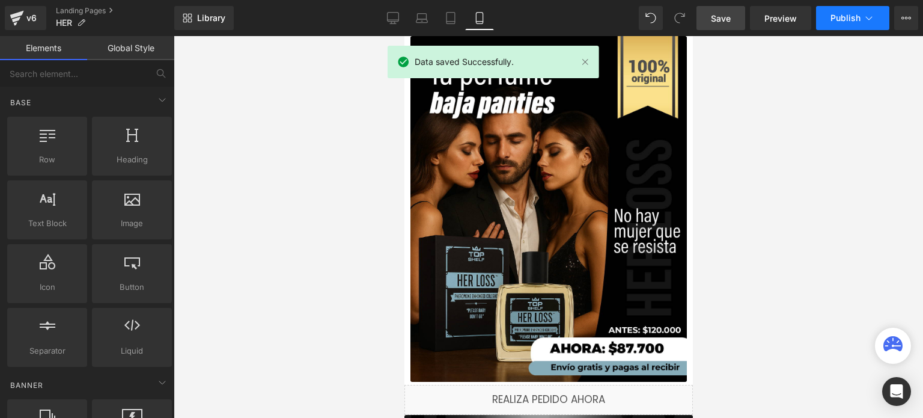
click at [857, 23] on button "Publish" at bounding box center [852, 18] width 73 height 24
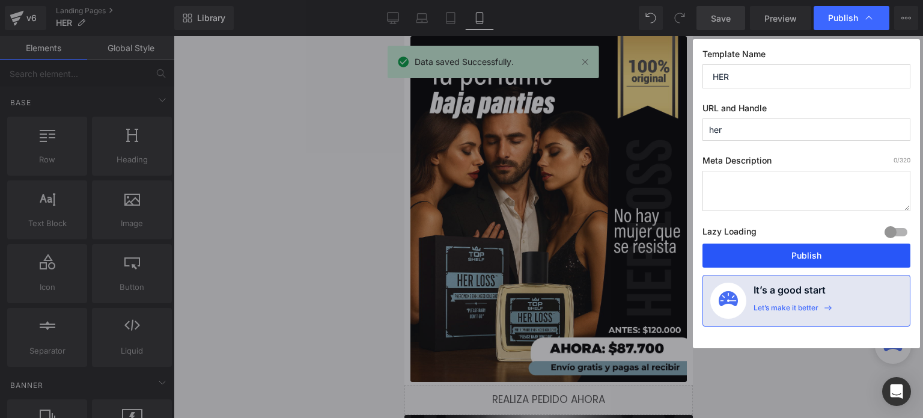
click at [828, 259] on button "Publish" at bounding box center [807, 255] width 208 height 24
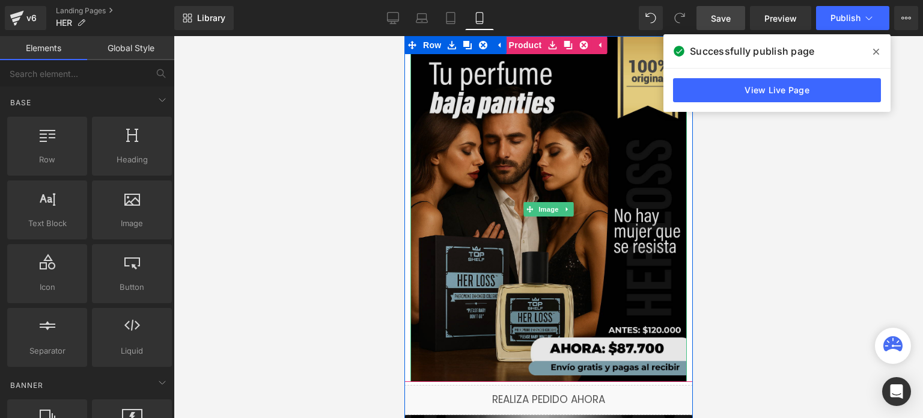
click at [524, 224] on img at bounding box center [548, 209] width 276 height 346
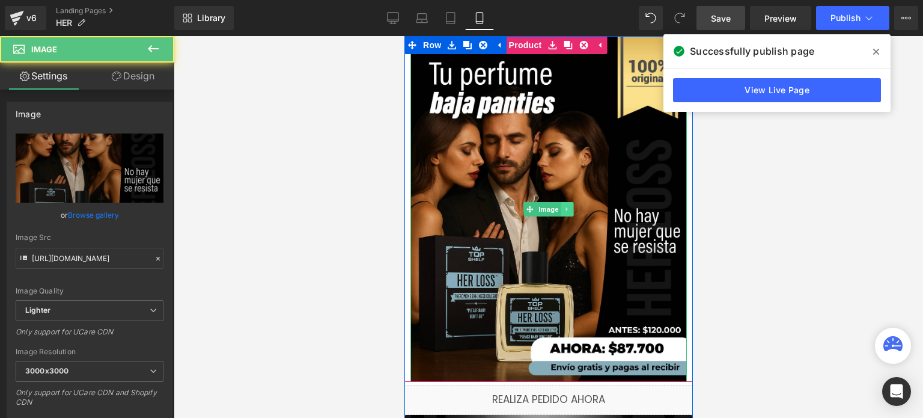
click at [566, 206] on link at bounding box center [567, 209] width 13 height 14
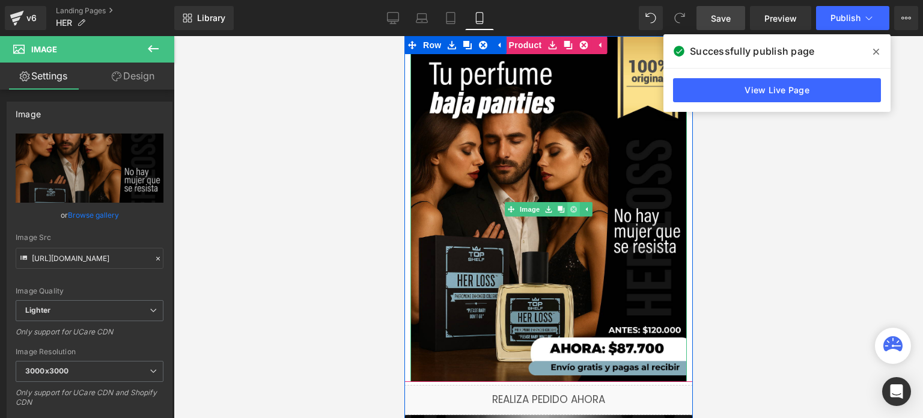
click at [570, 213] on link at bounding box center [573, 209] width 13 height 14
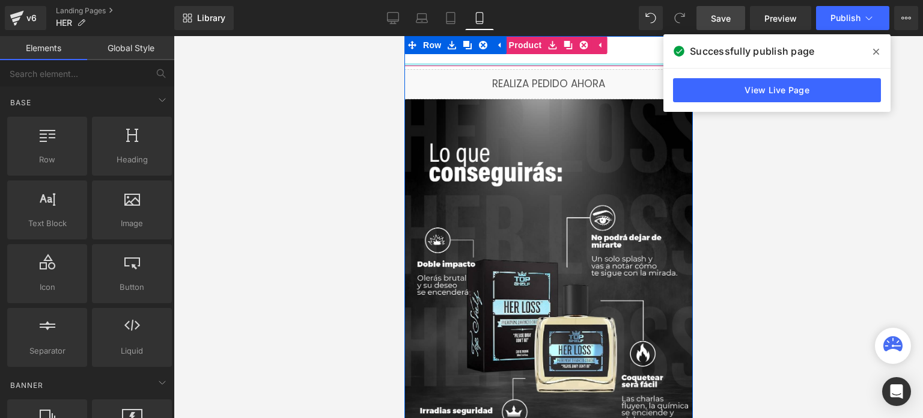
click at [504, 65] on div at bounding box center [548, 64] width 289 height 3
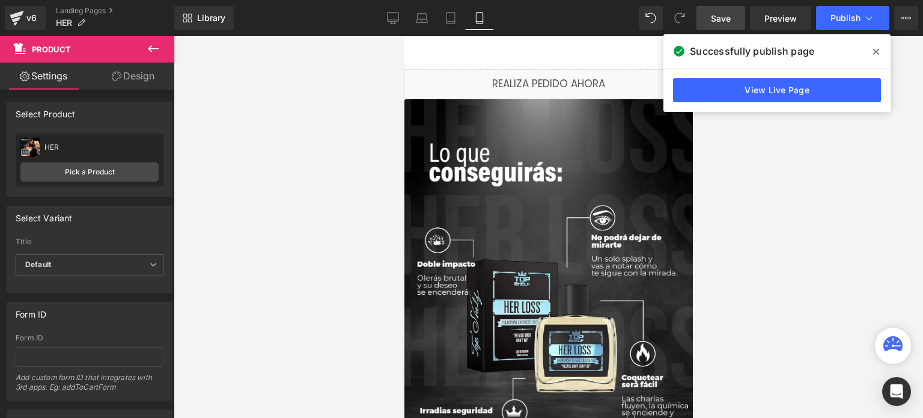
click at [153, 47] on icon at bounding box center [153, 48] width 14 height 14
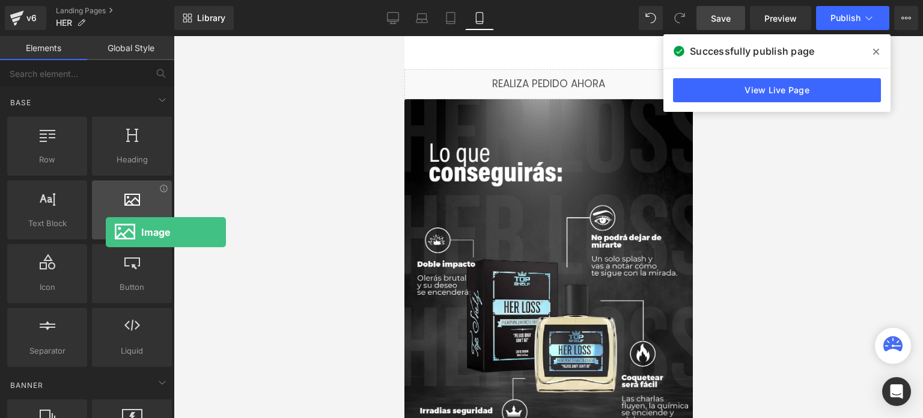
click at [106, 232] on div "Image images, photos, alts, uploads" at bounding box center [132, 209] width 80 height 59
click at [118, 226] on span "Image" at bounding box center [132, 223] width 73 height 13
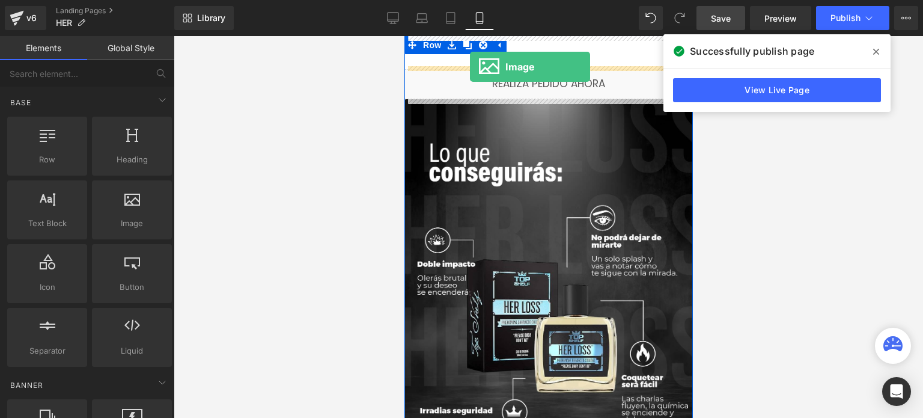
drag, startPoint x: 522, startPoint y: 262, endPoint x: 469, endPoint y: 67, distance: 202.2
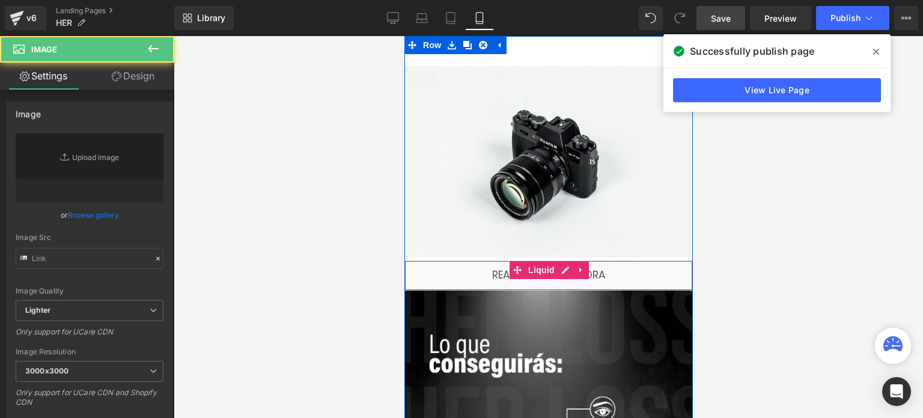
type input "//[DOMAIN_NAME][URL]"
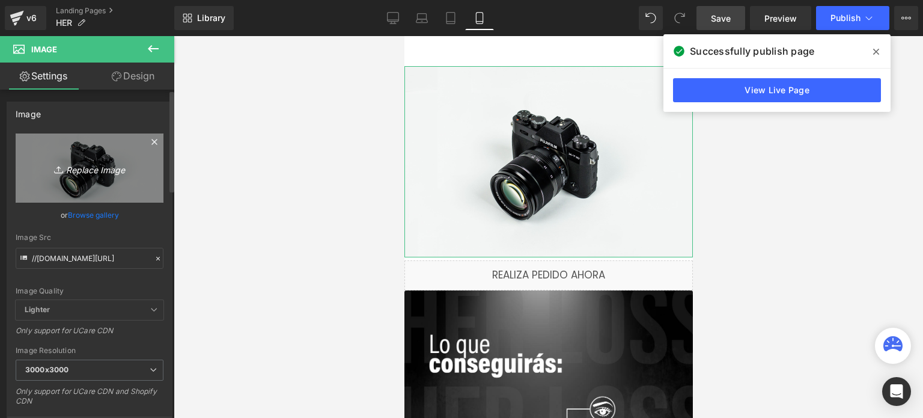
click at [99, 167] on icon "Replace Image" at bounding box center [89, 167] width 96 height 15
type input "C:\fakepath\__1 (3).png"
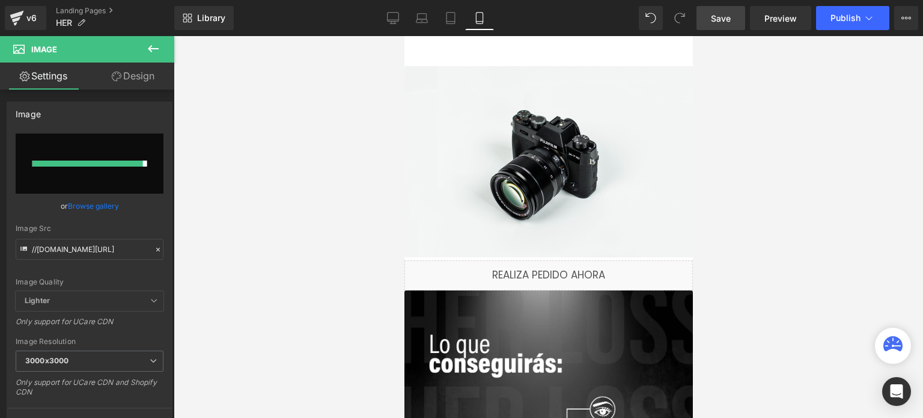
type input "[URL][DOMAIN_NAME]"
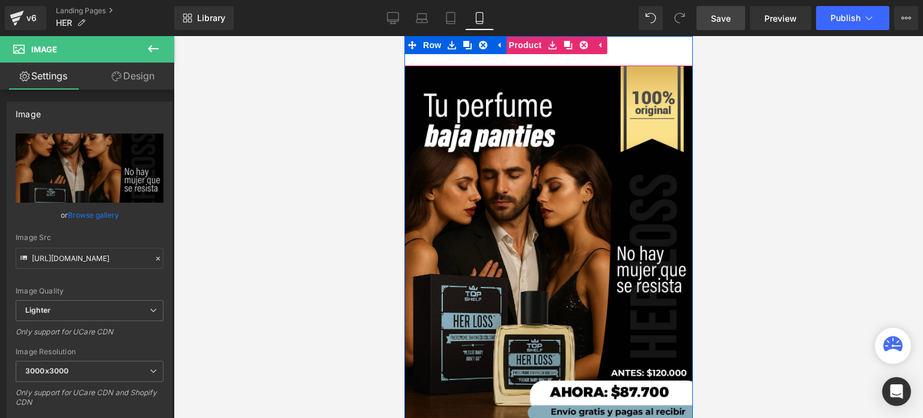
click at [627, 50] on div "Sold Out (P) Cart Button" at bounding box center [548, 51] width 276 height 30
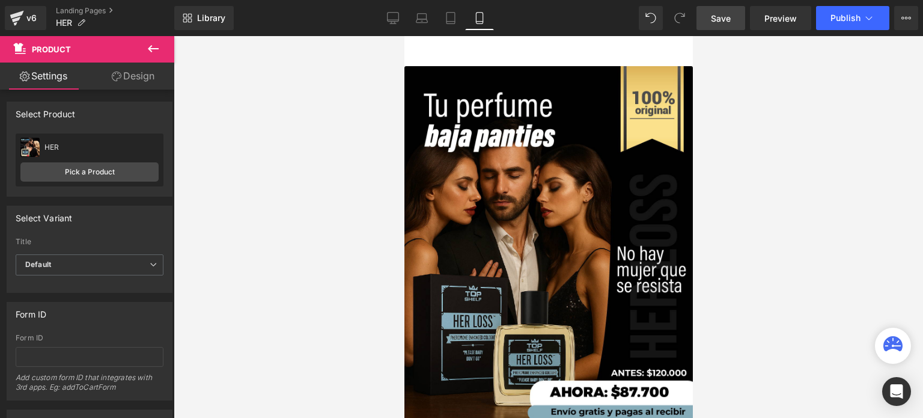
click at [701, 22] on link "Save" at bounding box center [721, 18] width 49 height 24
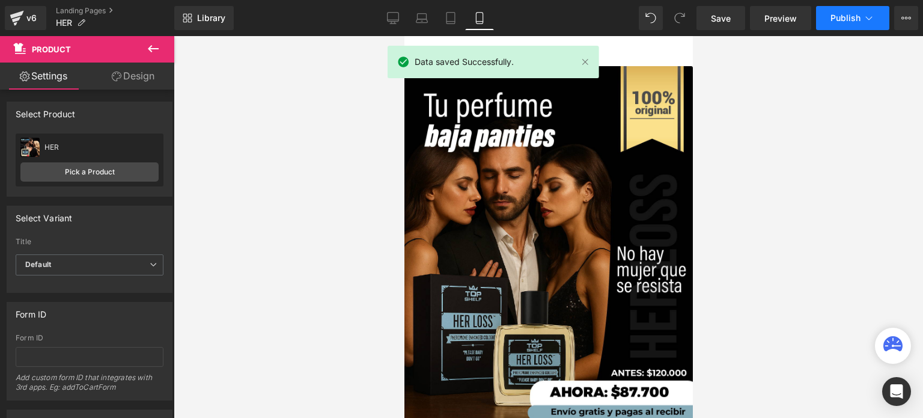
click at [855, 28] on button "Publish" at bounding box center [852, 18] width 73 height 24
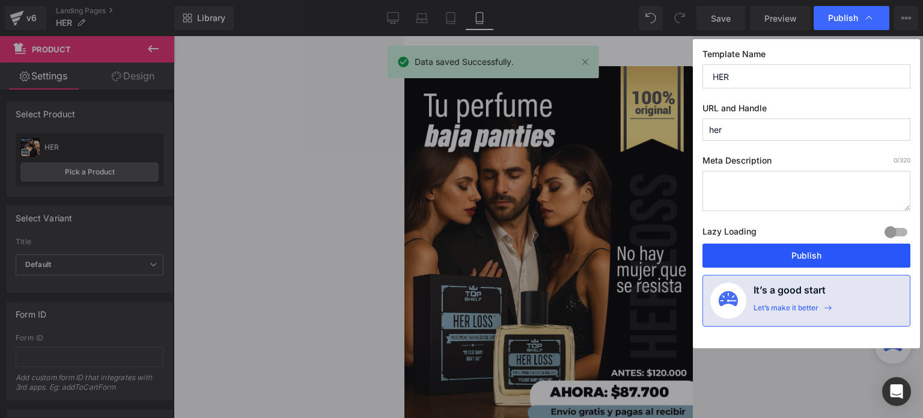
click at [820, 250] on button "Publish" at bounding box center [807, 255] width 208 height 24
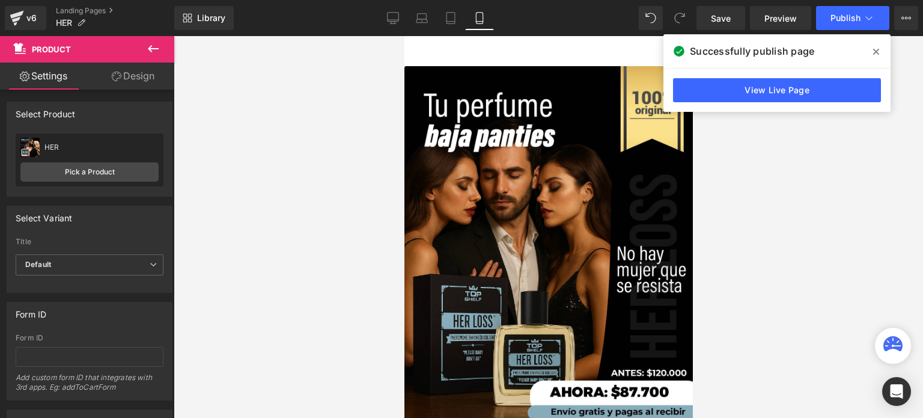
click at [876, 57] on span at bounding box center [876, 51] width 19 height 19
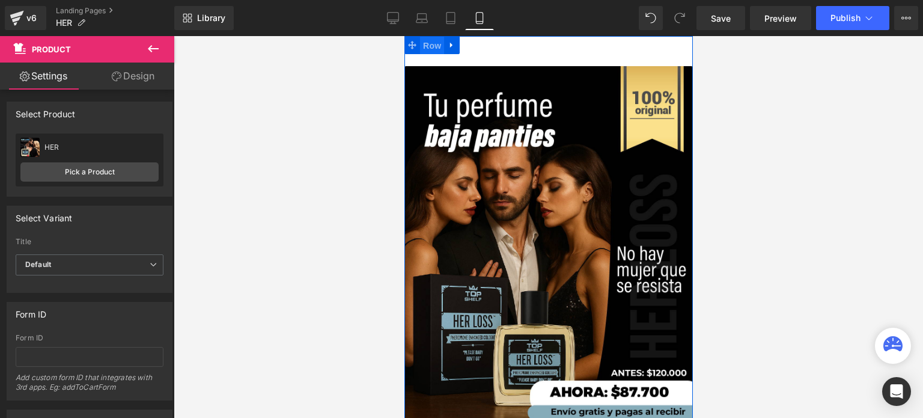
click at [424, 48] on span "Row" at bounding box center [432, 46] width 24 height 18
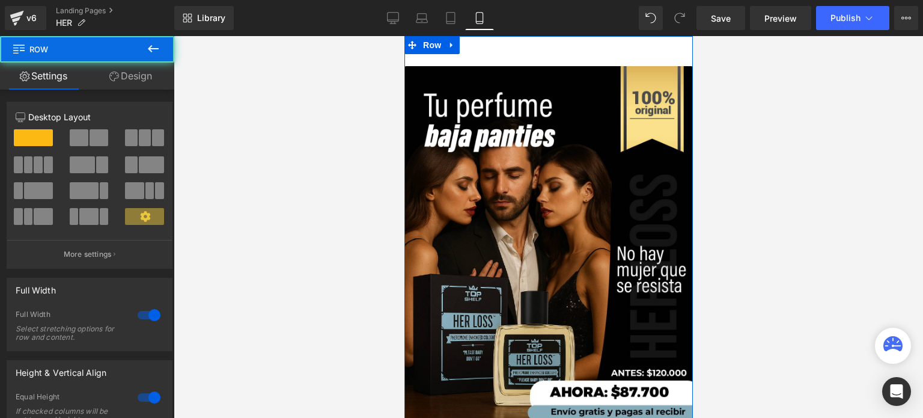
click at [127, 73] on link "Design" at bounding box center [130, 76] width 87 height 27
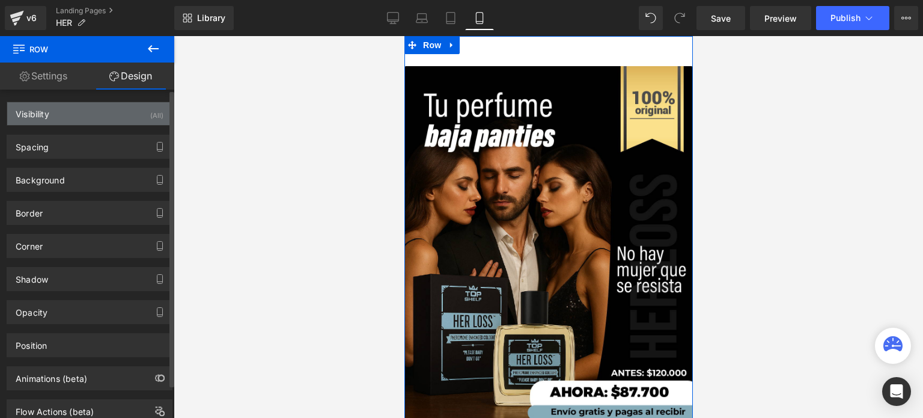
click at [111, 121] on div "Visibility (All)" at bounding box center [89, 113] width 165 height 23
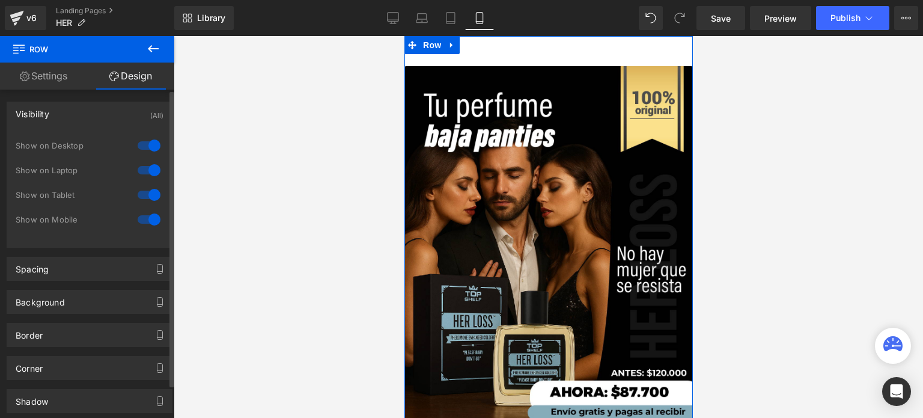
click at [143, 151] on div at bounding box center [149, 145] width 29 height 19
click at [144, 170] on div at bounding box center [149, 169] width 29 height 19
click at [141, 190] on div at bounding box center [149, 194] width 29 height 19
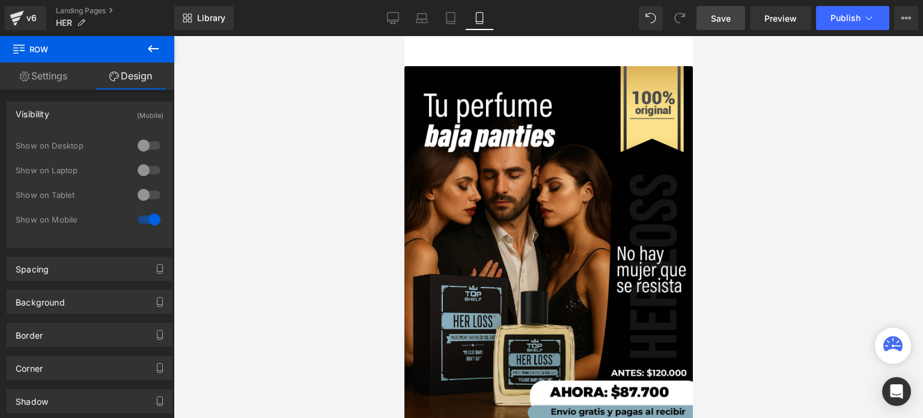
click at [725, 24] on link "Save" at bounding box center [721, 18] width 49 height 24
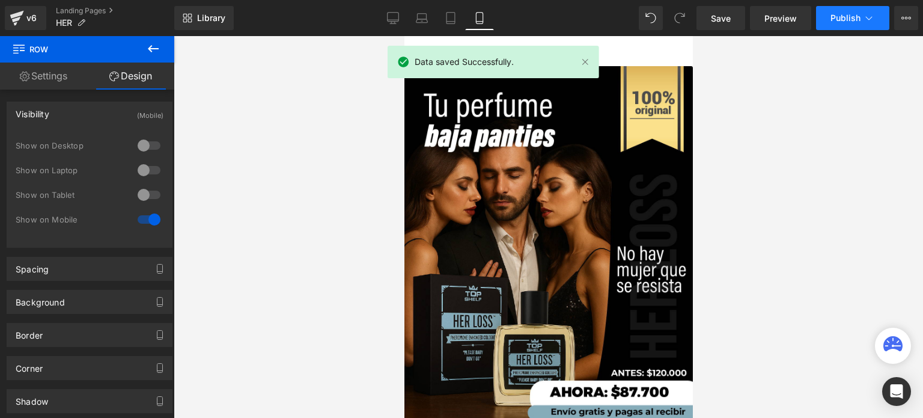
click at [871, 22] on icon at bounding box center [869, 18] width 12 height 12
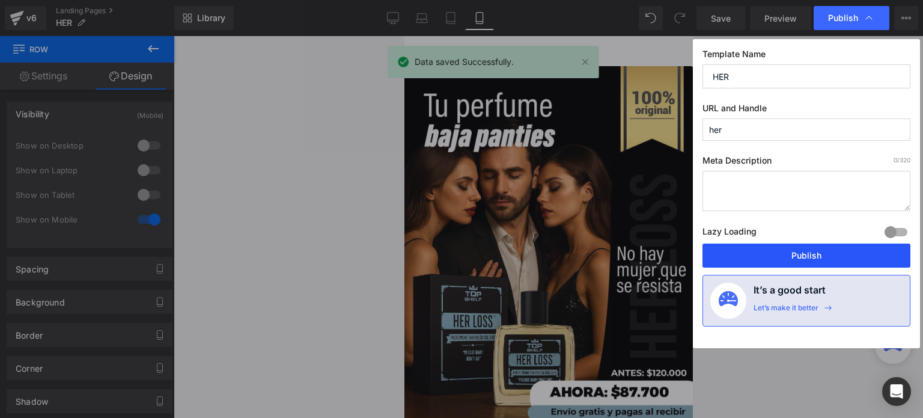
click at [773, 249] on button "Publish" at bounding box center [807, 255] width 208 height 24
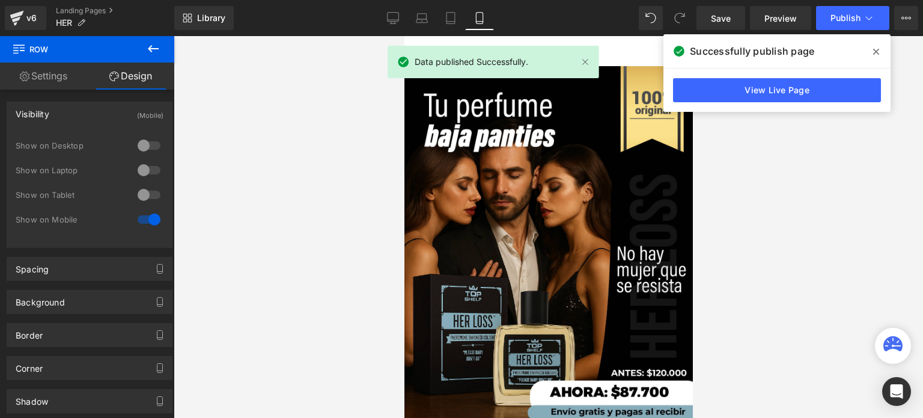
click at [808, 87] on link "View Live Page" at bounding box center [777, 90] width 208 height 24
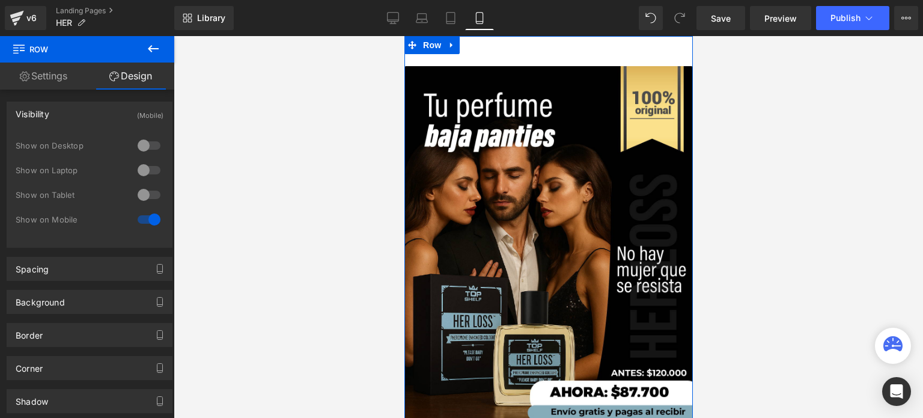
click at [69, 75] on link "Settings" at bounding box center [43, 76] width 87 height 27
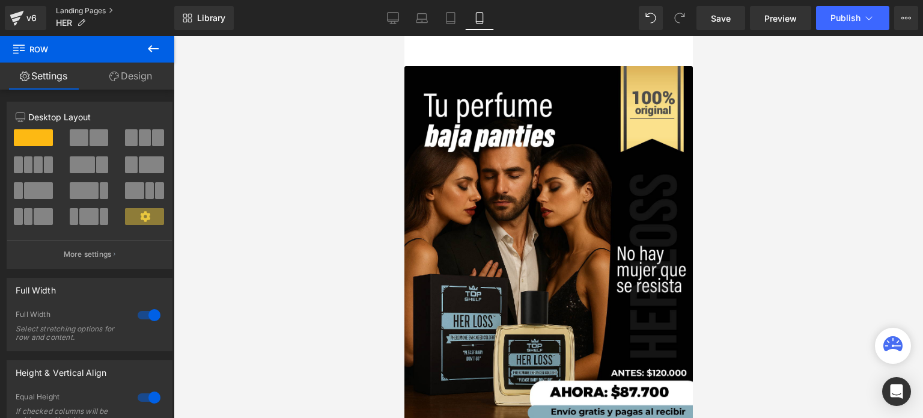
click at [78, 12] on link "Landing Pages" at bounding box center [115, 11] width 118 height 10
